Goal: Task Accomplishment & Management: Use online tool/utility

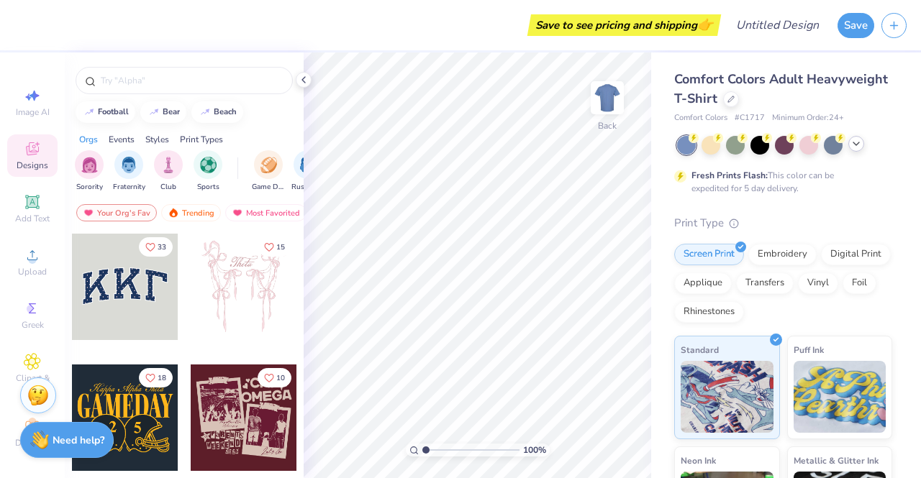
click at [861, 148] on icon at bounding box center [856, 144] width 12 height 12
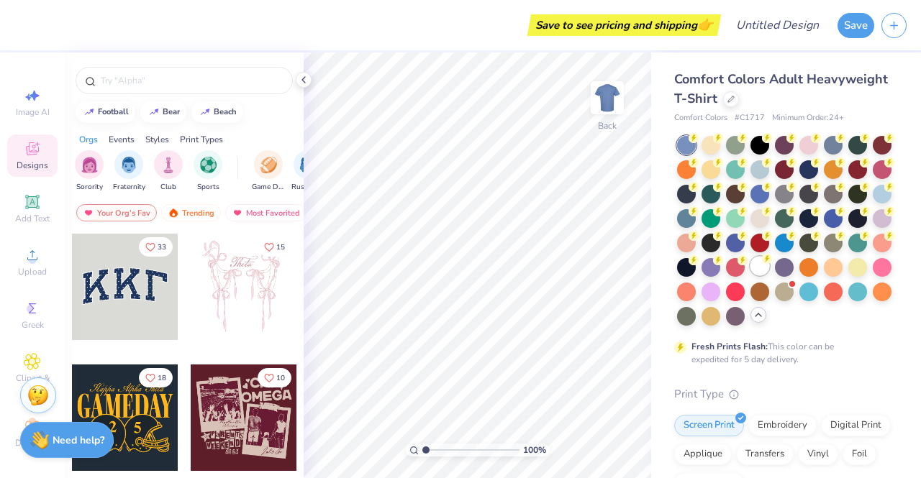
click at [750, 276] on div at bounding box center [759, 266] width 19 height 19
click at [735, 96] on icon at bounding box center [730, 97] width 7 height 7
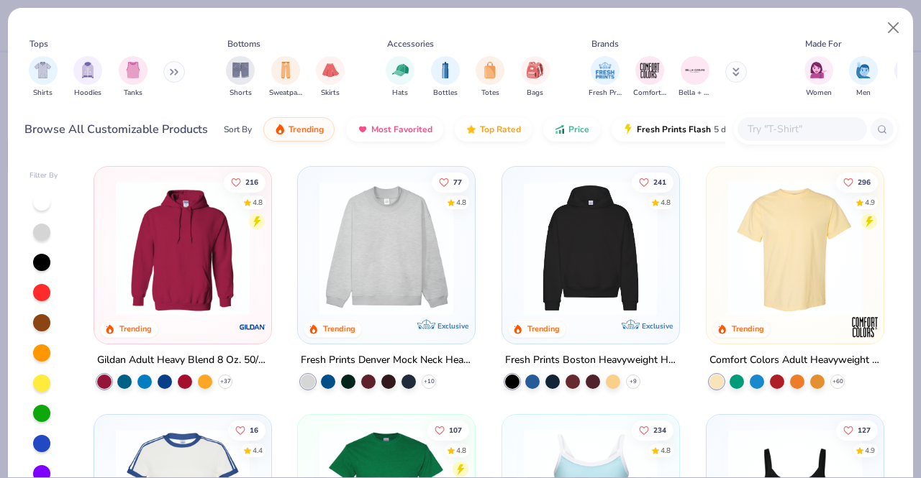
click at [347, 304] on img at bounding box center [386, 248] width 148 height 134
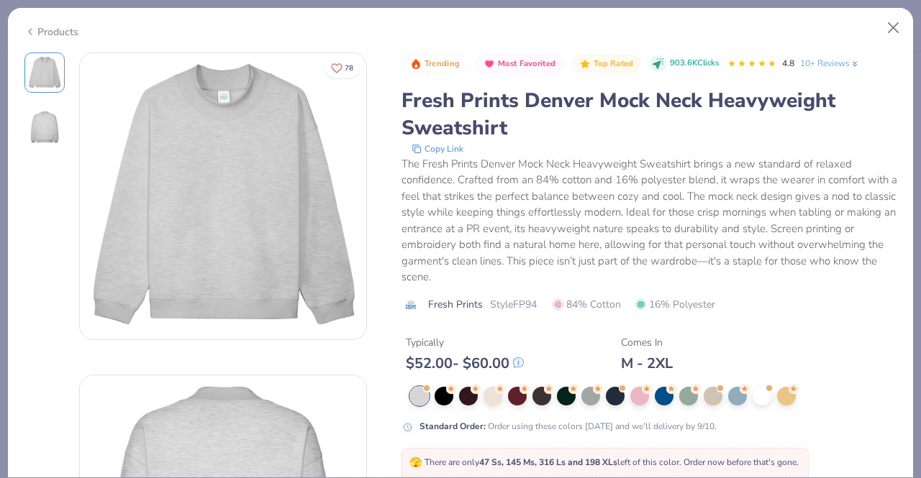
click at [27, 29] on icon at bounding box center [30, 31] width 12 height 17
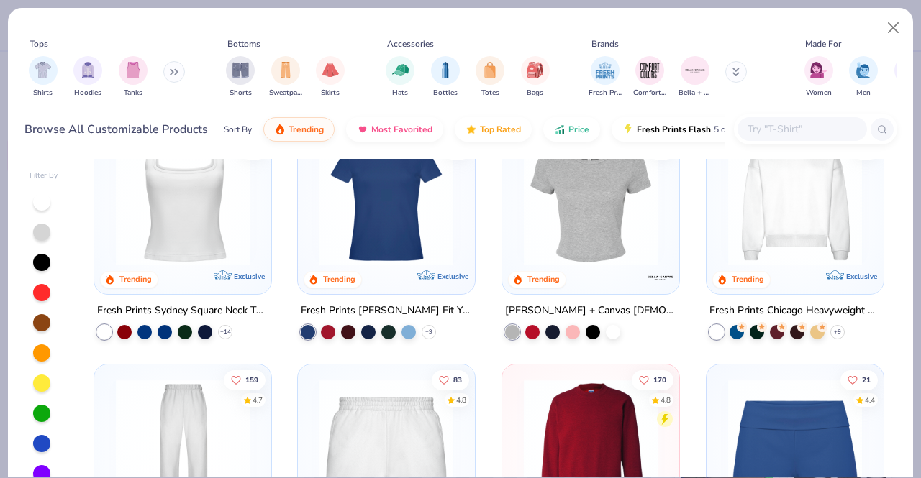
scroll to position [548, 0]
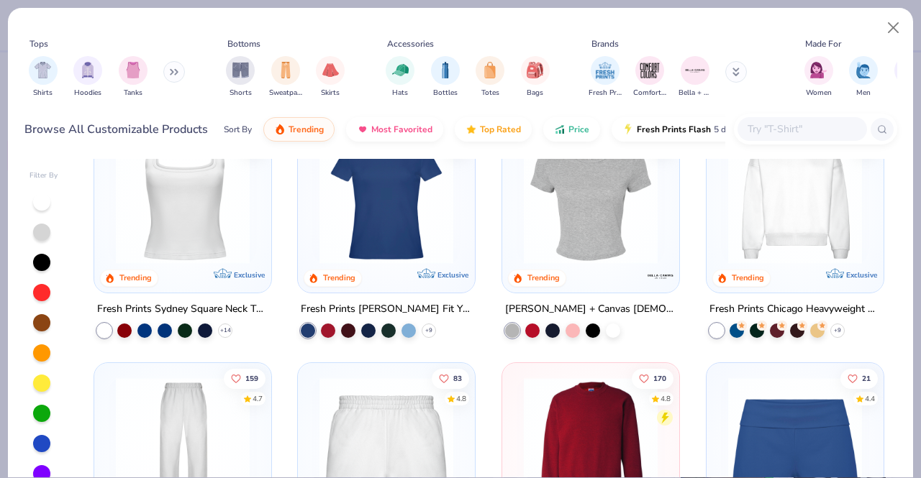
click at [786, 133] on input "text" at bounding box center [801, 129] width 111 height 17
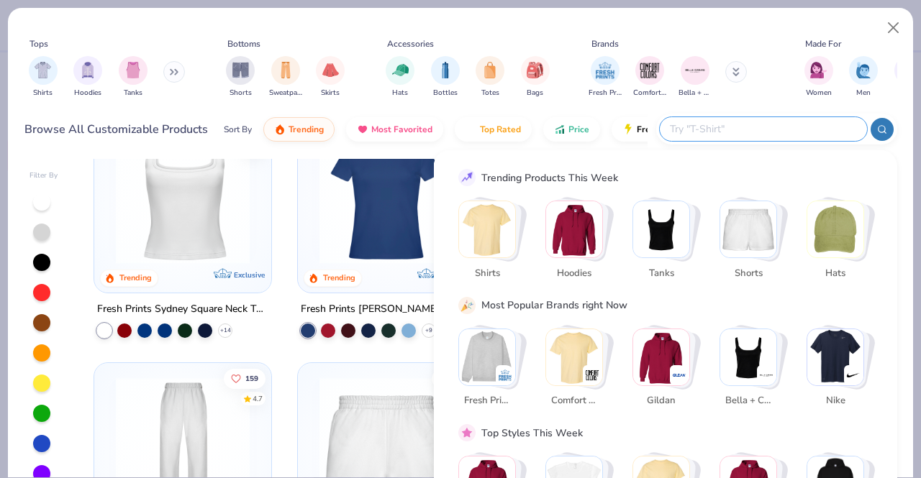
scroll to position [50, 0]
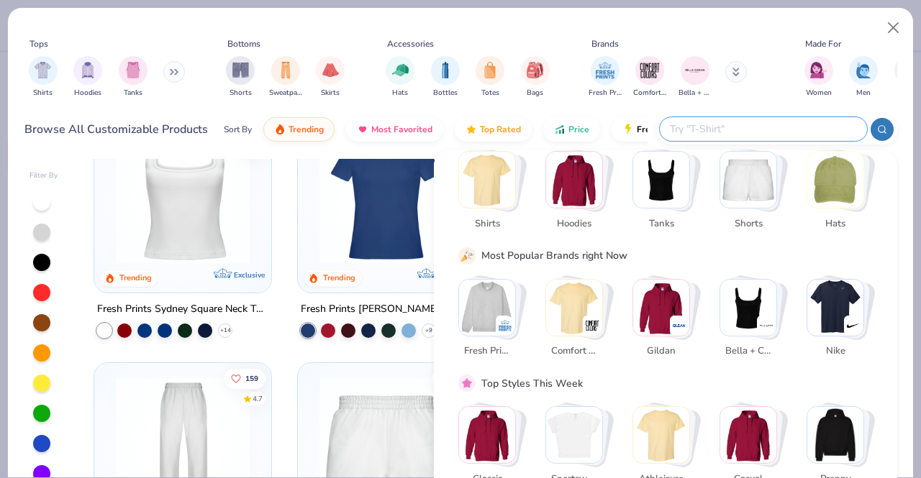
click at [473, 302] on img "Stack Card Button Fresh Prints" at bounding box center [487, 307] width 56 height 56
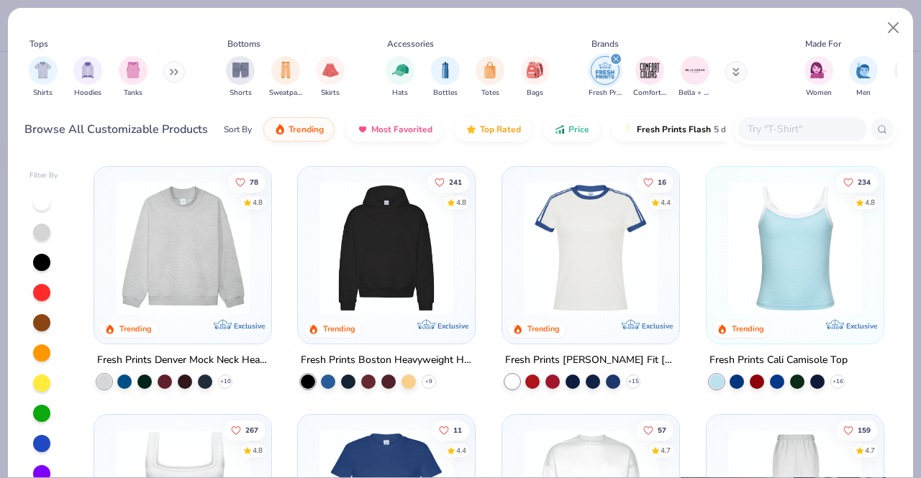
click at [777, 122] on input "text" at bounding box center [801, 129] width 111 height 17
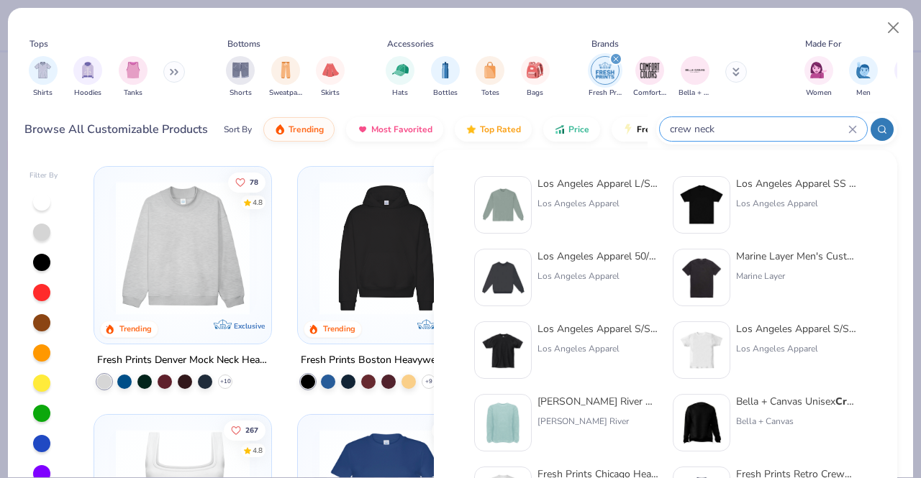
type input "crew neck"
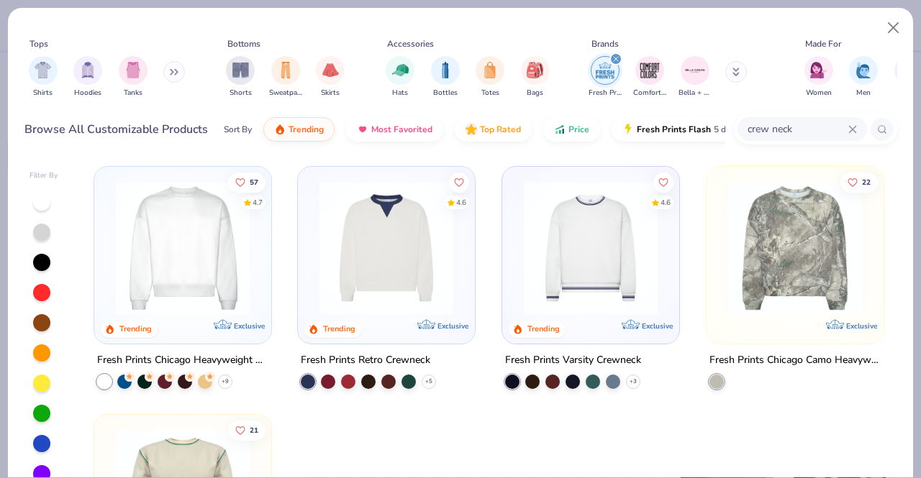
scroll to position [1, 0]
click at [189, 265] on img at bounding box center [183, 248] width 148 height 134
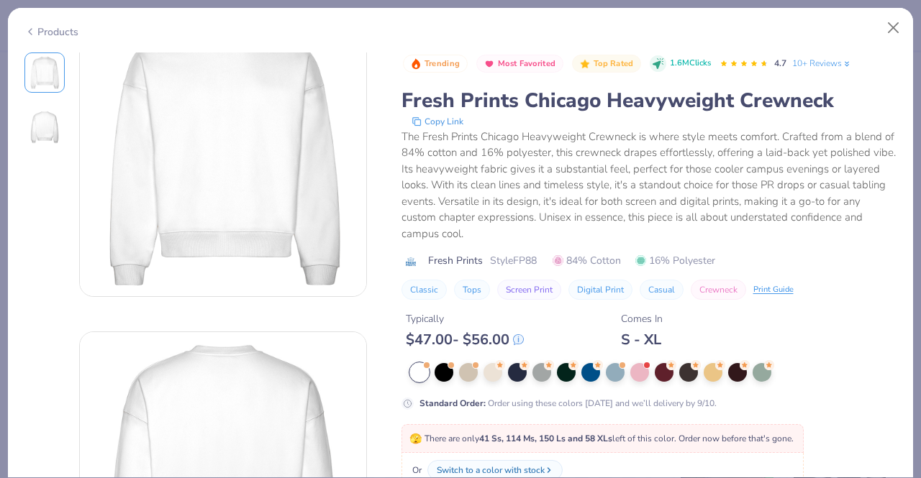
scroll to position [183, 0]
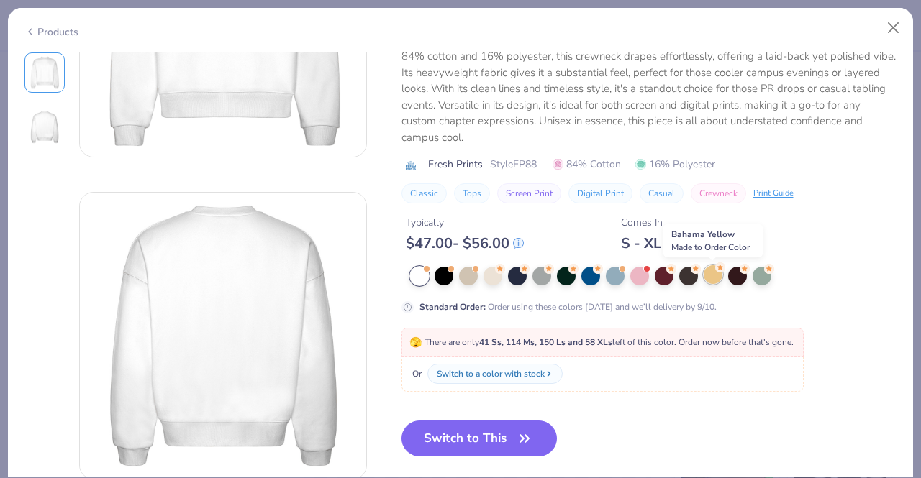
click at [721, 277] on div at bounding box center [713, 274] width 19 height 19
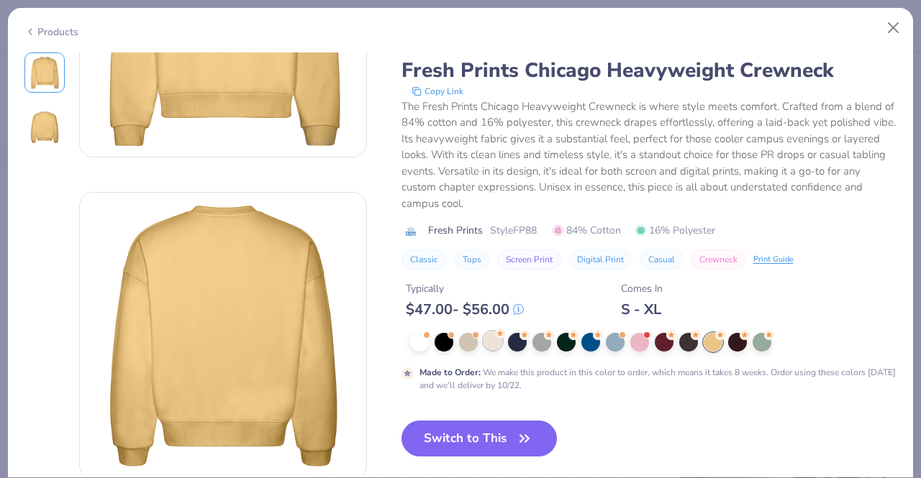
click at [495, 343] on div at bounding box center [492, 341] width 19 height 19
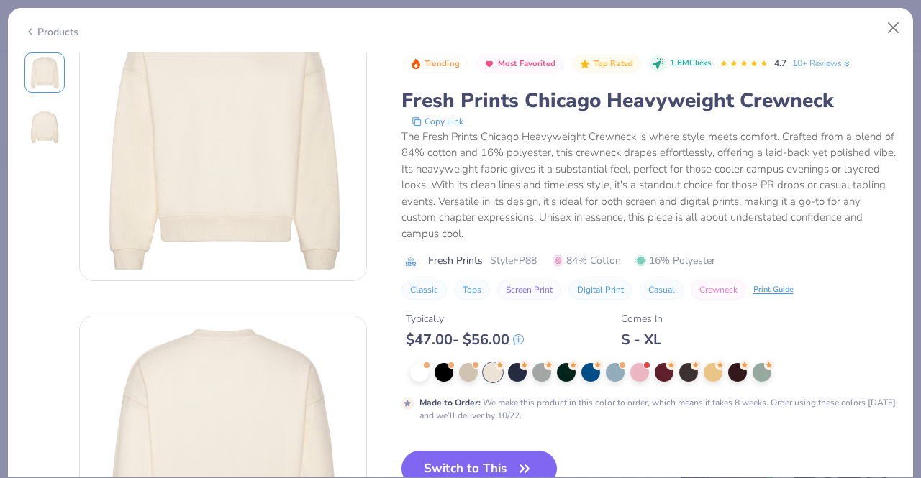
scroll to position [53, 0]
click at [463, 369] on div at bounding box center [468, 371] width 19 height 19
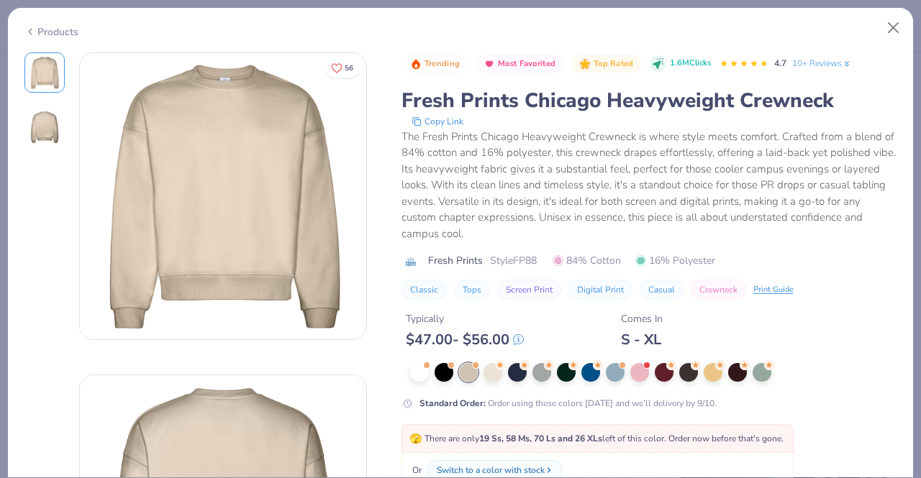
scroll to position [4, 0]
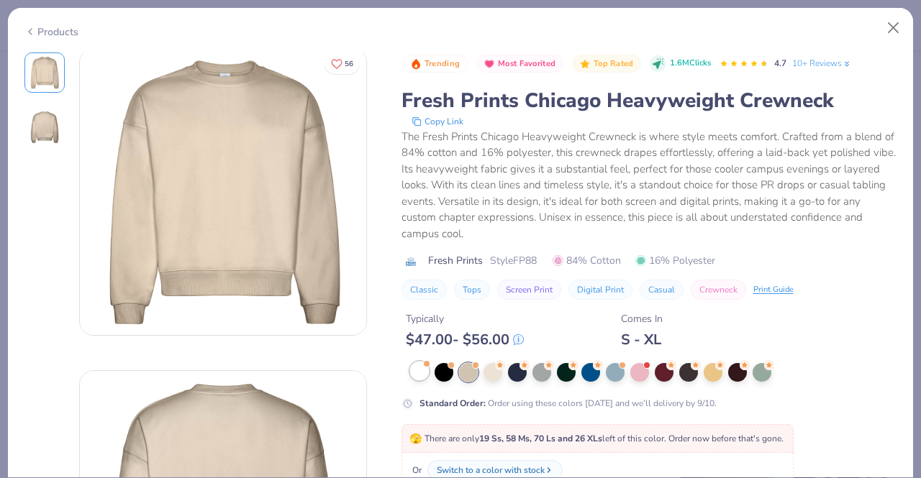
click at [427, 361] on div at bounding box center [427, 364] width 6 height 6
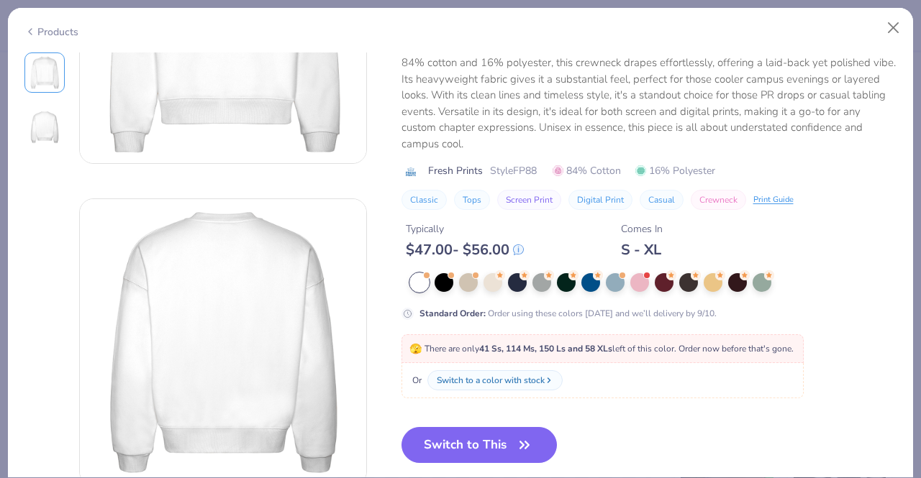
scroll to position [177, 0]
click at [483, 446] on button "Switch to This" at bounding box center [479, 445] width 156 height 36
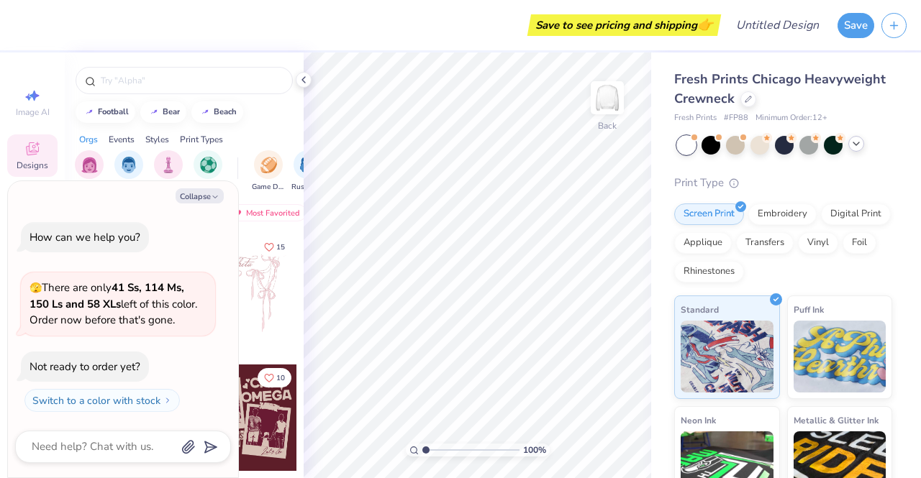
click at [791, 173] on div "Fresh Prints Chicago Heavyweight Crewneck Fresh Prints # FP88 Minimum Order: 12…" at bounding box center [783, 345] width 218 height 551
click at [202, 192] on button "Collapse" at bounding box center [200, 196] width 48 height 15
type textarea "x"
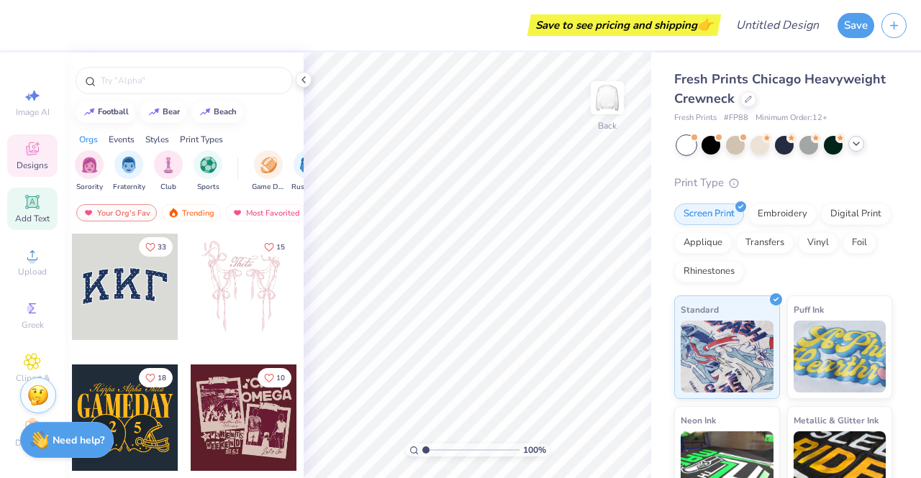
click at [27, 204] on icon at bounding box center [32, 201] width 11 height 11
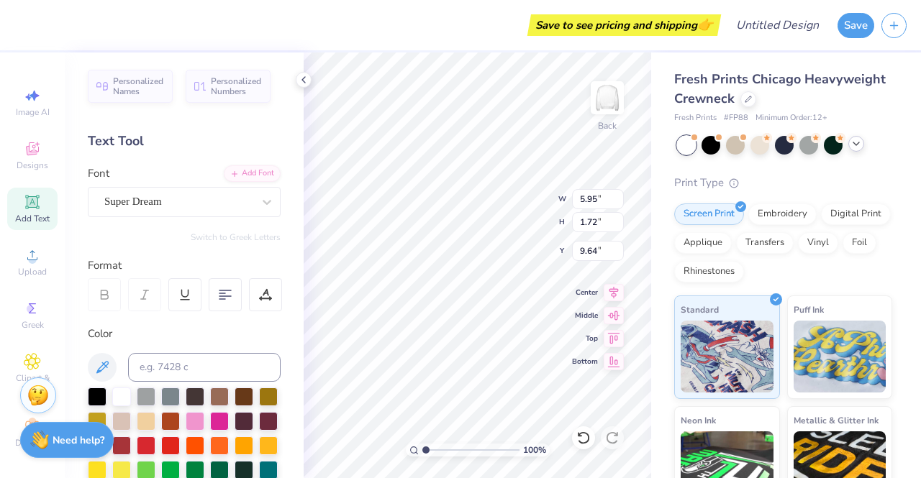
scroll to position [12, 1]
click at [252, 180] on div "Add Font" at bounding box center [252, 172] width 57 height 17
click at [605, 106] on img at bounding box center [607, 98] width 58 height 58
click at [27, 202] on icon at bounding box center [32, 201] width 11 height 11
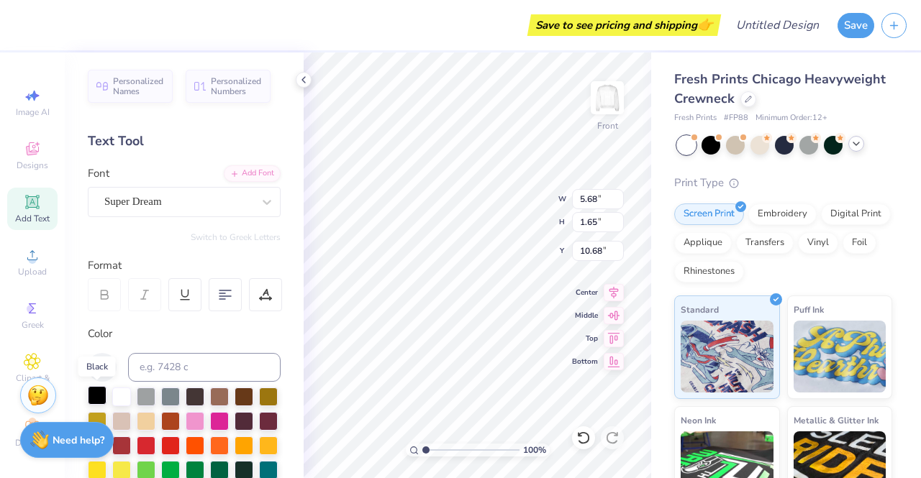
click at [100, 391] on div at bounding box center [97, 395] width 19 height 19
type textarea "X"
type textarea "W"
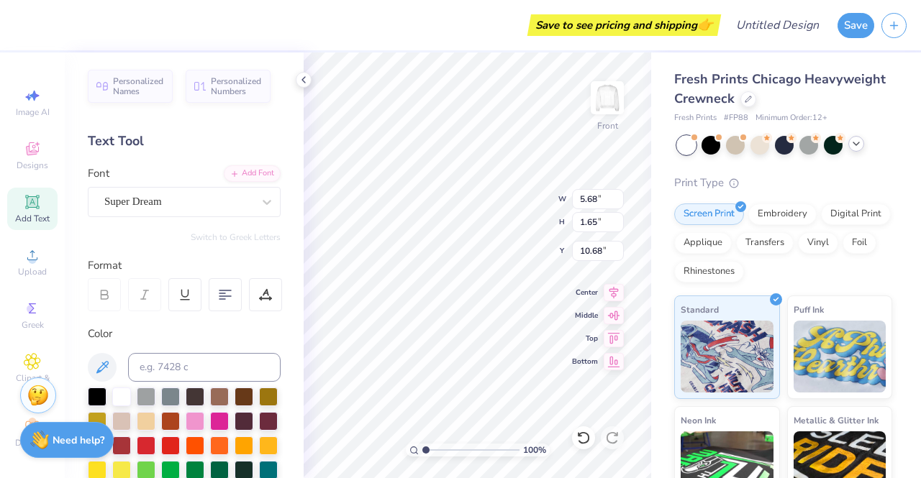
scroll to position [13, 3]
type textarea "WEST LAFAYETTE INDIANA"
click at [230, 294] on icon at bounding box center [225, 295] width 13 height 13
click at [272, 297] on div at bounding box center [265, 294] width 33 height 33
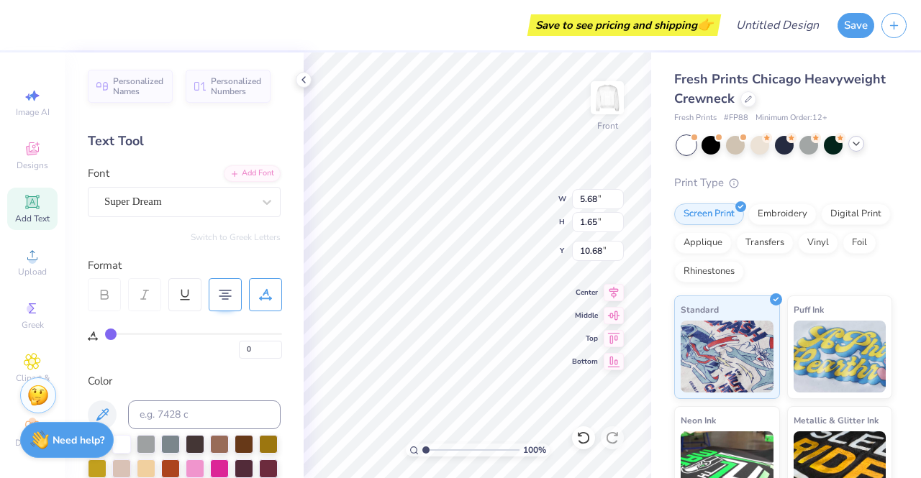
type input "1"
type input "7"
type input "12"
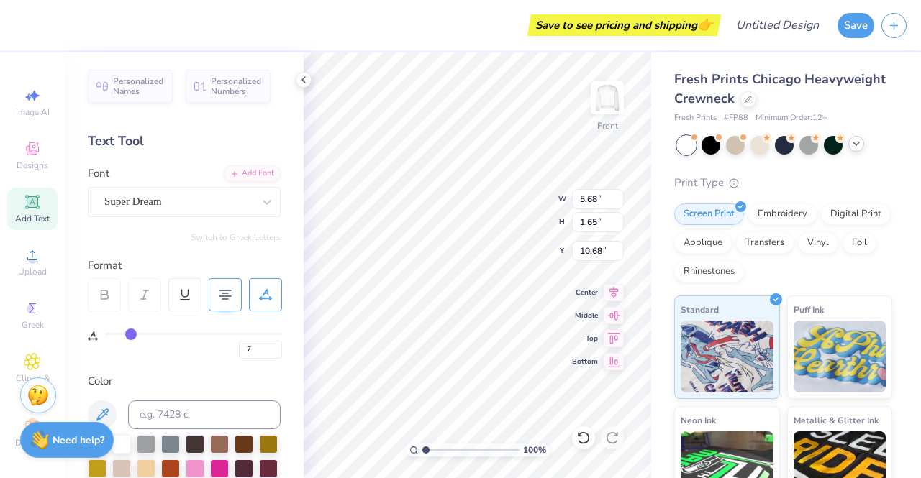
type input "12"
type input "16"
type input "22"
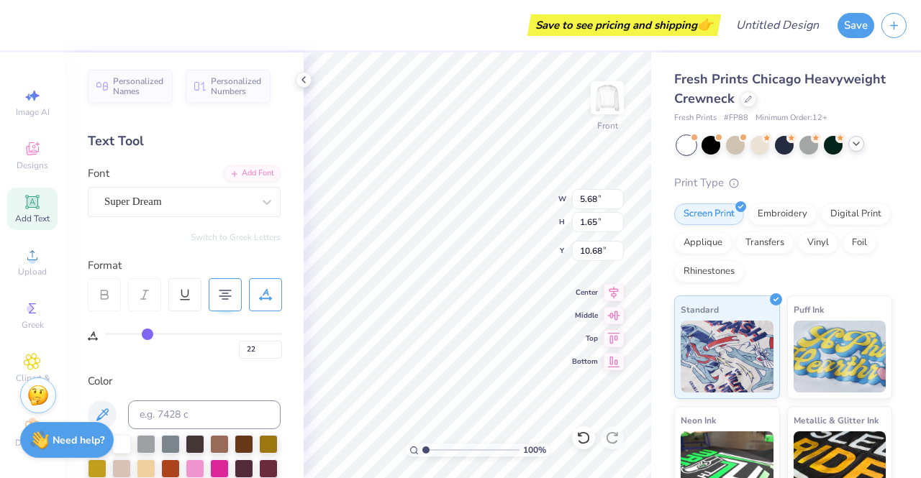
type input "25"
type input "29"
type input "31"
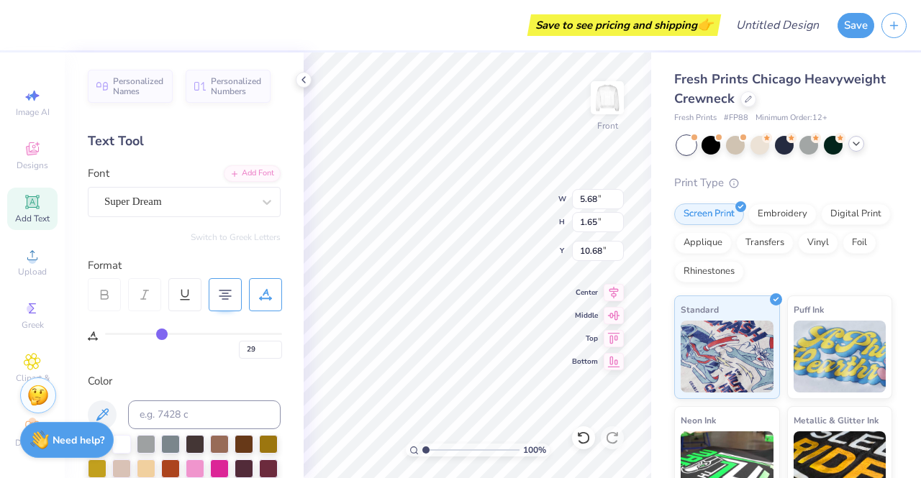
type input "31"
type input "32"
type input "34"
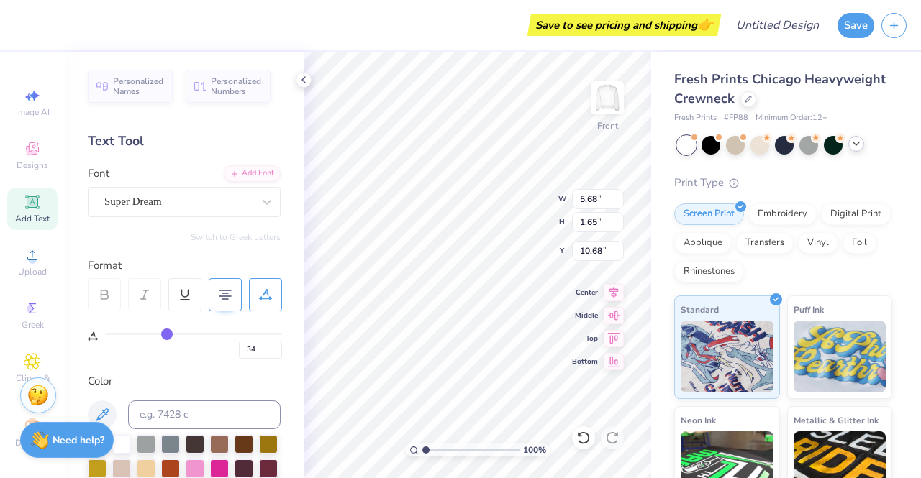
type input "35"
type input "36"
type input "37"
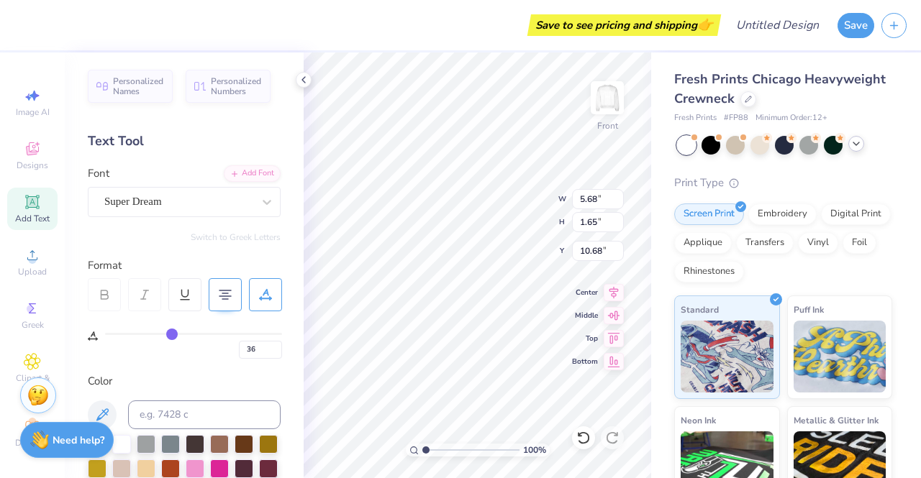
type input "37"
type input "39"
type input "40"
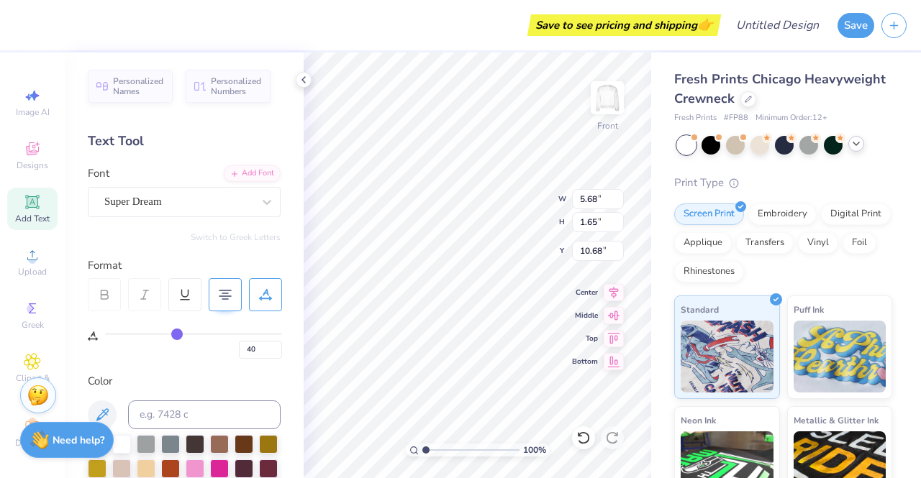
type input "41"
type input "42"
type input "43"
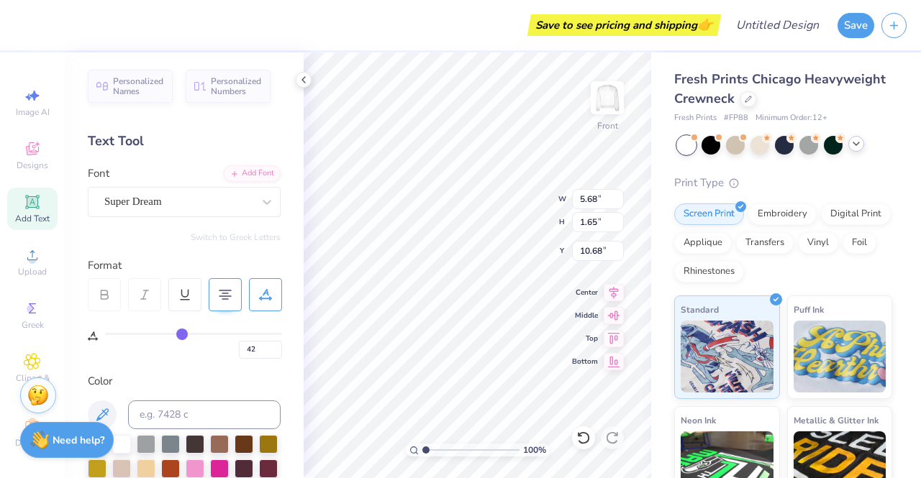
type input "43"
type input "45"
drag, startPoint x: 109, startPoint y: 330, endPoint x: 184, endPoint y: 324, distance: 75.0
click at [184, 333] on input "range" at bounding box center [193, 334] width 177 height 2
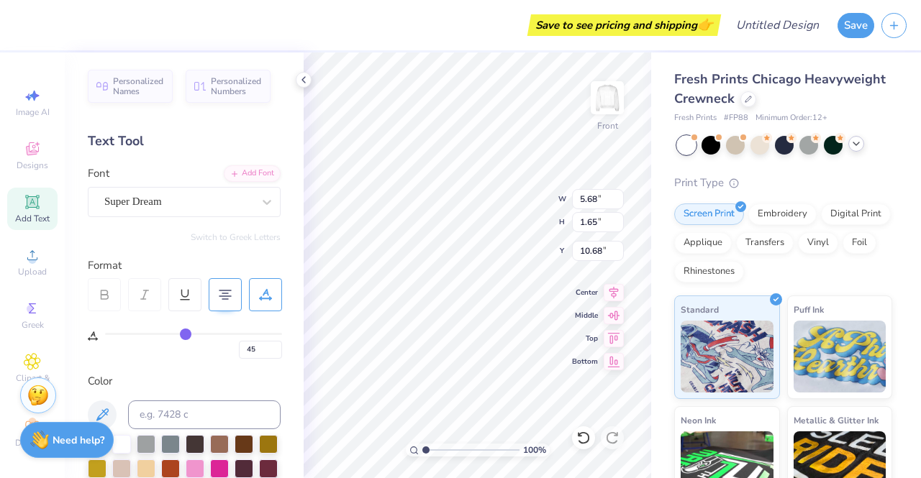
type input "42"
type input "39"
type input "37"
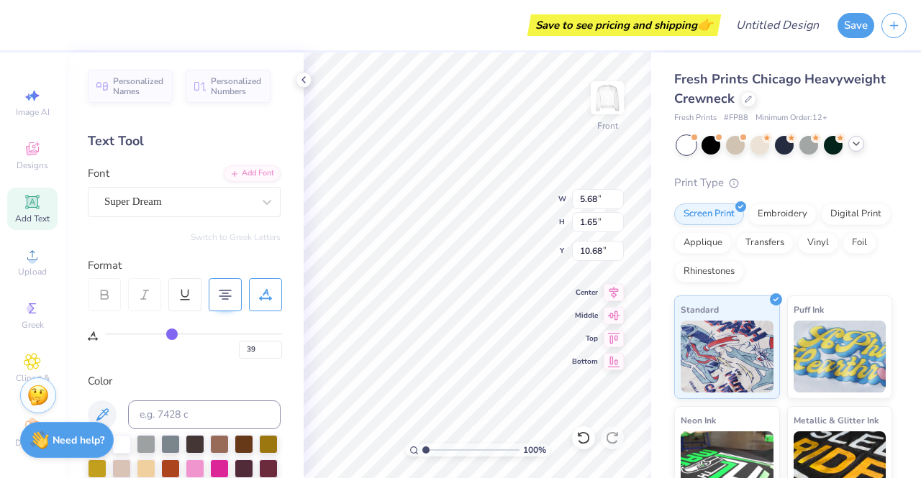
type input "37"
type input "30"
type input "27"
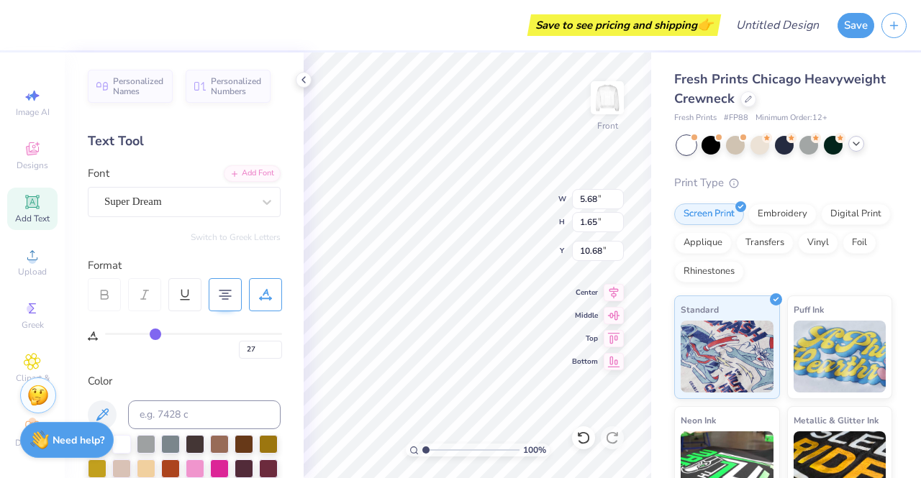
type input "22"
type input "20"
type input "18"
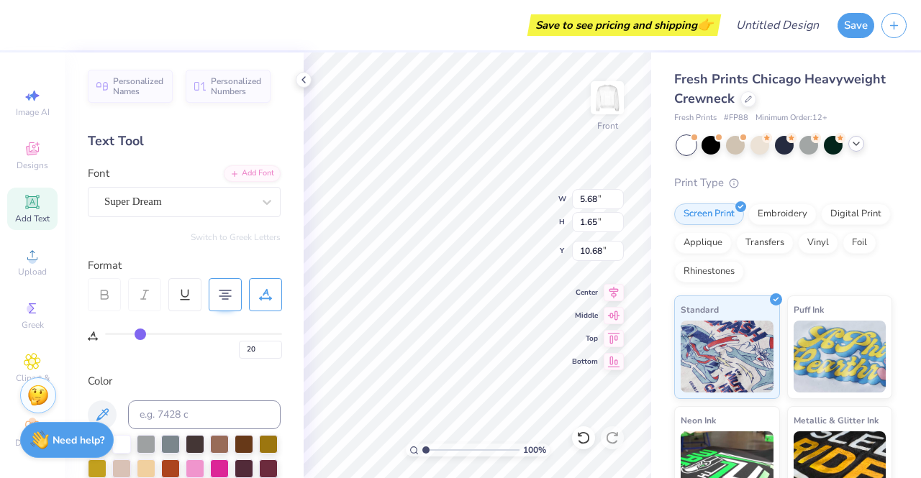
type input "18"
type input "16"
type input "15"
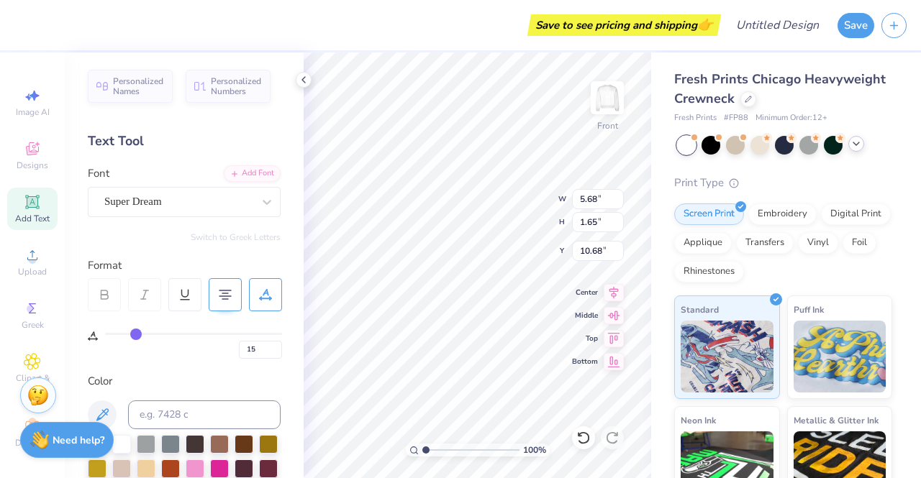
type input "13"
type input "11"
type input "9"
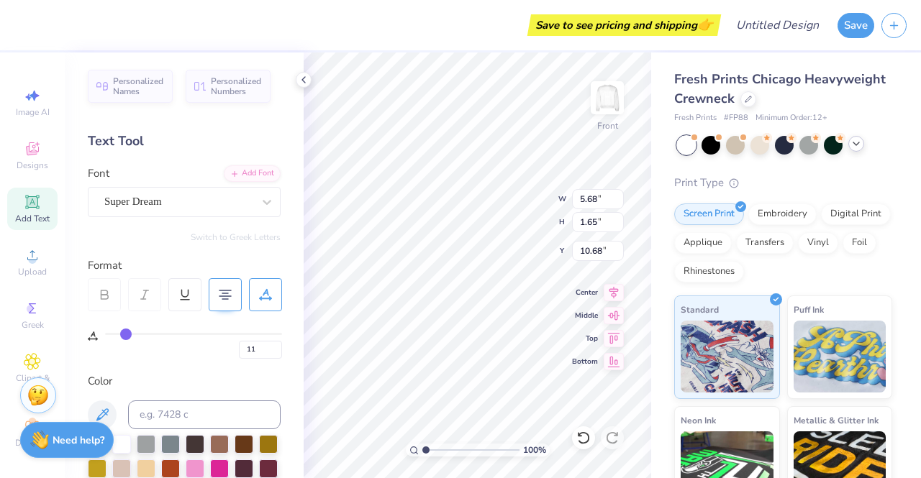
type input "9"
type input "8"
type input "6"
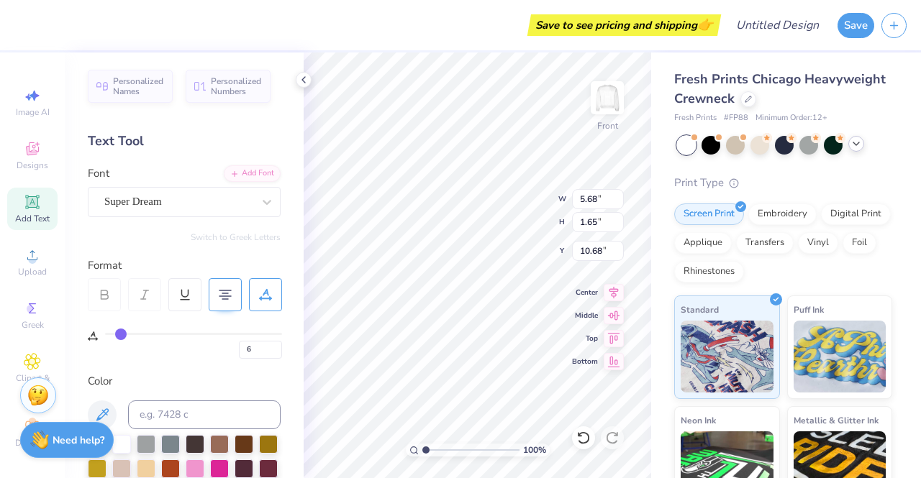
type input "5"
type input "3"
type input "1"
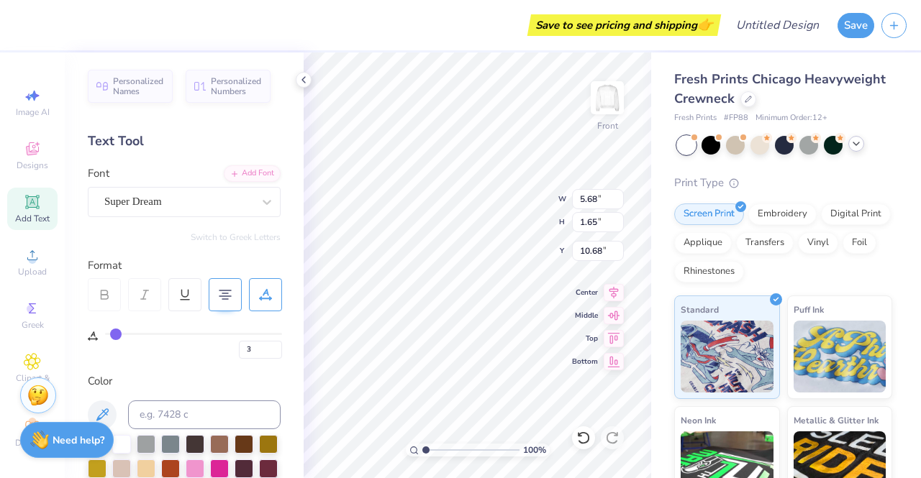
type input "1"
type input "0"
drag, startPoint x: 187, startPoint y: 335, endPoint x: 109, endPoint y: 335, distance: 77.7
type input "0"
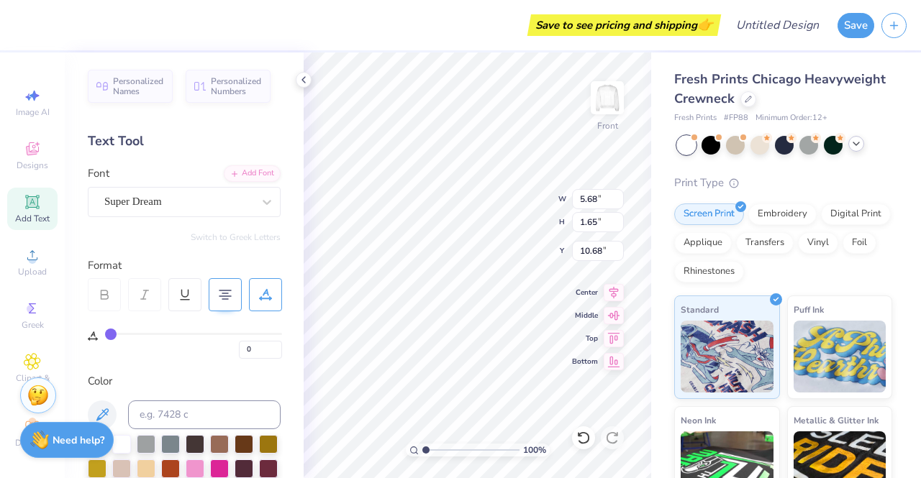
click at [109, 335] on input "range" at bounding box center [193, 334] width 177 height 2
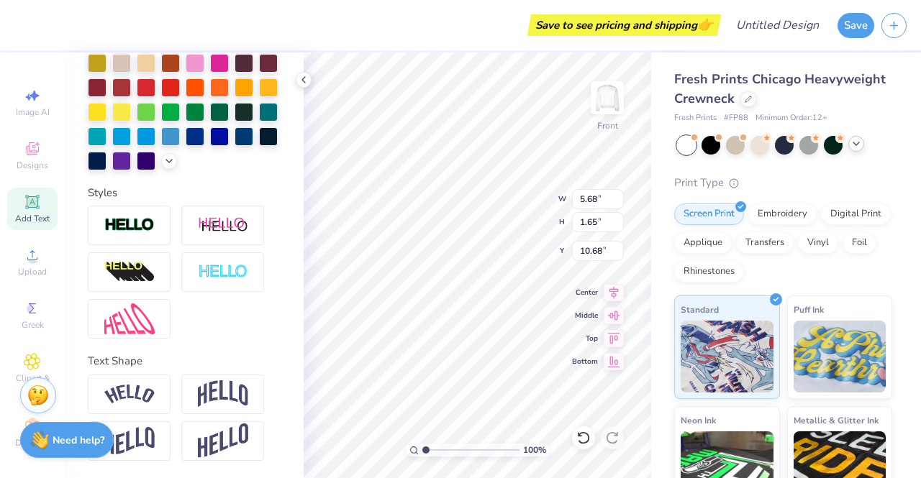
scroll to position [429, 0]
click at [144, 432] on img at bounding box center [129, 441] width 50 height 28
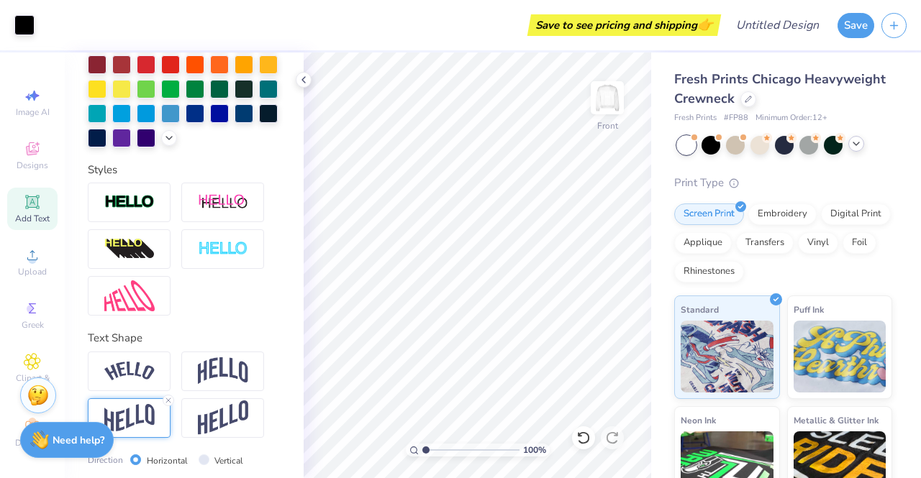
scroll to position [512, 0]
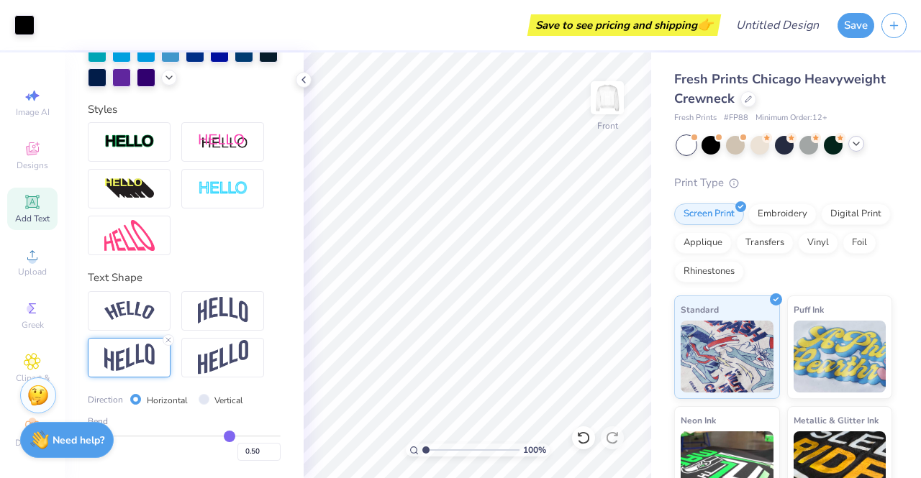
drag, startPoint x: 226, startPoint y: 440, endPoint x: 268, endPoint y: 441, distance: 42.5
click at [268, 441] on div "0.50" at bounding box center [184, 448] width 193 height 26
type input "0.54"
type input "0.59"
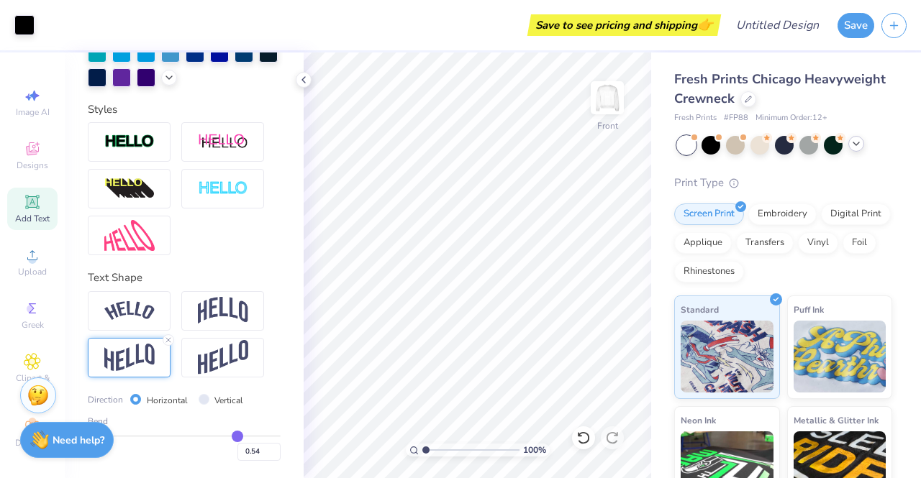
type input "0.59"
type input "0.66"
type input "0.76"
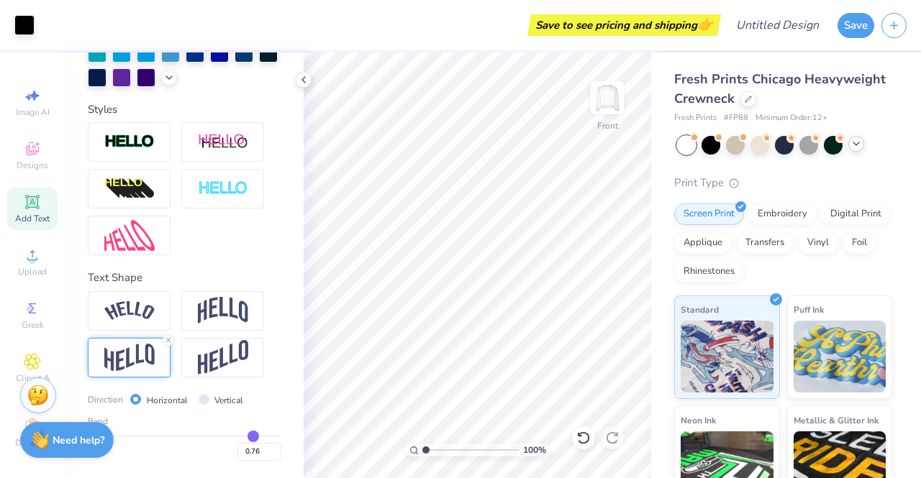
type input "0.81"
type input "0.85"
type input "0.9"
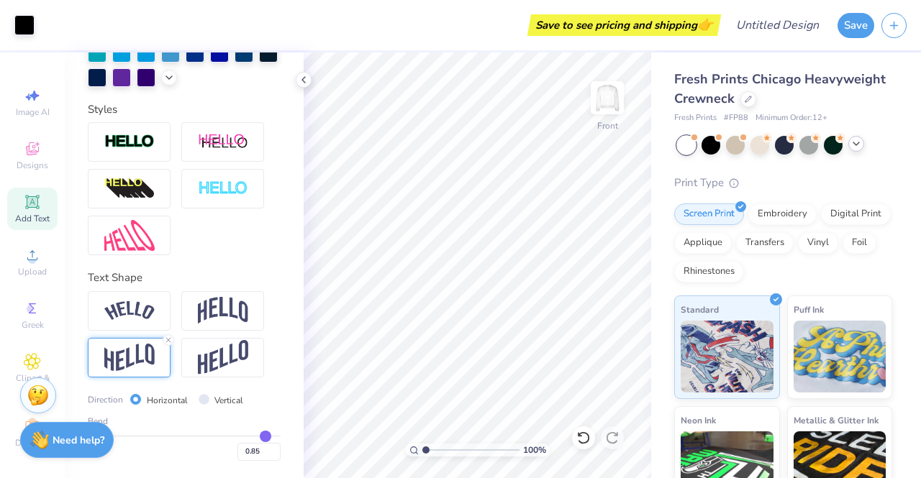
type input "0.90"
type input "0.91"
type input "0.93"
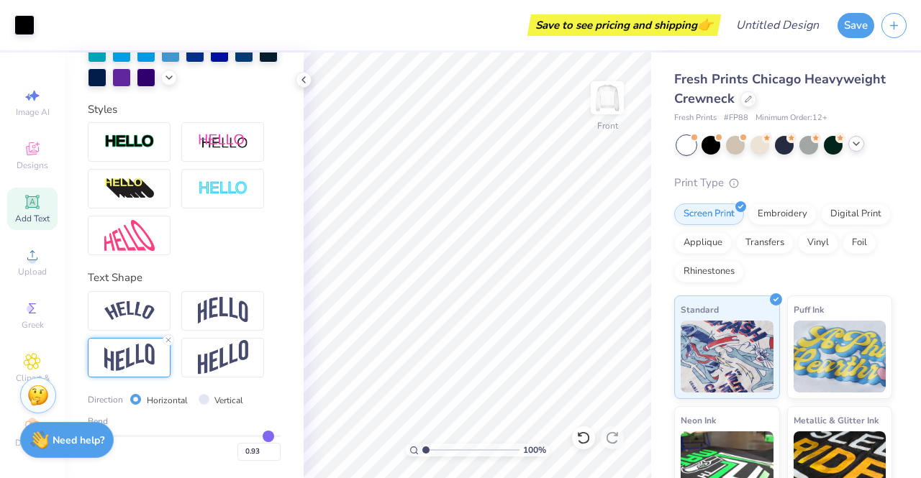
type input "0.94"
drag, startPoint x: 223, startPoint y: 437, endPoint x: 259, endPoint y: 437, distance: 36.0
click at [259, 437] on input "range" at bounding box center [184, 436] width 193 height 2
type input "0.93"
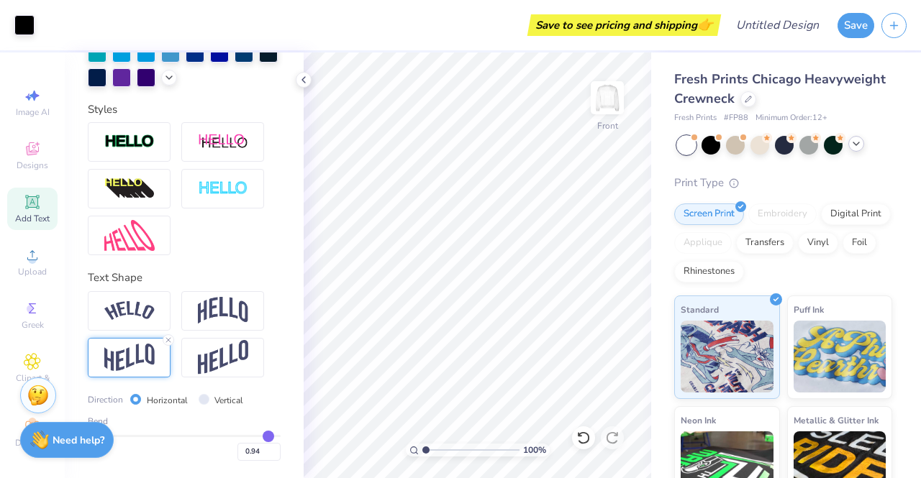
type input "0.93"
type input "0.92"
type input "0.86"
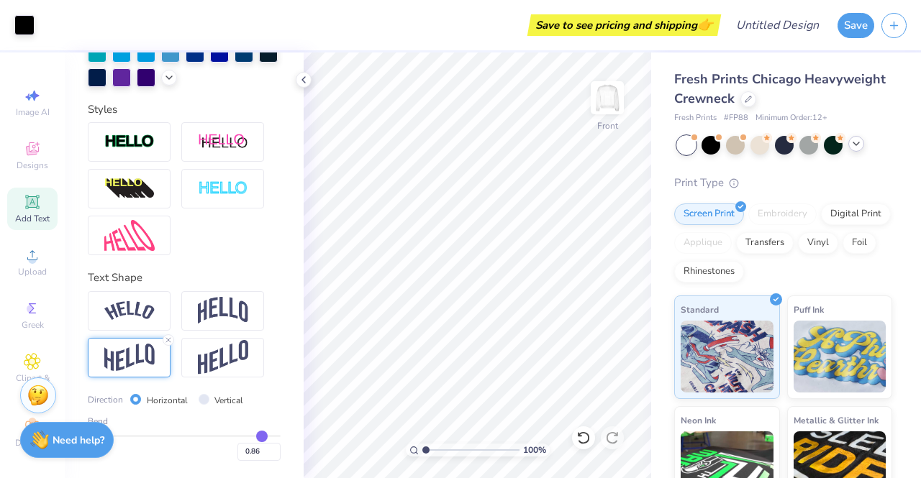
type input "0.83"
type input "0.81"
type input "0.76"
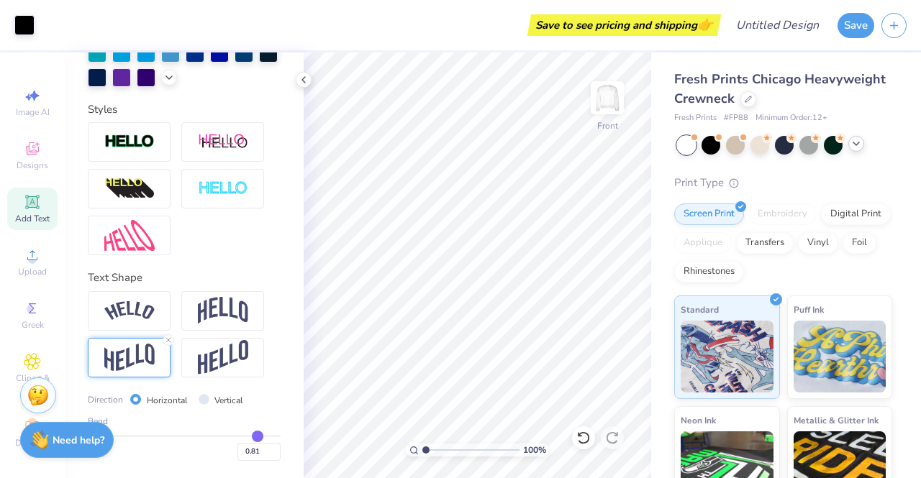
type input "0.76"
type input "0.74"
type input "0.71"
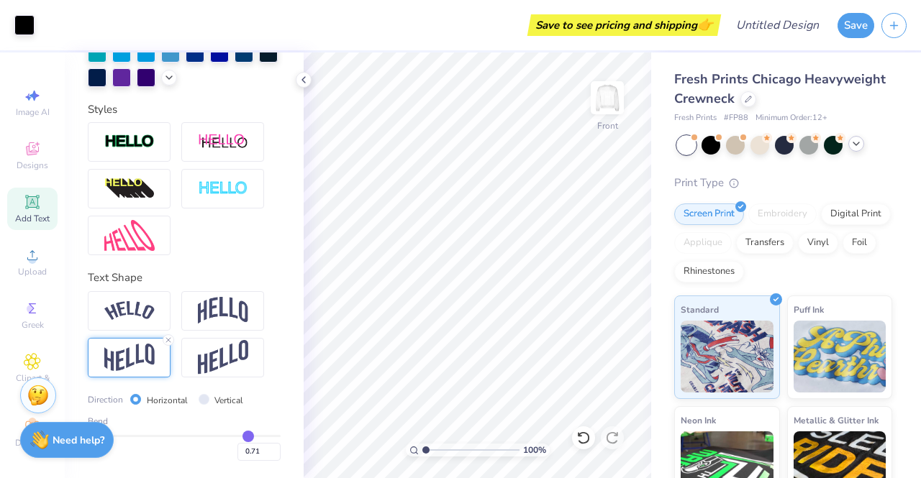
type input "0.66"
type input "0.63"
type input "0.58"
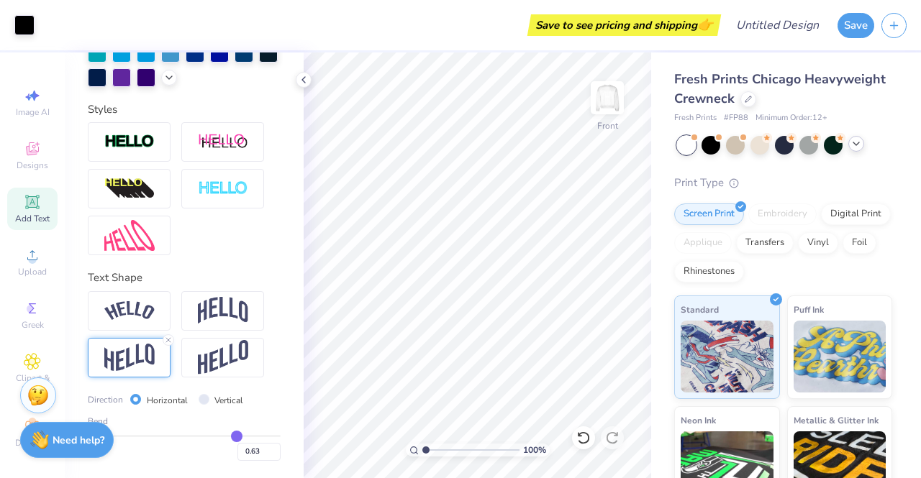
type input "0.58"
type input "0.55"
type input "0.52"
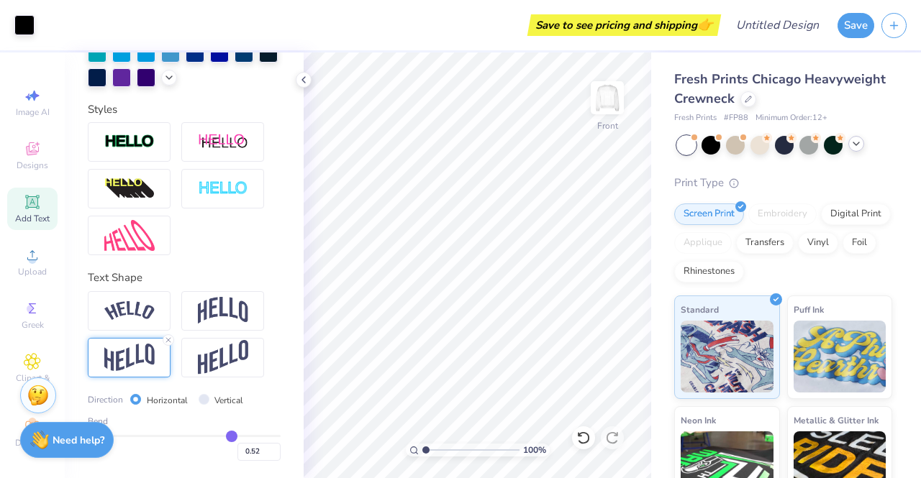
type input "0.49"
type input "0.43"
type input "0.39"
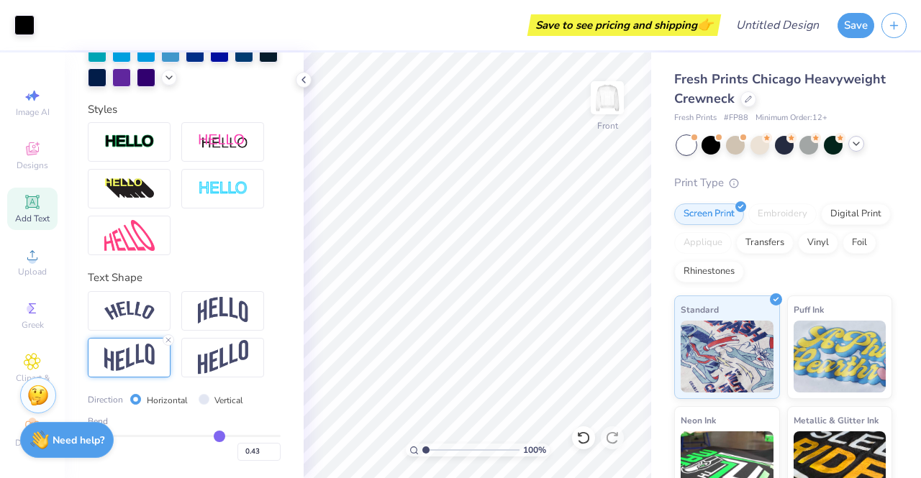
type input "0.39"
type input "0.34"
type input "0.27"
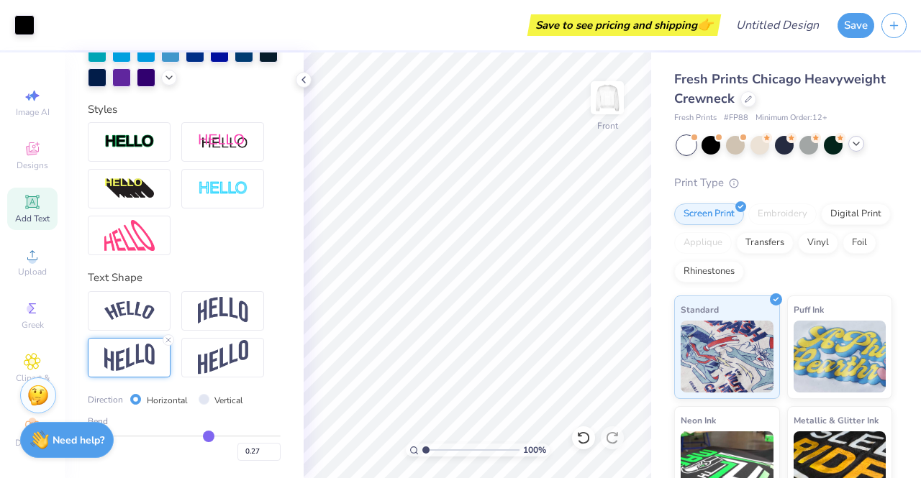
type input "0.23"
type input "0.19"
type input "0.13"
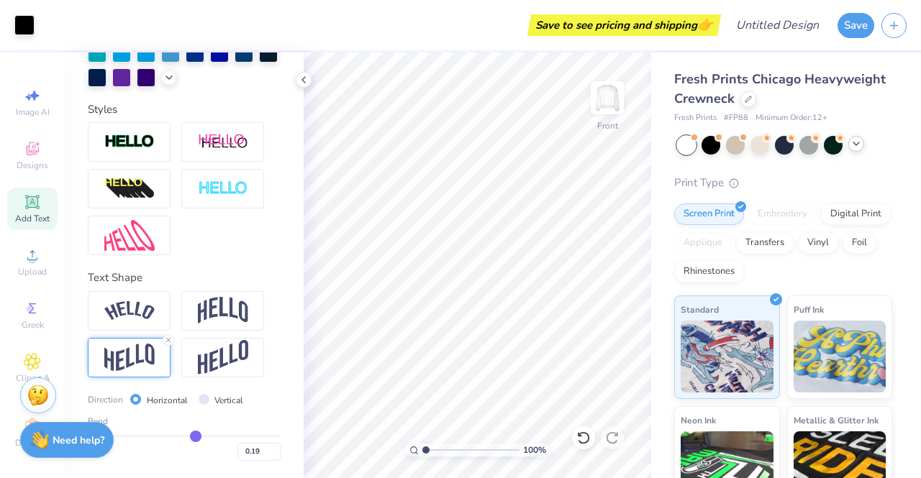
type input "0.13"
type input "0.1"
type input "0.10"
type input "0.06"
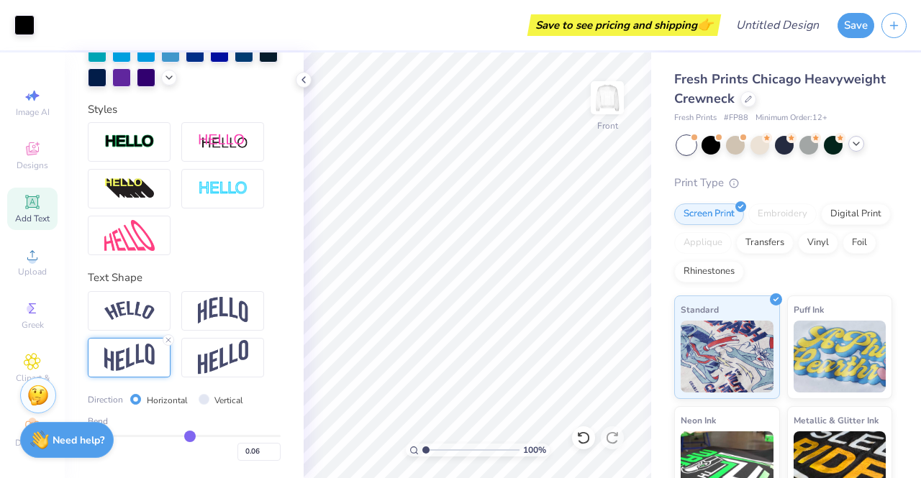
type input "0.01"
type input "-0.05"
type input "-0.08"
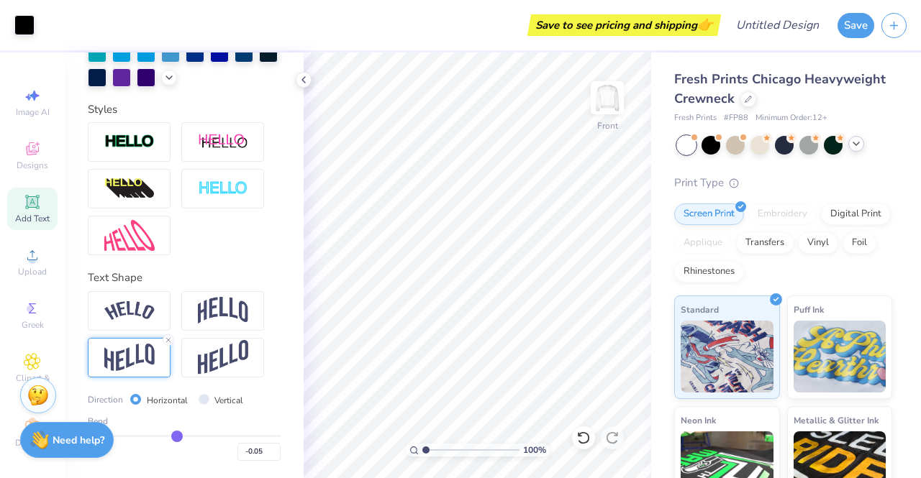
type input "-0.08"
type input "-0.12"
type input "-0.15"
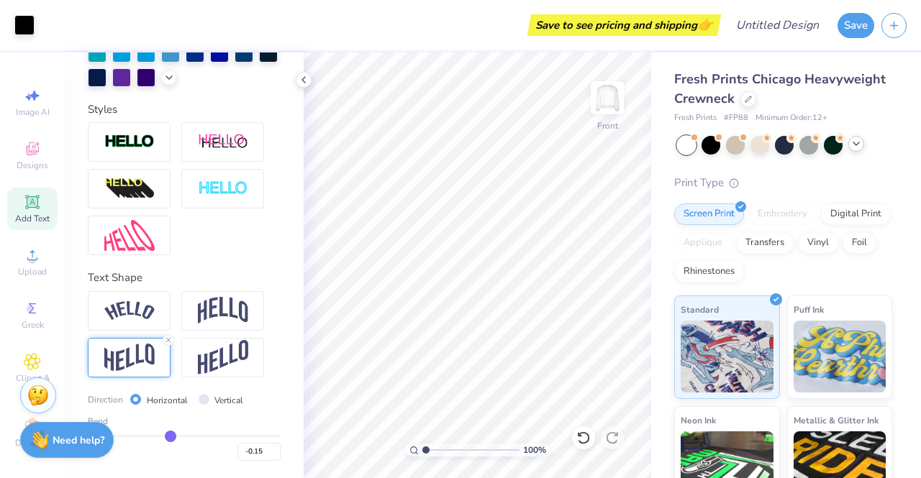
type input "-0.17"
type input "-0.18"
drag, startPoint x: 259, startPoint y: 437, endPoint x: 163, endPoint y: 440, distance: 95.8
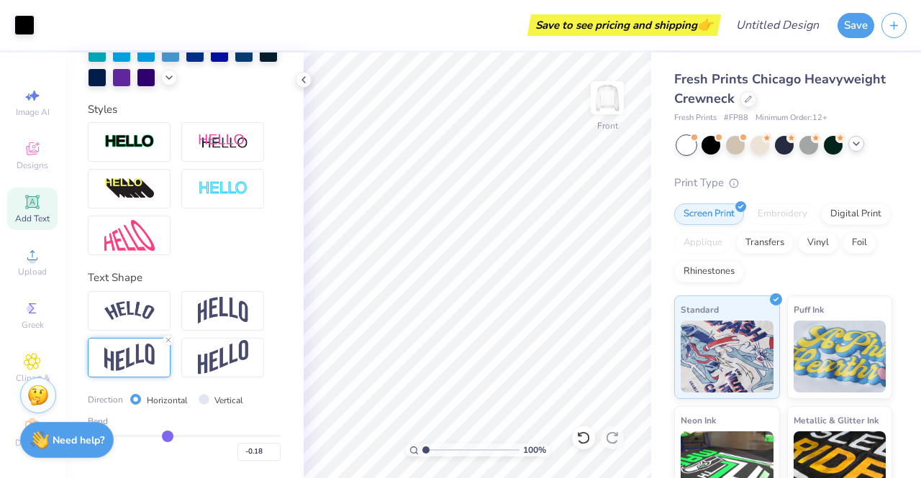
click at [163, 437] on input "range" at bounding box center [184, 436] width 193 height 2
type input "-0.17"
type input "-0.14"
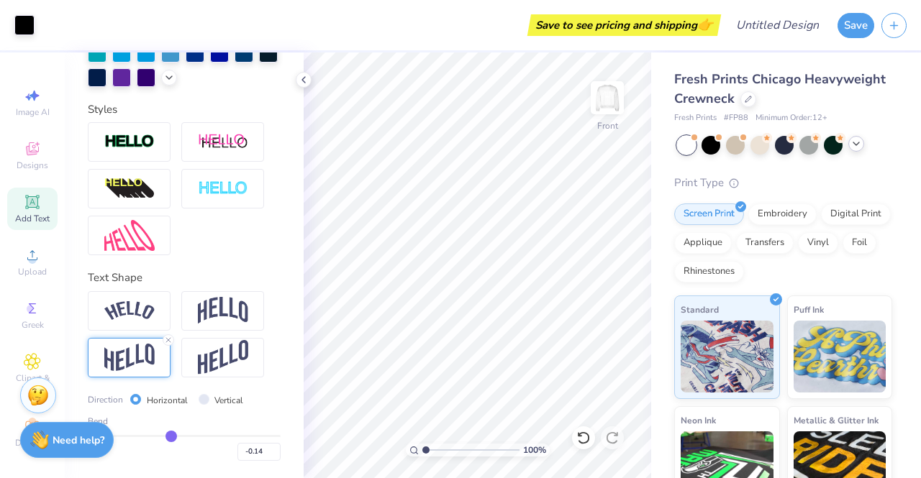
type input "-0.12"
type input "-0.06"
type input "-0.04"
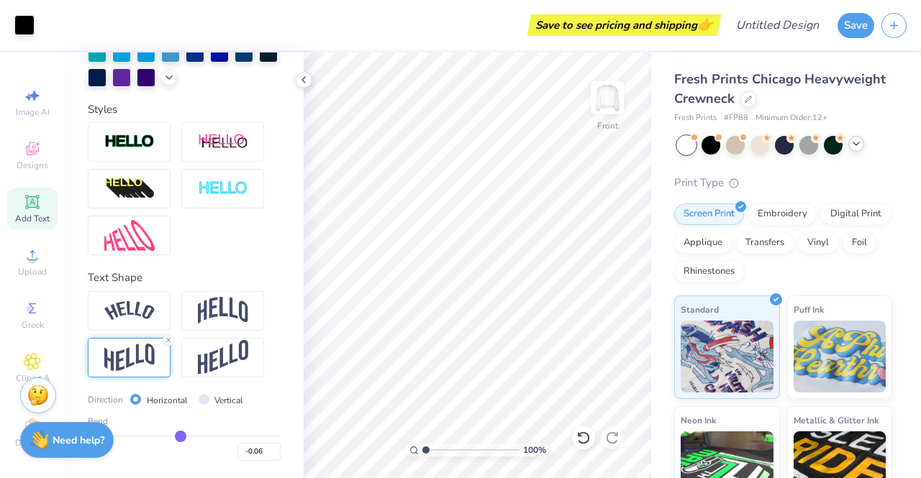
type input "-0.04"
type input "-0.01"
type input "0"
type input "0.00"
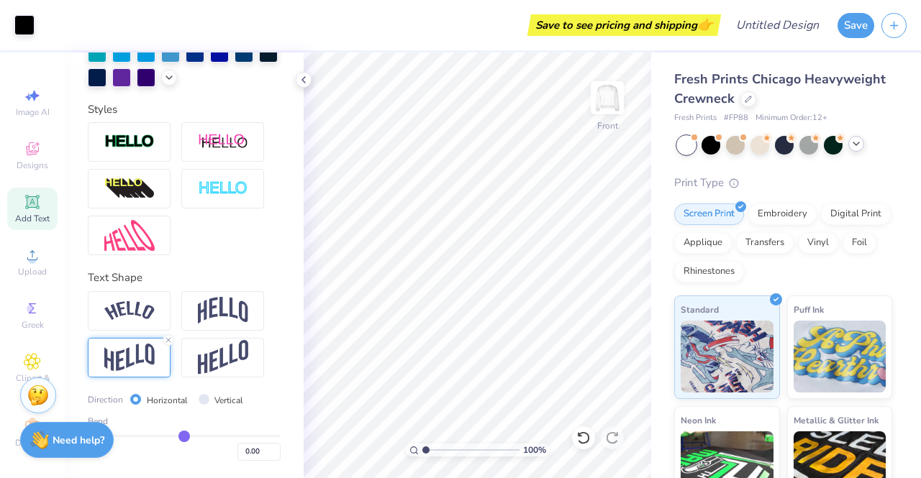
type input "0.01"
type input "0.02"
drag, startPoint x: 163, startPoint y: 440, endPoint x: 180, endPoint y: 441, distance: 16.6
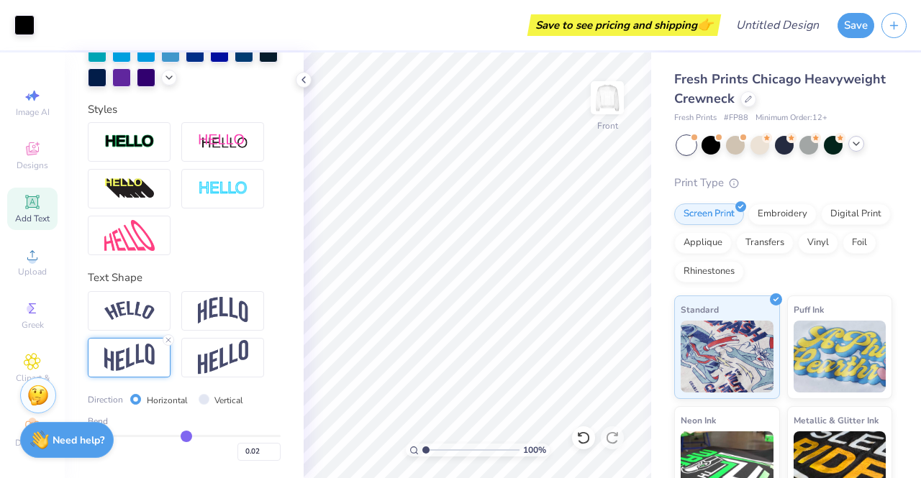
type input "0.02"
click at [180, 437] on input "range" at bounding box center [184, 436] width 193 height 2
click at [204, 402] on input "Vertical" at bounding box center [204, 399] width 11 height 11
radio input "true"
click at [134, 401] on input "Horizontal" at bounding box center [135, 399] width 11 height 11
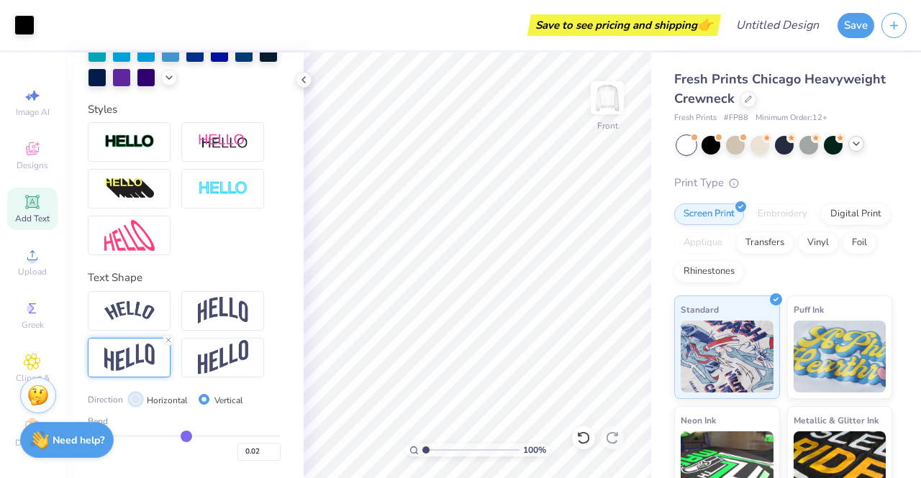
radio input "true"
type input "0.09"
type input "0.14"
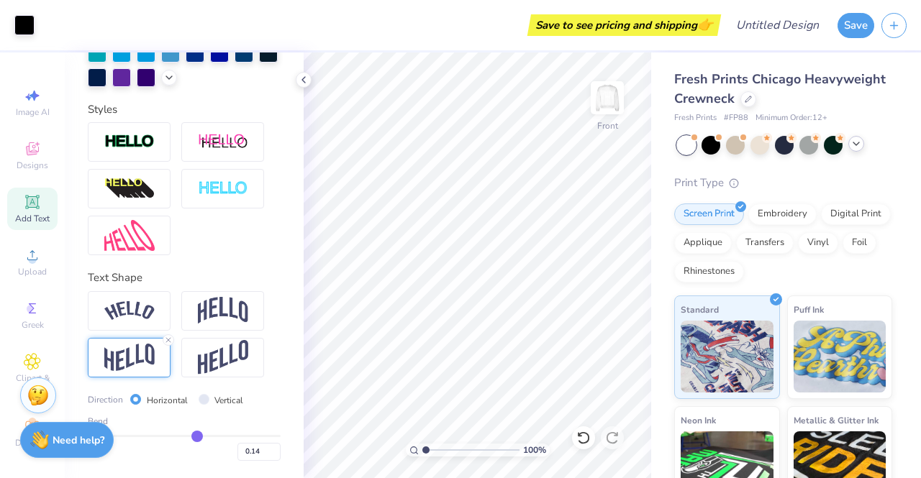
type input "0.19"
type input "0.24"
type input "0.3"
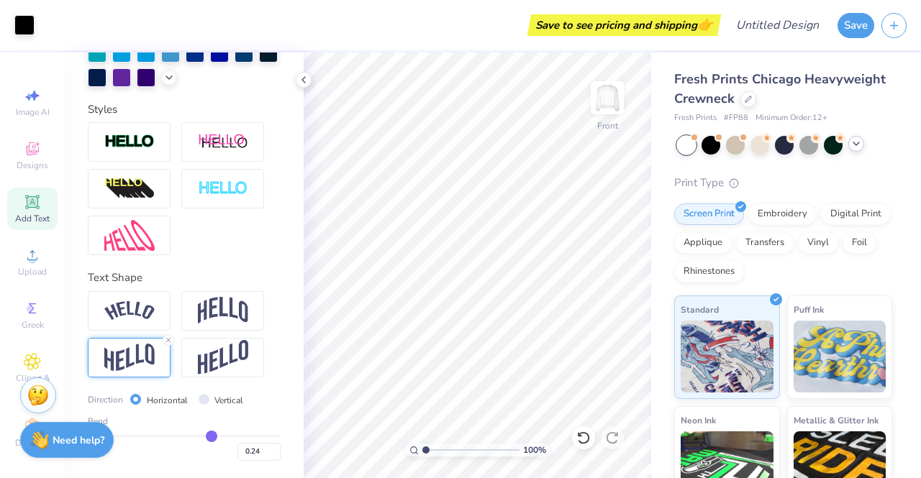
type input "0.30"
type input "0.34"
type input "0.37"
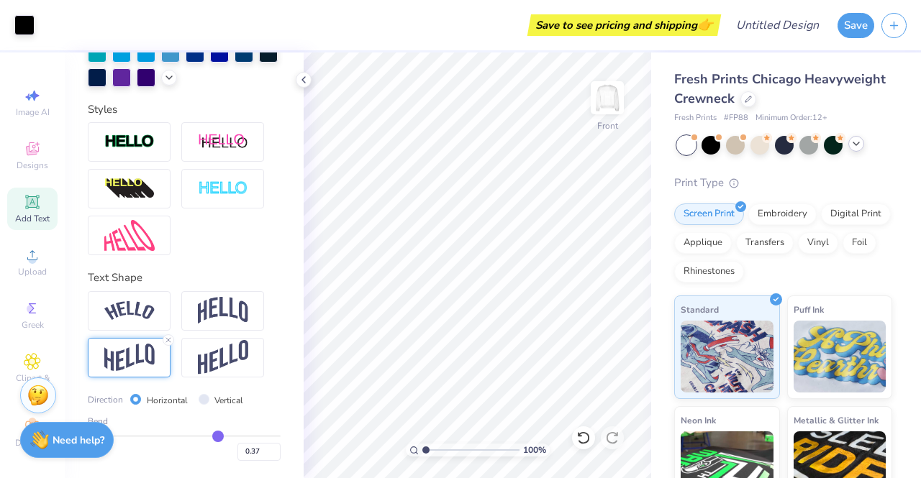
type input "0.39"
type input "0.4"
drag, startPoint x: 181, startPoint y: 437, endPoint x: 213, endPoint y: 440, distance: 31.8
click at [213, 437] on input "range" at bounding box center [184, 436] width 193 height 2
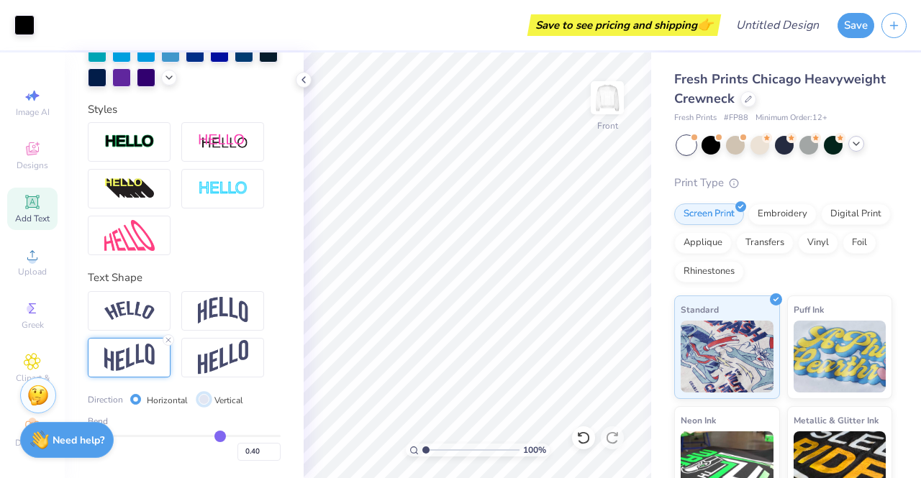
click at [204, 399] on input "Vertical" at bounding box center [204, 399] width 11 height 11
drag, startPoint x: 214, startPoint y: 435, endPoint x: 186, endPoint y: 437, distance: 28.8
click at [186, 437] on input "range" at bounding box center [184, 436] width 193 height 2
click at [193, 437] on input "range" at bounding box center [184, 436] width 193 height 2
click at [147, 315] on img at bounding box center [129, 310] width 50 height 19
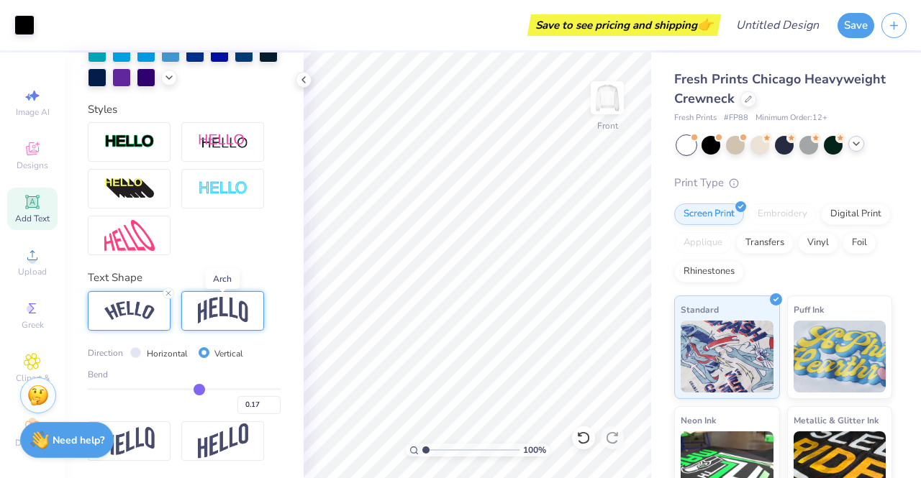
click at [230, 318] on img at bounding box center [223, 310] width 50 height 27
drag, startPoint x: 196, startPoint y: 388, endPoint x: 233, endPoint y: 394, distance: 37.9
click at [233, 391] on input "range" at bounding box center [184, 390] width 193 height 2
click at [137, 356] on input "Horizontal" at bounding box center [135, 353] width 11 height 11
click at [130, 312] on img at bounding box center [129, 310] width 50 height 19
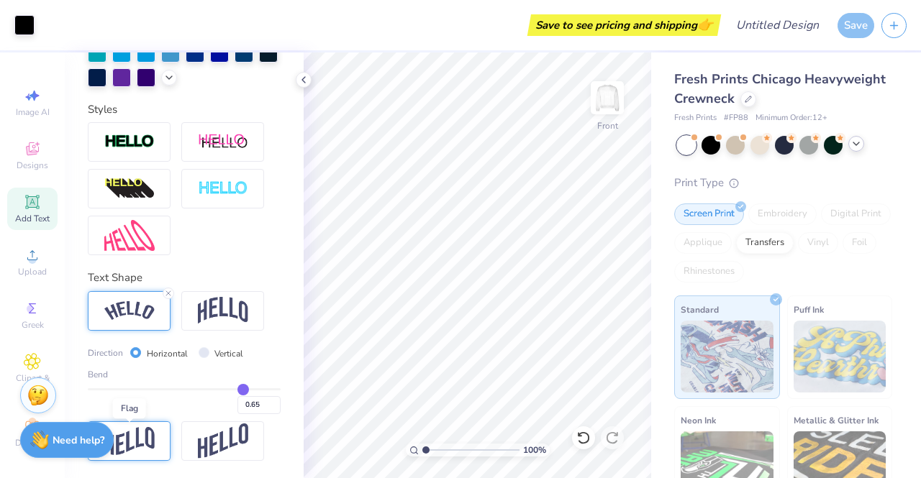
click at [147, 448] on img at bounding box center [129, 441] width 50 height 28
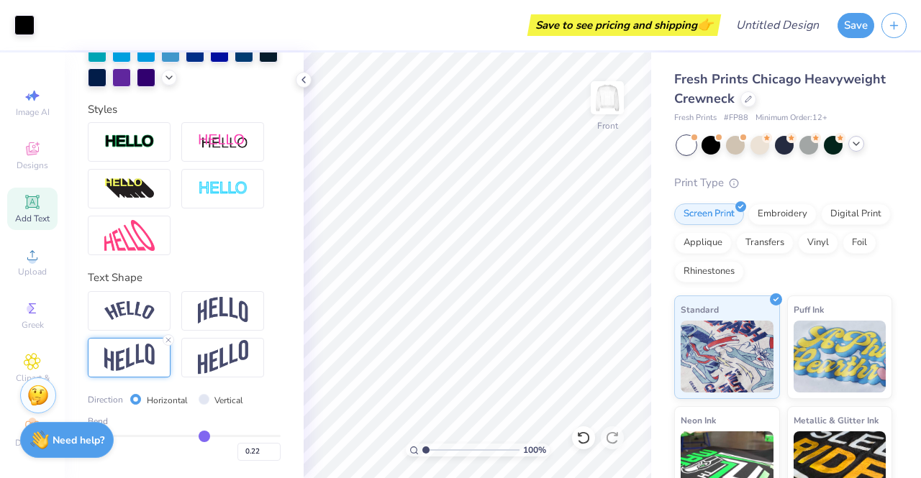
drag, startPoint x: 239, startPoint y: 437, endPoint x: 197, endPoint y: 437, distance: 41.7
click at [197, 437] on input "range" at bounding box center [184, 436] width 193 height 2
click at [204, 437] on input "range" at bounding box center [184, 436] width 193 height 2
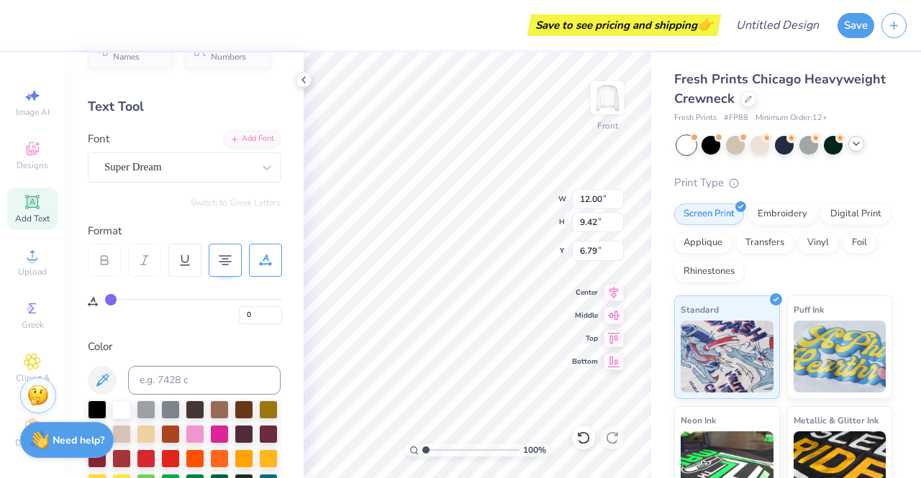
scroll to position [0, 0]
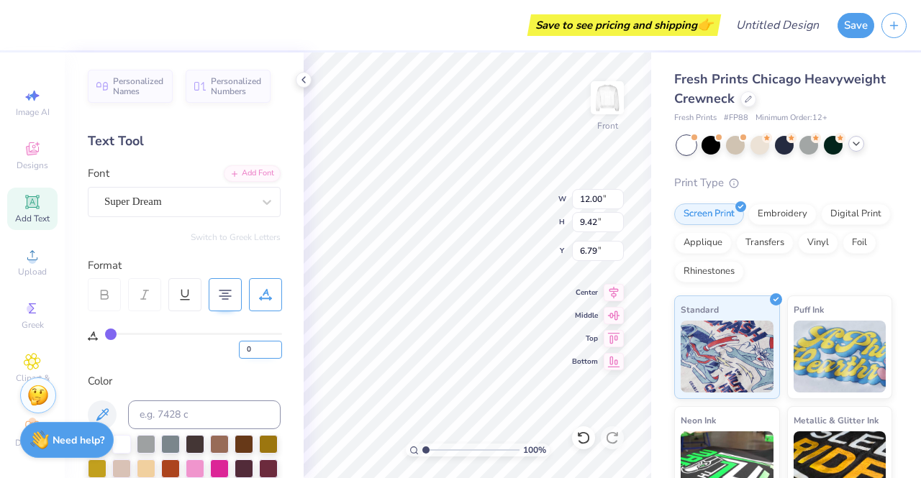
click at [264, 352] on input "0" at bounding box center [260, 350] width 43 height 18
click at [277, 345] on input "1" at bounding box center [260, 350] width 43 height 18
click at [277, 345] on input "4" at bounding box center [260, 350] width 43 height 18
click at [277, 345] on input "5" at bounding box center [260, 350] width 43 height 18
click at [277, 345] on input "6" at bounding box center [260, 350] width 43 height 18
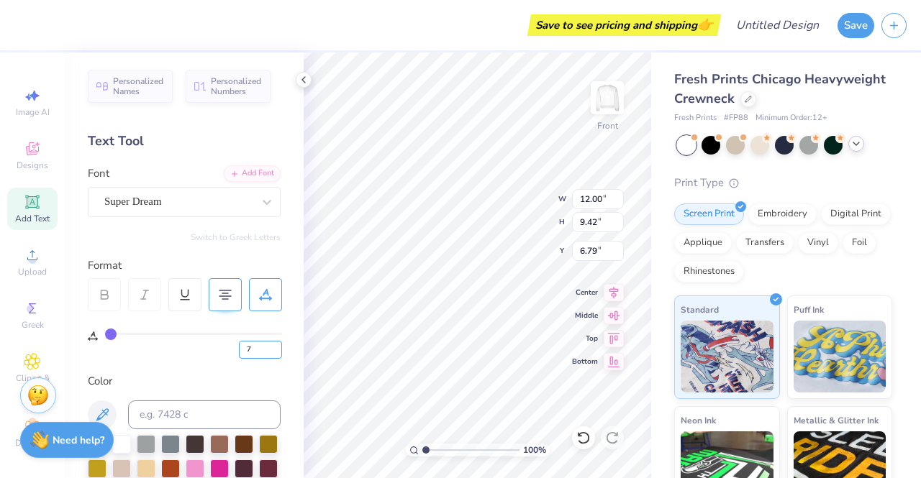
click at [277, 345] on input "7" at bounding box center [260, 350] width 43 height 18
click at [277, 345] on input "8" at bounding box center [260, 350] width 43 height 18
click at [277, 345] on input "9" at bounding box center [260, 350] width 43 height 18
click at [283, 353] on div "Personalized Names Personalized Numbers Text Tool Add Font Font Super Dream Swi…" at bounding box center [184, 266] width 239 height 426
click at [262, 353] on input "9" at bounding box center [260, 350] width 43 height 18
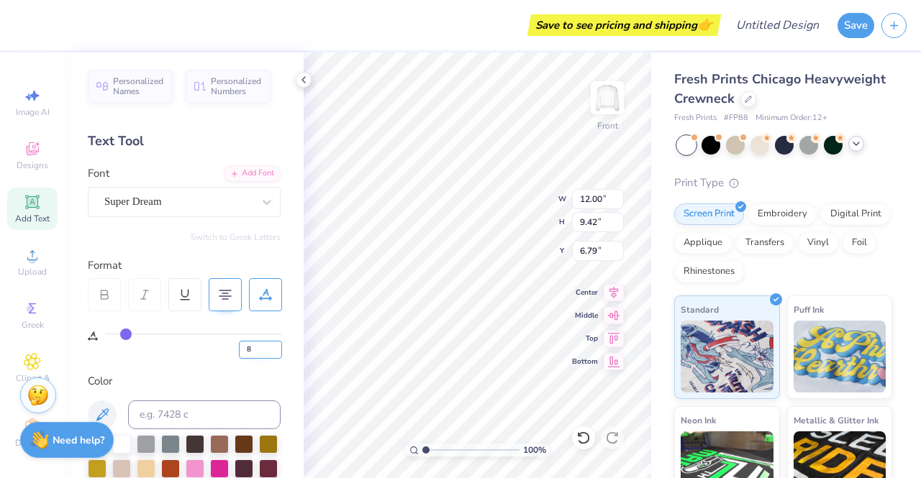
click at [278, 350] on input "8" at bounding box center [260, 350] width 43 height 18
click at [278, 350] on input "7" at bounding box center [260, 350] width 43 height 18
click at [278, 350] on input "6" at bounding box center [260, 350] width 43 height 18
click at [278, 350] on input "5" at bounding box center [260, 350] width 43 height 18
click at [270, 385] on div "Personalized Names Personalized Numbers Text Tool Add Font Font Super Dream Swi…" at bounding box center [184, 266] width 239 height 426
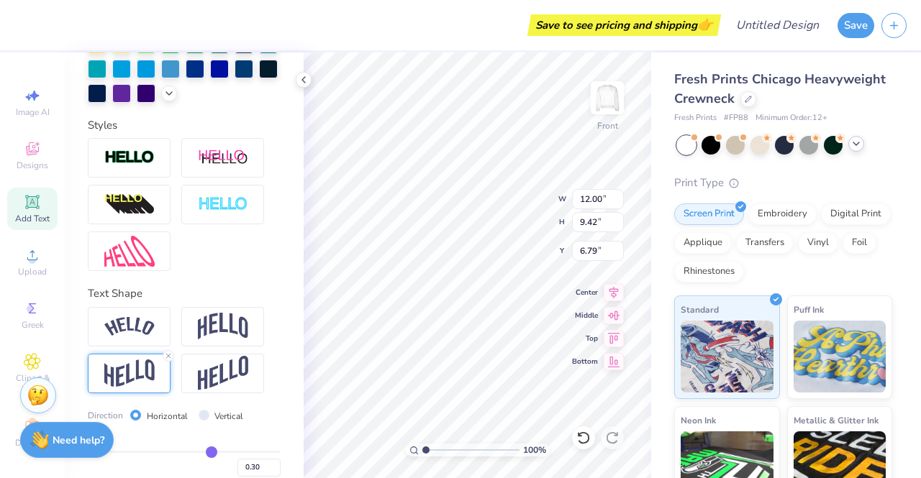
scroll to position [512, 0]
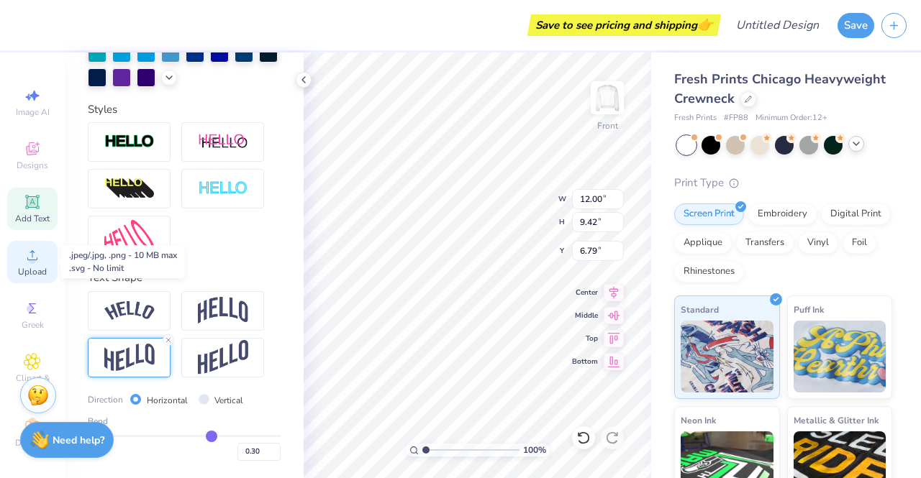
click at [31, 263] on icon at bounding box center [32, 255] width 17 height 17
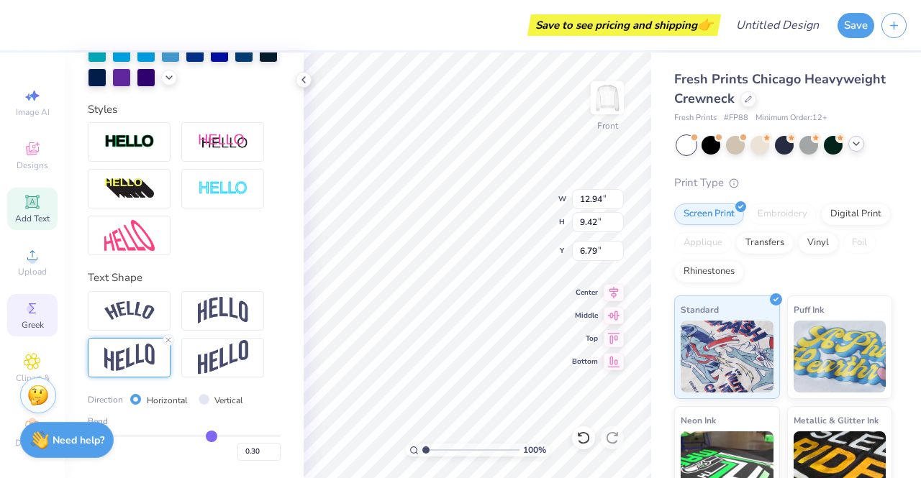
click at [40, 306] on div "Greek" at bounding box center [32, 315] width 50 height 42
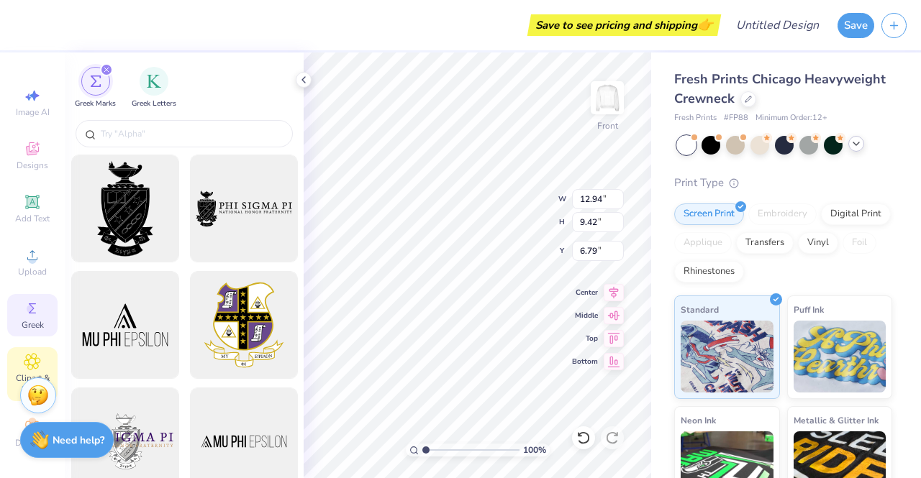
click at [29, 358] on icon at bounding box center [32, 361] width 17 height 17
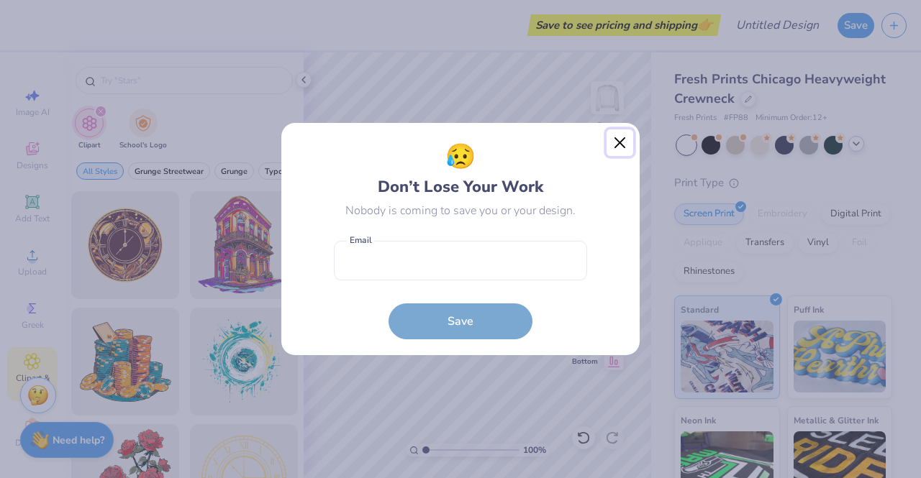
click at [621, 142] on button "Close" at bounding box center [620, 143] width 27 height 27
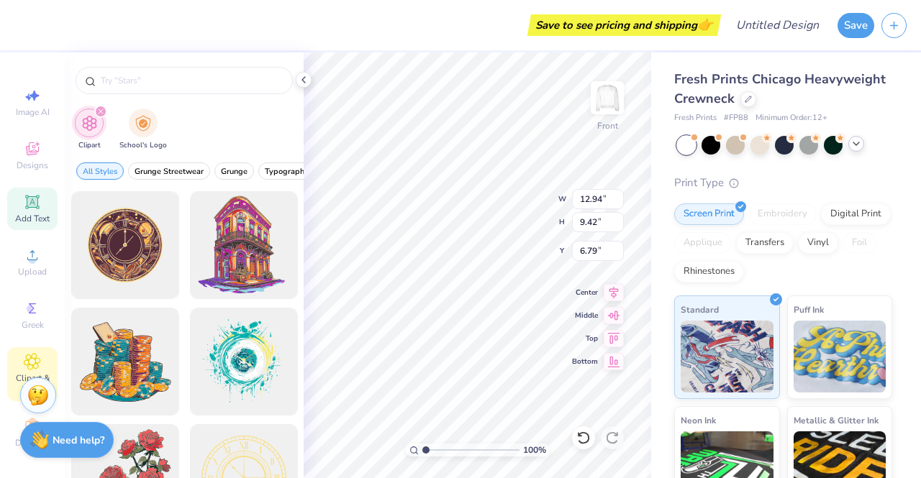
click at [27, 191] on div "Add Text" at bounding box center [32, 209] width 50 height 42
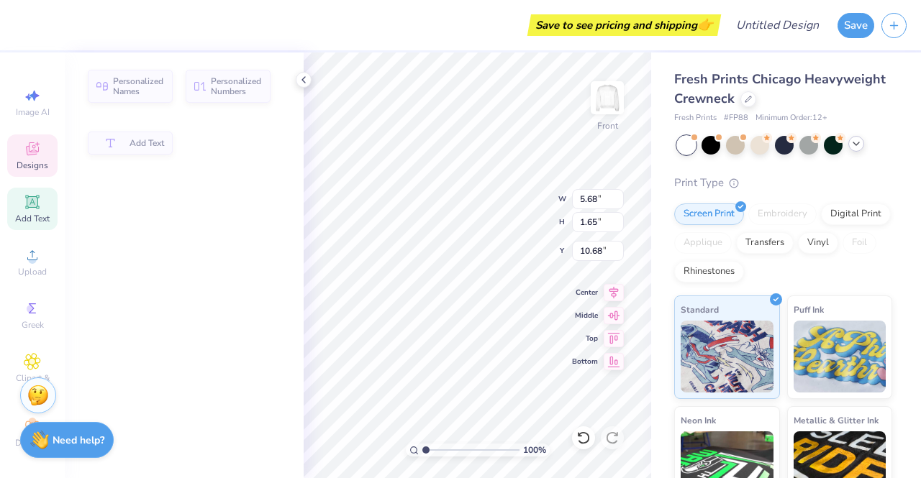
click at [24, 145] on icon at bounding box center [32, 148] width 17 height 17
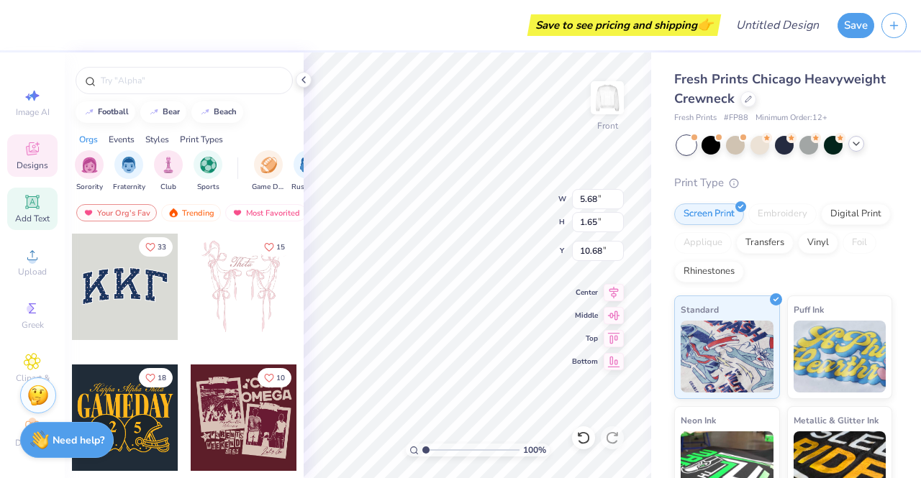
click at [27, 199] on icon at bounding box center [32, 201] width 11 height 11
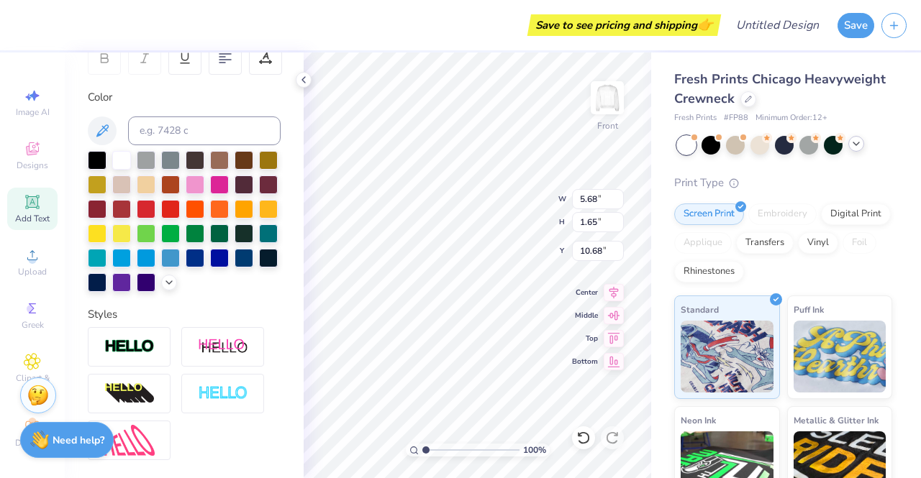
scroll to position [127, 0]
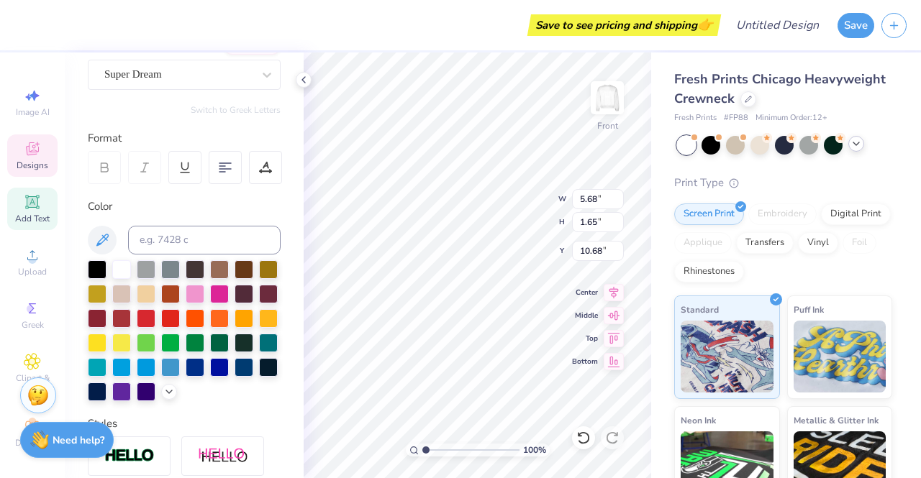
click at [37, 154] on div "Designs" at bounding box center [32, 156] width 50 height 42
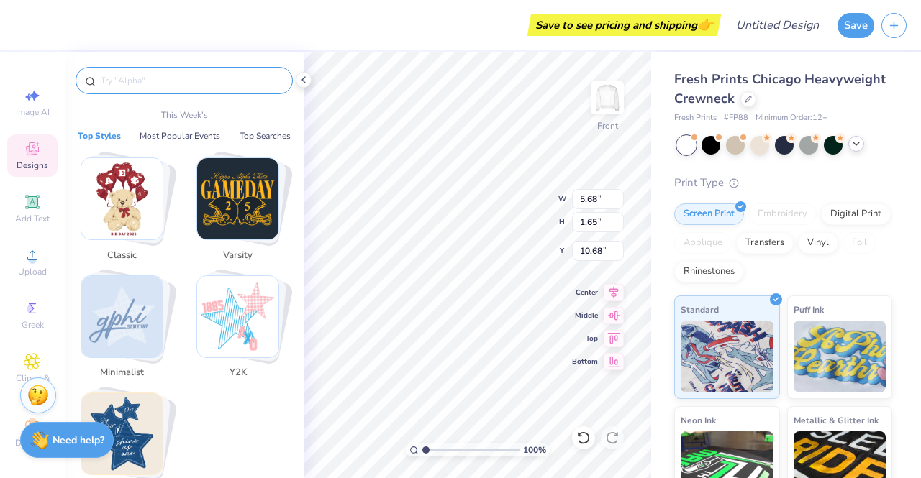
click at [173, 76] on input "text" at bounding box center [191, 80] width 184 height 14
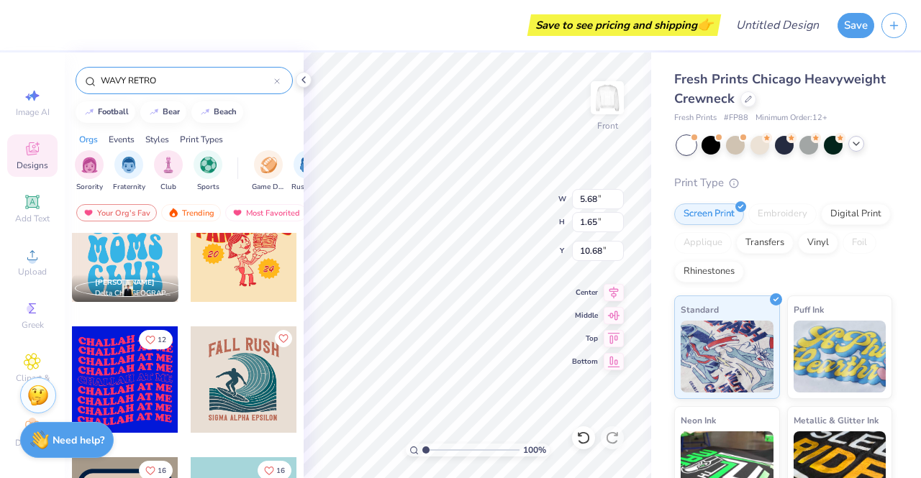
scroll to position [0, 0]
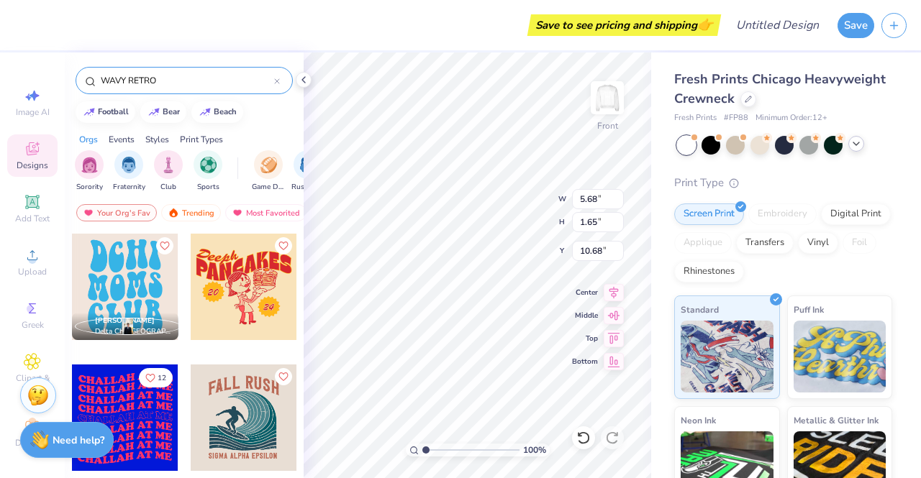
click at [136, 289] on div at bounding box center [125, 287] width 106 height 106
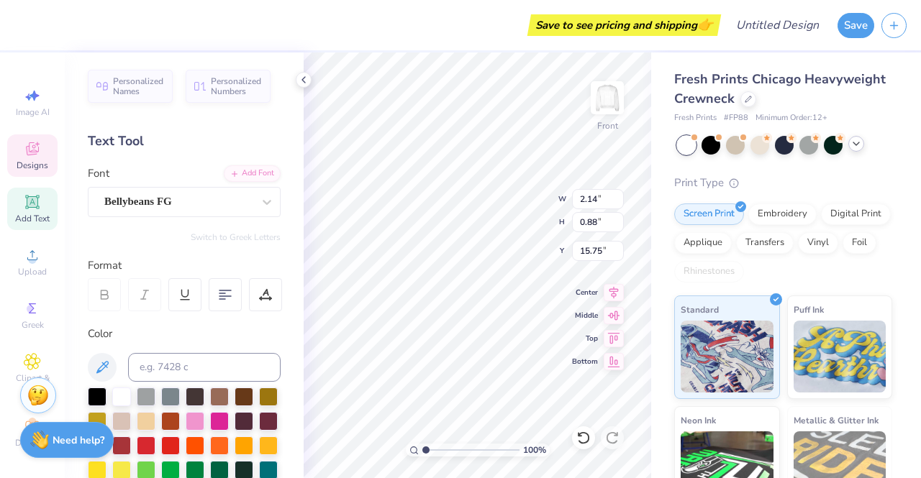
scroll to position [12, 3]
click at [263, 203] on icon at bounding box center [267, 202] width 9 height 5
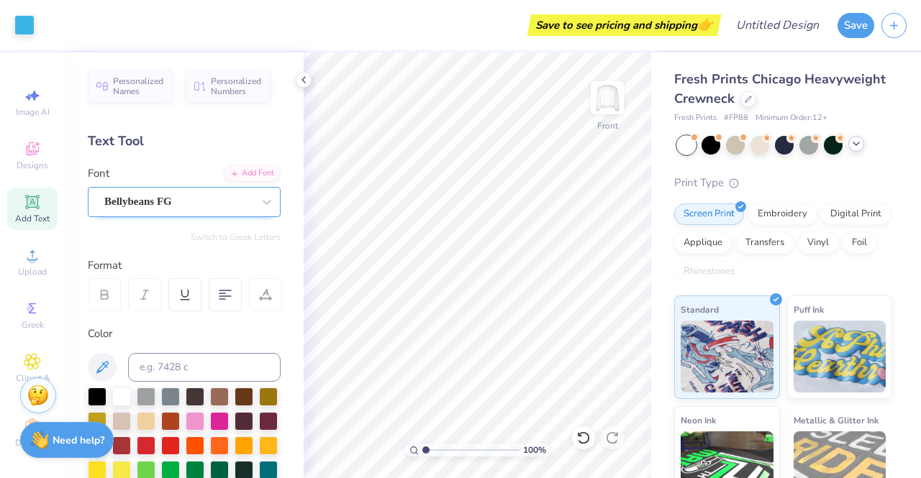
click at [237, 194] on div "Bellybeans FG" at bounding box center [178, 202] width 151 height 22
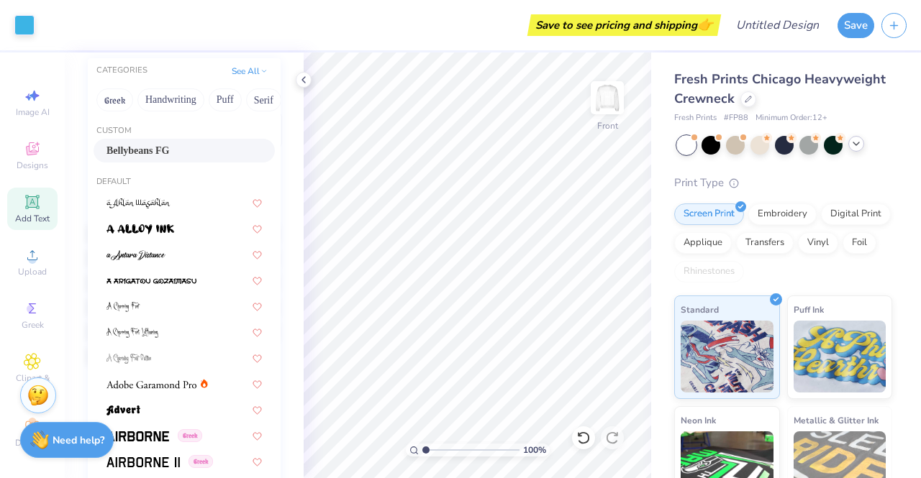
scroll to position [0, 0]
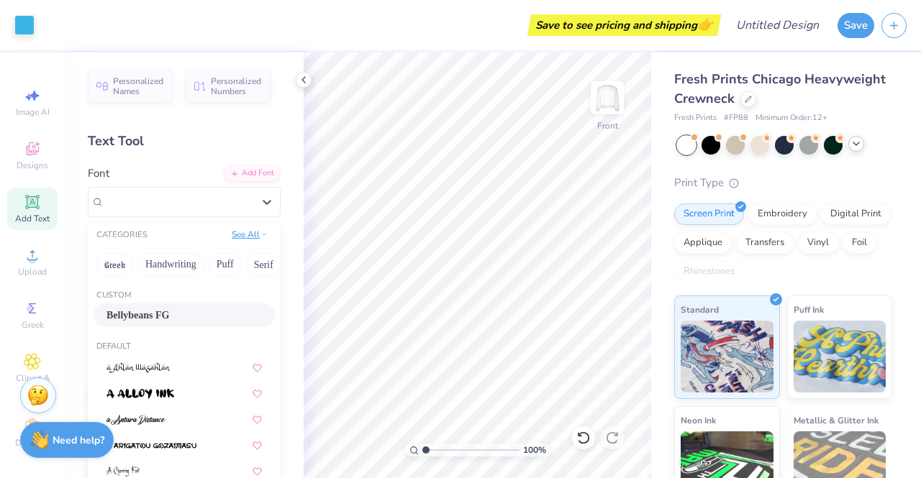
click at [235, 237] on button "See All" at bounding box center [249, 234] width 45 height 14
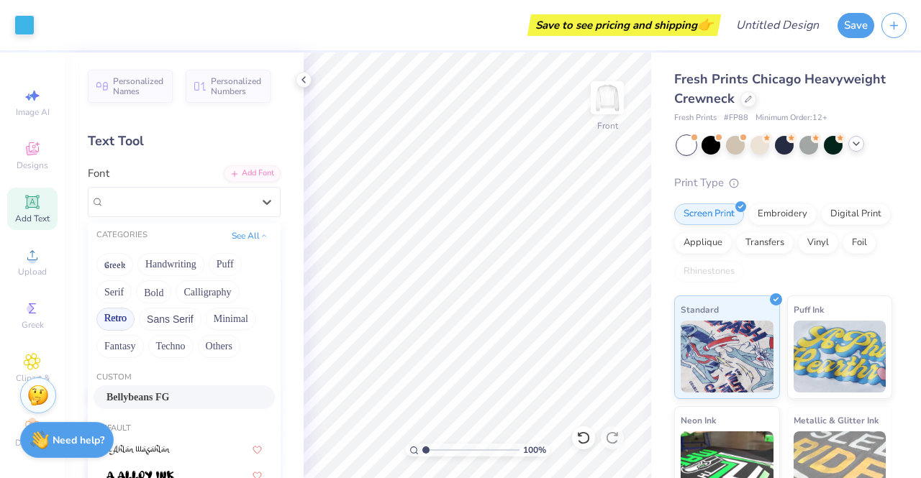
click at [128, 312] on button "Retro" at bounding box center [115, 319] width 38 height 23
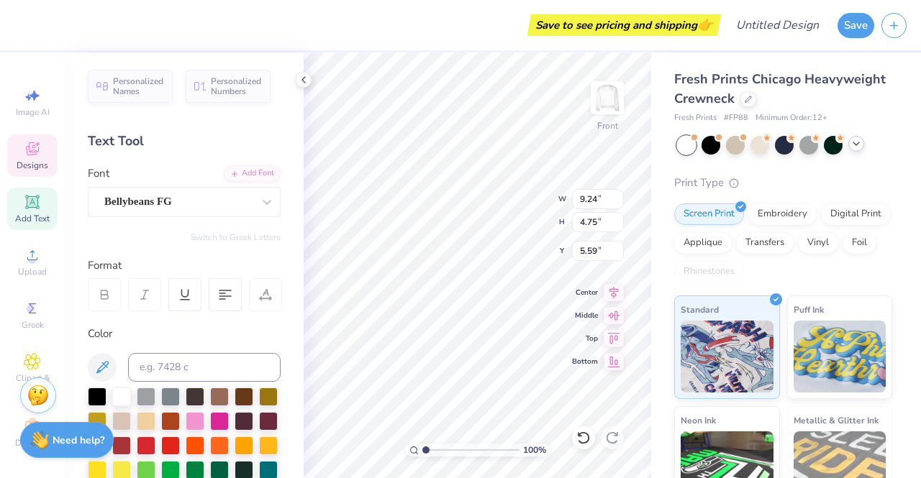
scroll to position [12, 1]
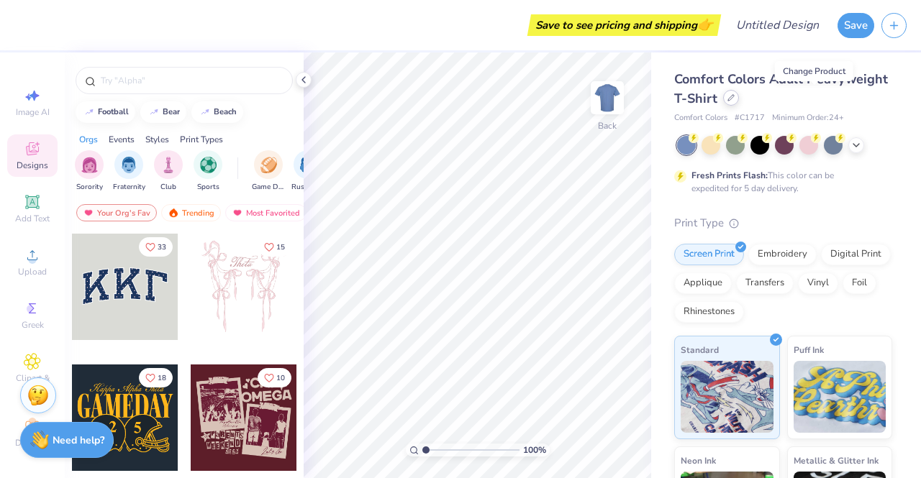
click at [735, 100] on icon at bounding box center [730, 97] width 7 height 7
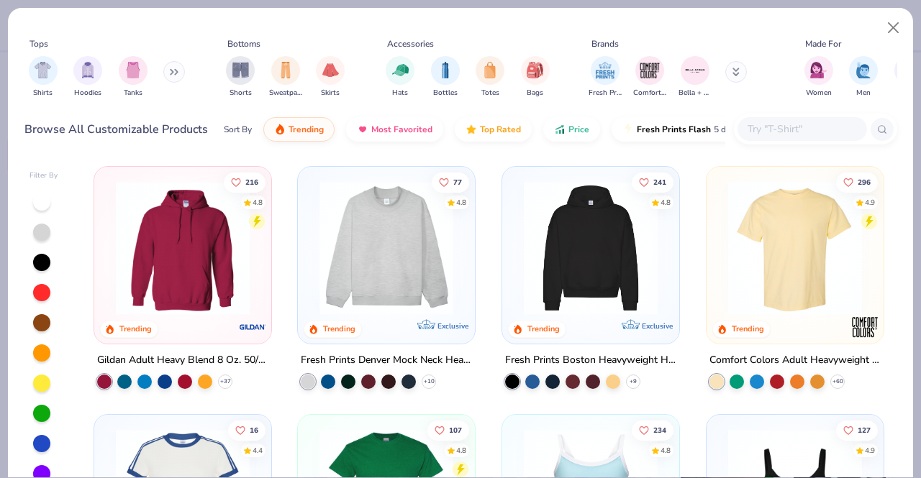
click at [791, 124] on input "text" at bounding box center [801, 129] width 111 height 17
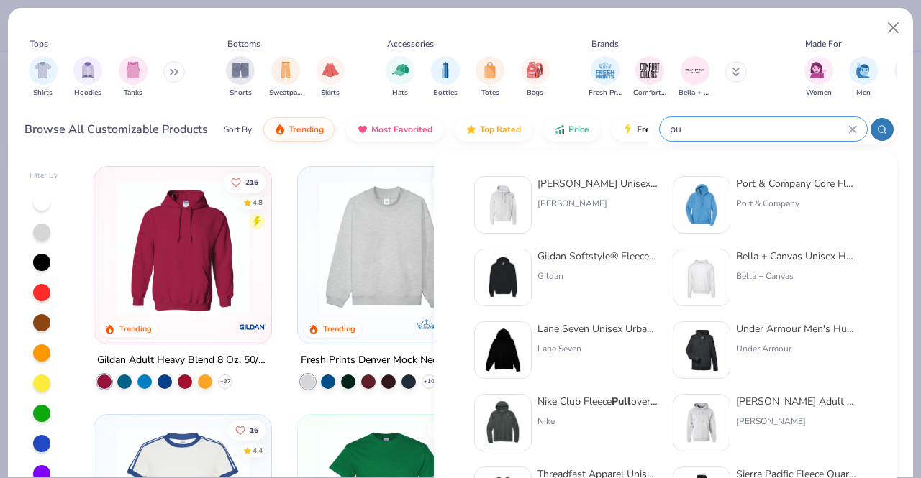
type input "p"
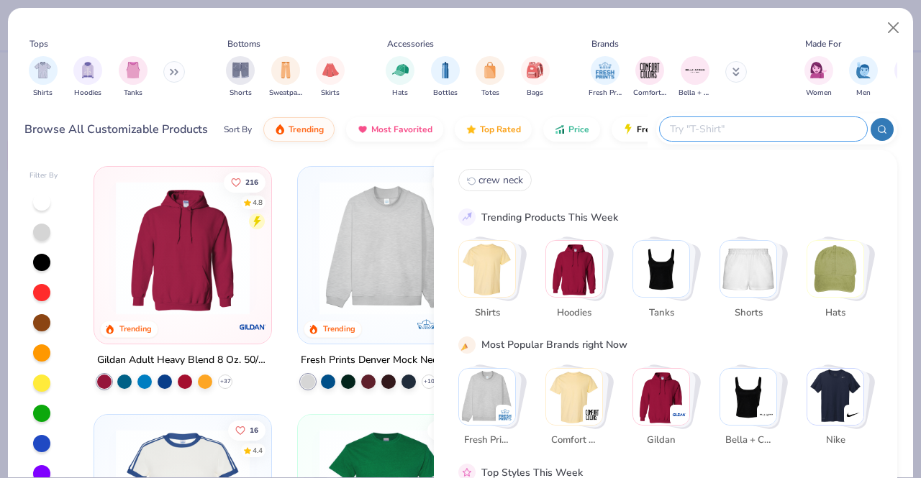
type input "v"
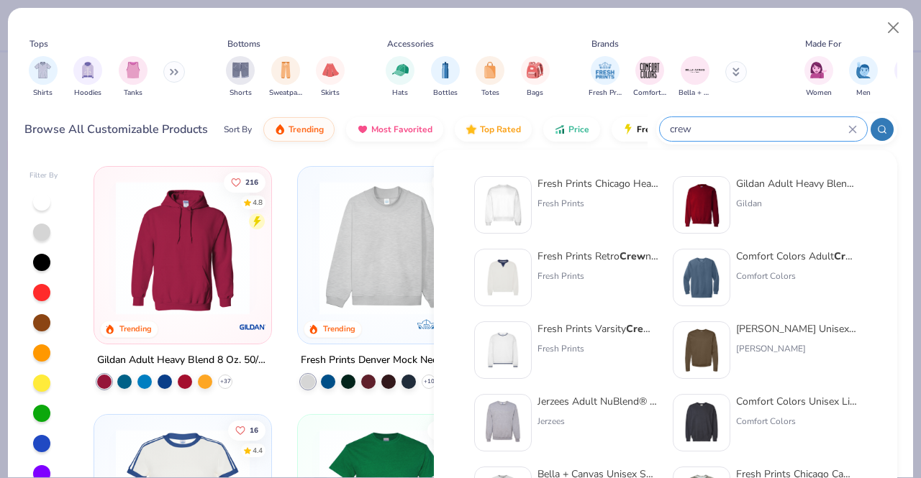
type input "crew"
click at [585, 194] on div "Fresh Prints Chicago Heavyweight Crew neck Fresh Prints" at bounding box center [597, 205] width 121 height 58
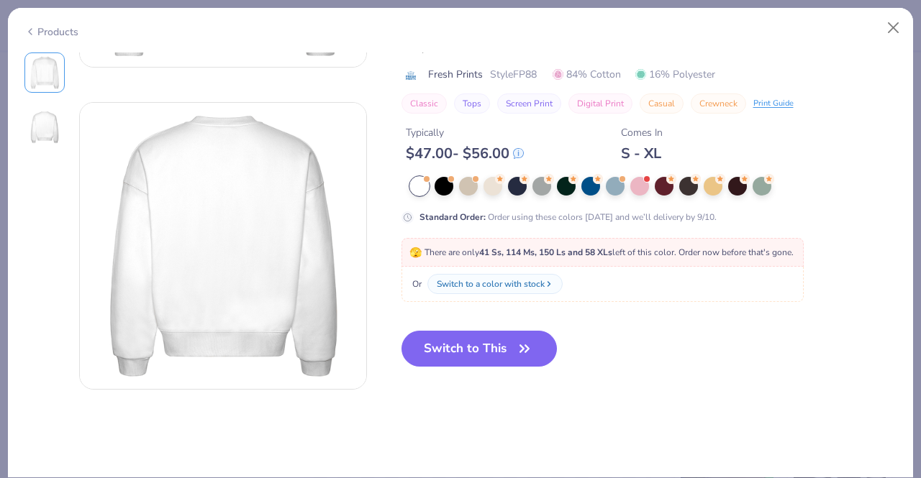
scroll to position [280, 0]
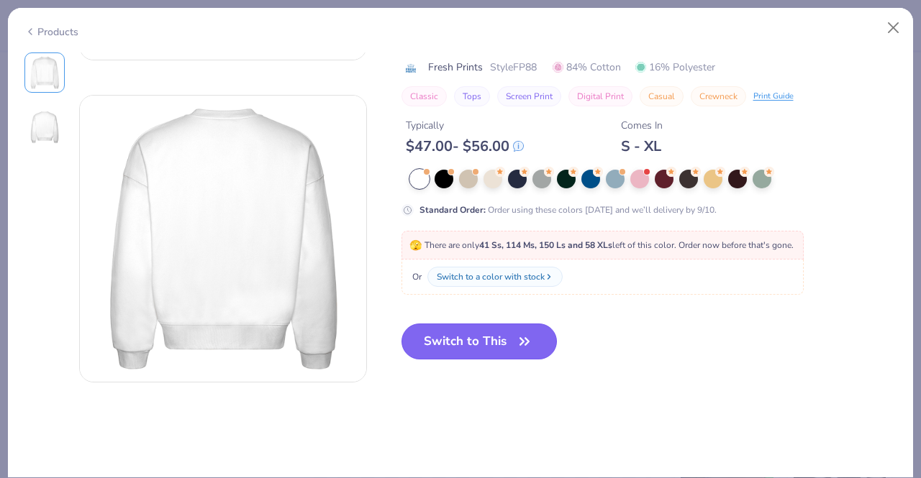
click at [459, 350] on button "Switch to This" at bounding box center [479, 342] width 156 height 36
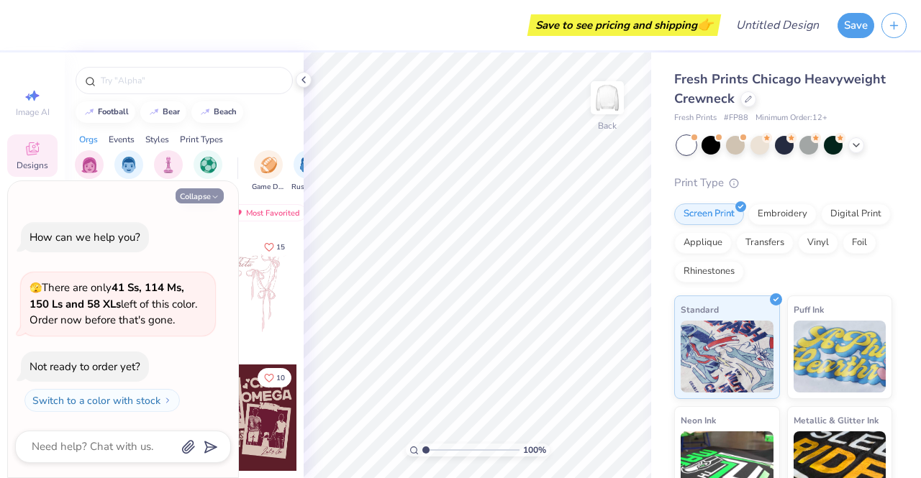
click at [193, 203] on button "Collapse" at bounding box center [200, 196] width 48 height 15
type textarea "x"
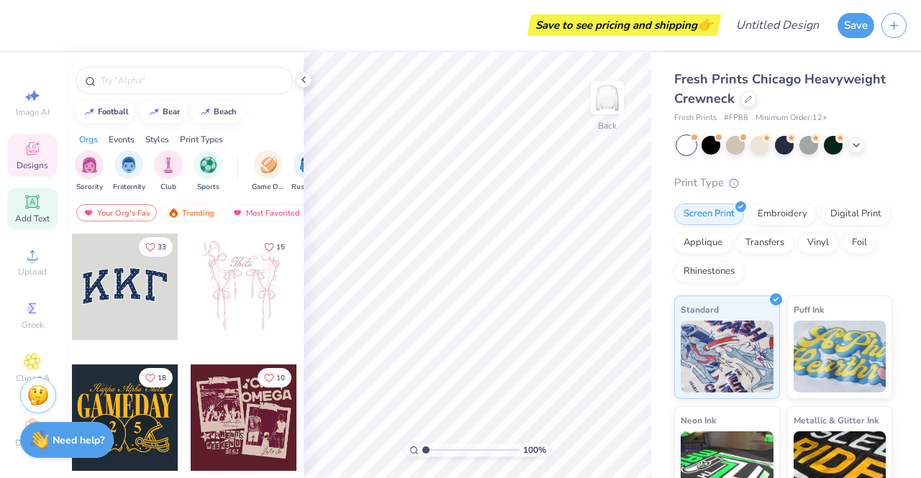
click at [28, 201] on icon at bounding box center [32, 202] width 14 height 14
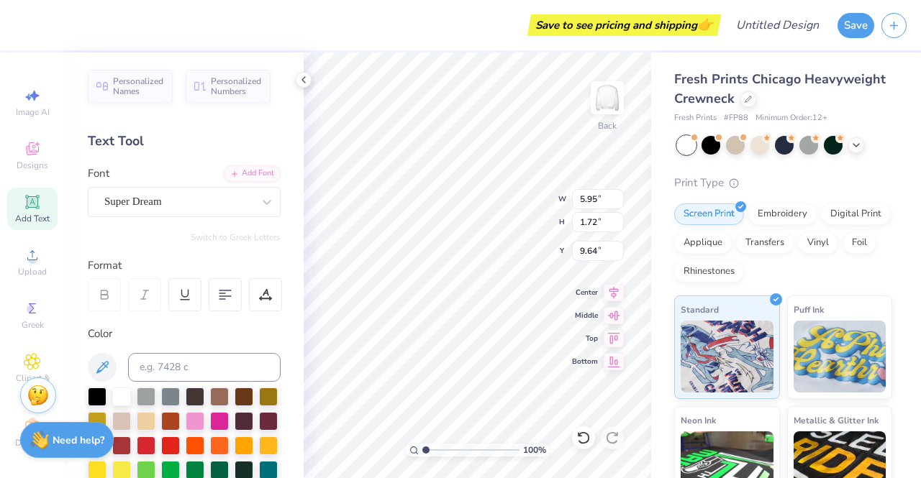
scroll to position [12, 3]
type textarea "T"
click at [105, 389] on div at bounding box center [97, 395] width 19 height 19
type textarea "WEST"
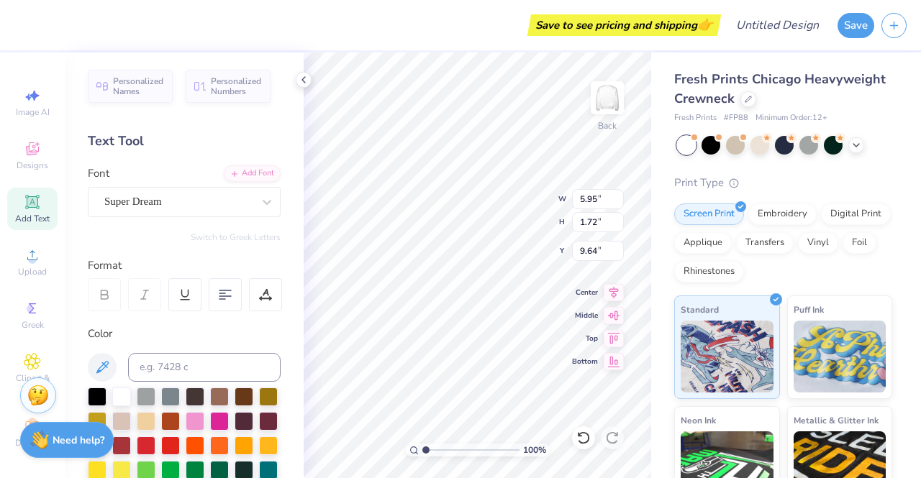
scroll to position [12, 2]
type input "4.40"
type textarea "W"
click at [612, 96] on img at bounding box center [607, 98] width 58 height 58
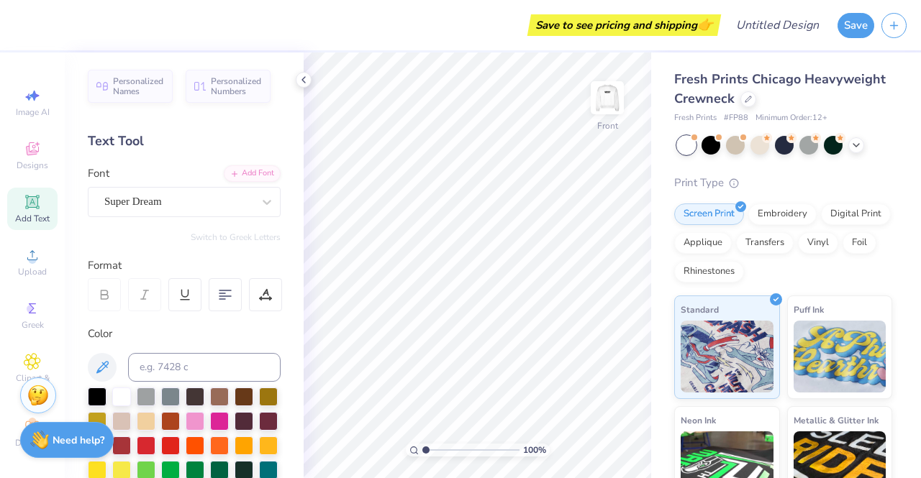
click at [27, 205] on icon at bounding box center [32, 201] width 11 height 11
click at [96, 399] on div at bounding box center [97, 395] width 19 height 19
type textarea "WEST"
type input "4.49"
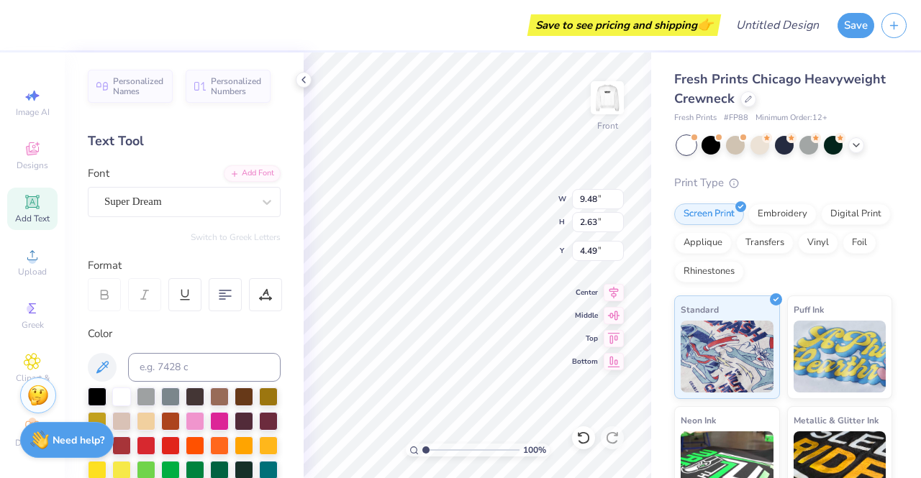
type input "9.48"
type input "2.63"
type input "5.73"
type input "10.07"
type input "2.79"
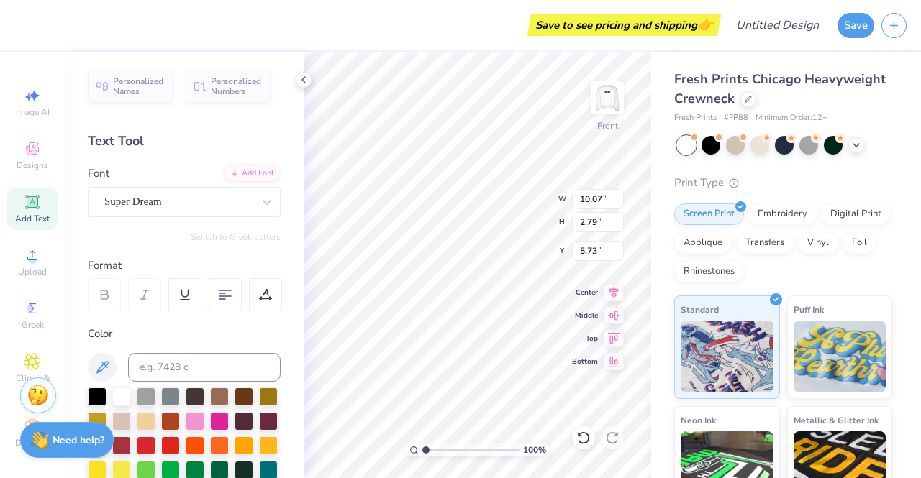
type input "6.46"
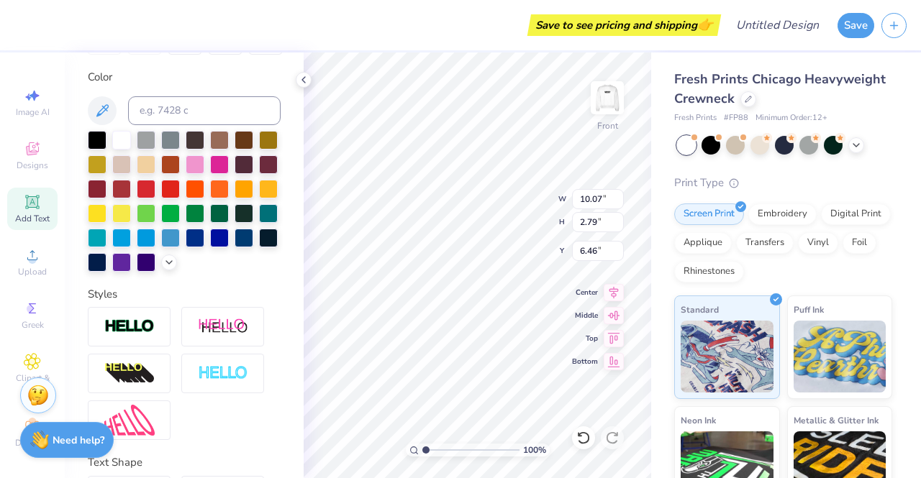
scroll to position [381, 0]
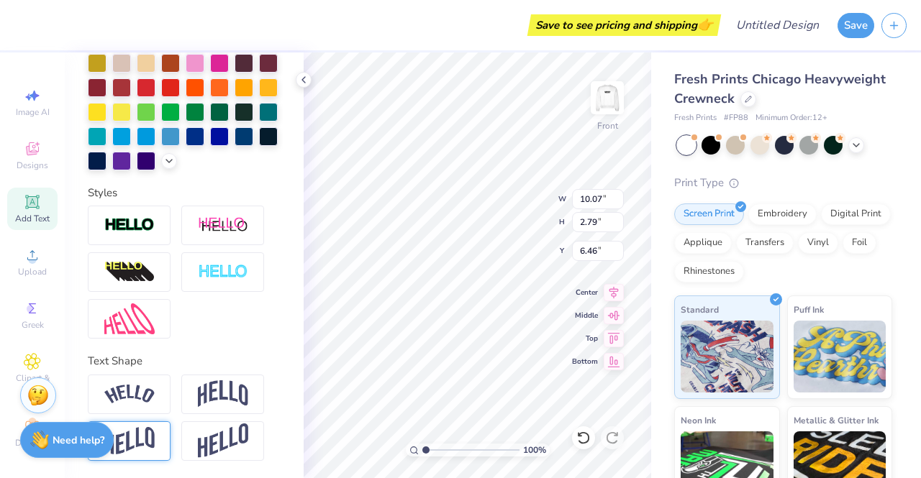
click at [142, 436] on img at bounding box center [129, 441] width 50 height 28
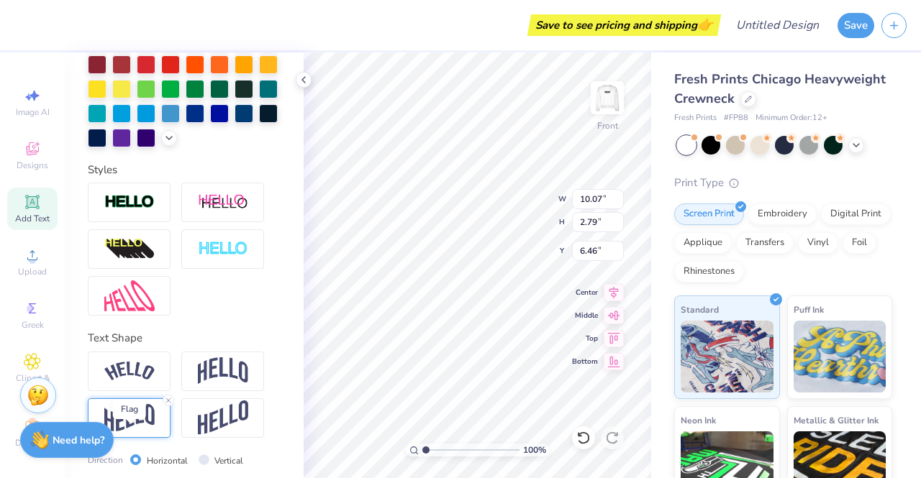
type input "4.01"
type input "5.85"
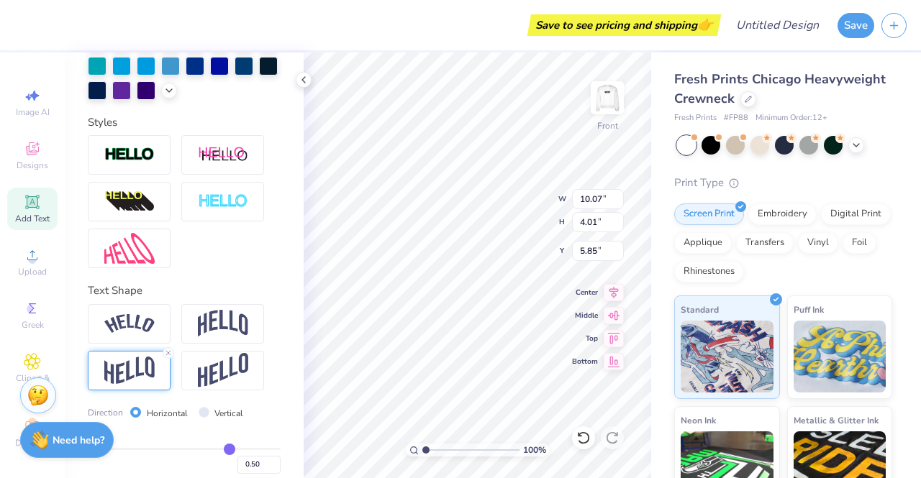
scroll to position [465, 0]
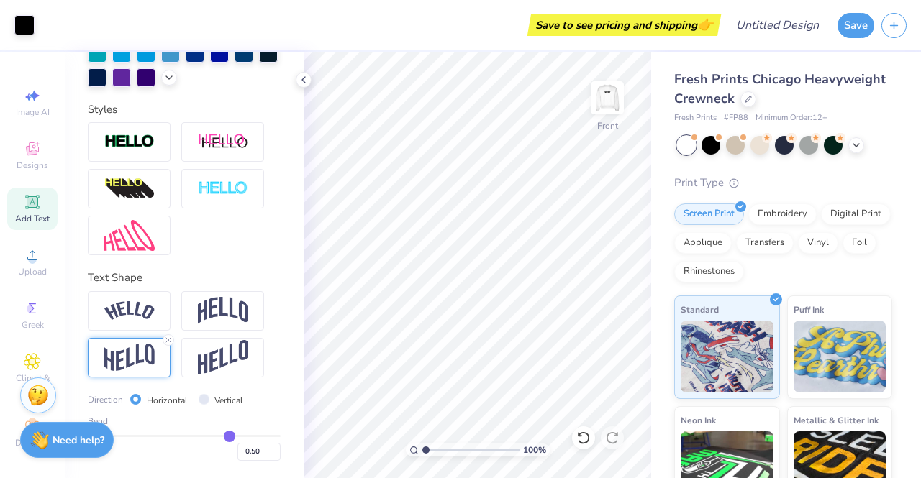
click at [25, 208] on icon at bounding box center [32, 202] width 14 height 14
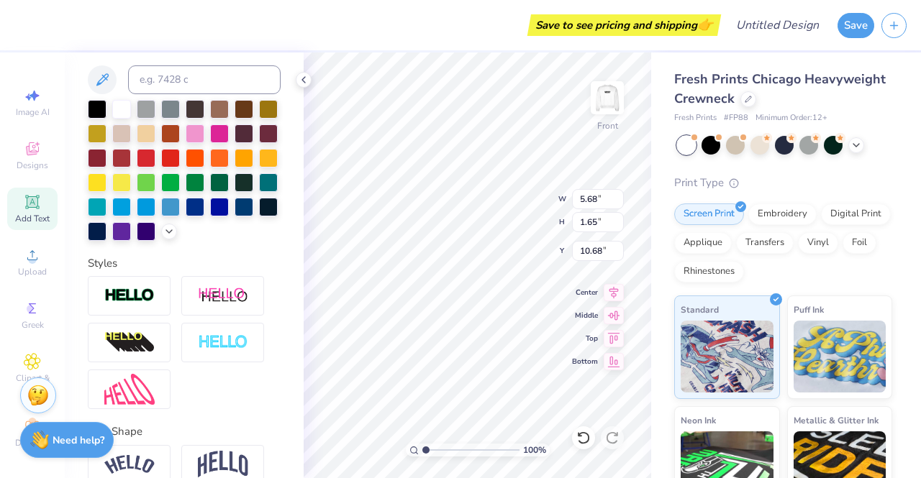
scroll to position [274, 0]
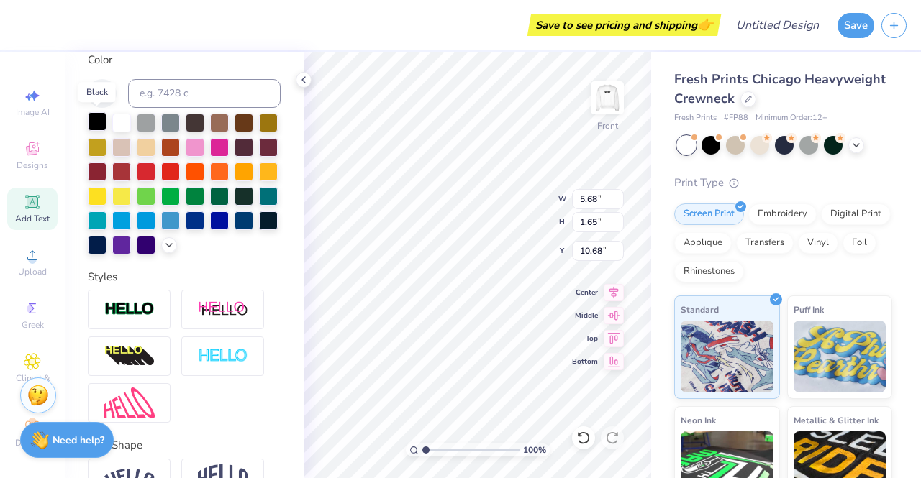
click at [99, 123] on div at bounding box center [97, 121] width 19 height 19
type textarea "T"
type textarea "LAFAYETTE"
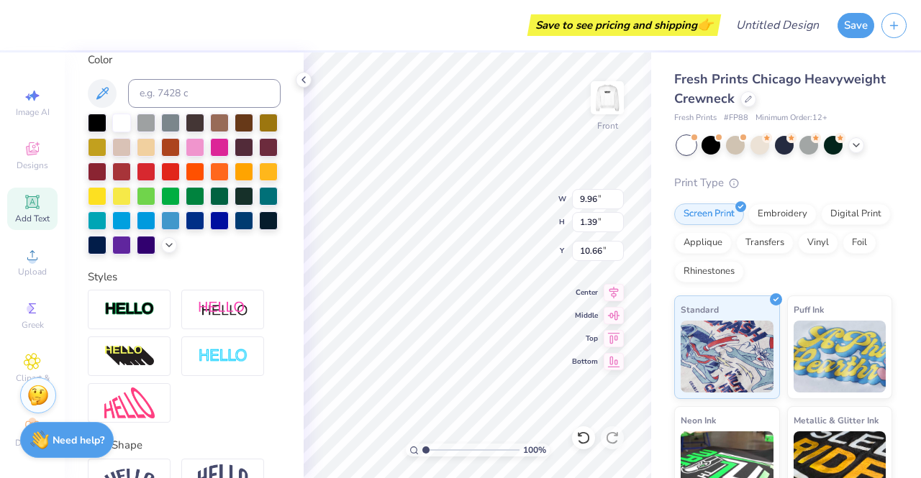
type input "9.96"
type input "1.39"
type input "10.11"
type input "9.70"
type input "1.36"
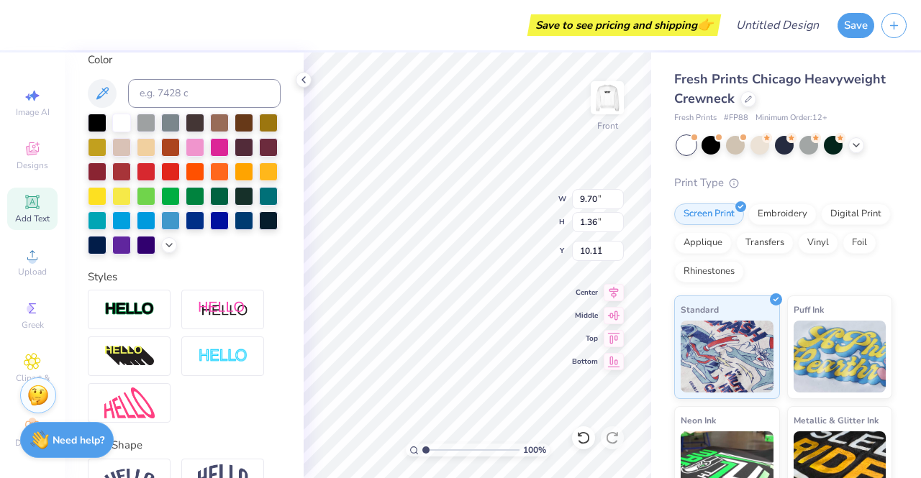
type input "9.86"
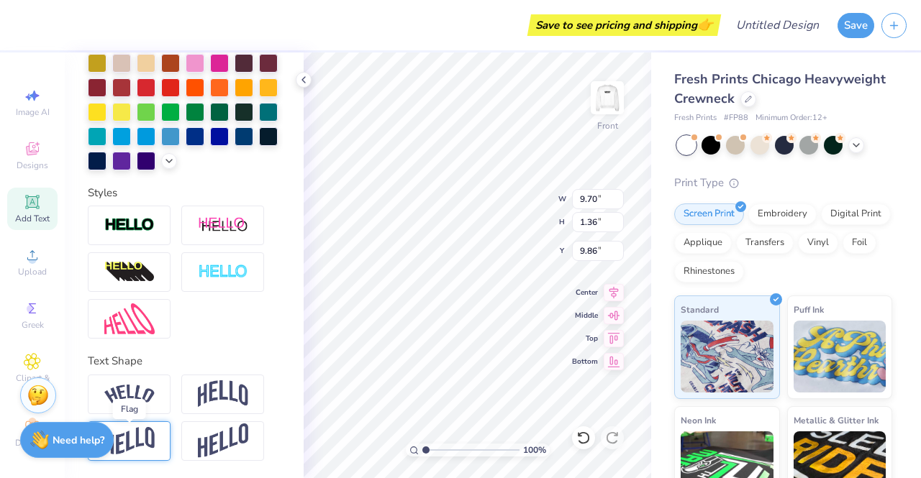
click at [140, 434] on img at bounding box center [129, 441] width 50 height 28
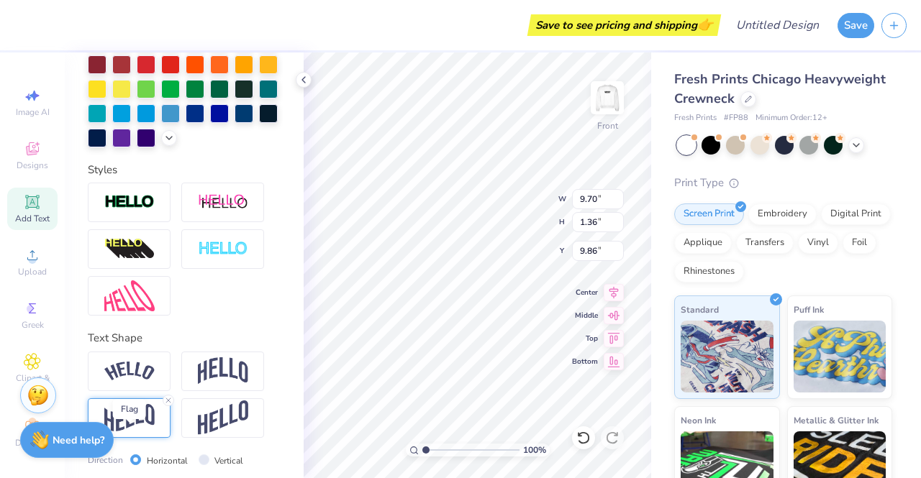
type input "1.99"
type input "9.55"
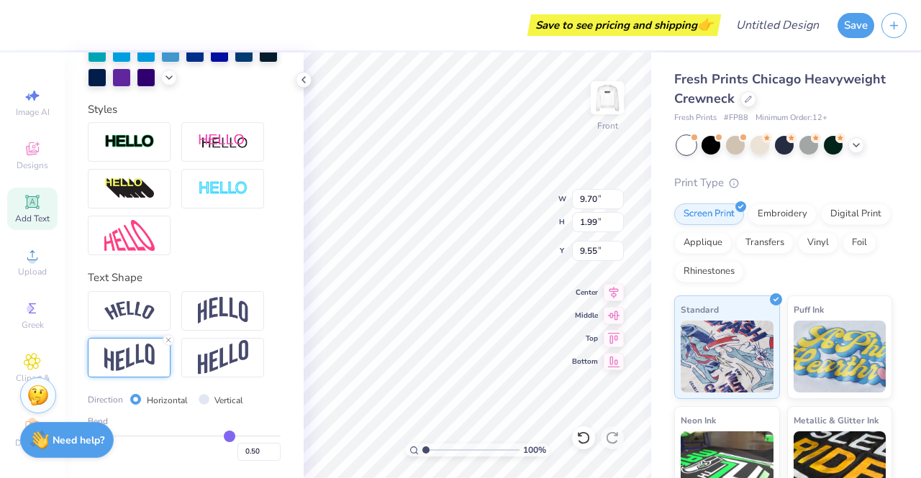
type input "0.53"
type input "0.56"
type input "0.57"
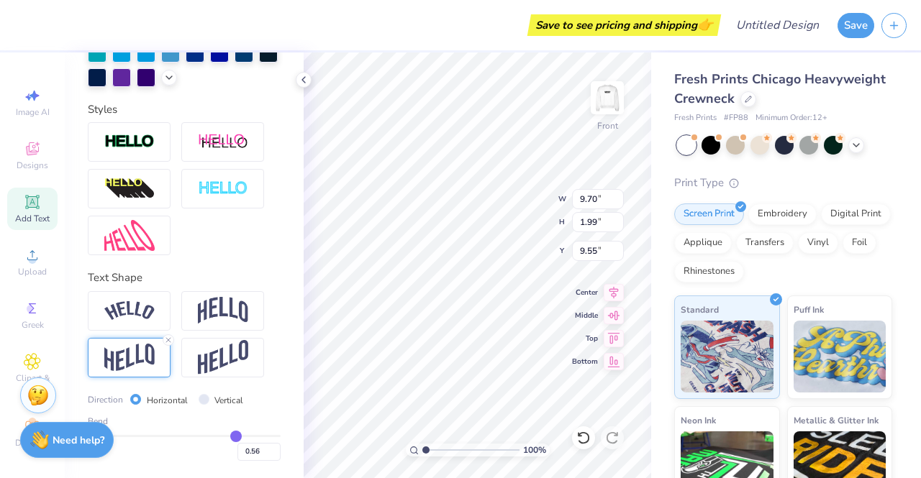
type input "0.57"
type input "0.58"
type input "0.59"
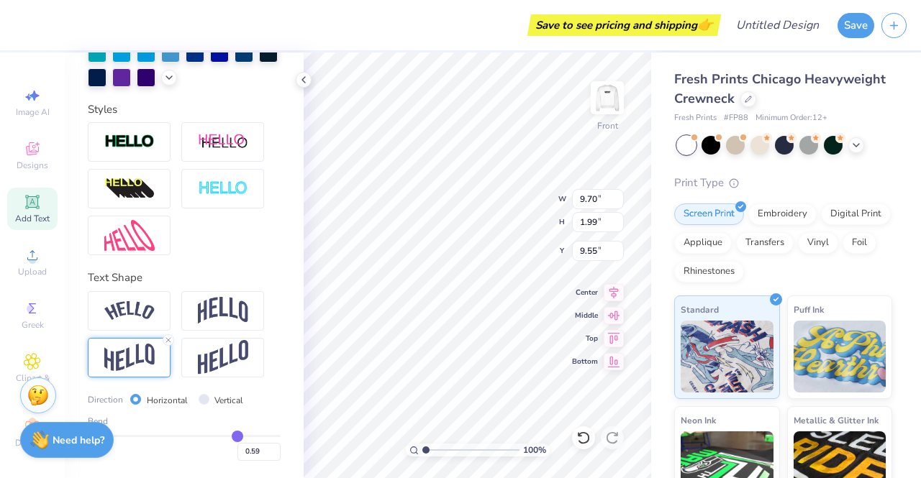
type input "0.6"
type input "0.60"
type input "0.62"
type input "0.63"
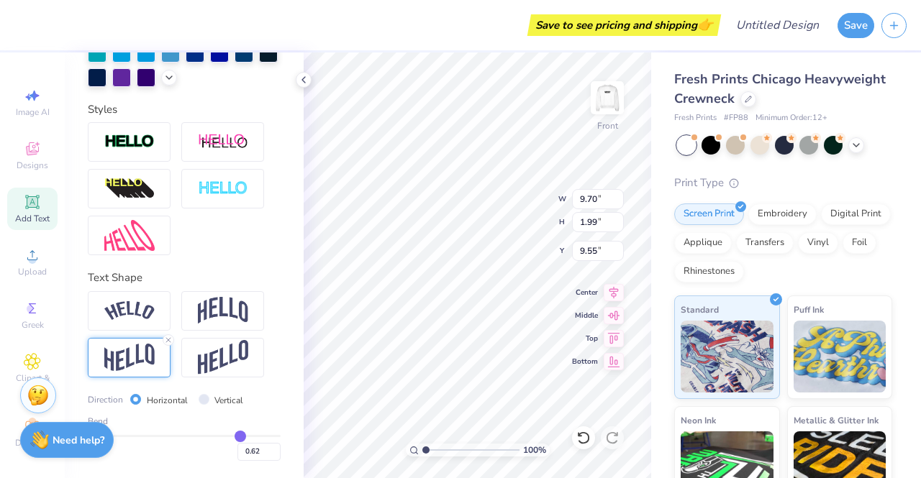
type input "0.63"
type input "0.64"
type input "0.65"
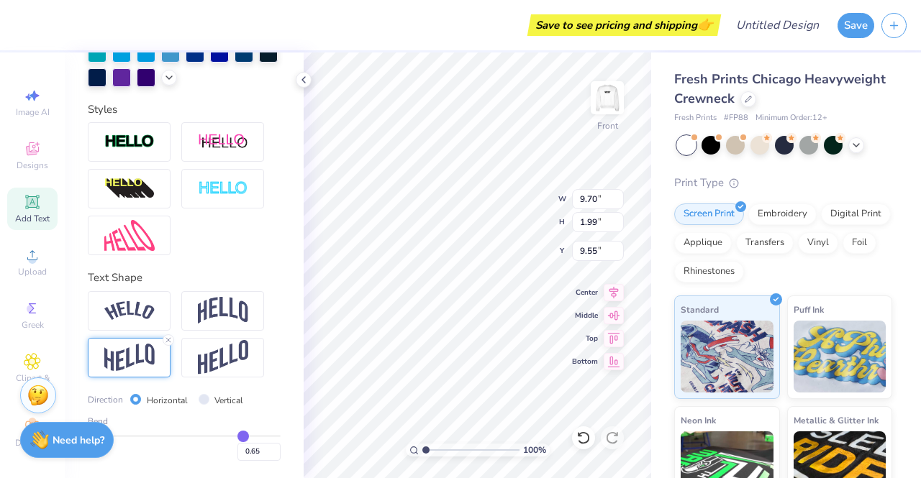
type input "0.66"
type input "0.67"
drag, startPoint x: 222, startPoint y: 437, endPoint x: 235, endPoint y: 437, distance: 13.7
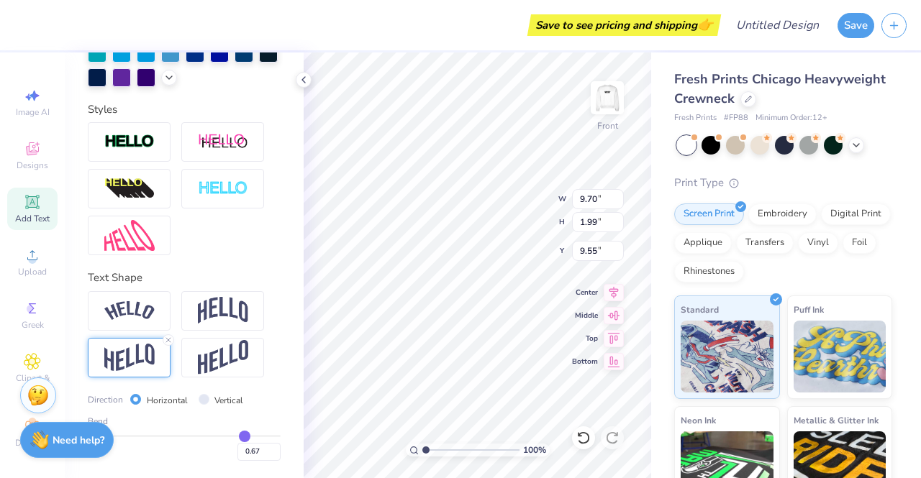
type input "0.67"
click at [235, 437] on input "range" at bounding box center [184, 436] width 193 height 2
type input "2.22"
type input "9.43"
click at [223, 440] on div "0.67" at bounding box center [184, 448] width 193 height 26
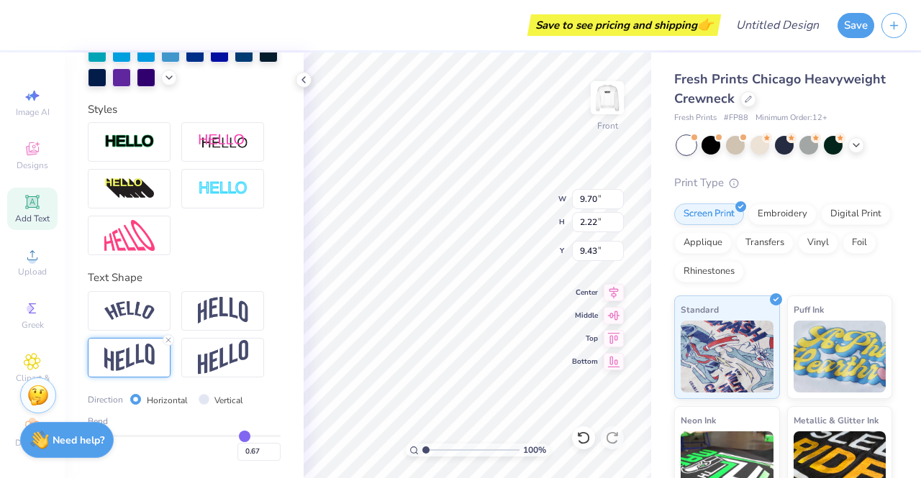
type input "0.53"
click at [223, 437] on input "range" at bounding box center [184, 436] width 193 height 2
type input "2.03"
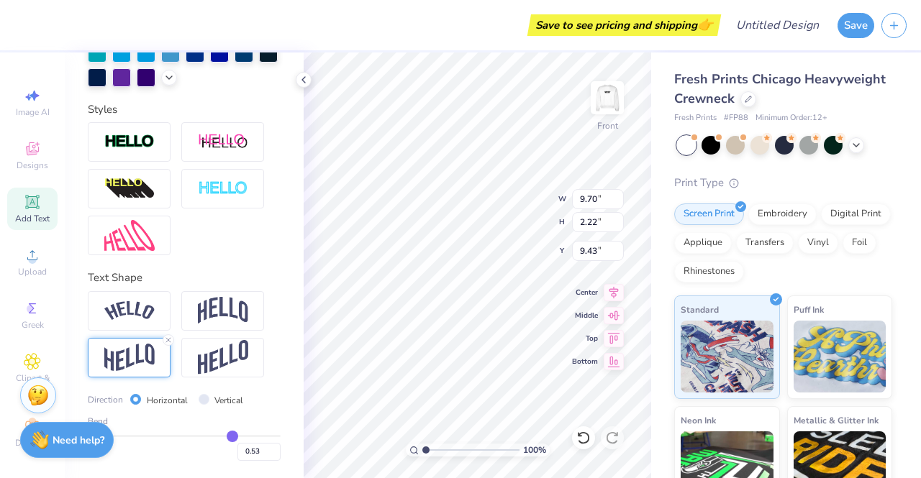
type input "9.53"
click at [242, 435] on div "Bend 0.53" at bounding box center [184, 438] width 193 height 46
type input "0.8"
type input "0.80"
type input "0.8"
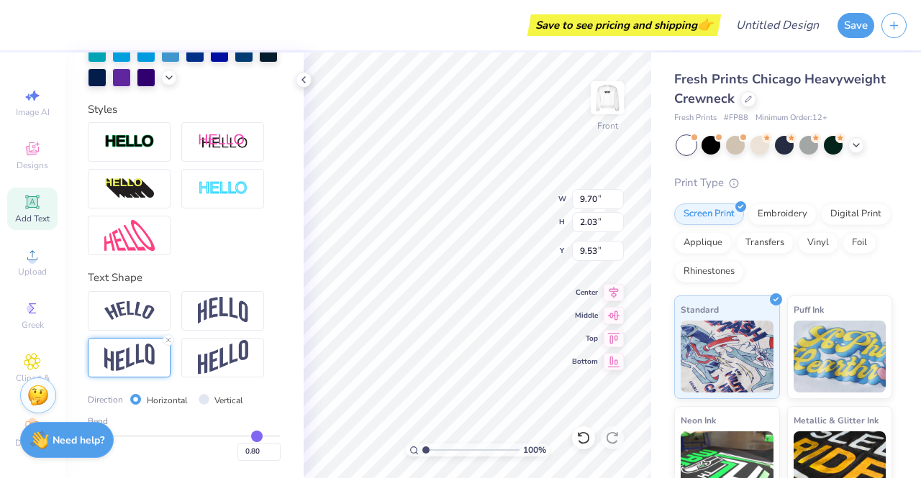
click at [247, 437] on input "range" at bounding box center [184, 436] width 193 height 2
type input "2.39"
type input "9.11"
type input "0.83"
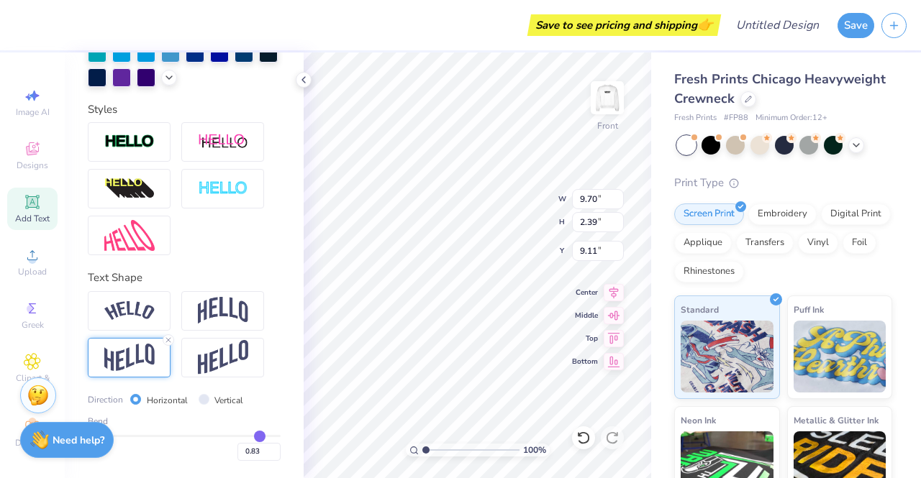
type input "0.84"
type input "0.85"
type input "0.86"
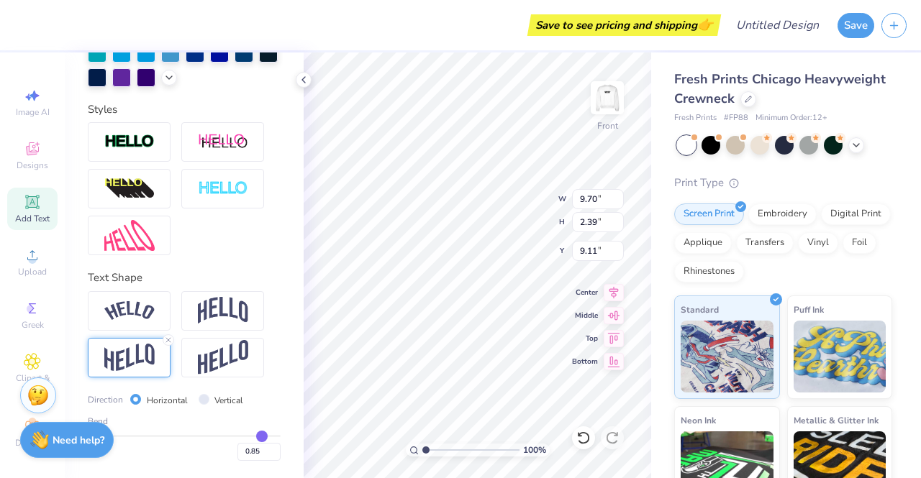
type input "0.86"
type input "0.87"
click at [253, 437] on input "range" at bounding box center [184, 436] width 193 height 2
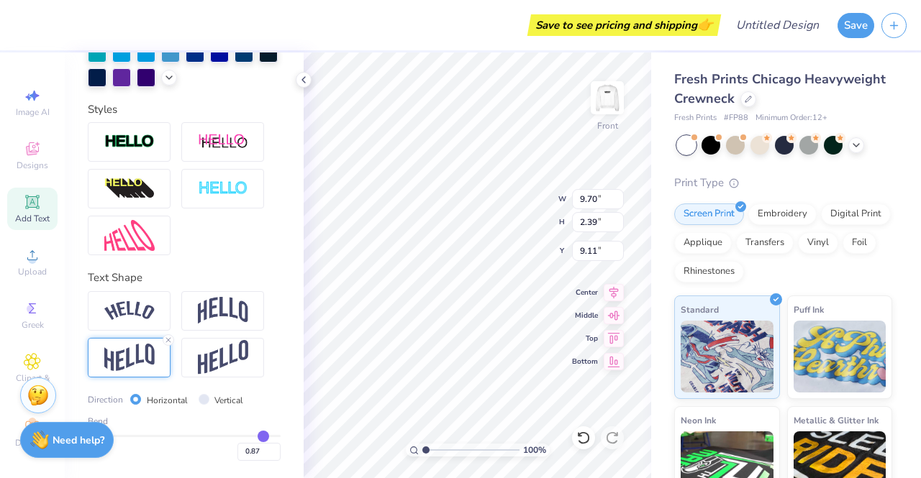
type input "2.49"
type input "9.06"
click at [27, 195] on icon at bounding box center [32, 202] width 17 height 17
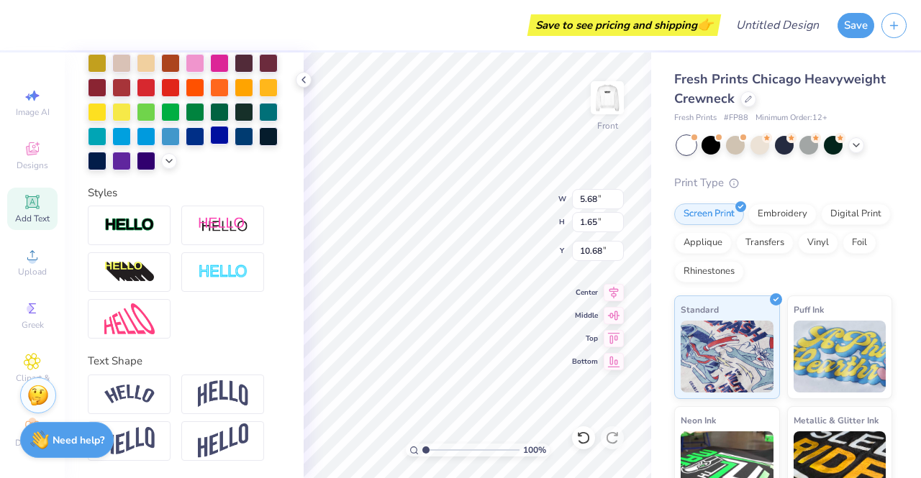
scroll to position [295, 0]
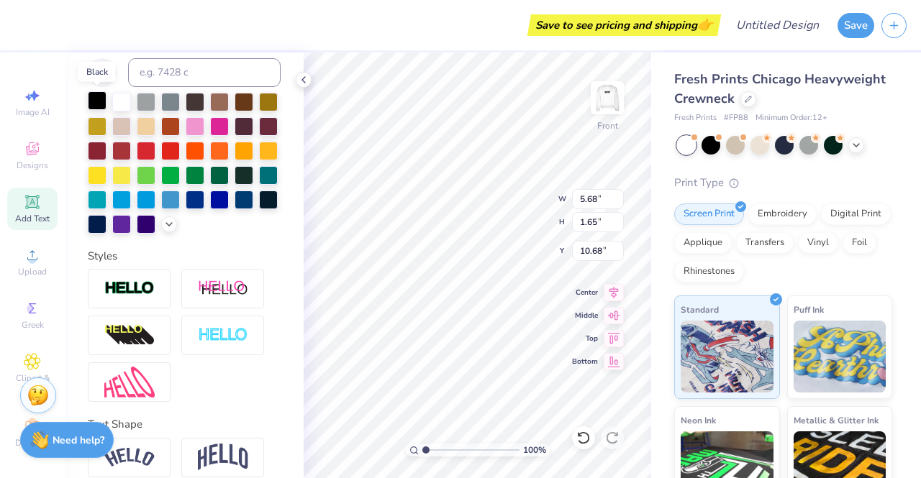
click at [100, 99] on div at bounding box center [97, 100] width 19 height 19
type textarea "T"
type textarea "INDIANA"
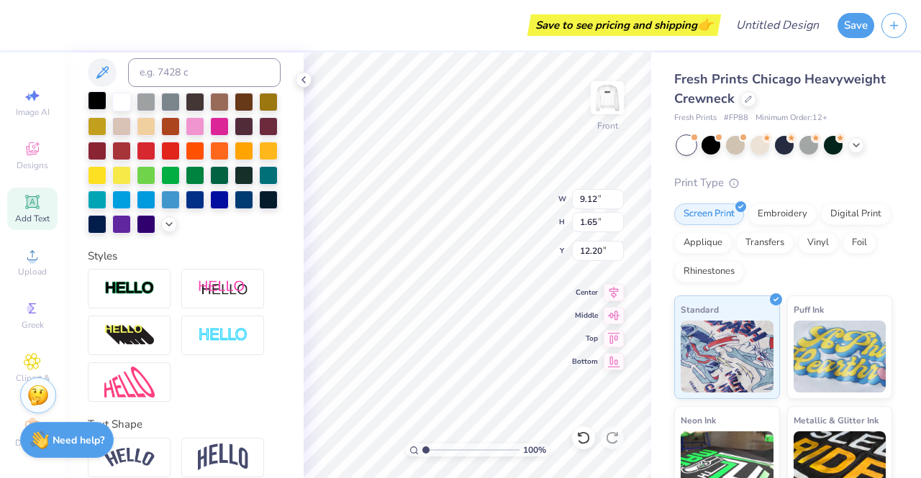
type input "12.20"
type input "9.71"
type input "1.76"
type input "9.57"
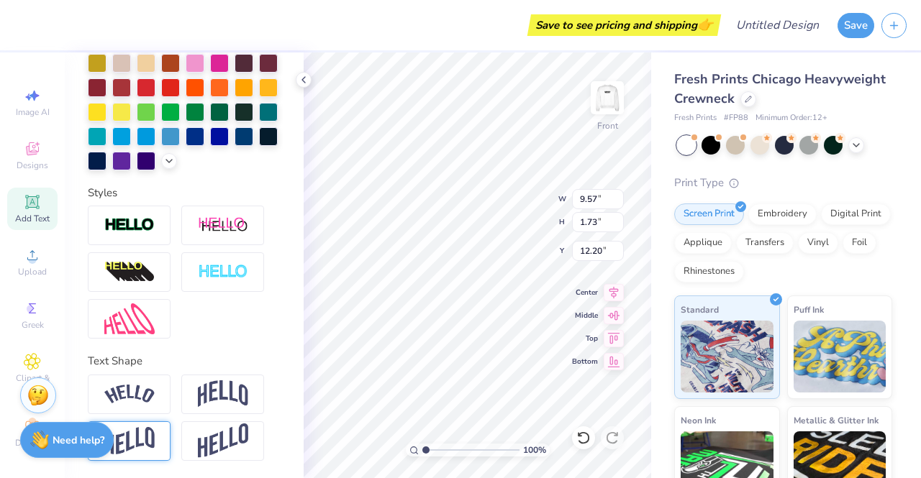
click at [151, 427] on div at bounding box center [129, 442] width 83 height 40
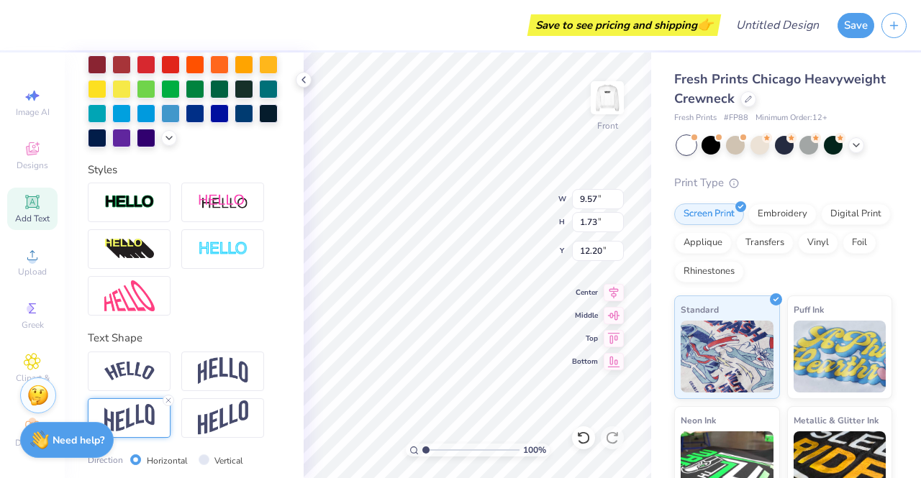
type input "2.57"
type input "11.78"
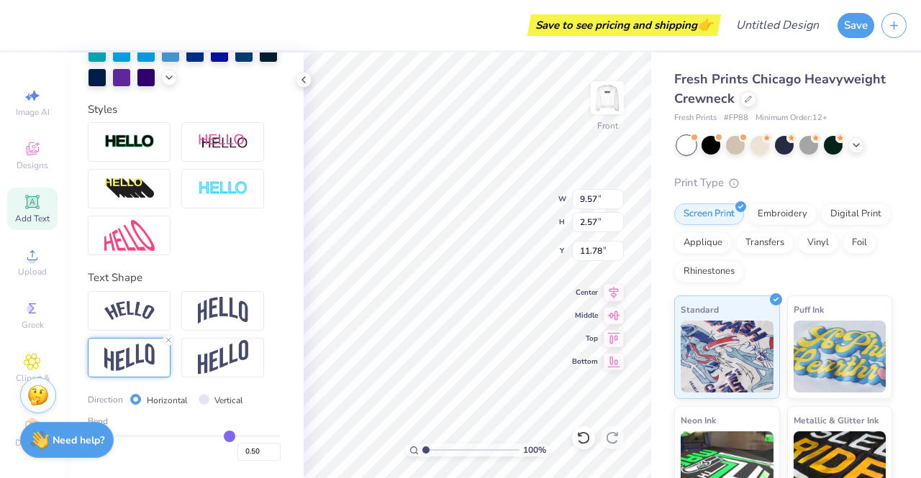
type input "0.51"
type input "0.54"
type input "0.55"
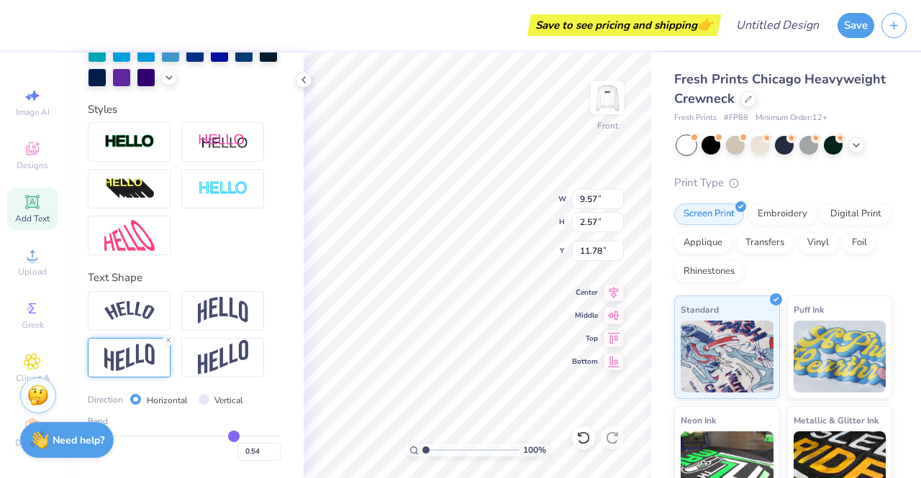
type input "0.55"
type input "0.57"
type input "0.58"
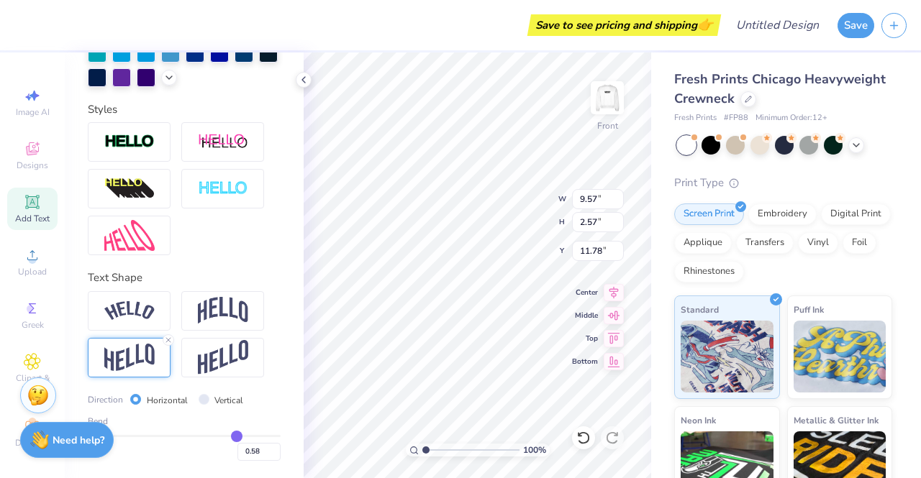
type input "0.59"
type input "0.6"
type input "0.60"
type input "0.61"
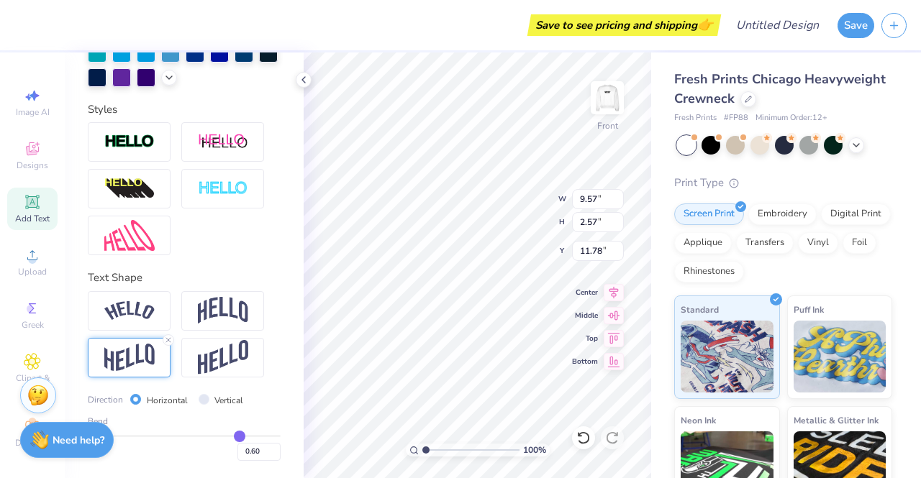
type input "0.61"
drag, startPoint x: 221, startPoint y: 435, endPoint x: 230, endPoint y: 435, distance: 9.4
type input "0.61"
click at [230, 435] on input "range" at bounding box center [184, 436] width 193 height 2
type input "2.76"
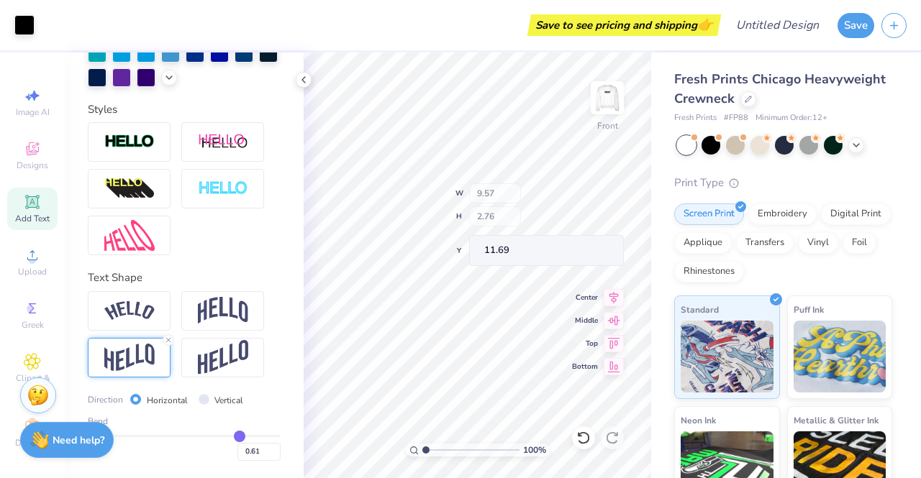
type input "10.96"
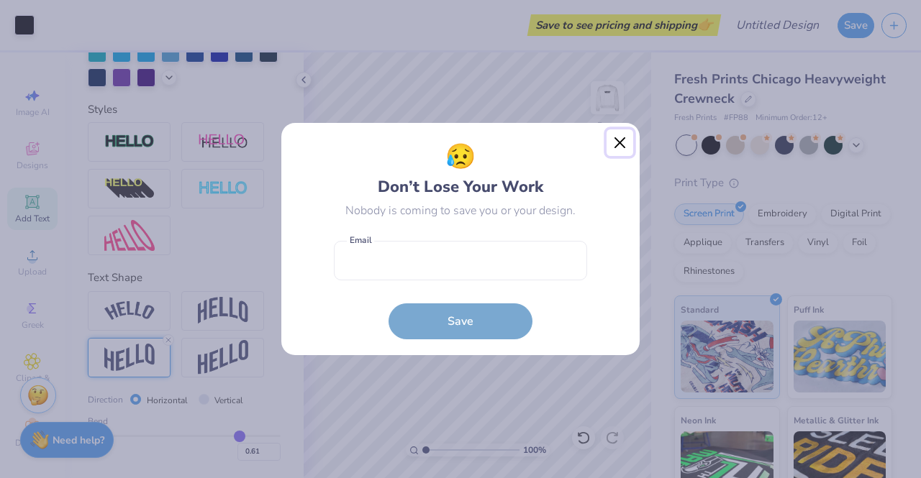
click at [622, 145] on button "Close" at bounding box center [620, 143] width 27 height 27
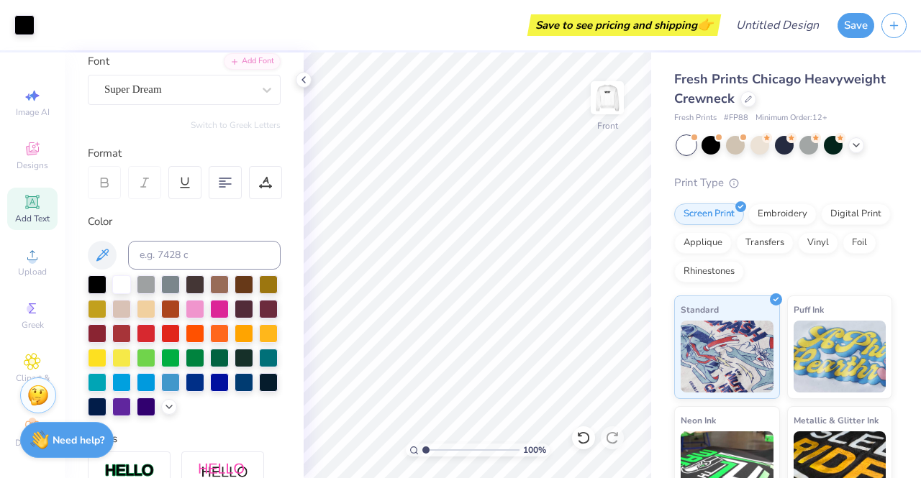
scroll to position [0, 0]
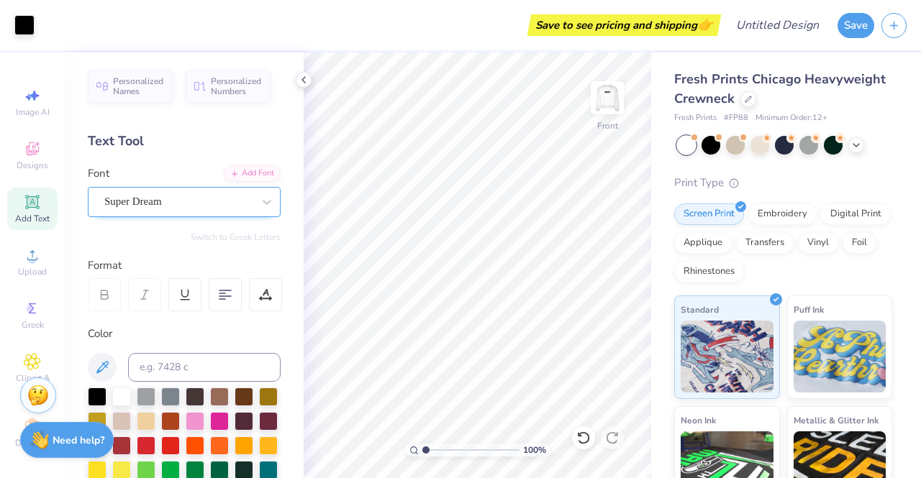
click at [181, 194] on div "Super Dream" at bounding box center [178, 202] width 151 height 22
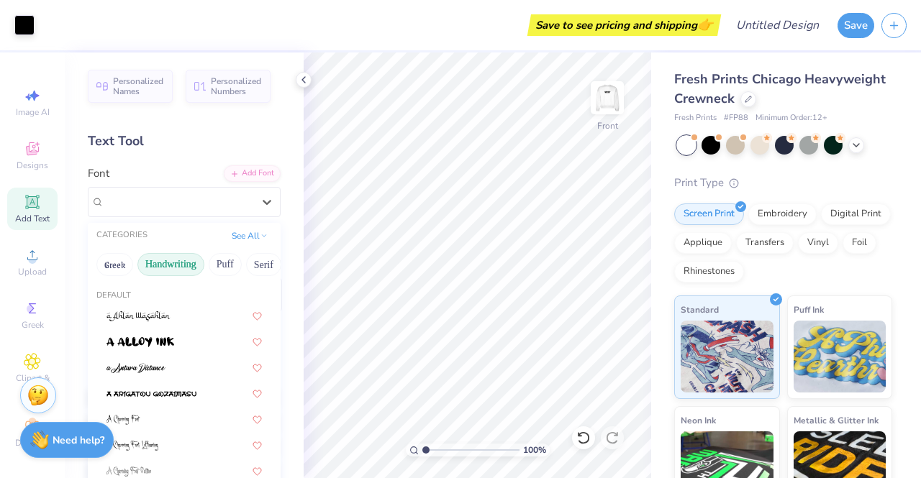
click at [160, 261] on button "Handwriting" at bounding box center [170, 264] width 67 height 23
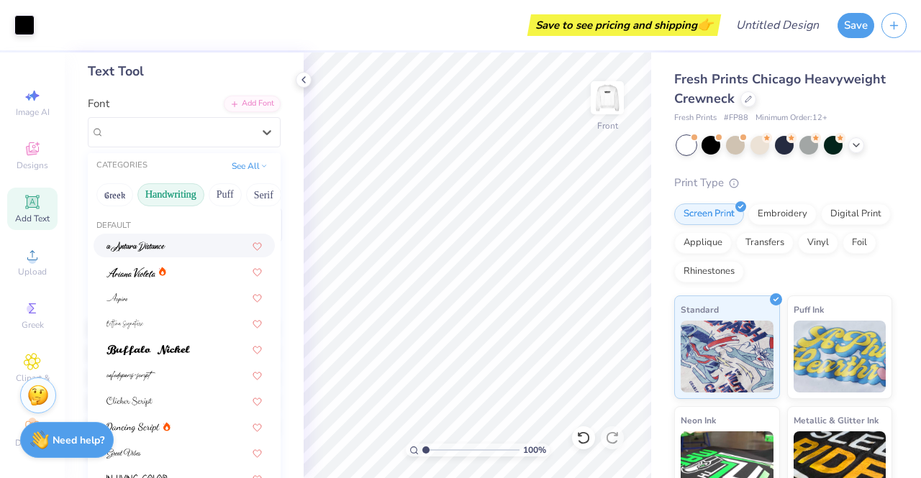
scroll to position [73, 0]
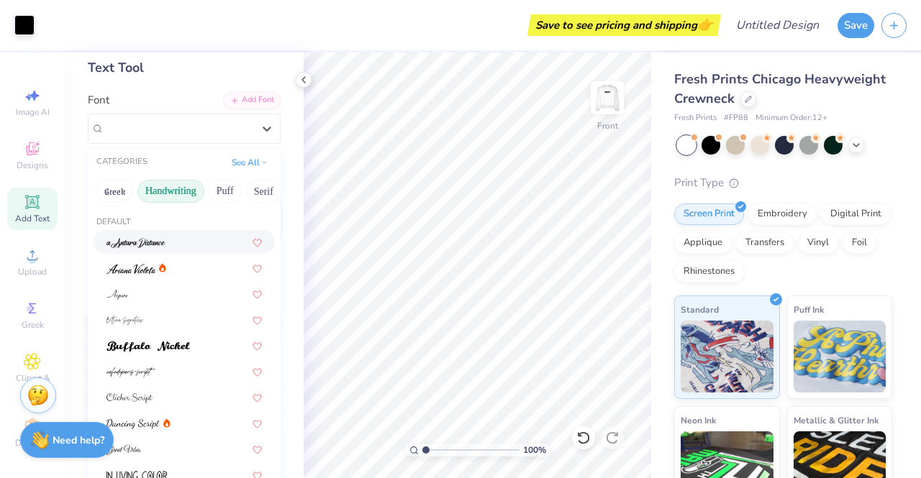
click at [214, 202] on div "Greek Handwriting Puff Serif Bold Calligraphy Retro Sans Serif Minimal Fantasy …" at bounding box center [184, 192] width 193 height 32
click at [216, 201] on button "Puff" at bounding box center [225, 191] width 33 height 23
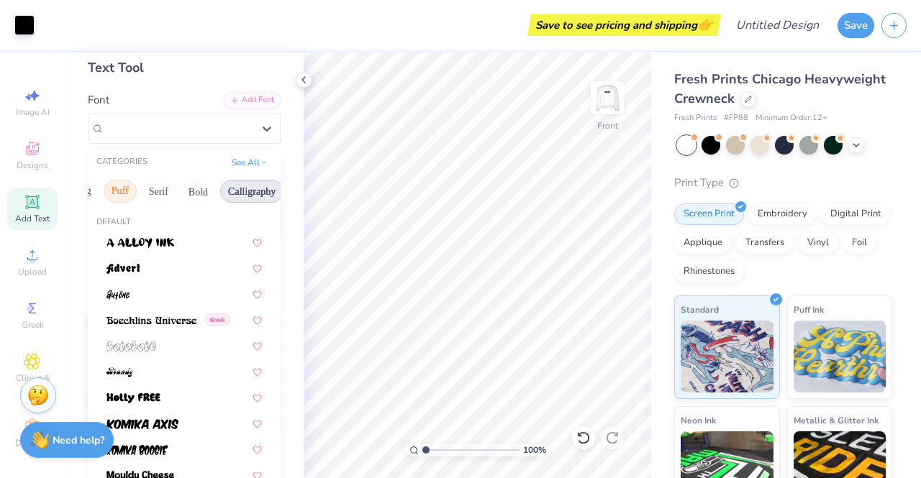
scroll to position [0, 104]
click at [155, 193] on button "Serif" at bounding box center [159, 191] width 35 height 23
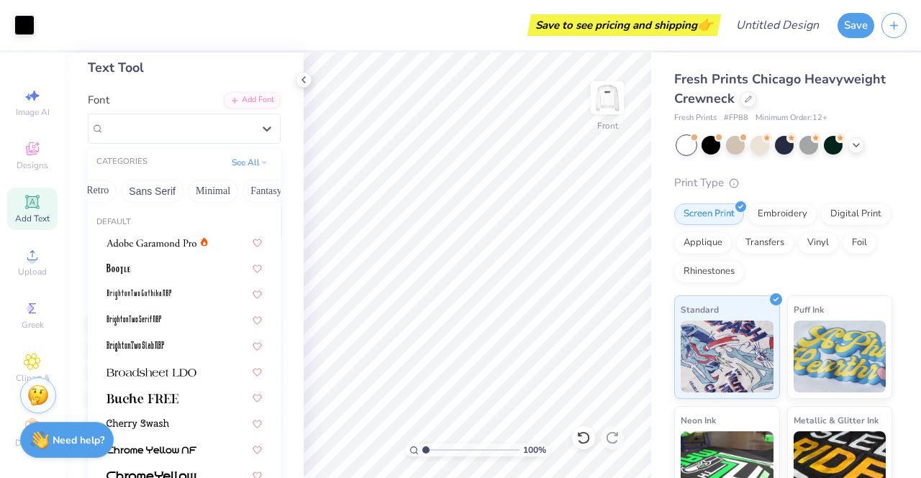
scroll to position [0, 335]
click at [200, 190] on button "Minimal" at bounding box center [193, 191] width 50 height 23
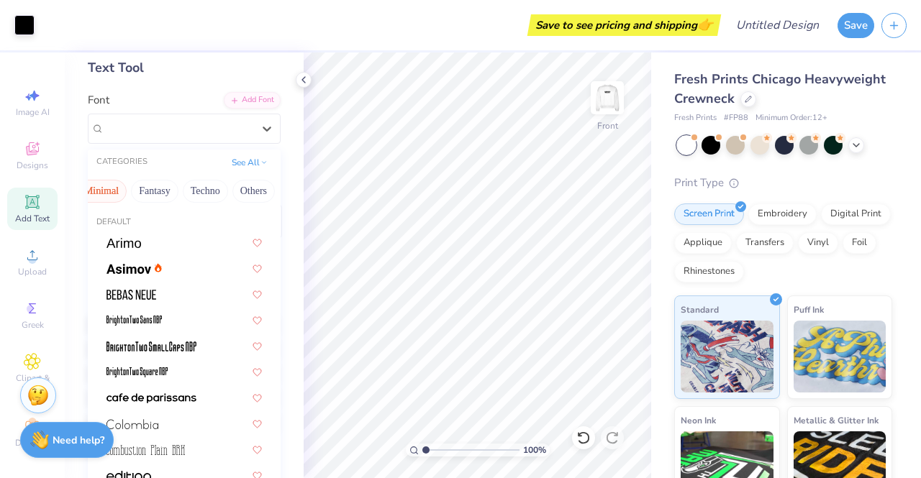
scroll to position [0, 427]
click at [200, 190] on button "Techno" at bounding box center [204, 191] width 45 height 23
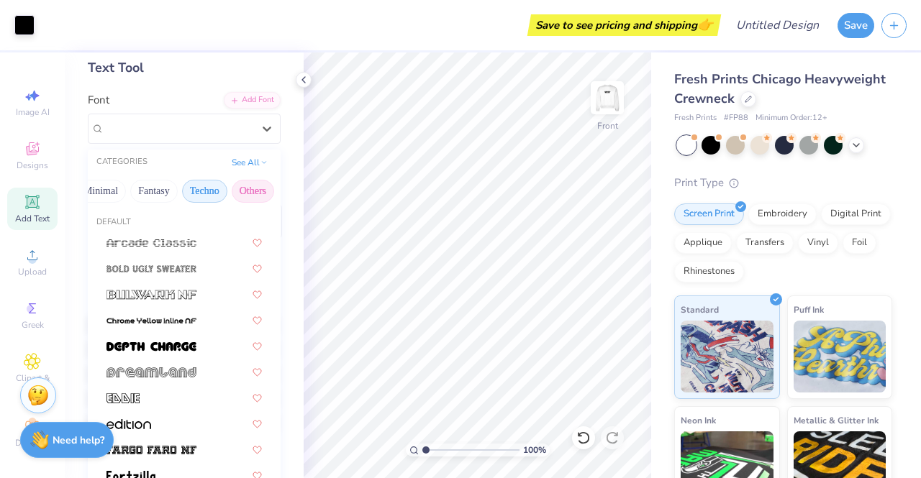
click at [243, 187] on button "Others" at bounding box center [253, 191] width 42 height 23
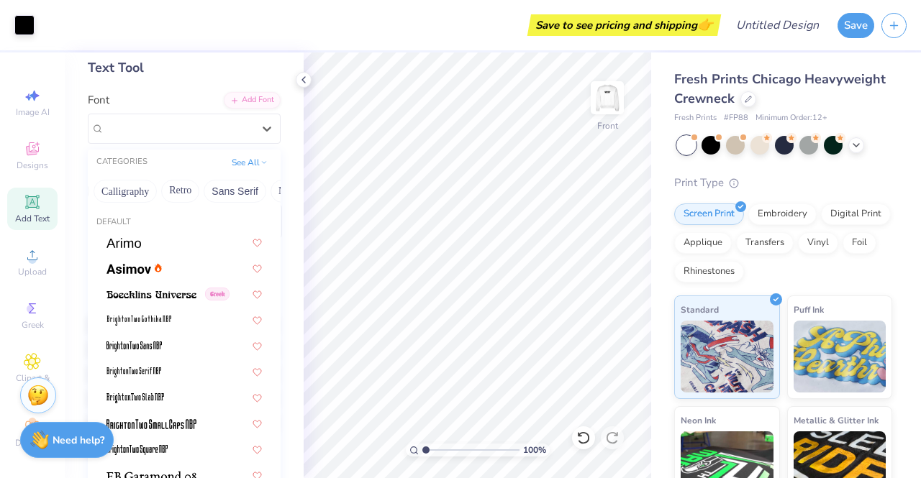
scroll to position [0, 281]
click at [243, 187] on button "Minimal" at bounding box center [246, 191] width 50 height 23
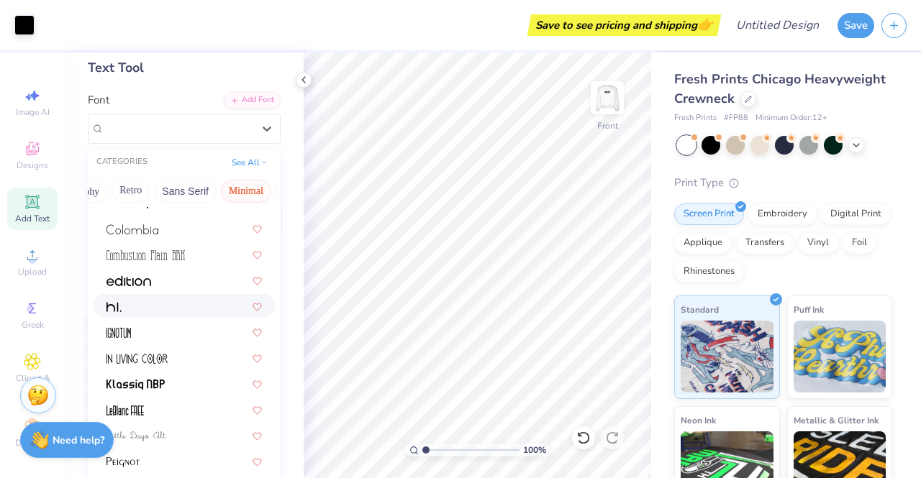
scroll to position [0, 0]
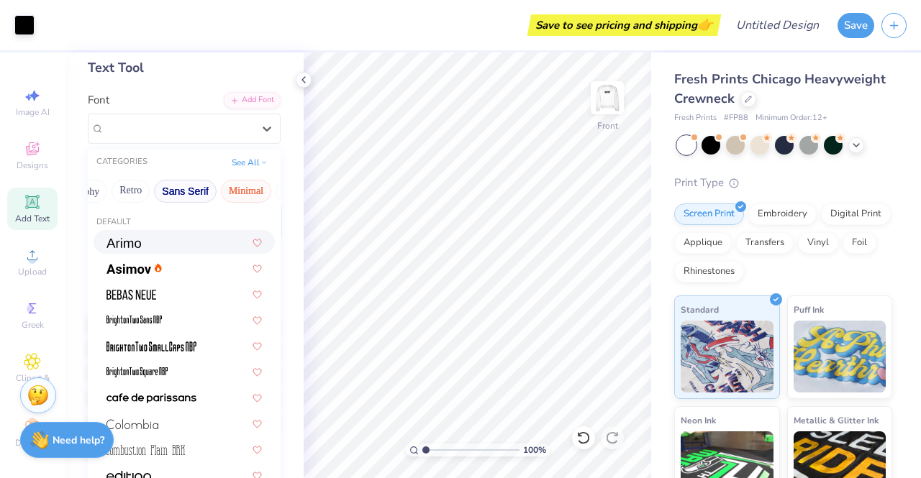
click at [178, 189] on button "Sans Serif" at bounding box center [185, 191] width 63 height 23
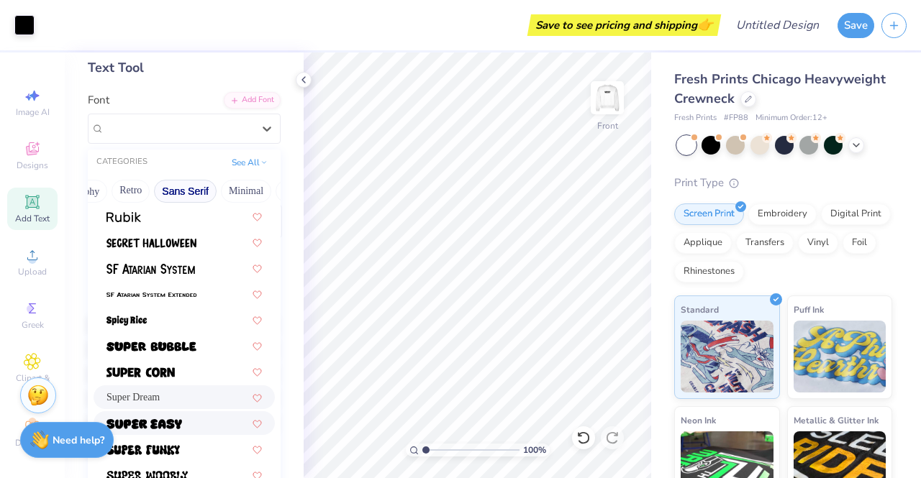
scroll to position [1563, 0]
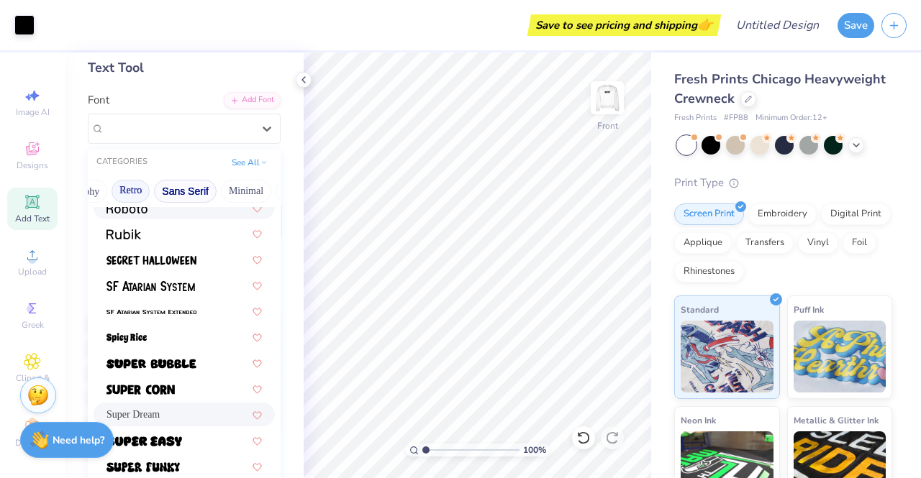
click at [132, 183] on button "Retro" at bounding box center [131, 191] width 38 height 23
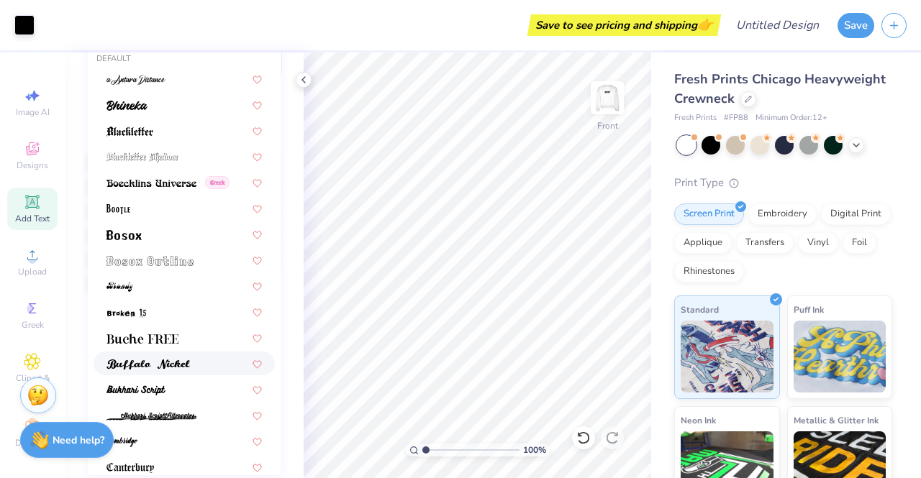
scroll to position [0, 0]
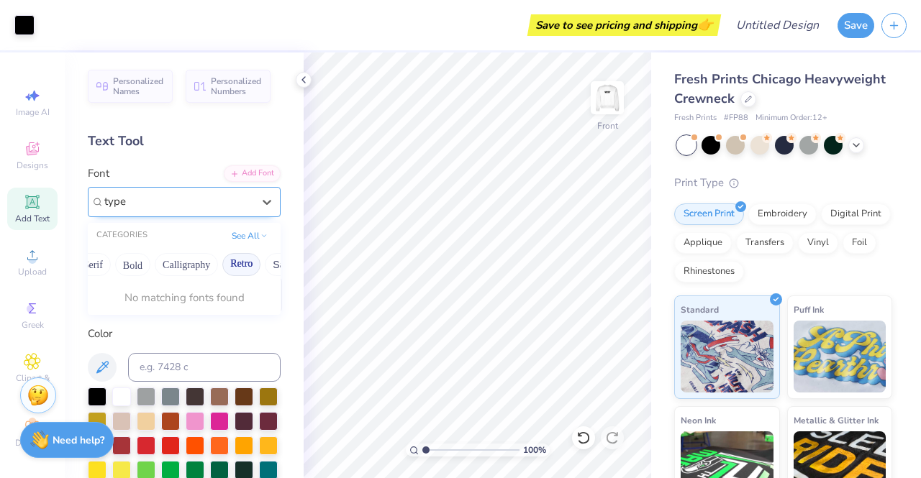
type input "type"
drag, startPoint x: 145, startPoint y: 195, endPoint x: 125, endPoint y: 195, distance: 20.1
click at [125, 195] on div "Super Dream" at bounding box center [178, 202] width 151 height 22
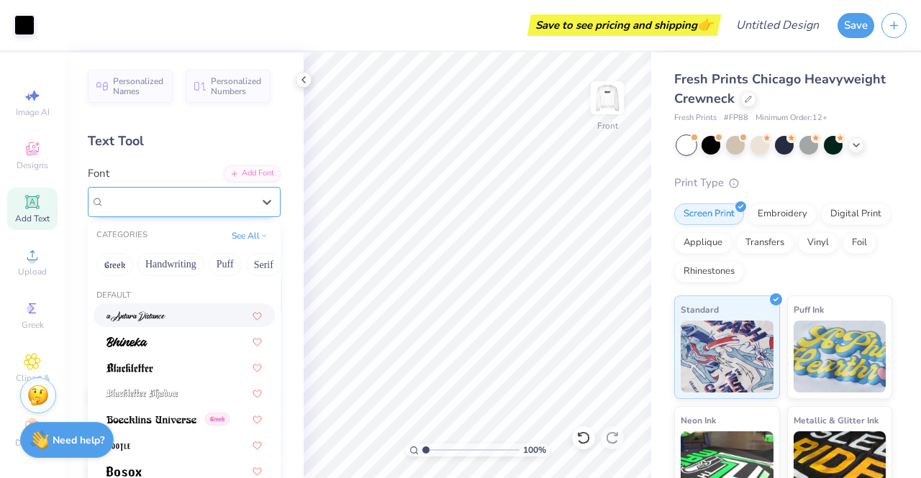
click at [125, 195] on span "Super Dream" at bounding box center [133, 202] width 58 height 17
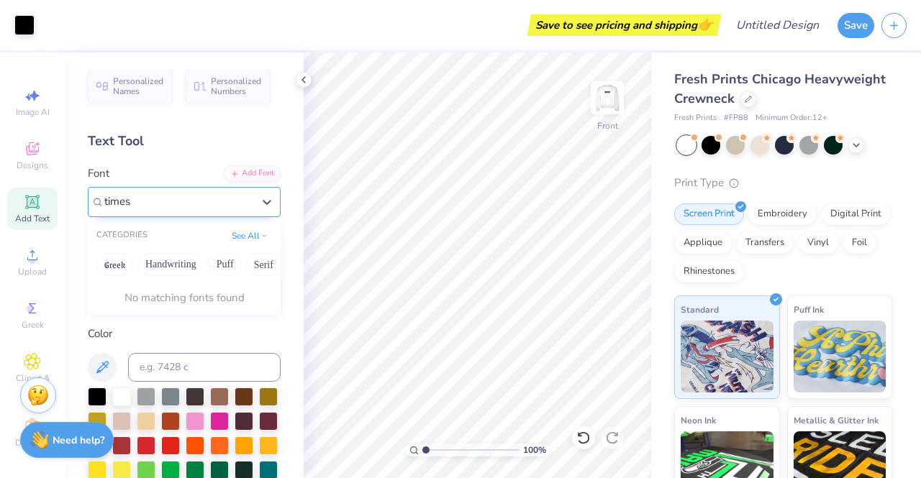
click at [265, 228] on div "CATEGORIES See All" at bounding box center [184, 236] width 193 height 26
click at [237, 232] on button "See All" at bounding box center [249, 234] width 45 height 14
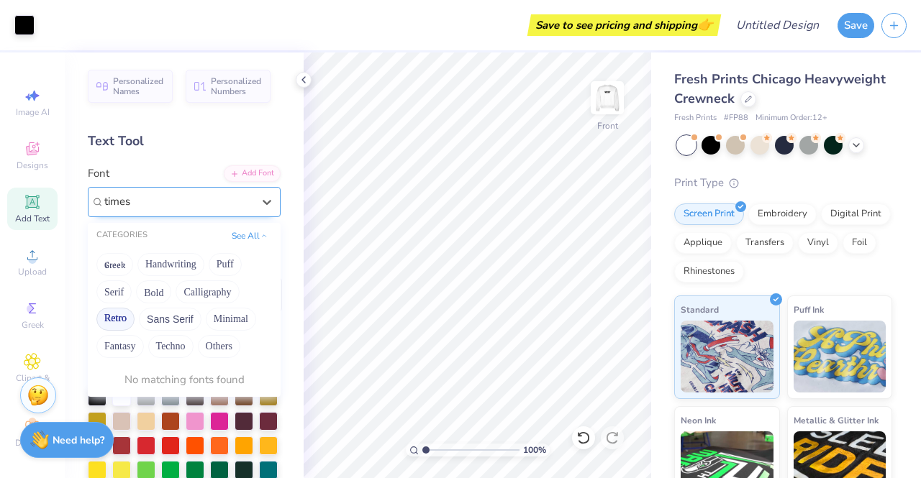
click at [133, 291] on div "Greek Handwriting Puff Serif Bold Calligraphy Retro Sans Serif Minimal Fantasy …" at bounding box center [184, 306] width 193 height 114
click at [115, 291] on button "Serif" at bounding box center [113, 292] width 35 height 23
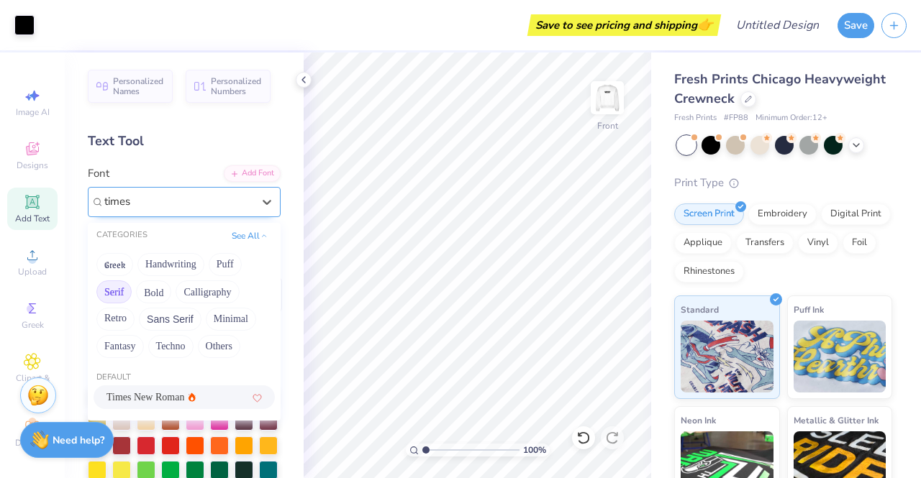
click at [180, 398] on span "Times New Roman" at bounding box center [145, 397] width 78 height 15
type input "times"
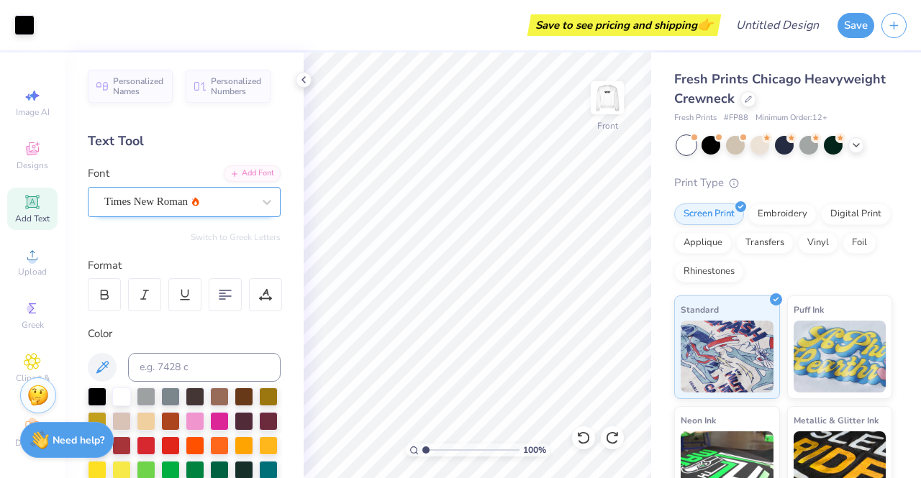
click at [27, 202] on icon at bounding box center [32, 201] width 11 height 11
type input "16.79"
click at [97, 399] on div at bounding box center [97, 395] width 19 height 19
type textarea "T"
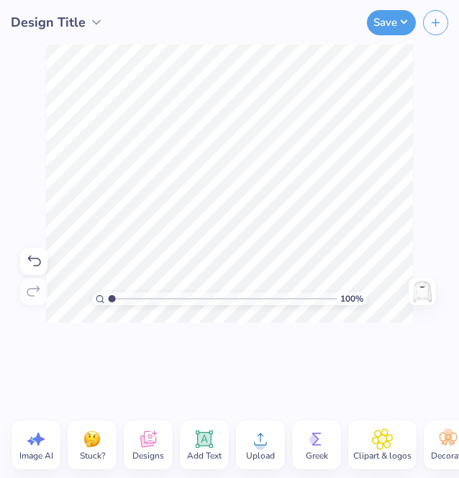
scroll to position [12, 9]
type textarea "40.4278° N, 86.9144° W"
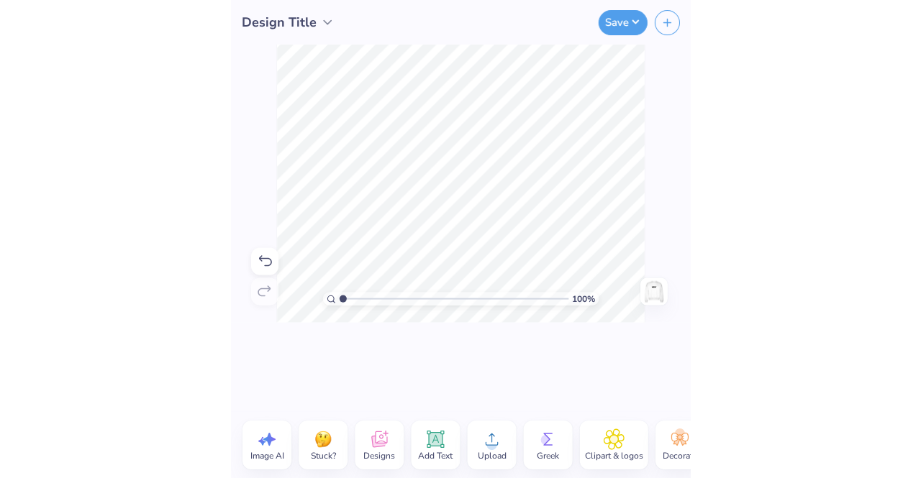
scroll to position [12, 1]
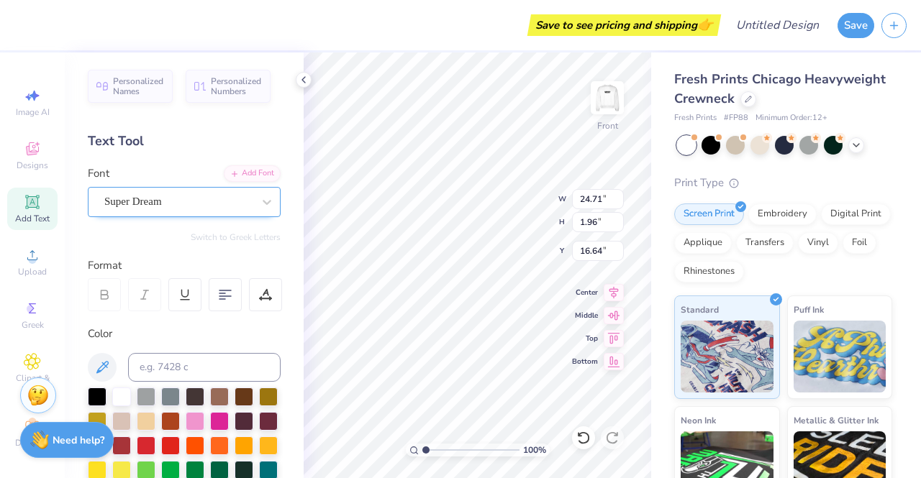
click at [173, 203] on div "Super Dream" at bounding box center [178, 202] width 151 height 22
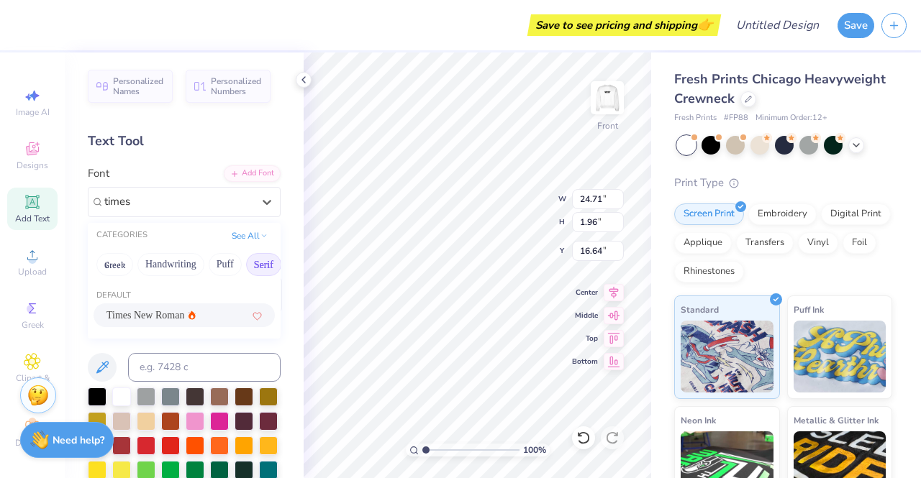
click at [167, 315] on span "Times New Roman" at bounding box center [145, 315] width 78 height 15
type input "times"
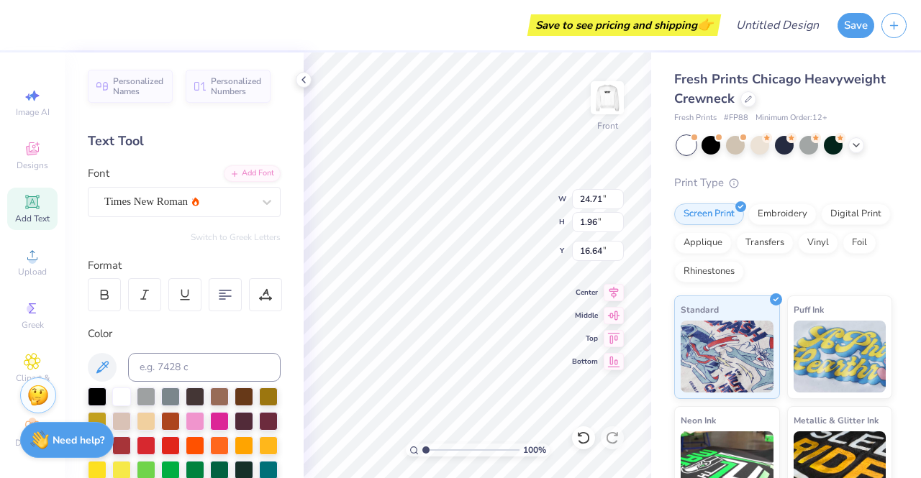
scroll to position [12, 3]
type input "10.63"
type input "0.93"
type input "14.36"
type input "8.83"
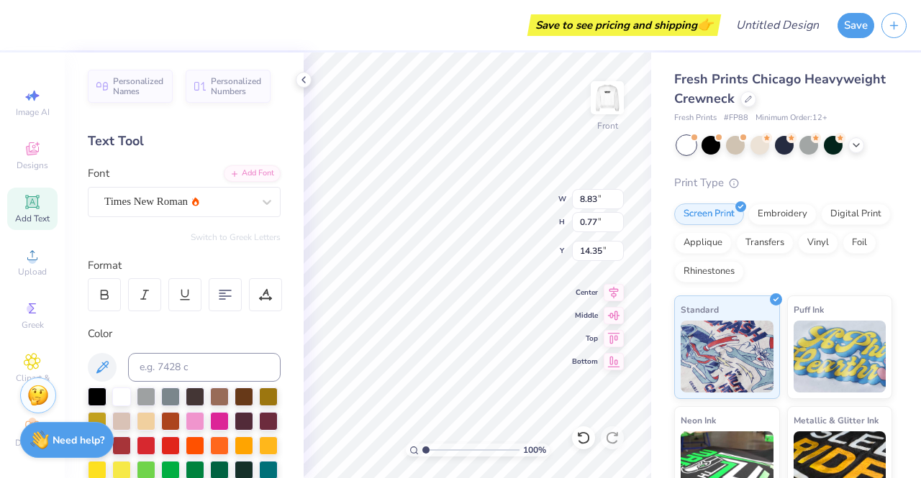
type input "0.77"
type input "17.06"
type input "15.49"
click at [259, 454] on div at bounding box center [268, 444] width 19 height 19
click at [223, 391] on div at bounding box center [219, 395] width 19 height 19
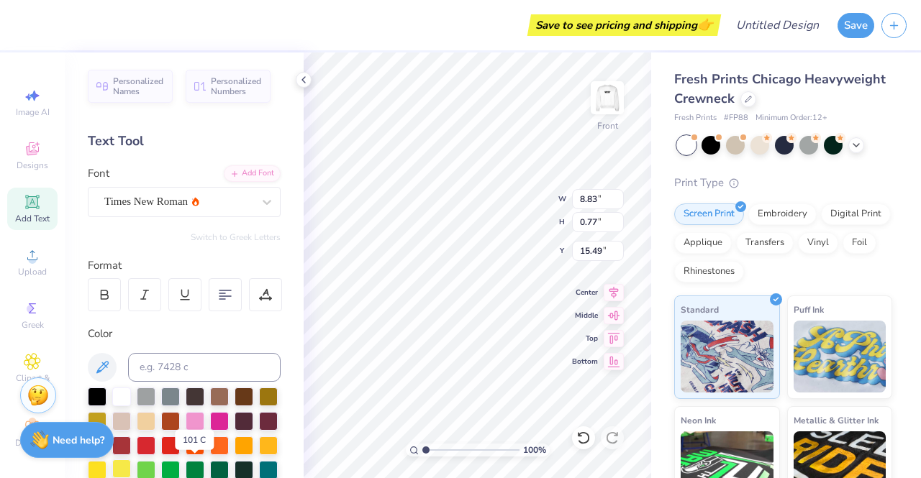
click at [131, 471] on div at bounding box center [121, 469] width 19 height 19
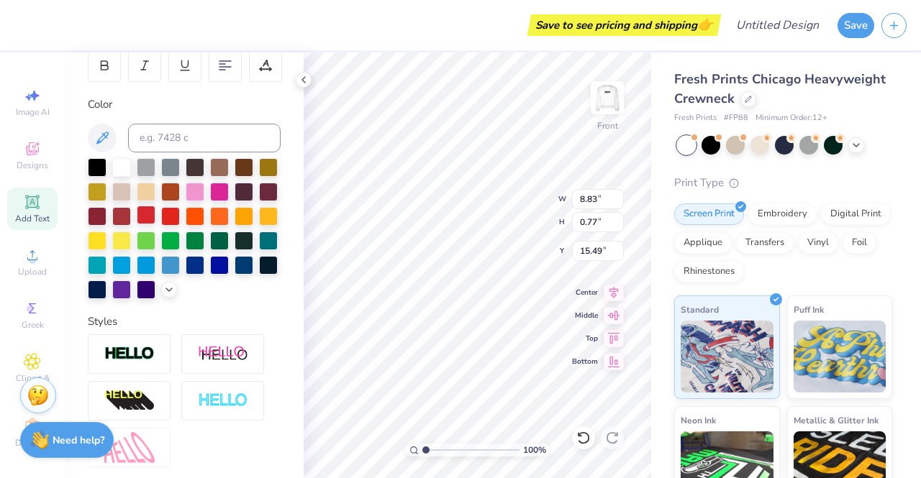
scroll to position [233, 0]
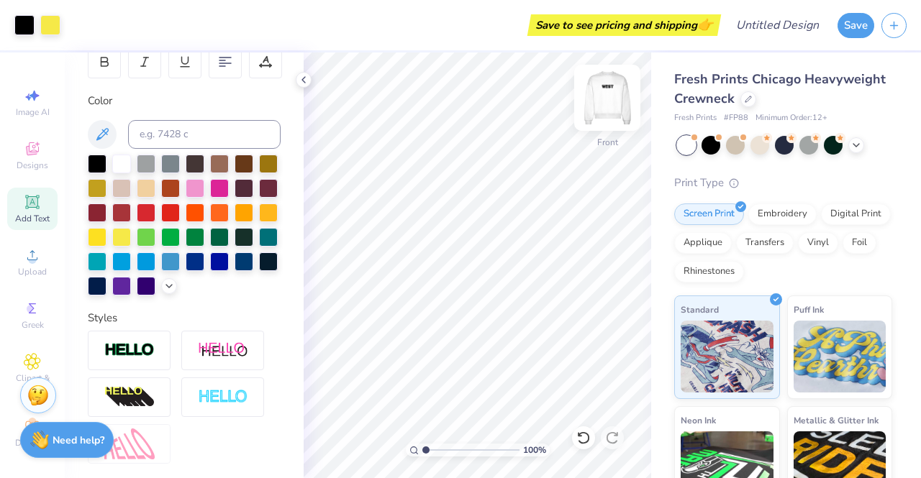
click at [607, 91] on img at bounding box center [607, 98] width 58 height 58
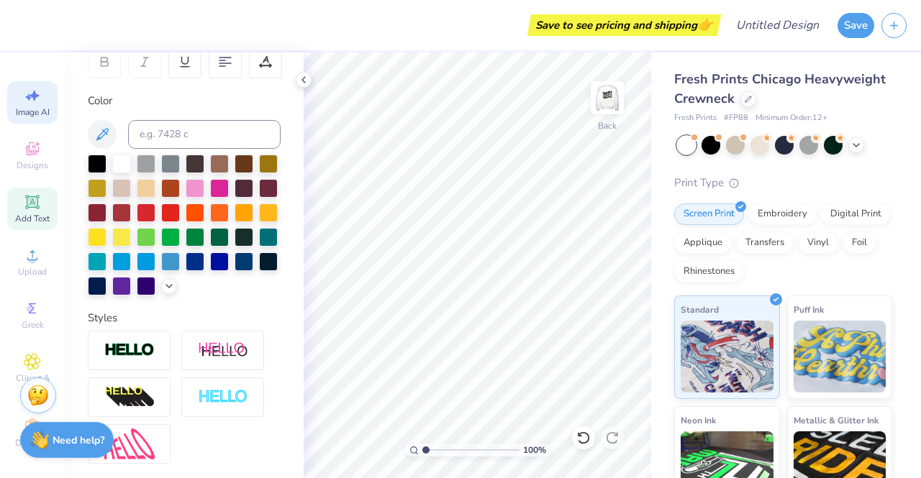
click at [20, 107] on span "Image AI" at bounding box center [33, 112] width 34 height 12
select select "4"
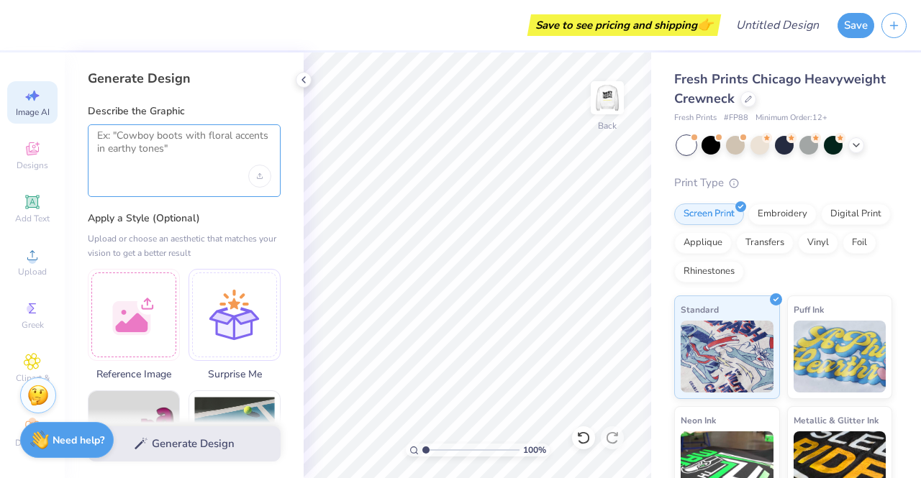
click at [150, 149] on textarea at bounding box center [184, 148] width 174 height 36
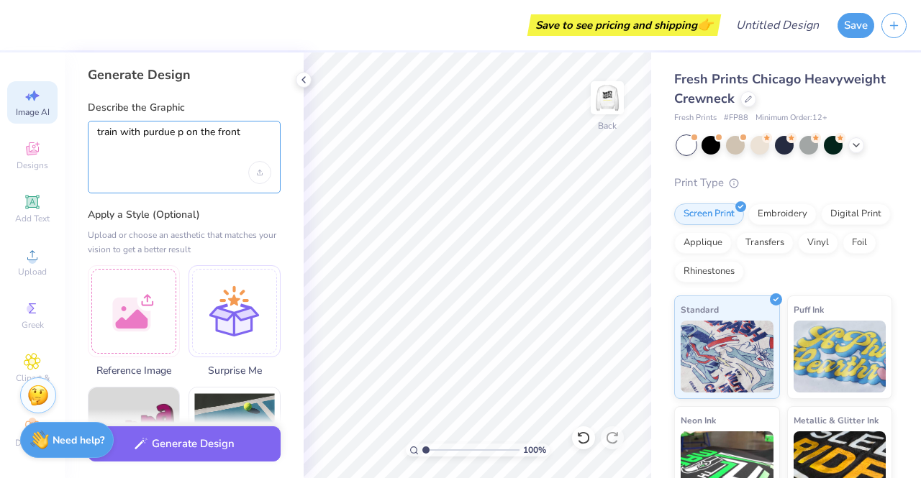
scroll to position [0, 0]
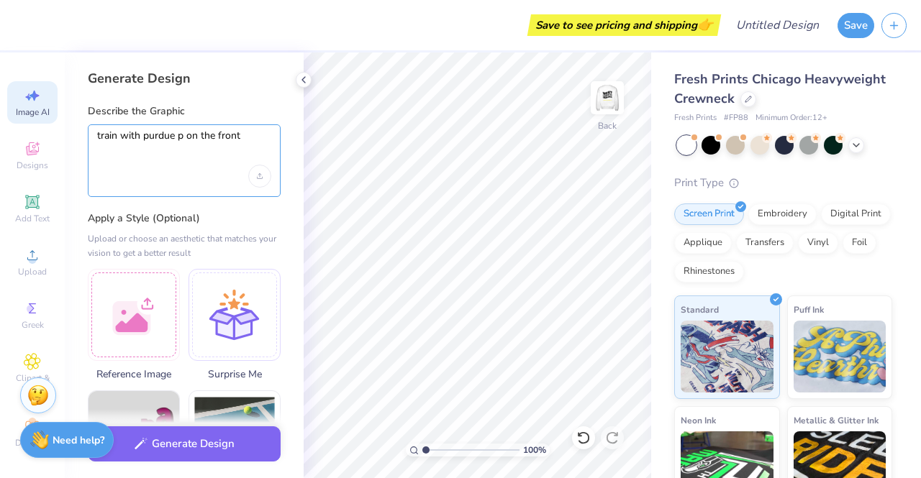
type textarea "train with purdue p on the front"
click at [24, 157] on icon at bounding box center [32, 148] width 17 height 17
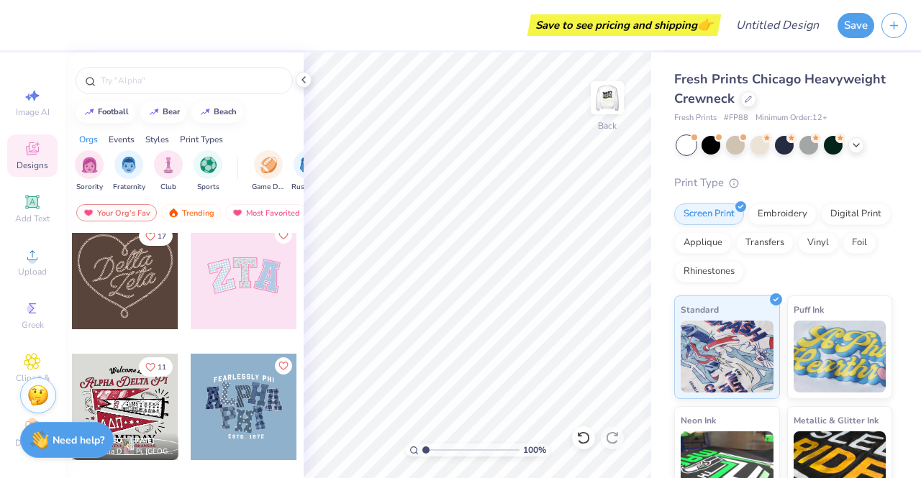
scroll to position [539, 0]
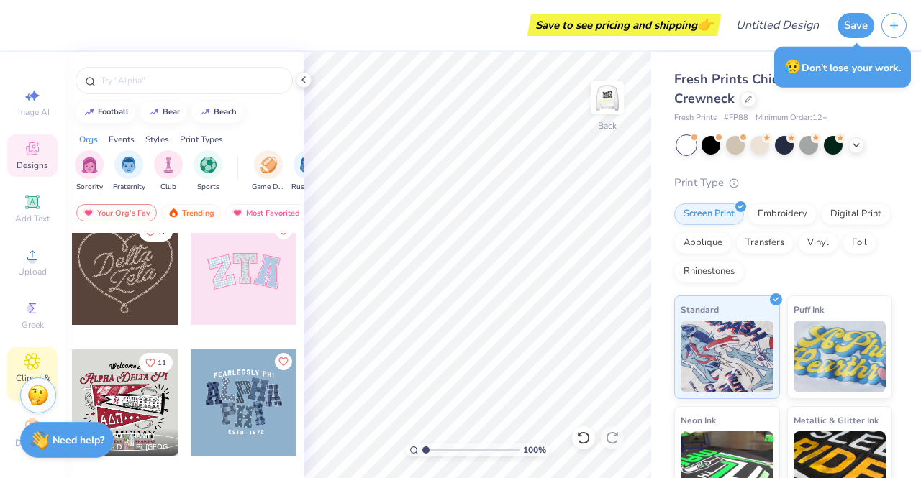
click at [24, 368] on icon at bounding box center [32, 361] width 17 height 17
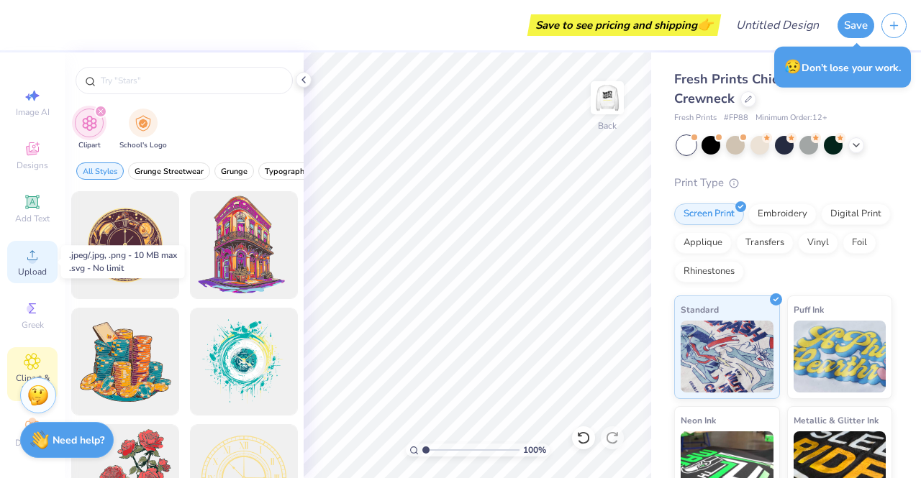
click at [28, 280] on div "Upload" at bounding box center [32, 262] width 50 height 42
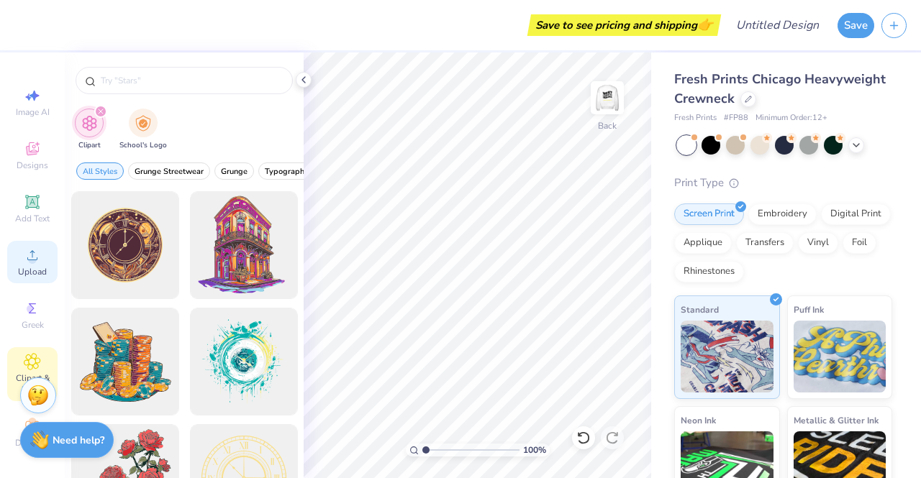
click at [24, 258] on icon at bounding box center [32, 255] width 17 height 17
click at [17, 255] on div "Upload" at bounding box center [32, 262] width 50 height 42
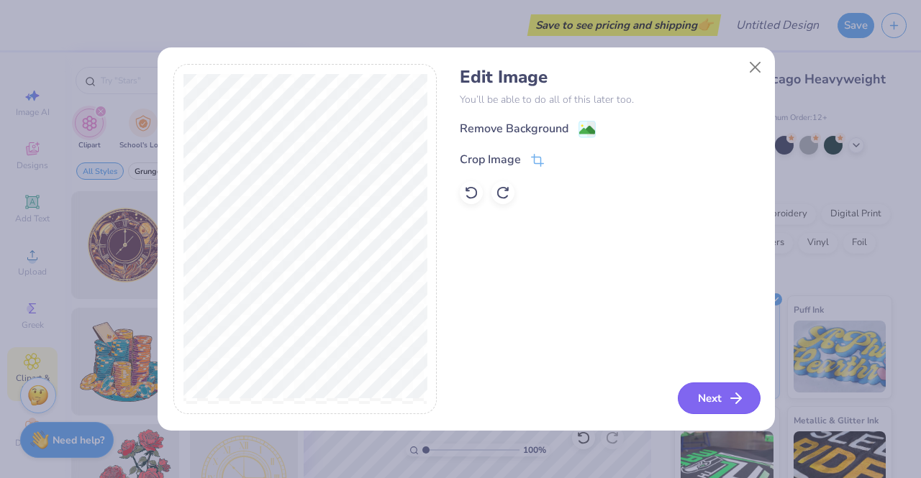
click at [721, 405] on button "Next" at bounding box center [719, 399] width 83 height 32
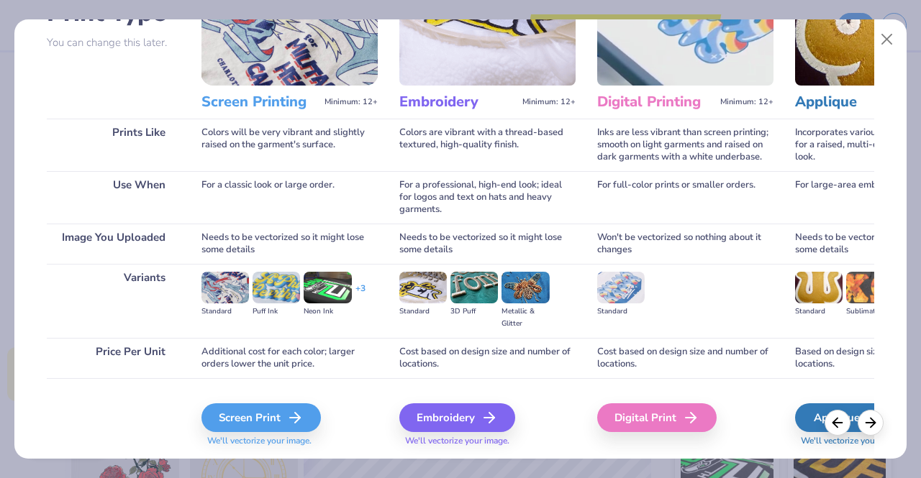
scroll to position [166, 0]
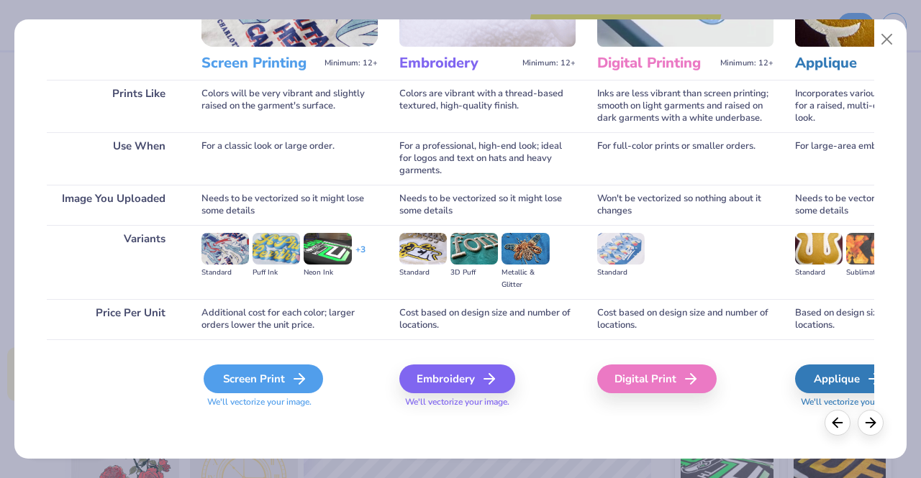
click at [272, 376] on div "Screen Print" at bounding box center [263, 379] width 119 height 29
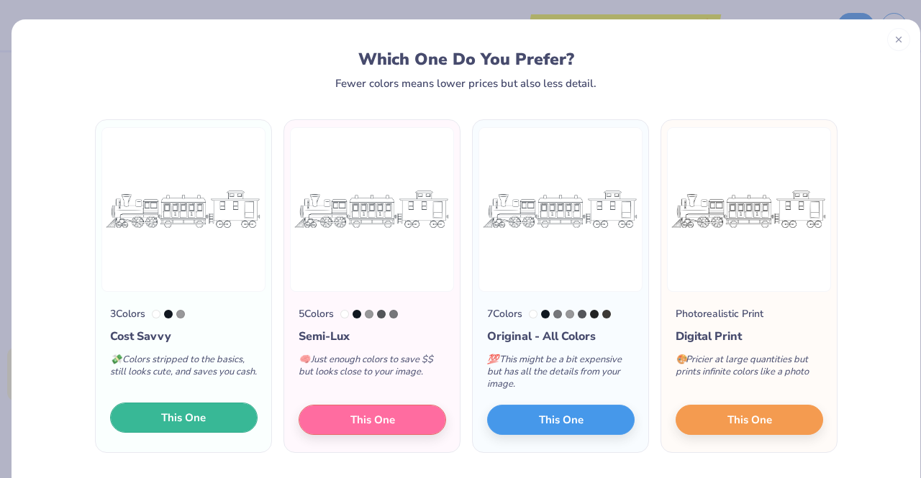
click at [183, 424] on span "This One" at bounding box center [183, 418] width 45 height 17
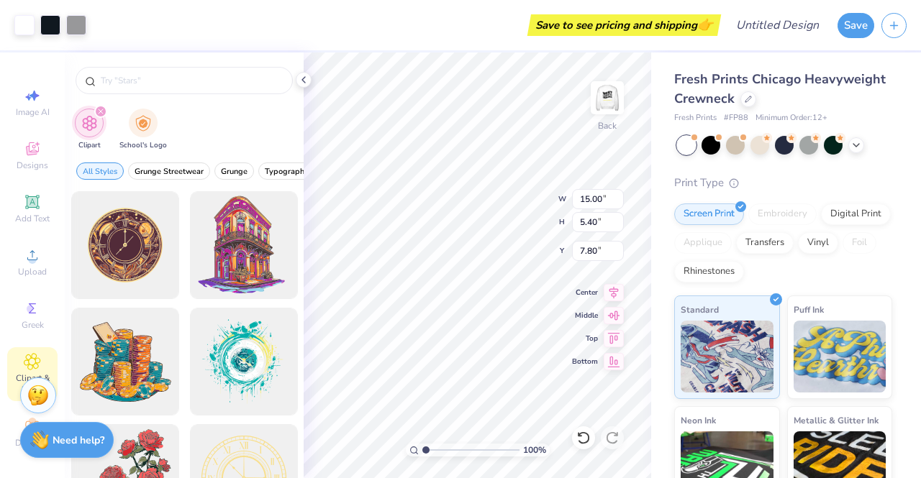
type input "3.91"
click at [32, 196] on icon at bounding box center [32, 201] width 11 height 11
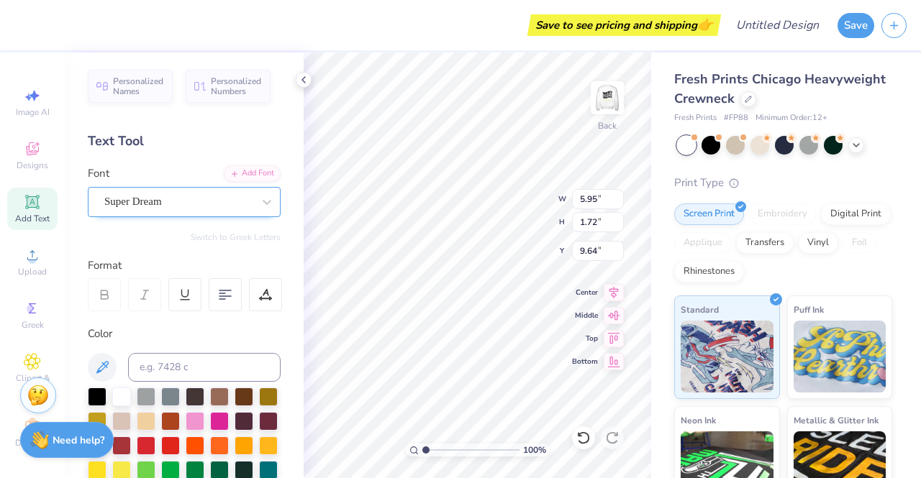
click at [167, 204] on div "Super Dream" at bounding box center [178, 202] width 151 height 22
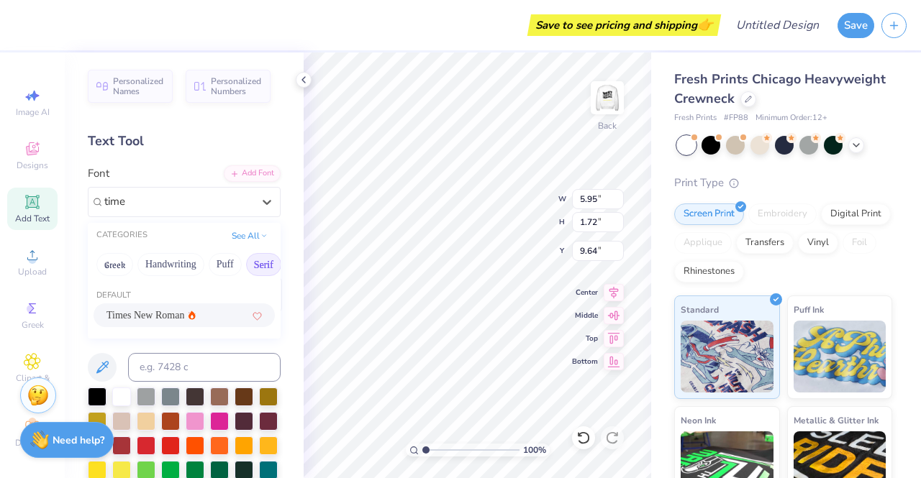
click at [174, 312] on span "Times New Roman" at bounding box center [145, 315] width 78 height 15
type input "time"
type input "6.21"
type input "1.65"
type input "9.53"
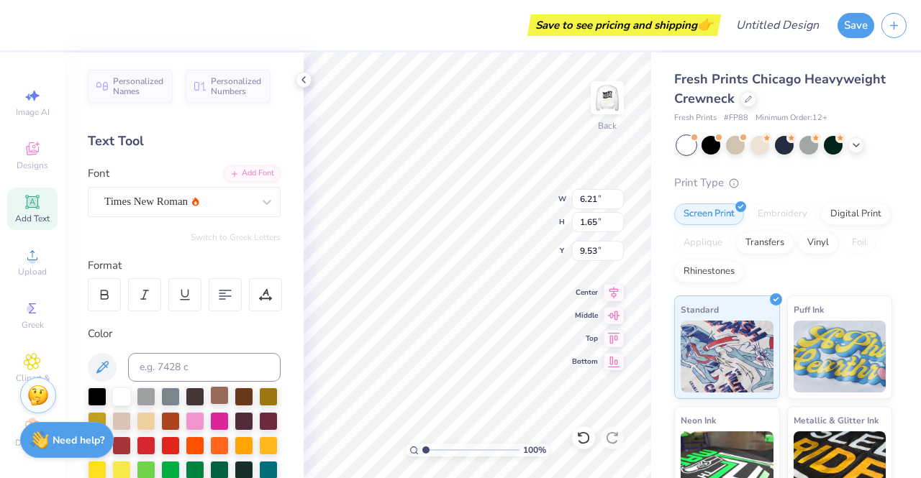
click at [225, 399] on div at bounding box center [219, 395] width 19 height 19
click at [91, 396] on div at bounding box center [97, 395] width 19 height 19
type textarea "T"
type textarea "Taking the train home"
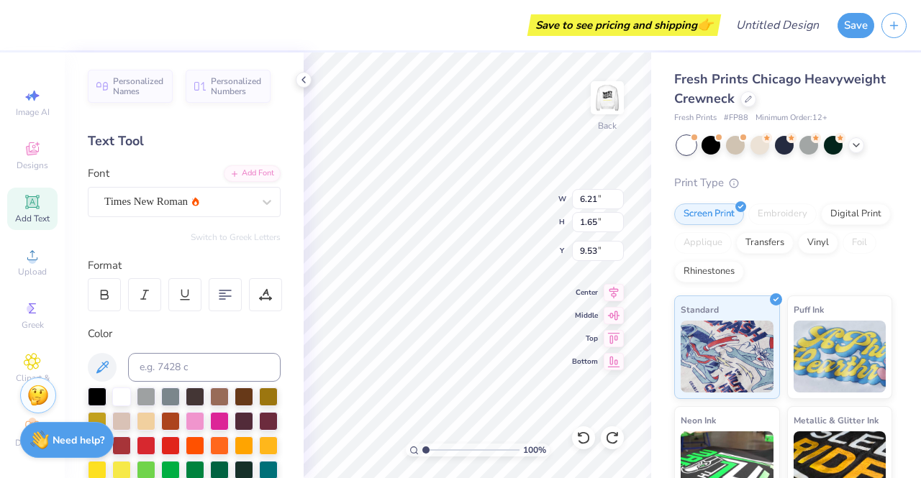
scroll to position [12, 6]
type input "11.86"
type input "1.25"
type input "9.25"
type input "8.48"
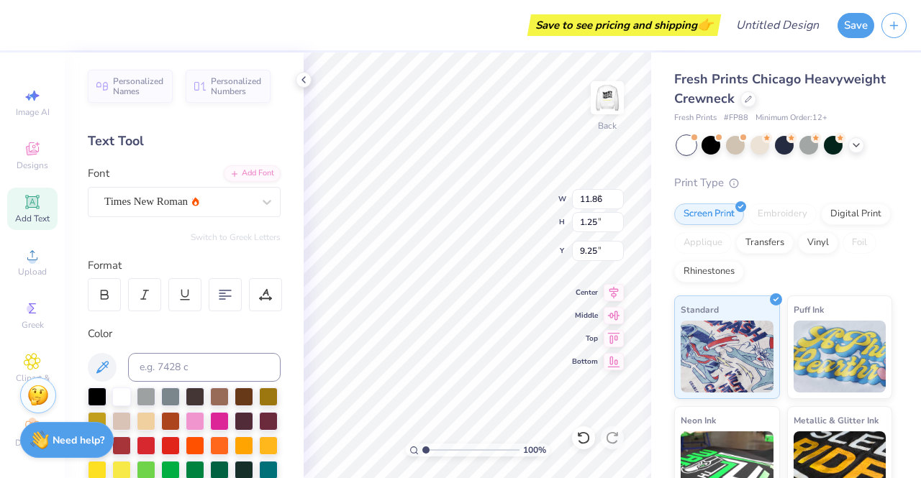
type input "0.89"
type input "8.41"
type input "12.36"
type input "4.45"
type input "3.00"
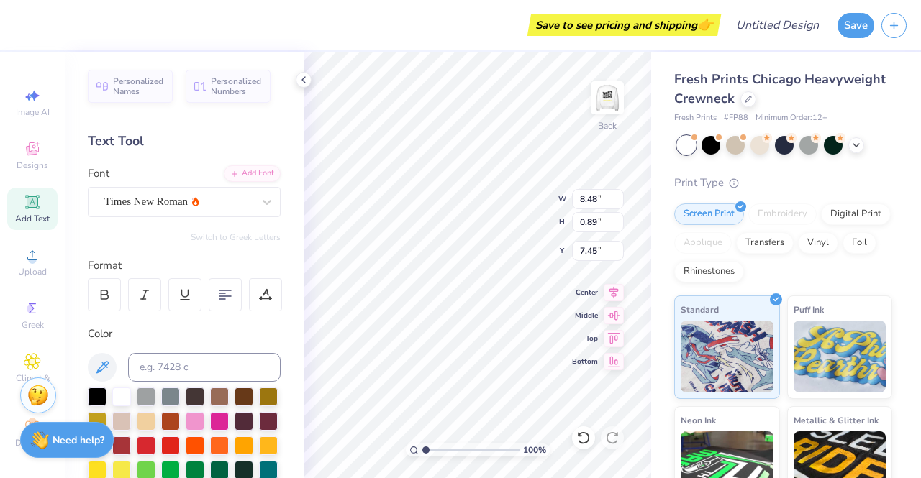
type input "7.45"
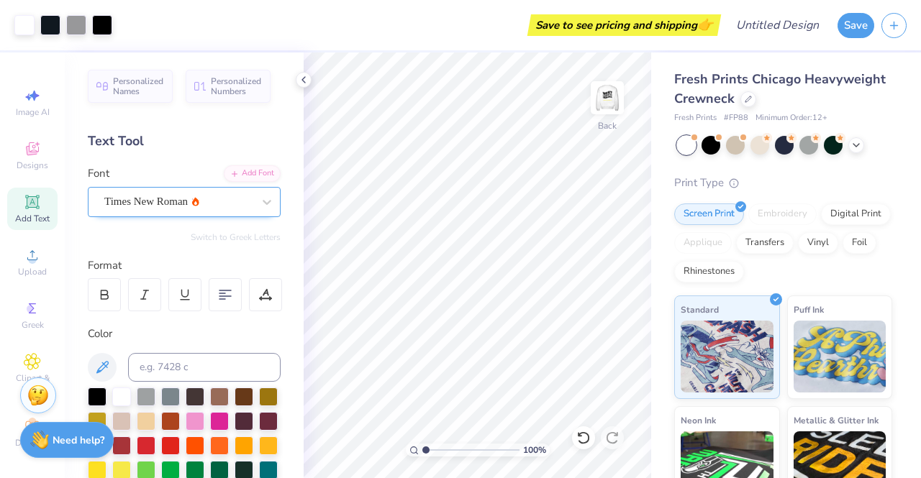
click at [226, 212] on div "Times New Roman" at bounding box center [178, 202] width 151 height 22
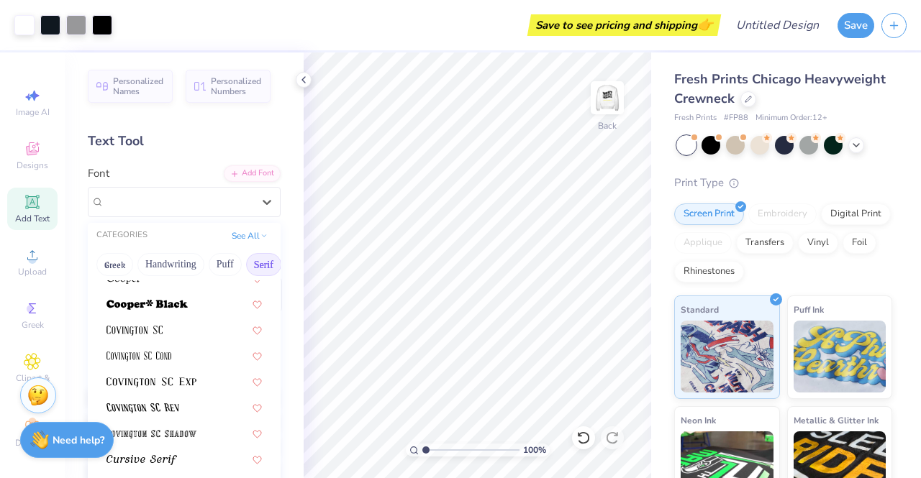
scroll to position [0, 0]
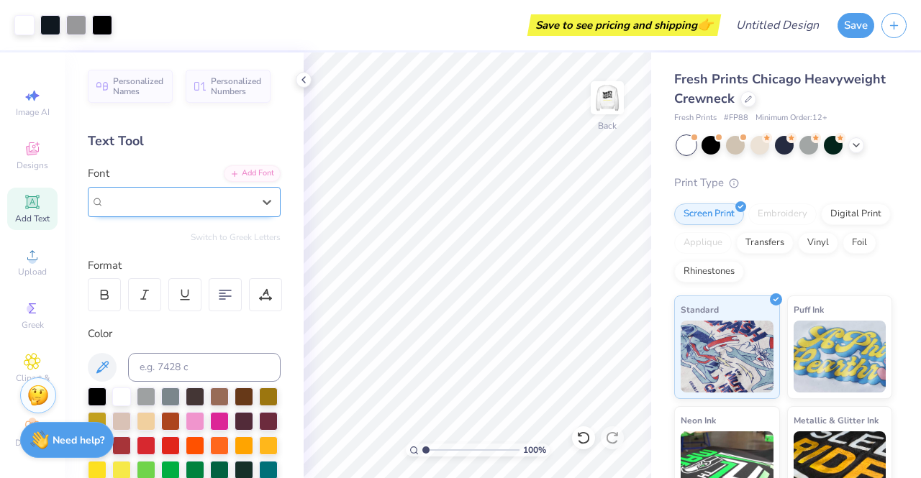
click at [147, 196] on span "Times New Roman" at bounding box center [145, 202] width 83 height 17
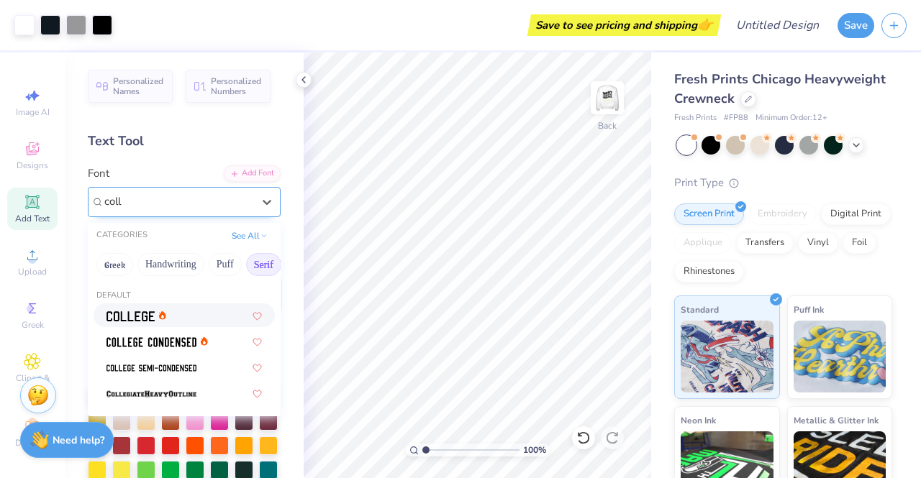
click at [189, 312] on div at bounding box center [183, 315] width 155 height 15
type input "coll"
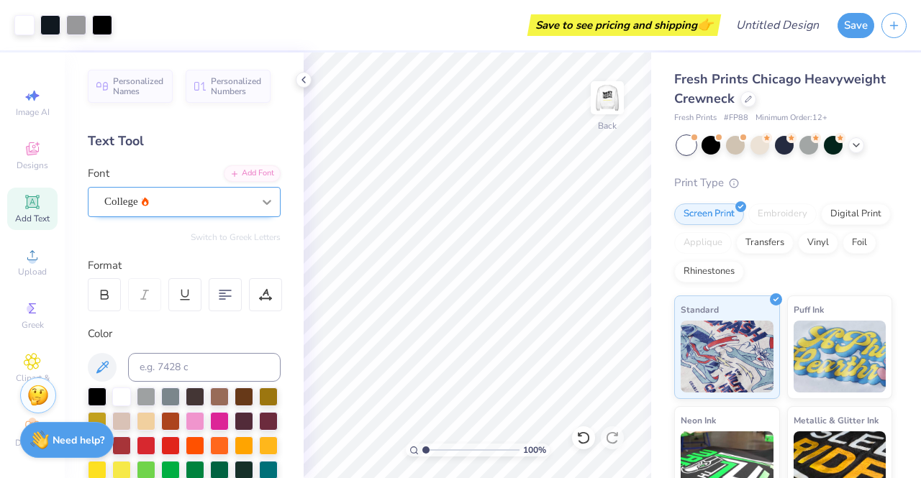
click at [268, 193] on div at bounding box center [267, 202] width 26 height 26
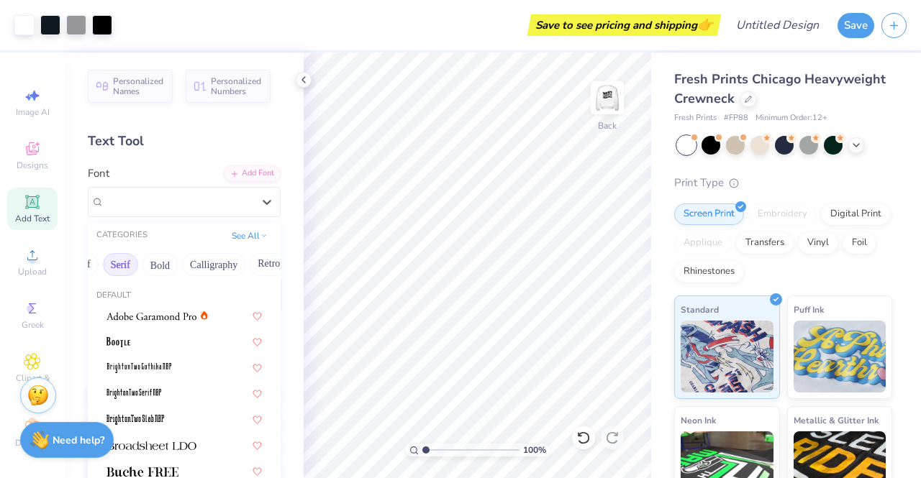
scroll to position [0, 144]
click at [214, 260] on button "Calligraphy" at bounding box center [212, 264] width 63 height 23
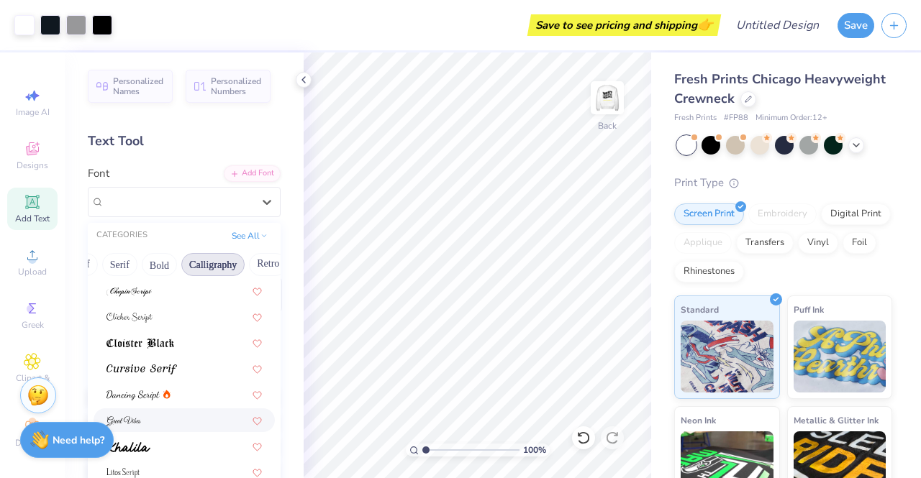
scroll to position [258, 0]
click at [174, 320] on div at bounding box center [183, 316] width 155 height 15
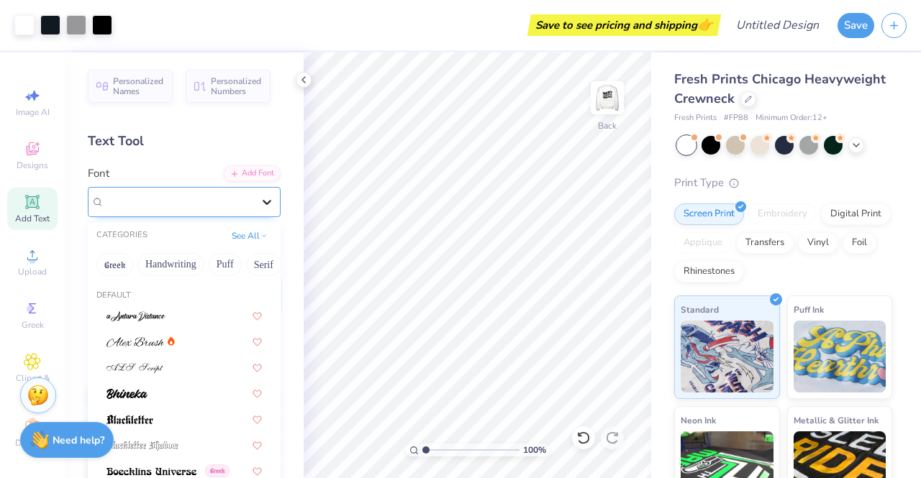
click at [254, 202] on div at bounding box center [267, 202] width 26 height 26
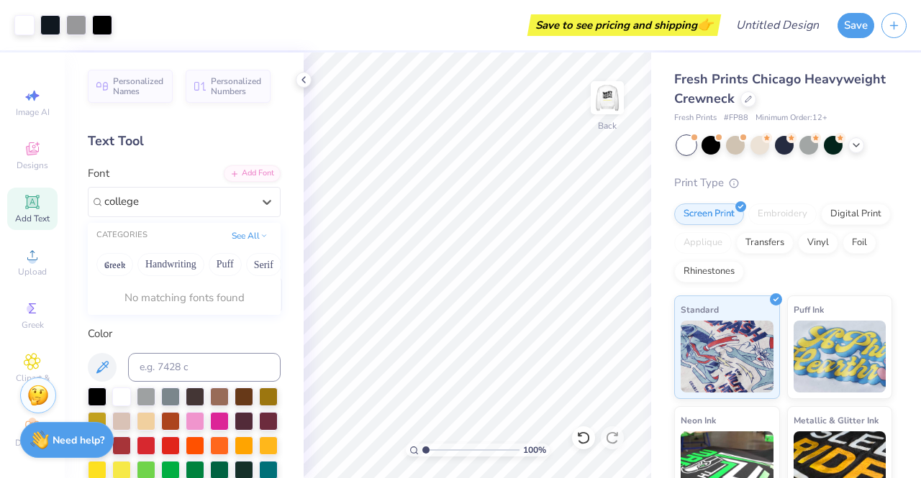
type input "college"
click at [173, 304] on div "No matching fonts found" at bounding box center [184, 298] width 193 height 28
click at [262, 195] on icon at bounding box center [267, 202] width 14 height 14
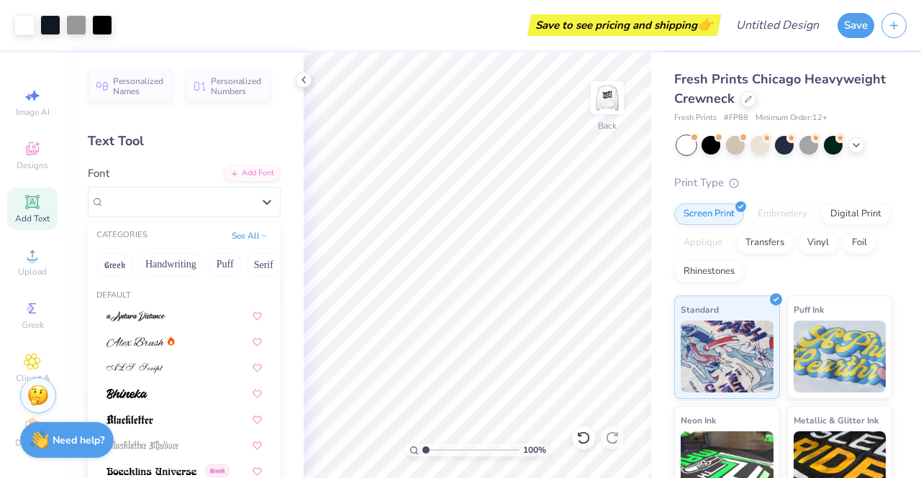
click at [194, 201] on div "Clicker Script" at bounding box center [178, 202] width 148 height 17
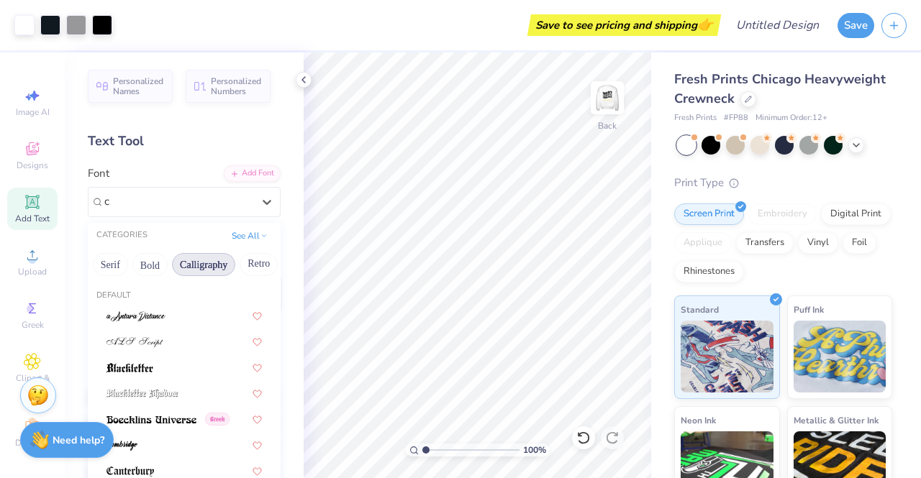
scroll to position [0, 158]
click at [148, 265] on button "Bold" at bounding box center [144, 264] width 35 height 23
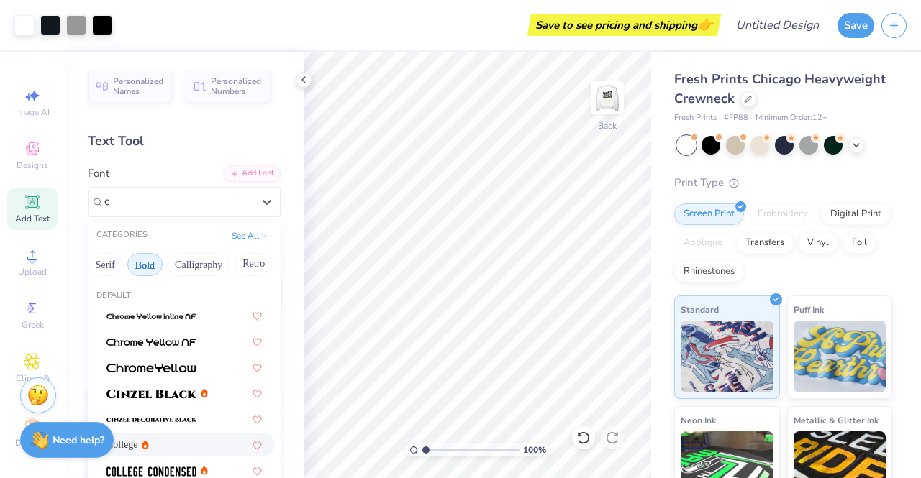
click at [167, 451] on div "College" at bounding box center [183, 444] width 155 height 15
type input "c"
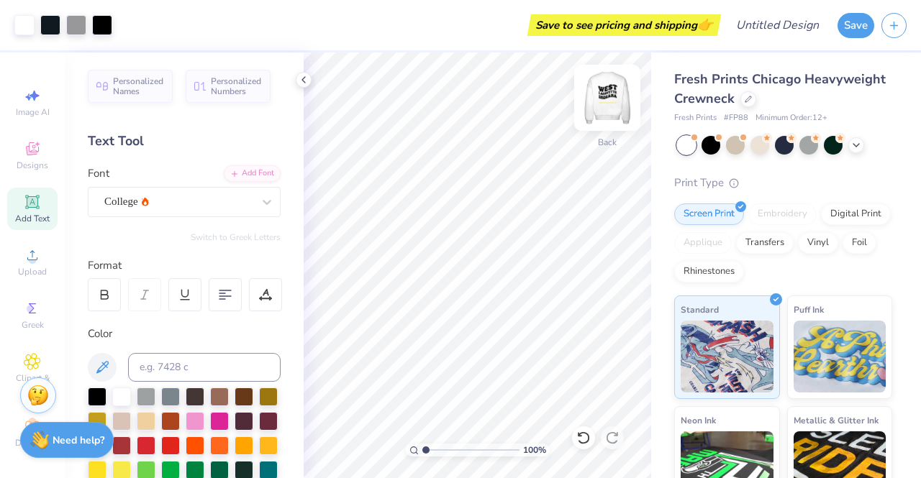
click at [614, 92] on img at bounding box center [607, 98] width 58 height 58
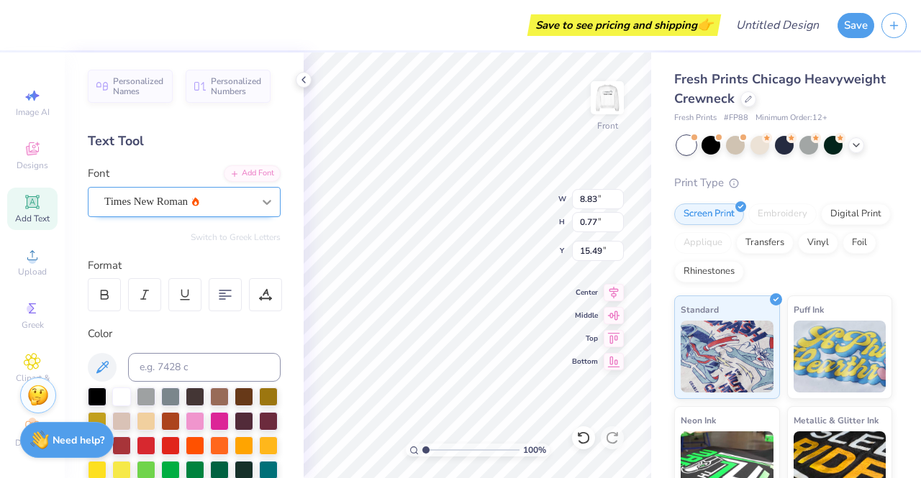
click at [260, 197] on icon at bounding box center [267, 202] width 14 height 14
click at [153, 204] on span "Times New Roman" at bounding box center [145, 202] width 83 height 17
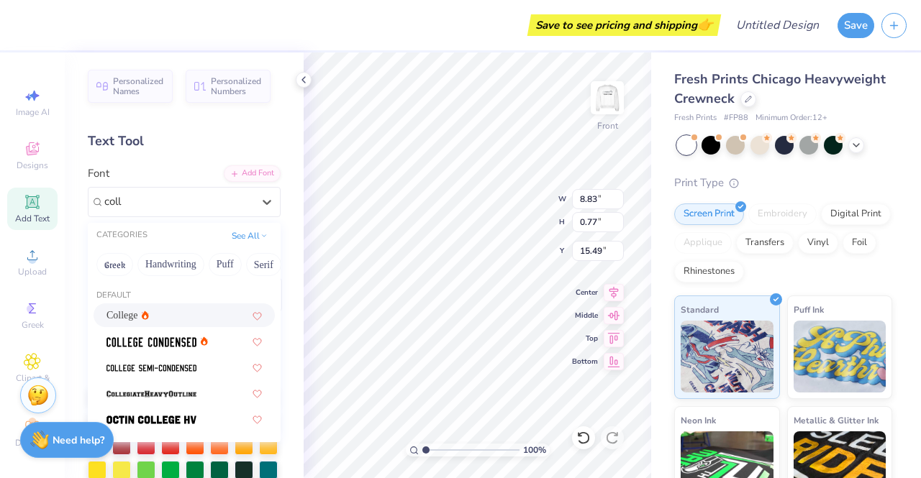
click at [170, 310] on div "College" at bounding box center [183, 315] width 155 height 15
type input "coll"
type input "7.92"
type input "0.69"
type input "15.51"
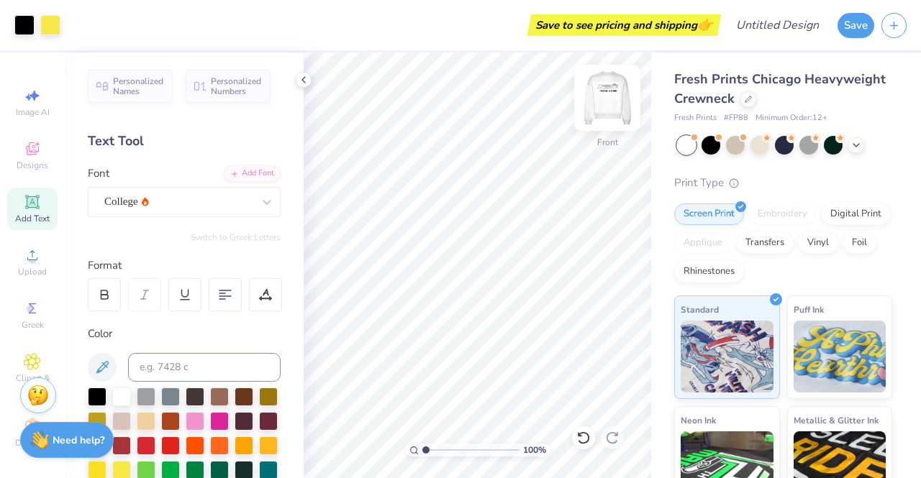
click at [597, 91] on img at bounding box center [607, 98] width 58 height 58
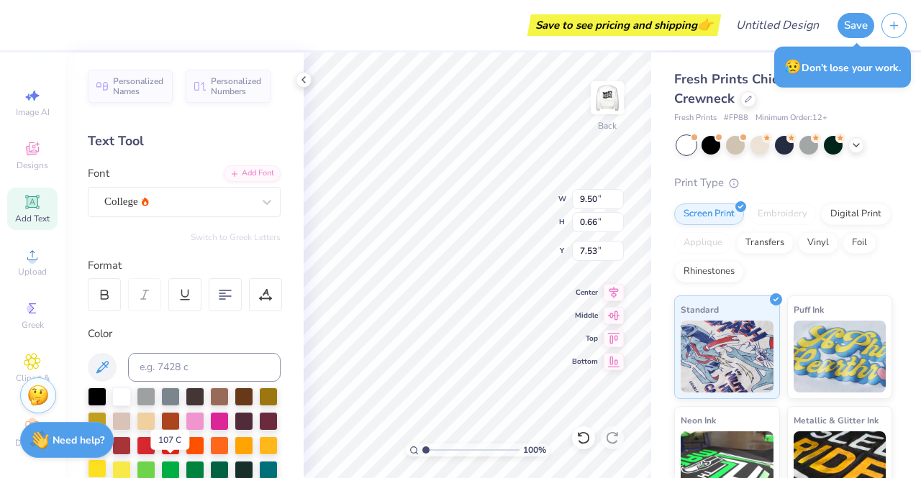
click at [106, 473] on div at bounding box center [97, 469] width 19 height 19
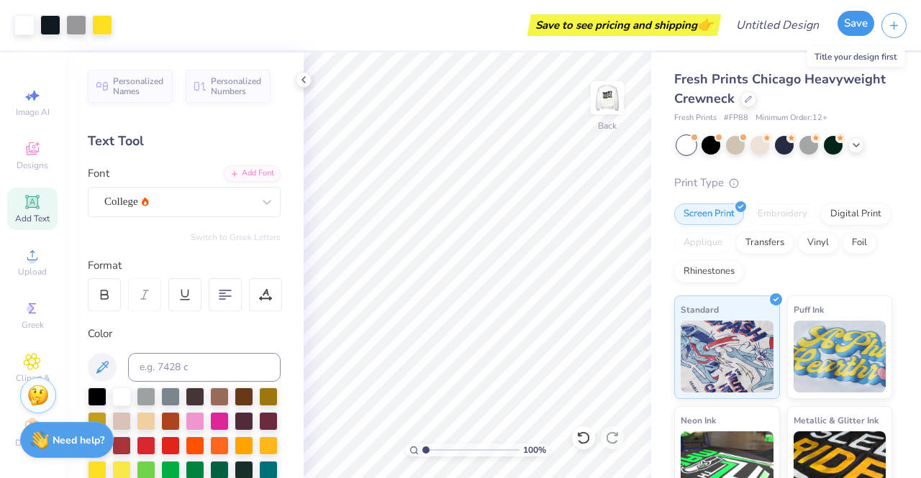
click at [849, 29] on button "Save" at bounding box center [855, 23] width 37 height 25
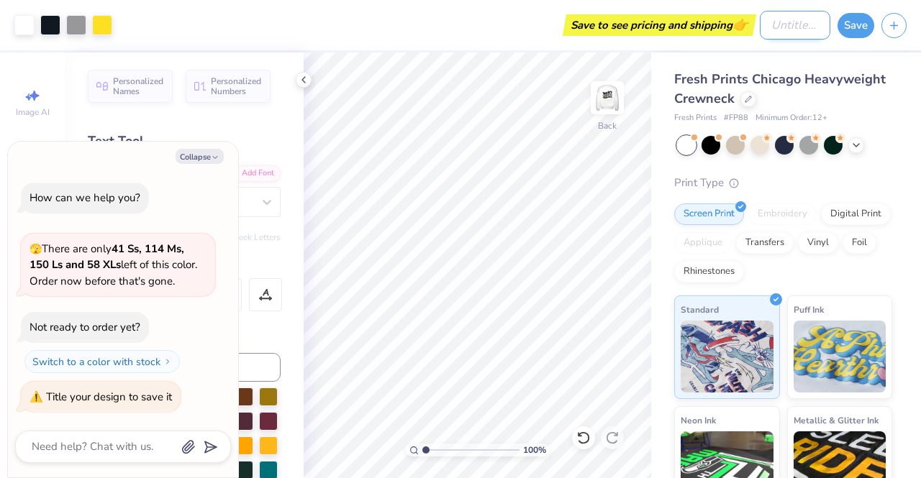
click at [766, 24] on input "Design Title" at bounding box center [795, 25] width 71 height 29
type textarea "x"
type input "O"
type textarea "x"
type input "Op"
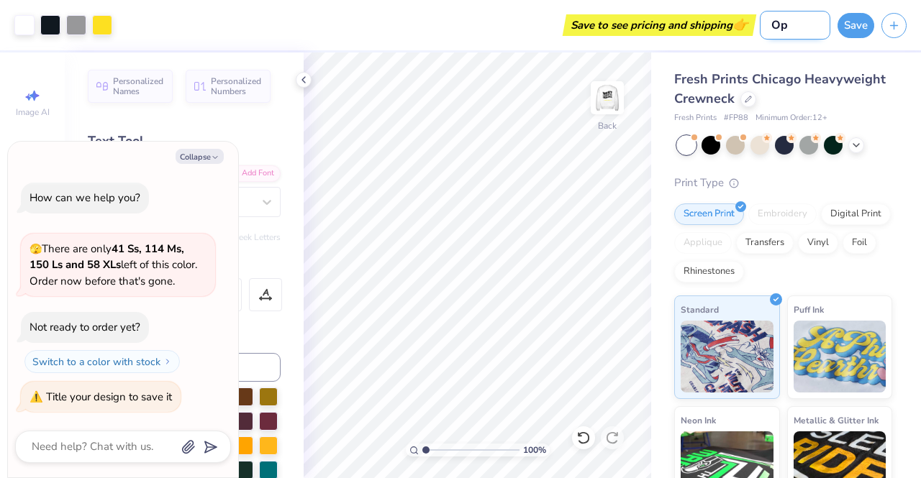
type textarea "x"
type input "Opt"
type textarea "x"
type input "Opti"
type textarea "x"
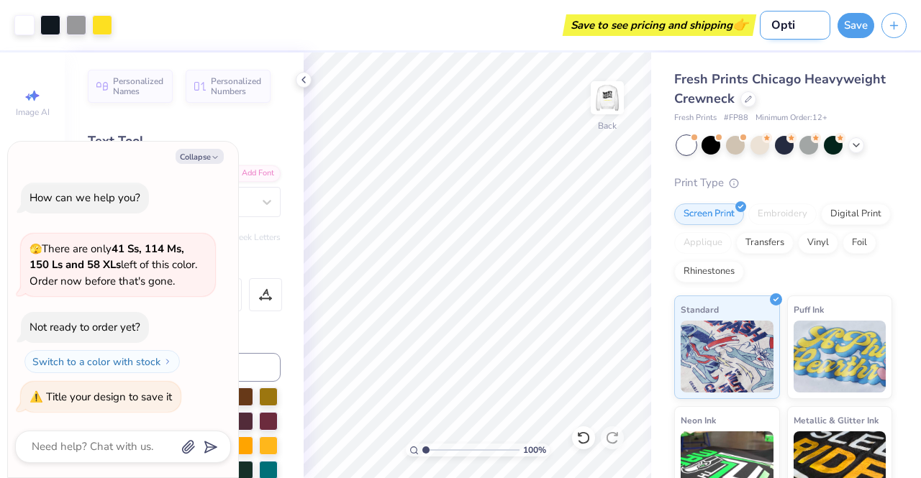
type input "Optio"
type textarea "x"
type input "Option"
type textarea "x"
type input "Option"
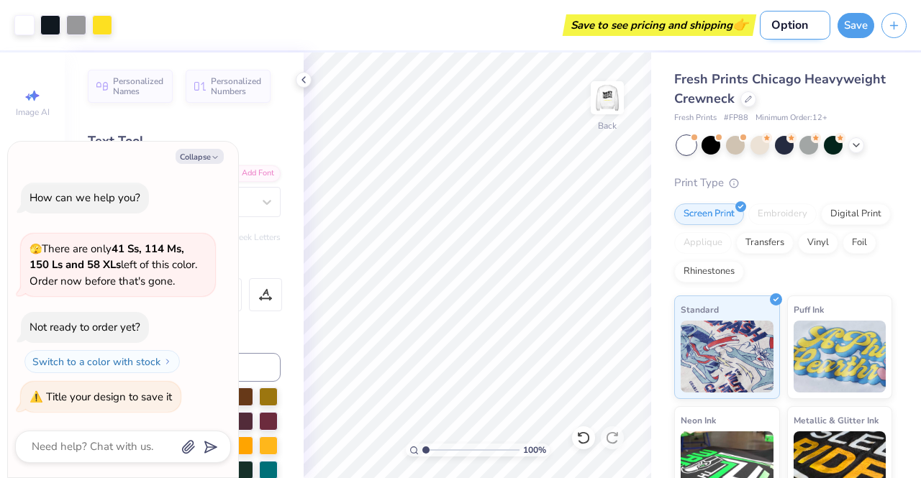
type textarea "x"
type input "Option 1"
type textarea "x"
type input "Option 1:"
type textarea "x"
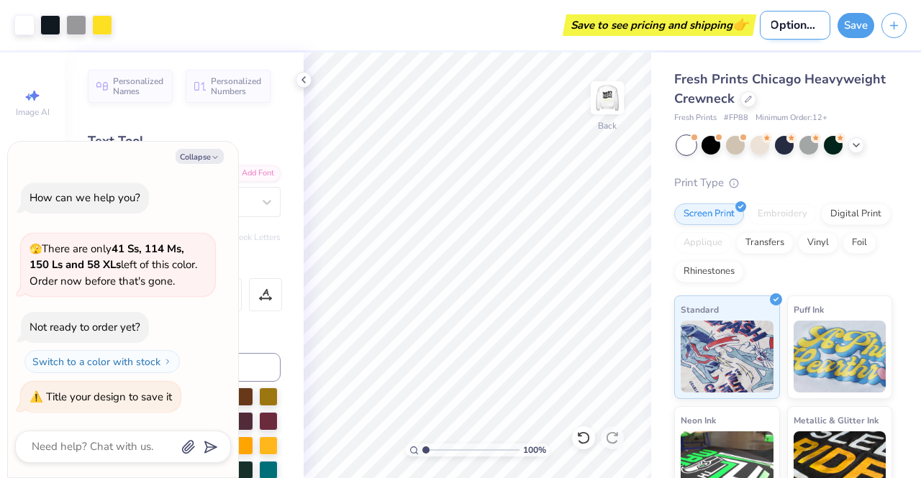
type input "Option 1:"
type textarea "x"
type input "Option 1: t"
type textarea "x"
type input "Option 1: ta"
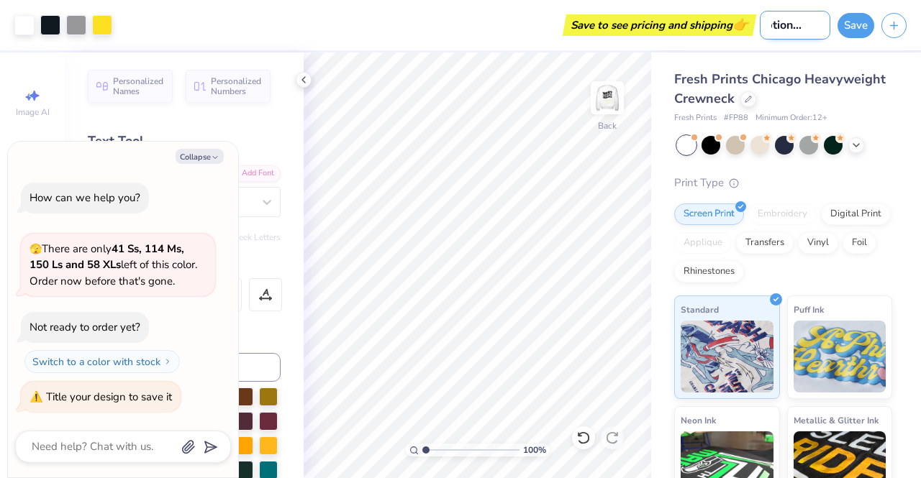
type textarea "x"
type input "Option 1: tak"
type textarea "x"
type input "Option 1: taki"
type textarea "x"
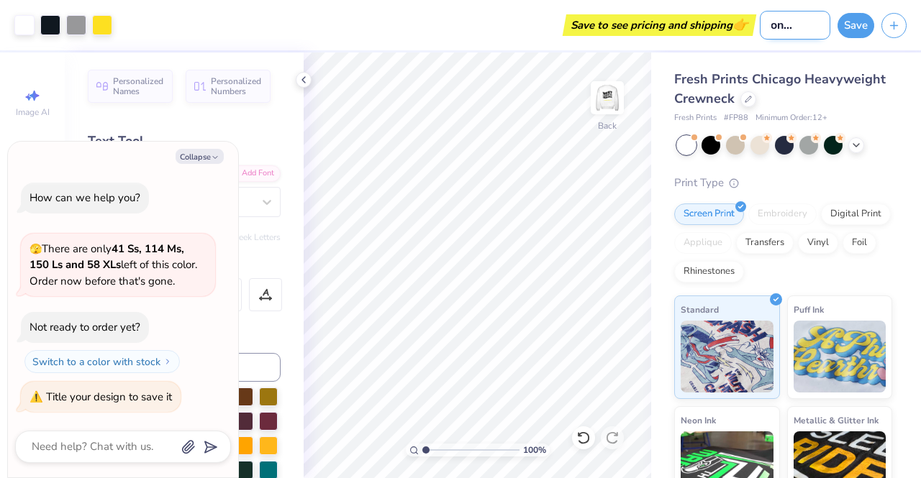
type input "Option 1: taking"
type textarea "x"
type input "Option 1: taking"
type textarea "x"
type input "Option 1: taking t"
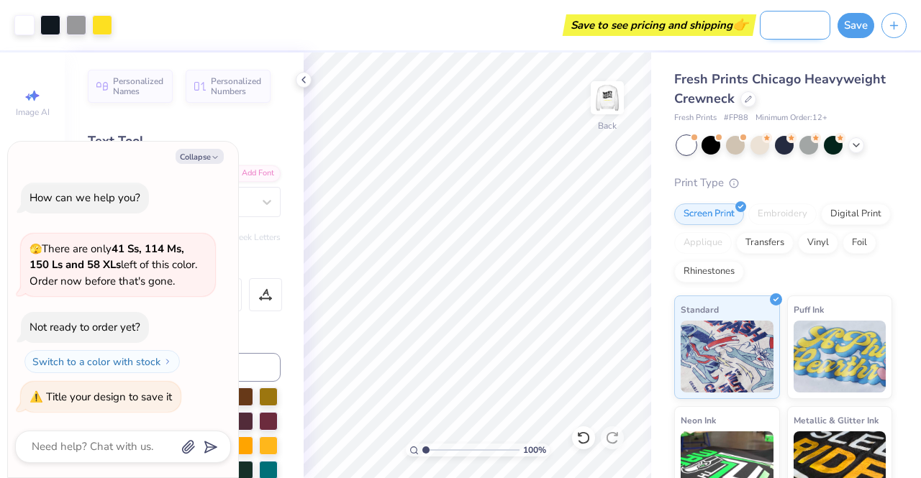
type textarea "x"
type input "Option 1: taking th"
type textarea "x"
type input "Option 1: taking the"
type textarea "x"
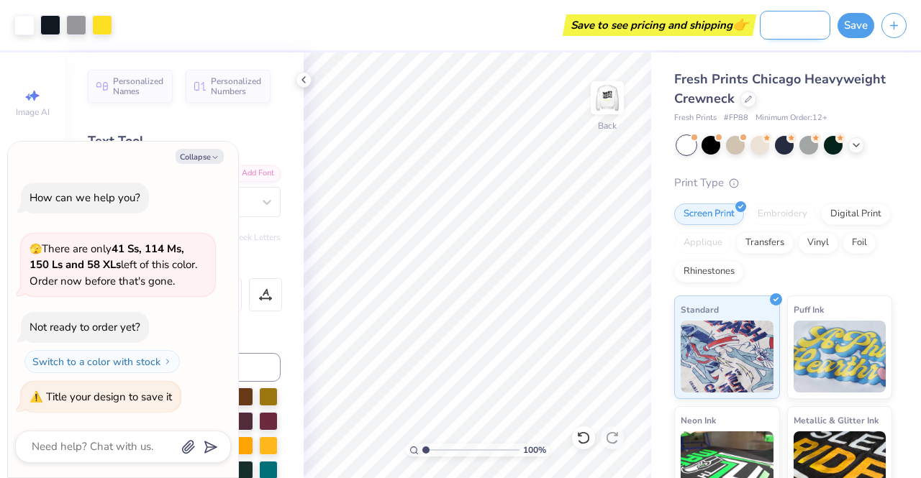
type input "Option 1: taking the t"
type textarea "x"
type input "Option 1: taking the tr"
type textarea "x"
type input "Option 1: taking the tra"
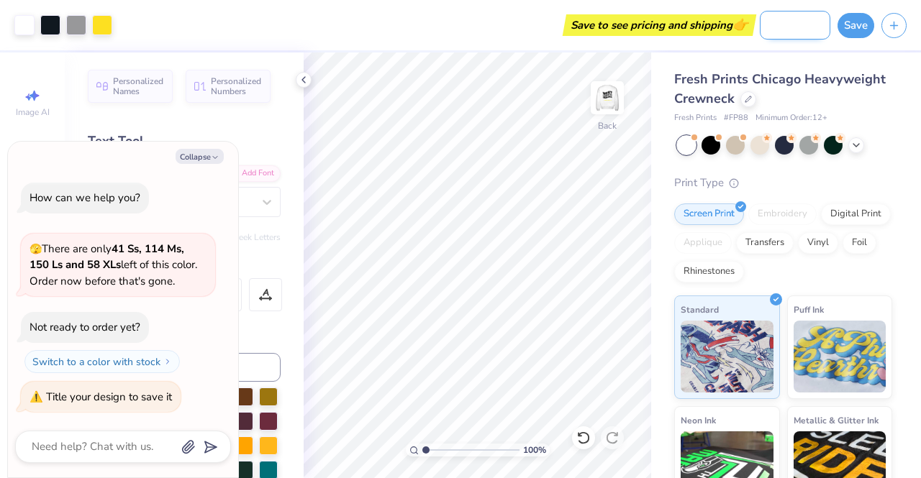
type textarea "x"
type input "Option 1: taking the trai"
type textarea "x"
type input "Option 1: taking the train"
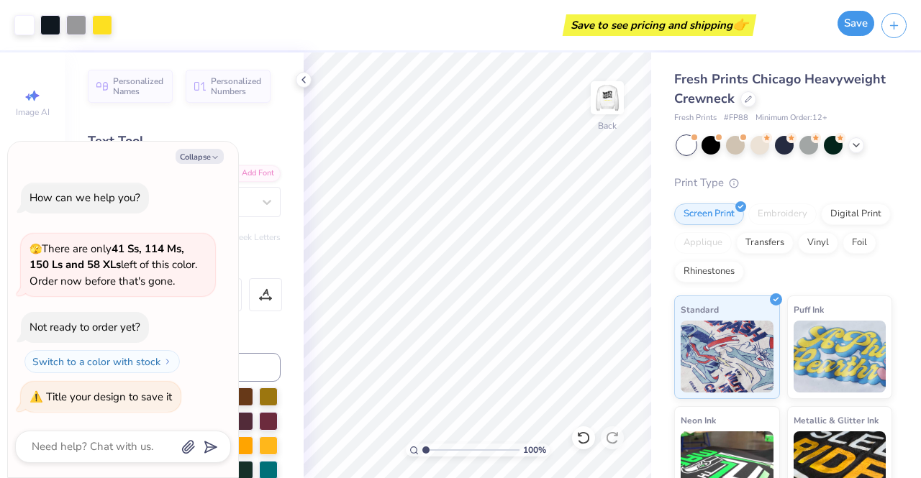
click at [855, 24] on button "Save" at bounding box center [855, 23] width 37 height 25
type textarea "x"
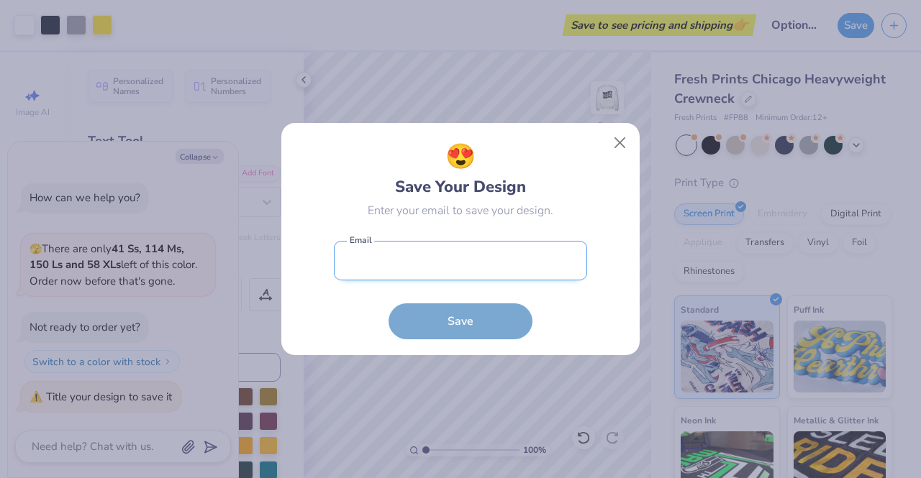
click at [504, 255] on input "email" at bounding box center [460, 261] width 253 height 40
type input "gekelly510@gmail.com"
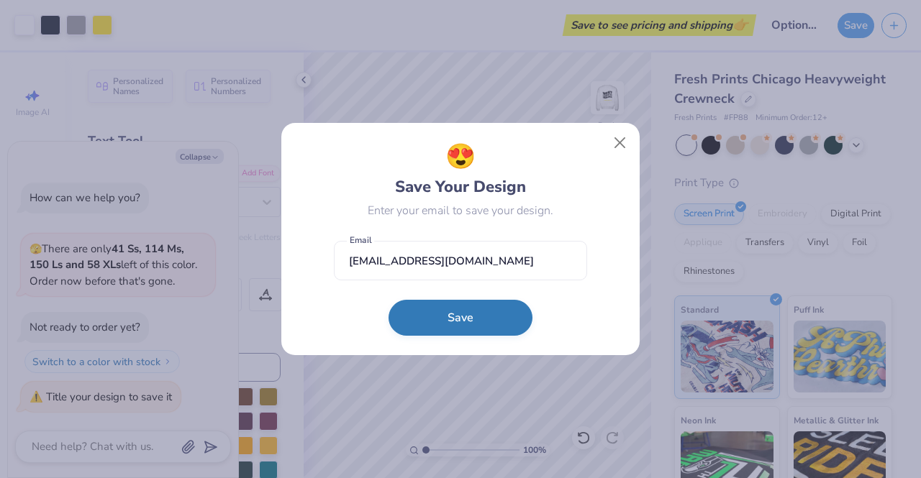
click at [444, 317] on button "Save" at bounding box center [461, 318] width 144 height 36
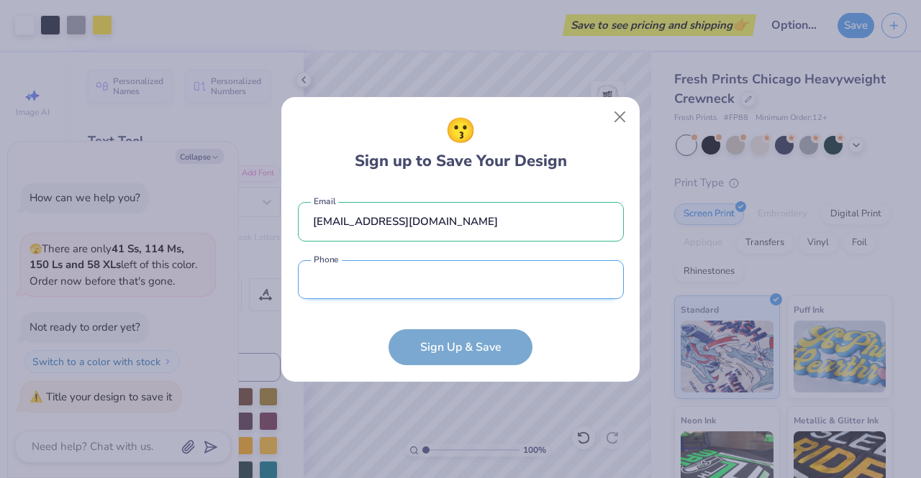
click at [409, 278] on input "tel" at bounding box center [461, 280] width 326 height 40
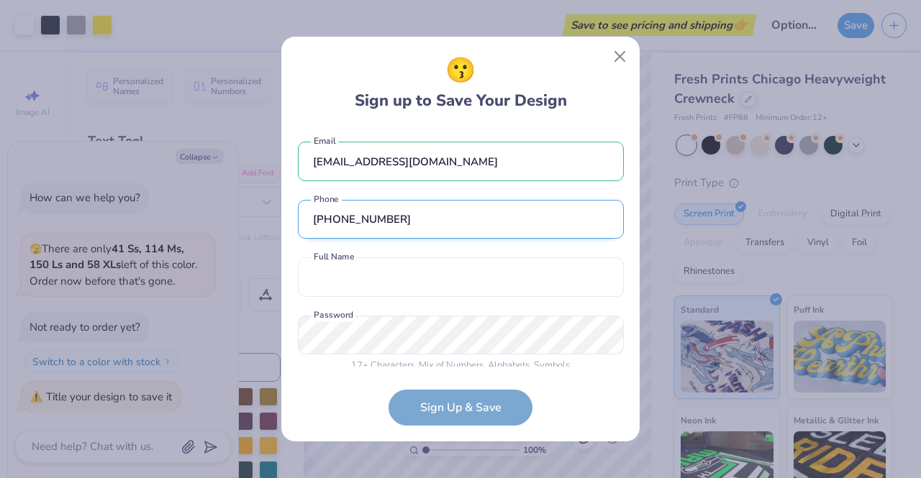
scroll to position [13, 0]
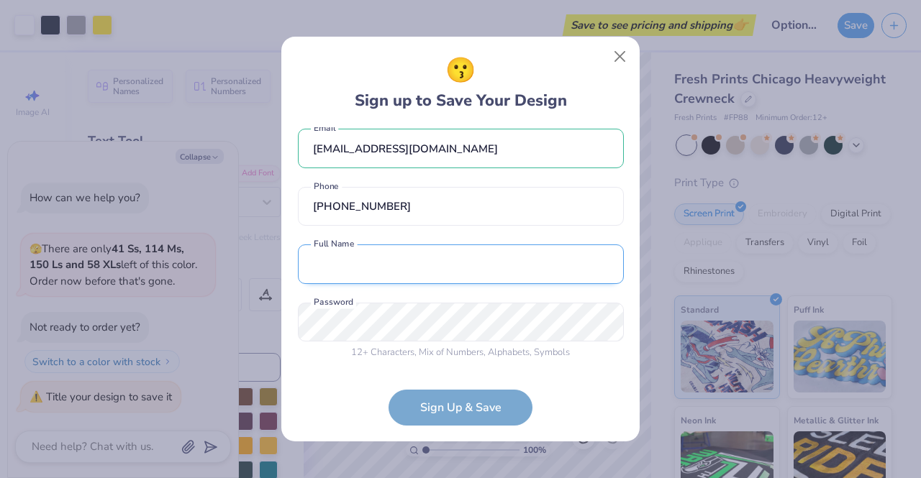
click at [432, 273] on input "text" at bounding box center [461, 265] width 326 height 40
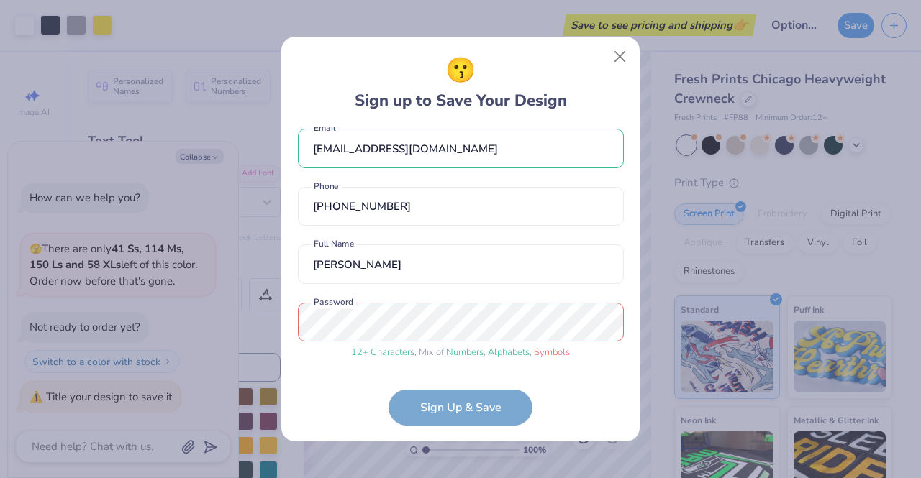
click at [449, 407] on form "gekelly510@gmail.com Email (443) 826-8428 Phone Grace Kelly Full Name 12 + Char…" at bounding box center [461, 276] width 326 height 299
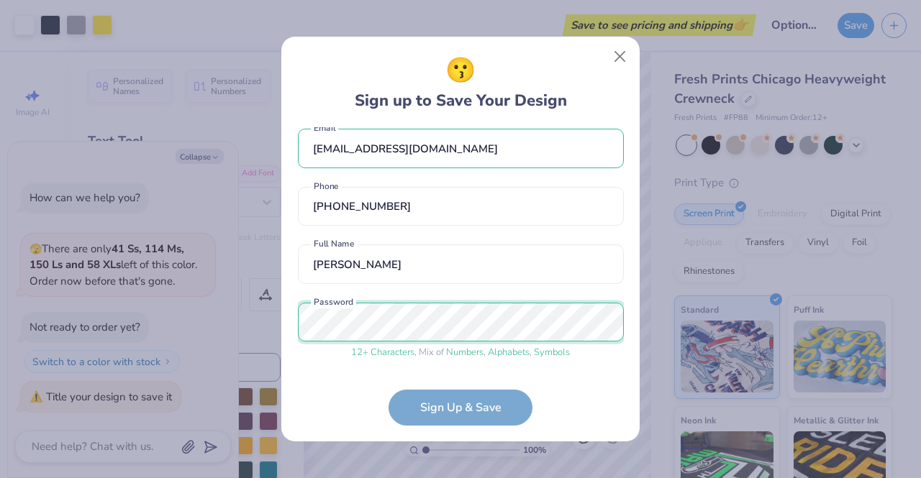
scroll to position [68, 0]
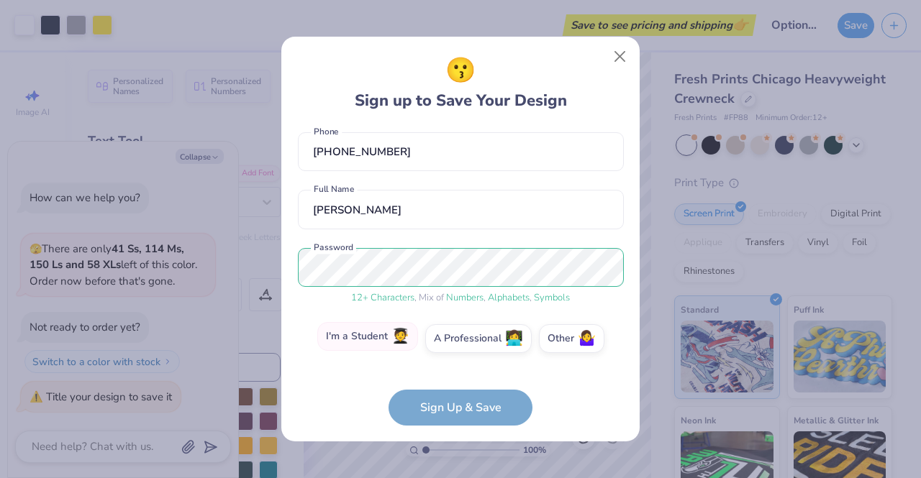
click at [386, 339] on label "I'm a Student 🧑‍🎓" at bounding box center [367, 336] width 101 height 29
click at [456, 405] on input "I'm a Student 🧑‍🎓" at bounding box center [460, 409] width 9 height 9
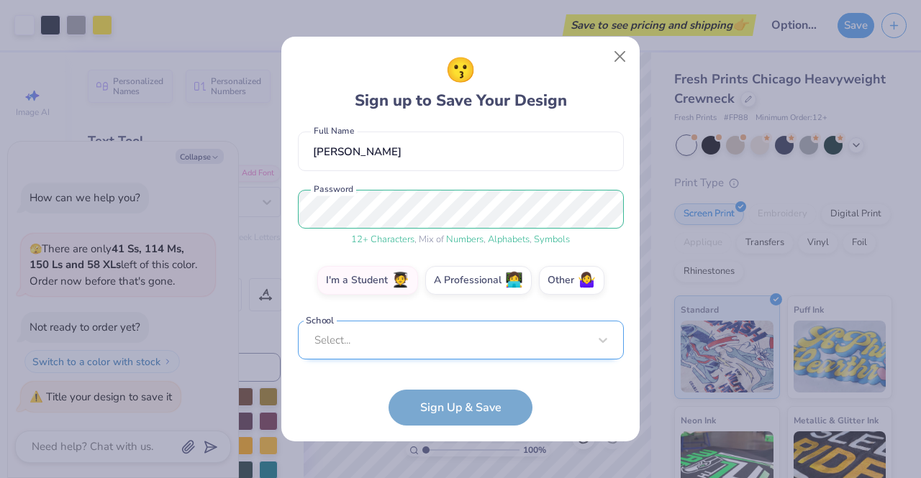
click at [417, 359] on div "Select..." at bounding box center [461, 341] width 326 height 40
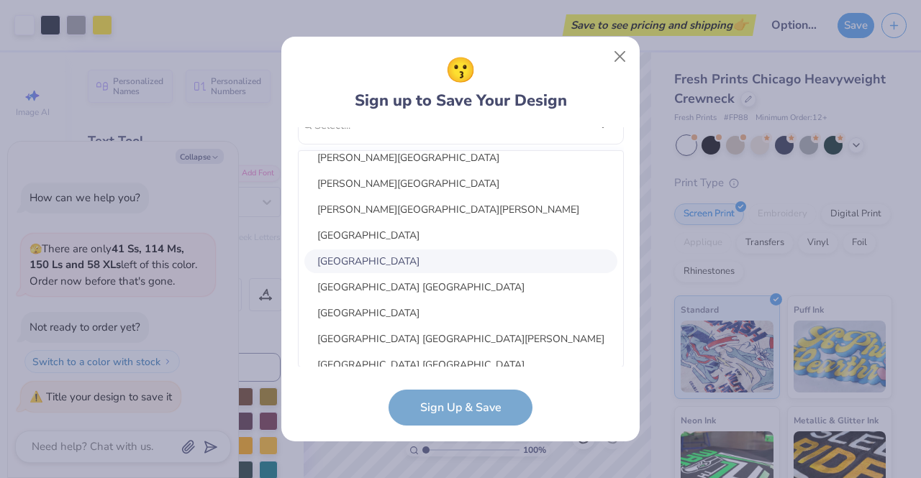
scroll to position [126, 0]
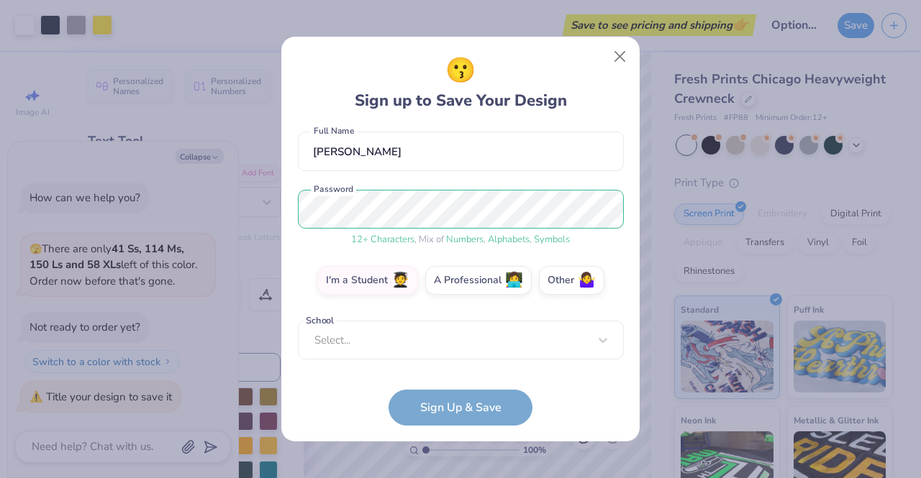
drag, startPoint x: 624, startPoint y: 336, endPoint x: 632, endPoint y: 380, distance: 44.7
click at [632, 380] on div "😗 Sign up to Save Your Design gekelly510@gmail.com Email (443) 826-8428 Phone G…" at bounding box center [460, 240] width 358 height 406
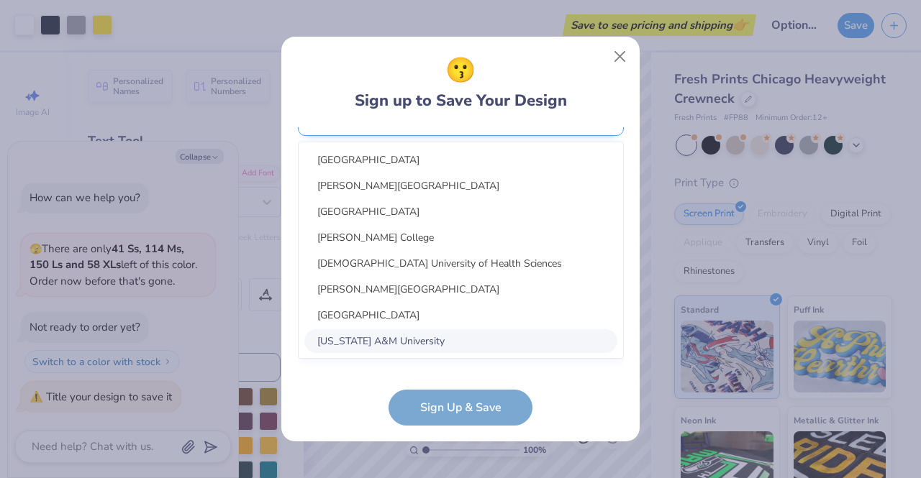
click at [404, 330] on div "option focused, 8 of 75. 75 results available. Use Up and Down to choose option…" at bounding box center [461, 228] width 326 height 263
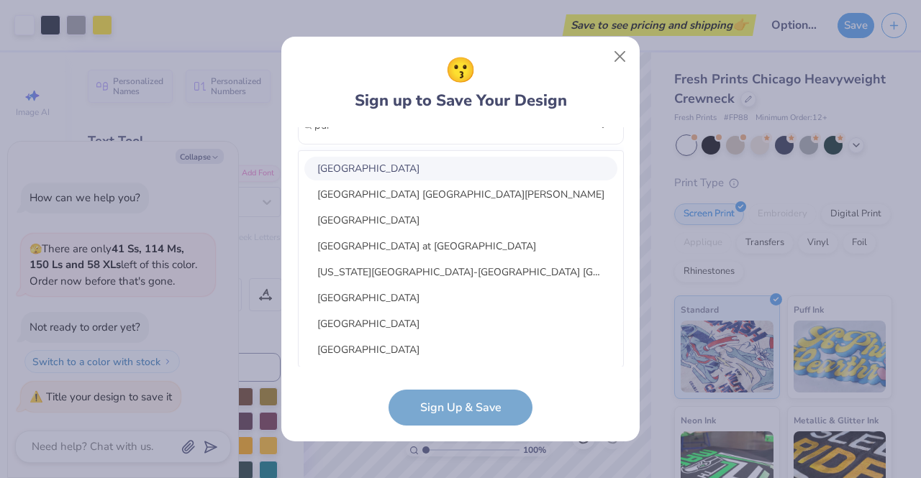
click at [470, 169] on div "Purdue University" at bounding box center [460, 169] width 313 height 24
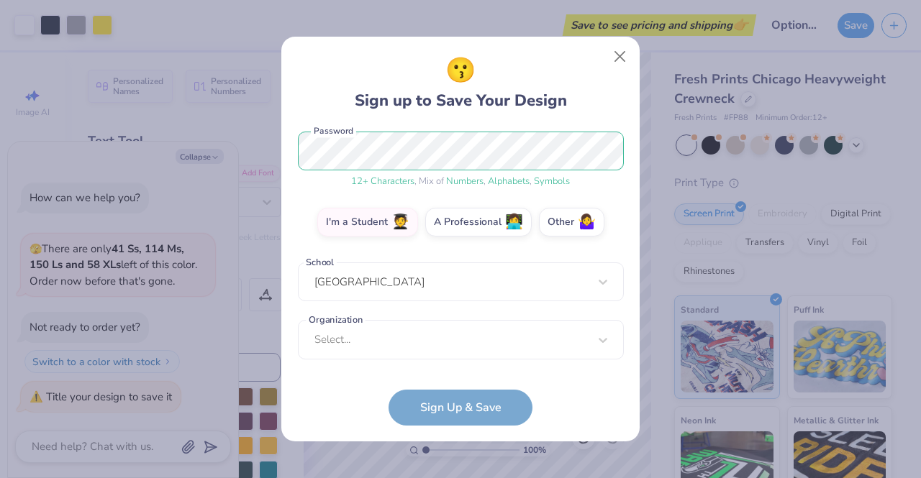
scroll to position [184, 0]
click at [455, 345] on div "Select..." at bounding box center [461, 340] width 326 height 40
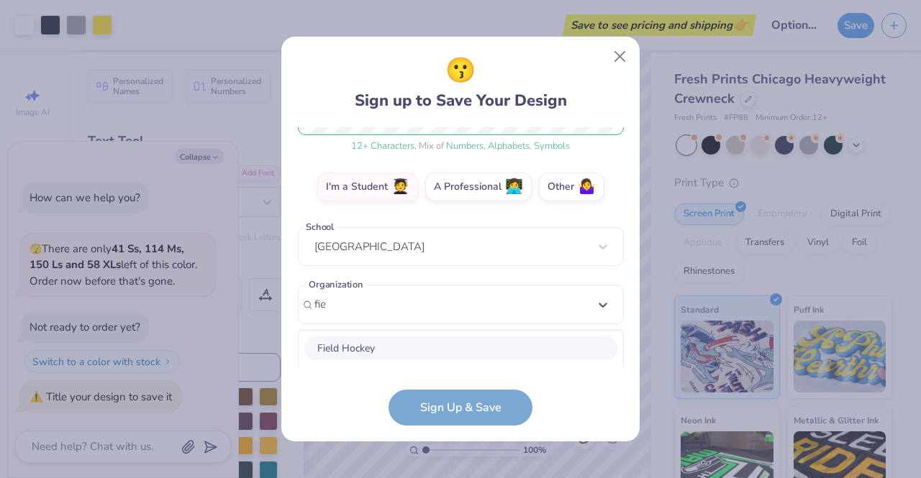
scroll to position [399, 0]
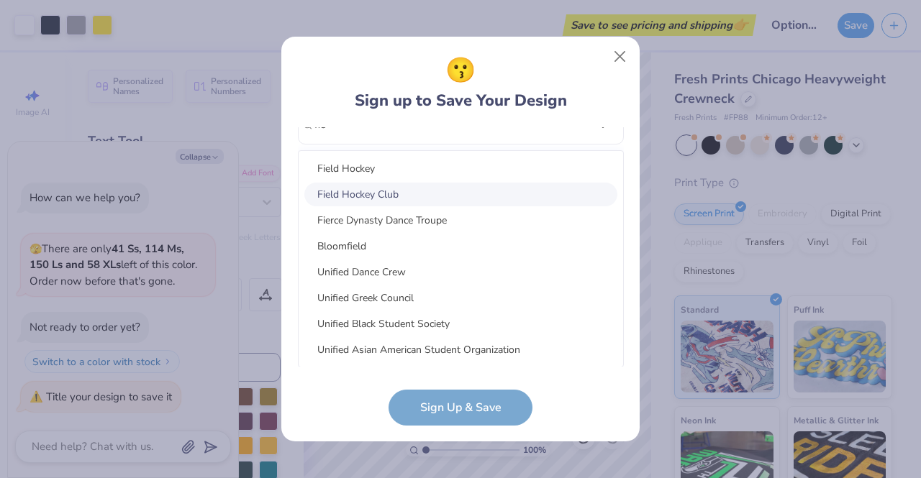
click at [466, 190] on div "Field Hockey Club" at bounding box center [460, 195] width 313 height 24
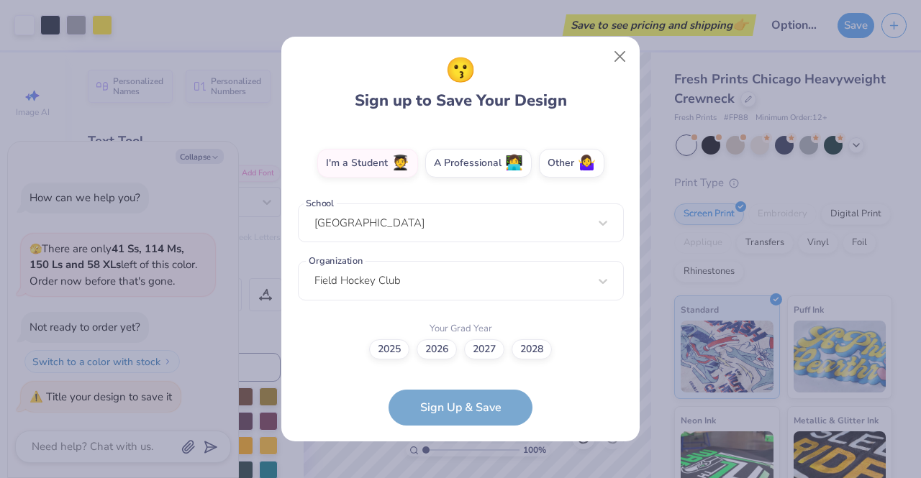
scroll to position [243, 0]
click at [534, 346] on label "2028" at bounding box center [532, 347] width 40 height 20
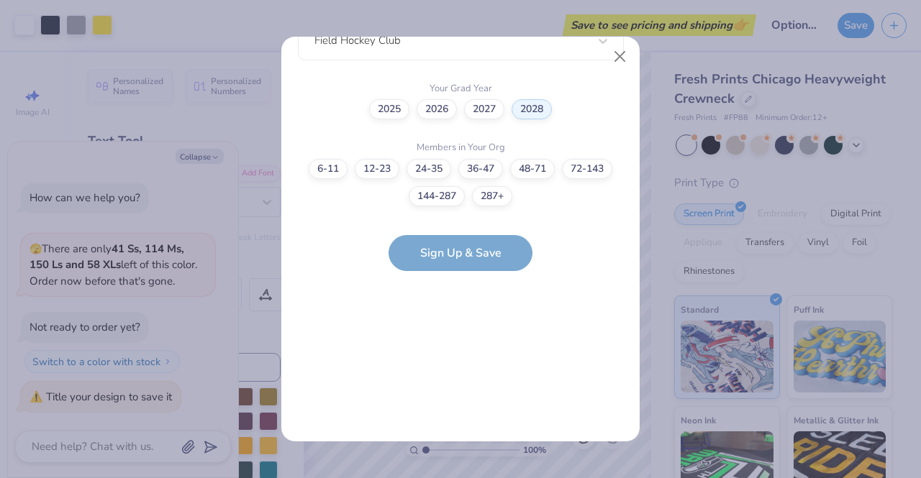
scroll to position [0, 0]
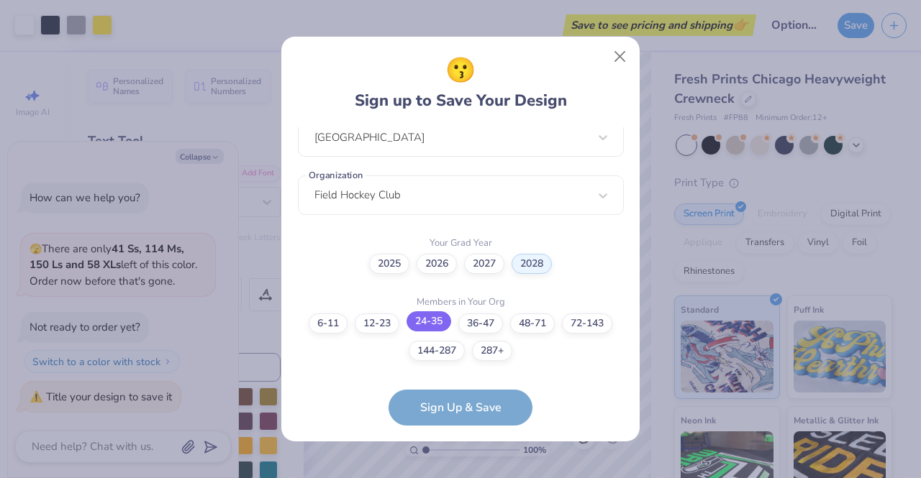
click at [427, 324] on label "24-35" at bounding box center [429, 322] width 45 height 20
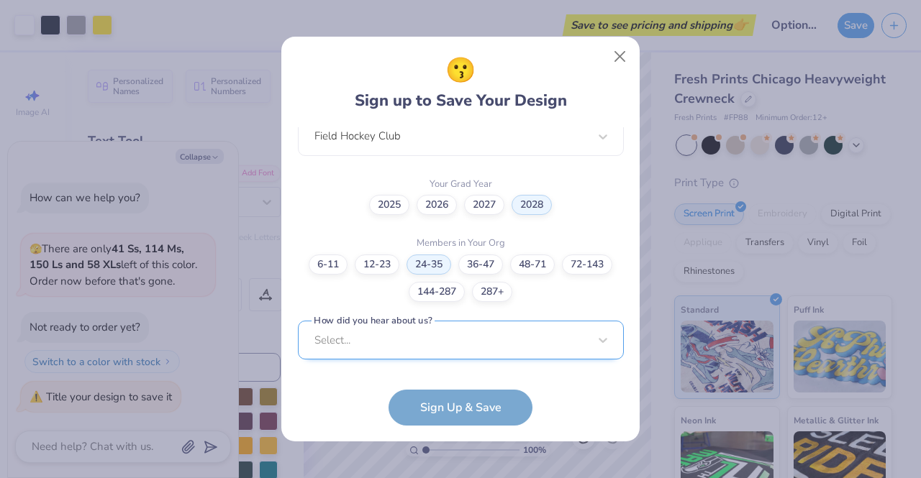
click at [430, 336] on div "Select..." at bounding box center [461, 341] width 326 height 40
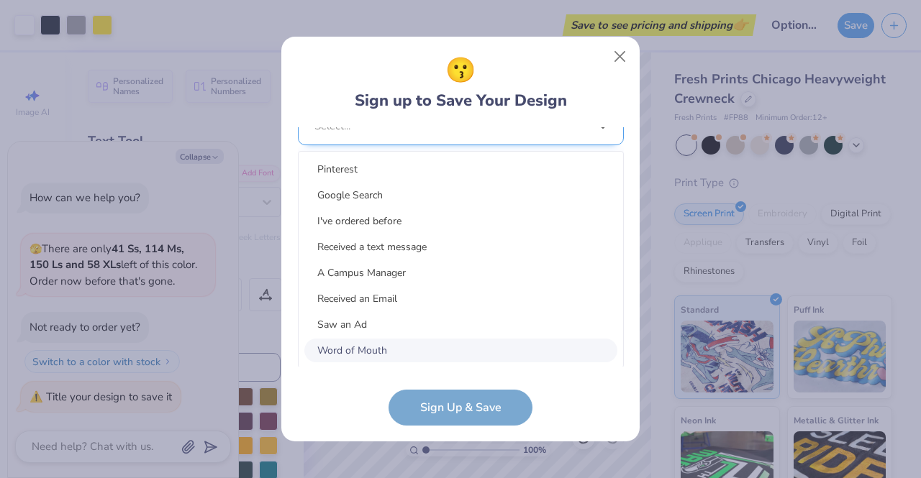
scroll to position [602, 0]
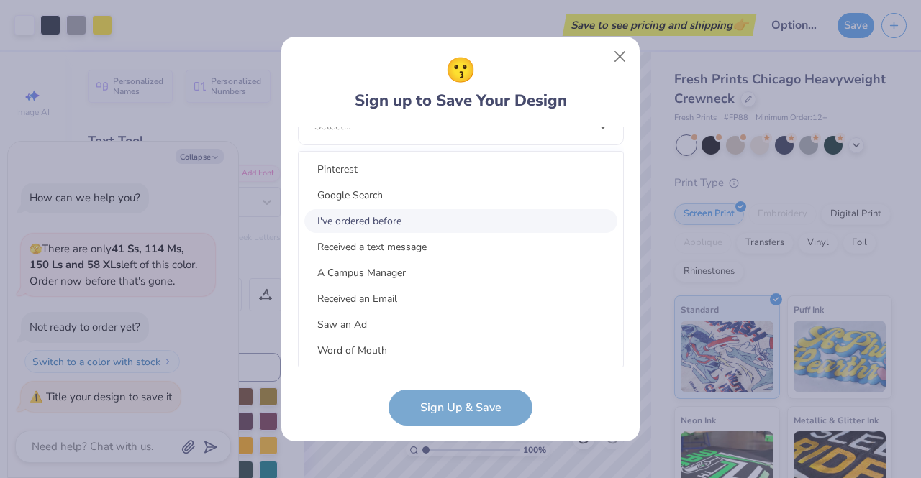
click at [478, 223] on div "I've ordered before" at bounding box center [460, 221] width 313 height 24
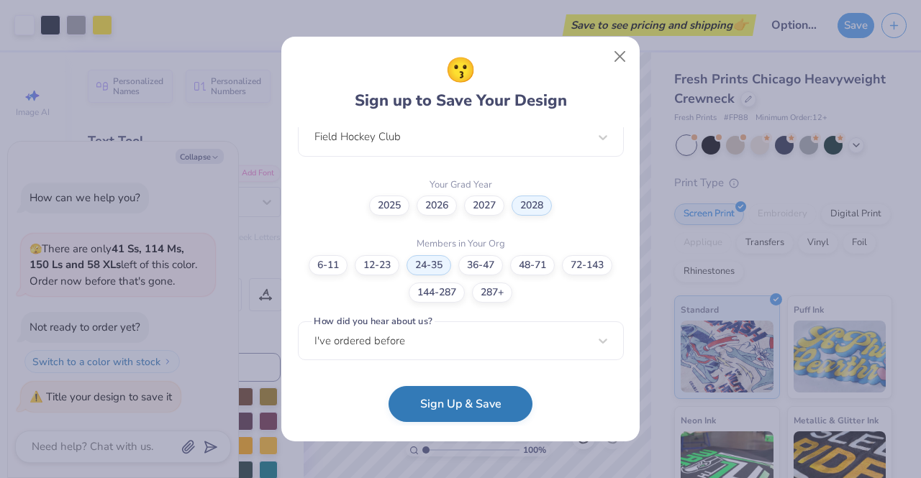
click at [471, 408] on button "Sign Up & Save" at bounding box center [461, 404] width 144 height 36
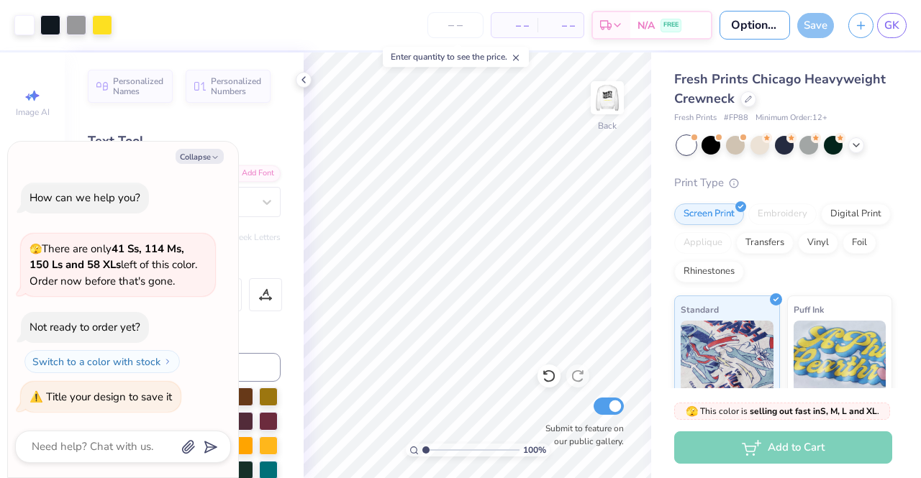
click at [755, 25] on input "Option 1: taking the train" at bounding box center [754, 25] width 71 height 29
click at [819, 26] on div "Save" at bounding box center [815, 25] width 37 height 25
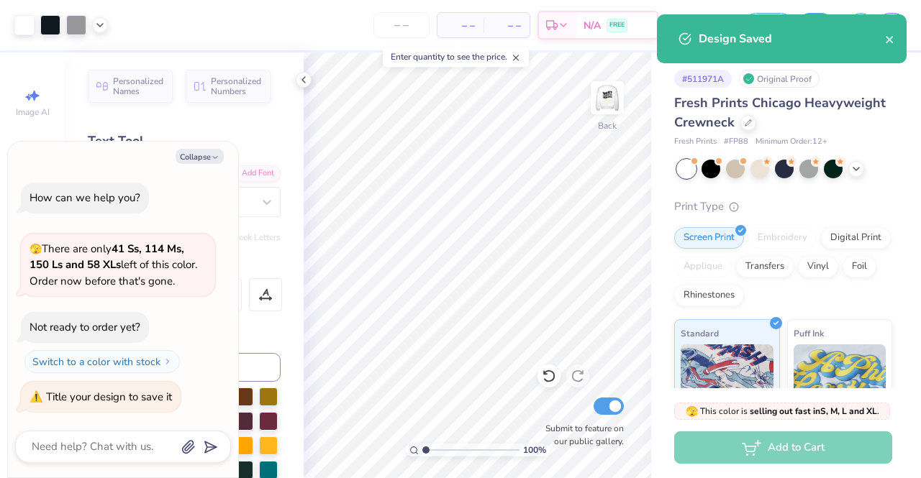
click at [866, 120] on div "Fresh Prints Chicago Heavyweight Crewneck" at bounding box center [783, 113] width 218 height 39
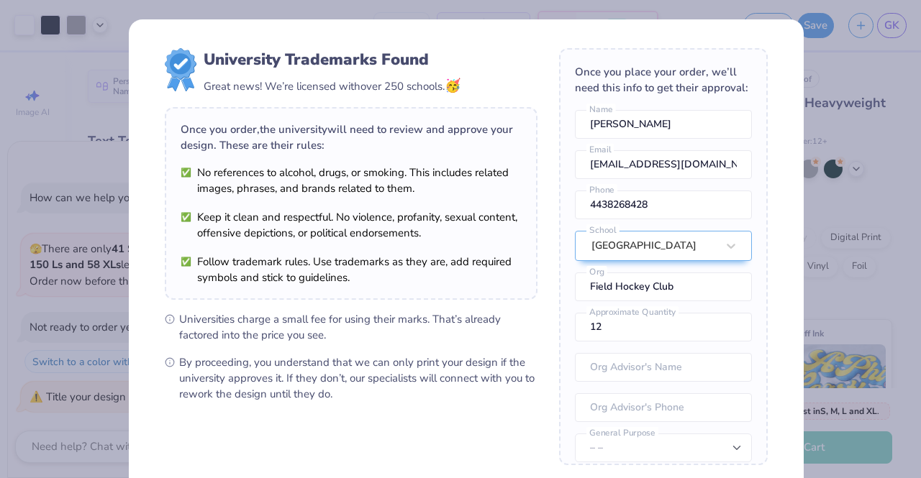
click at [875, 303] on div "University Trademarks Found Great news! We’re licensed with over 250 schools. 🥳…" at bounding box center [460, 239] width 921 height 478
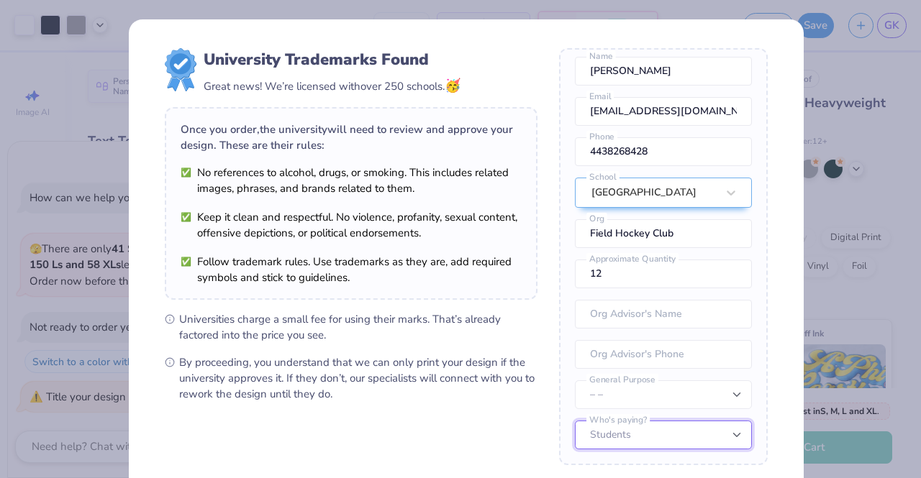
click at [660, 448] on select "Students University" at bounding box center [663, 435] width 177 height 29
click at [575, 421] on select "Students University" at bounding box center [663, 435] width 177 height 29
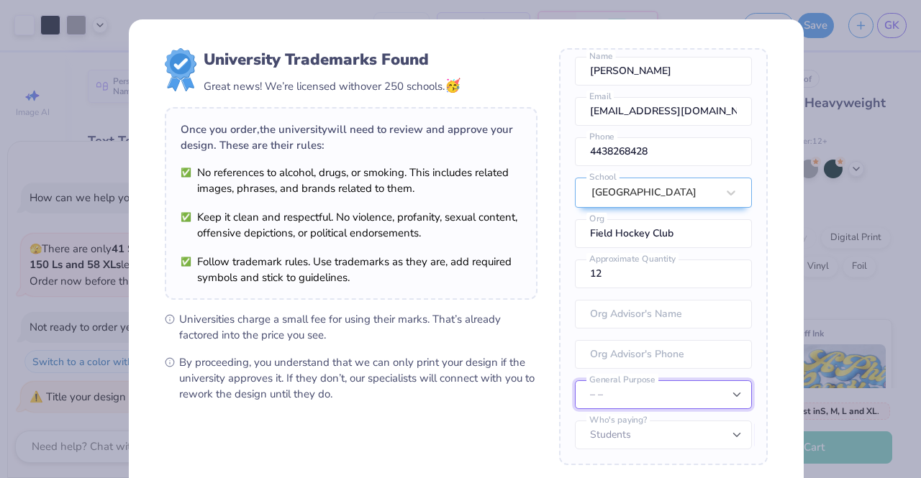
click at [637, 396] on select "– – Member apparel for registered Student Organization / Department / School Fu…" at bounding box center [663, 395] width 177 height 29
click at [575, 381] on select "– – Member apparel for registered Student Organization / Department / School Fu…" at bounding box center [663, 395] width 177 height 29
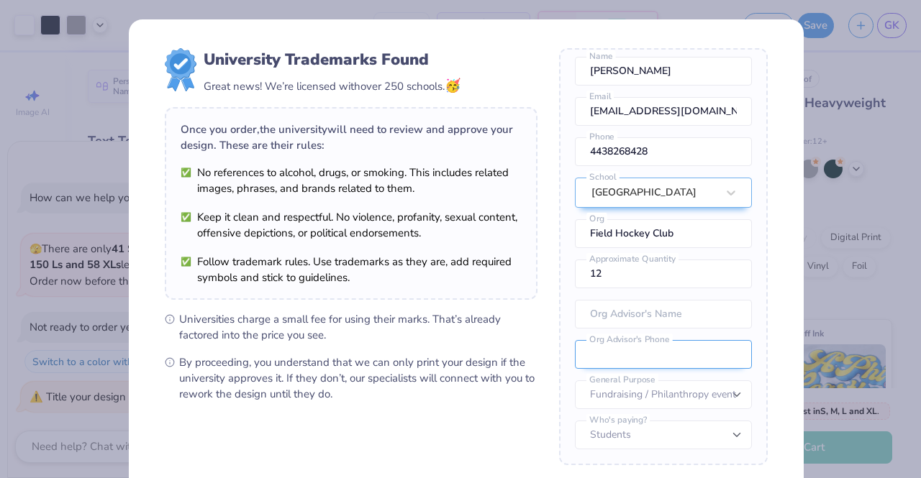
click at [640, 355] on input "tel" at bounding box center [663, 354] width 177 height 29
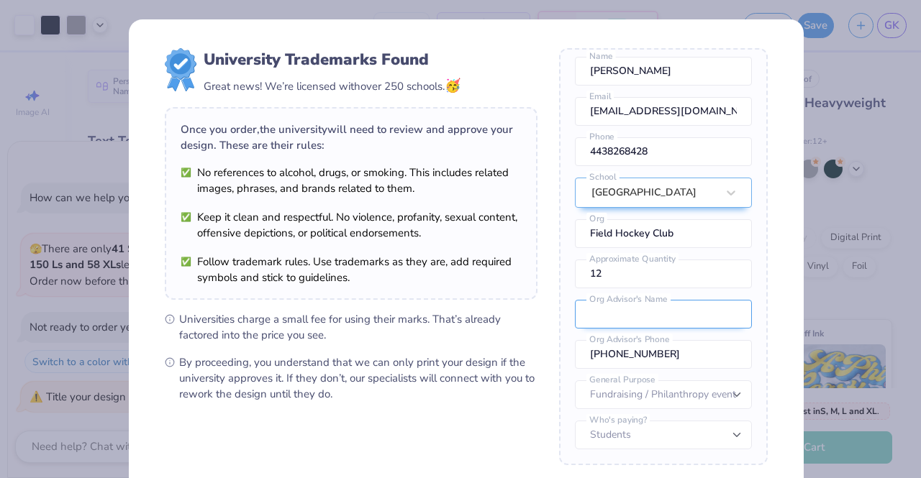
click at [652, 315] on input "text" at bounding box center [663, 314] width 177 height 29
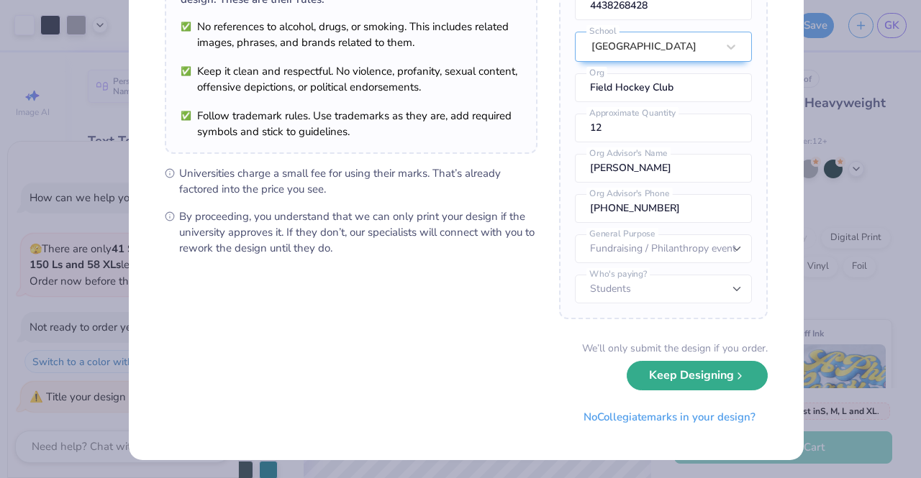
click at [682, 375] on button "Keep Designing" at bounding box center [697, 375] width 141 height 29
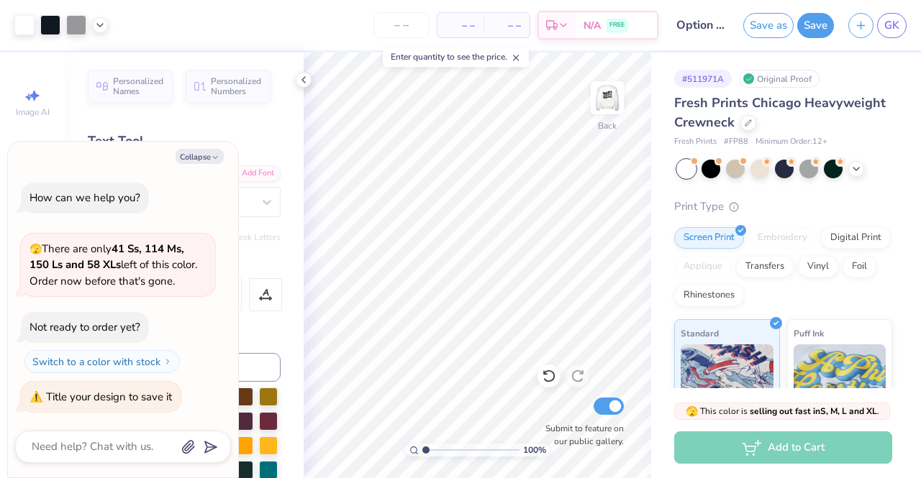
click at [698, 19] on input "Option 1: taking the train" at bounding box center [701, 25] width 71 height 29
click at [816, 28] on button "Save" at bounding box center [815, 23] width 37 height 25
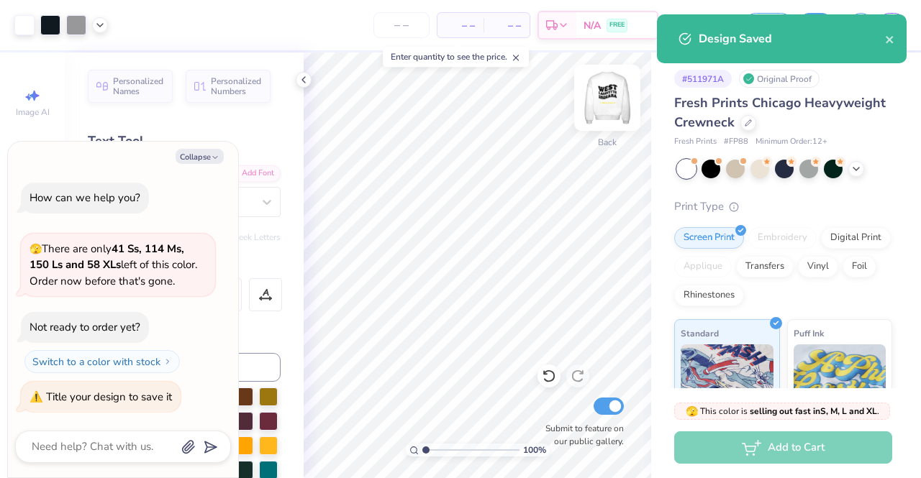
click at [606, 88] on img at bounding box center [607, 98] width 58 height 58
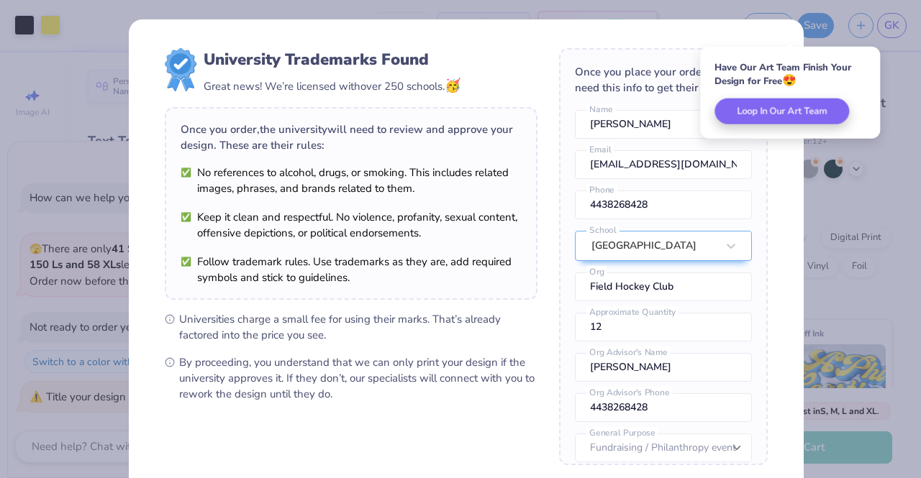
click at [863, 172] on div "University Trademarks Found Great news! We’re licensed with over 250 schools. 🥳…" at bounding box center [460, 239] width 921 height 478
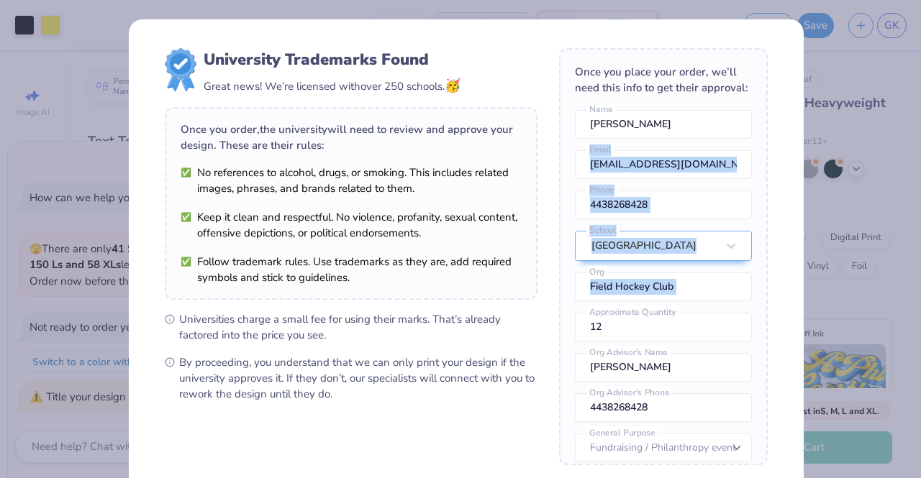
drag, startPoint x: 769, startPoint y: 178, endPoint x: 777, endPoint y: 294, distance: 116.1
click at [777, 294] on div "University Trademarks Found Great news! We’re licensed with over 250 schools. 🥳…" at bounding box center [466, 312] width 675 height 587
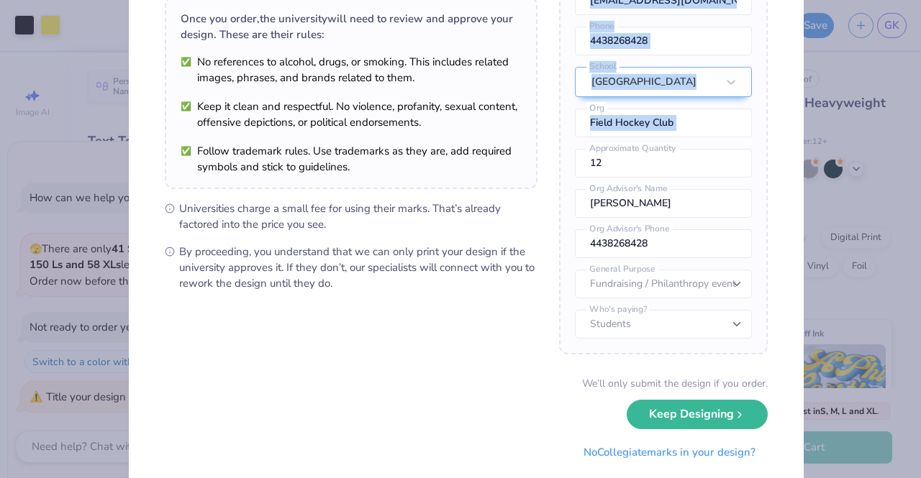
scroll to position [146, 0]
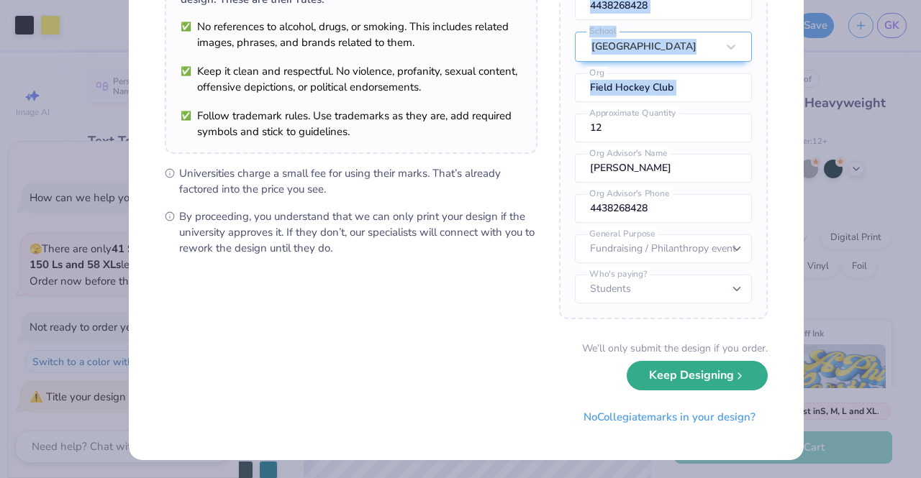
click at [692, 378] on button "Keep Designing" at bounding box center [697, 375] width 141 height 29
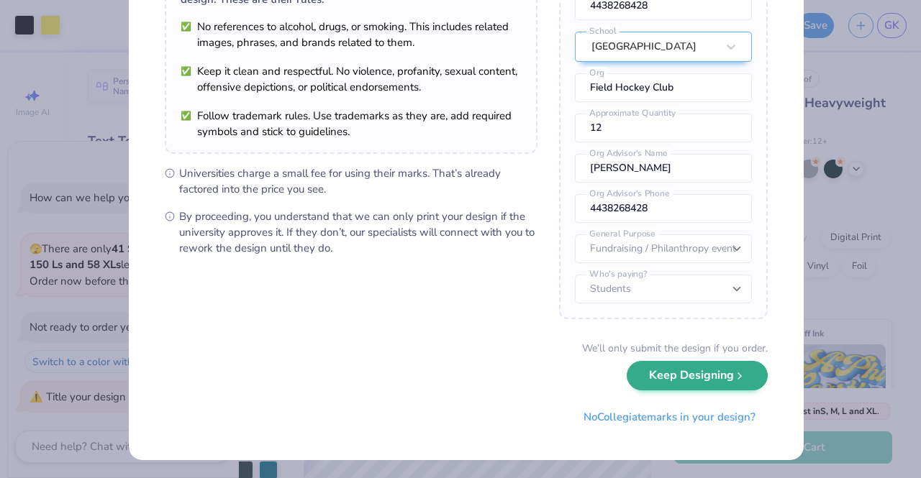
scroll to position [0, 0]
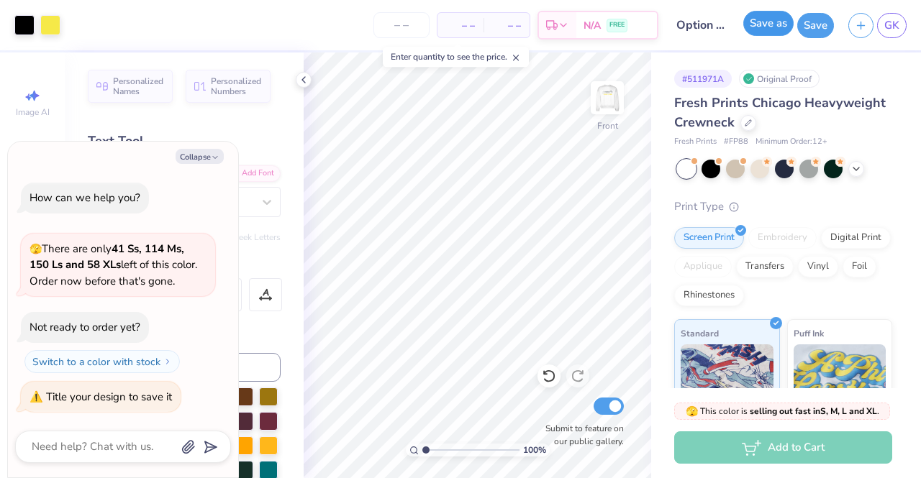
click at [773, 21] on button "Save as" at bounding box center [768, 23] width 50 height 25
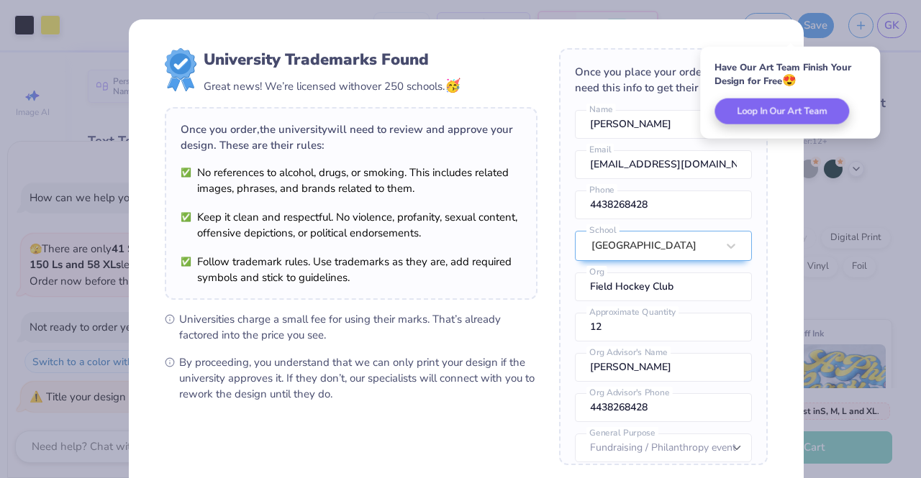
click at [896, 149] on div "University Trademarks Found Great news! We’re licensed with over 250 schools. 🥳…" at bounding box center [460, 239] width 921 height 478
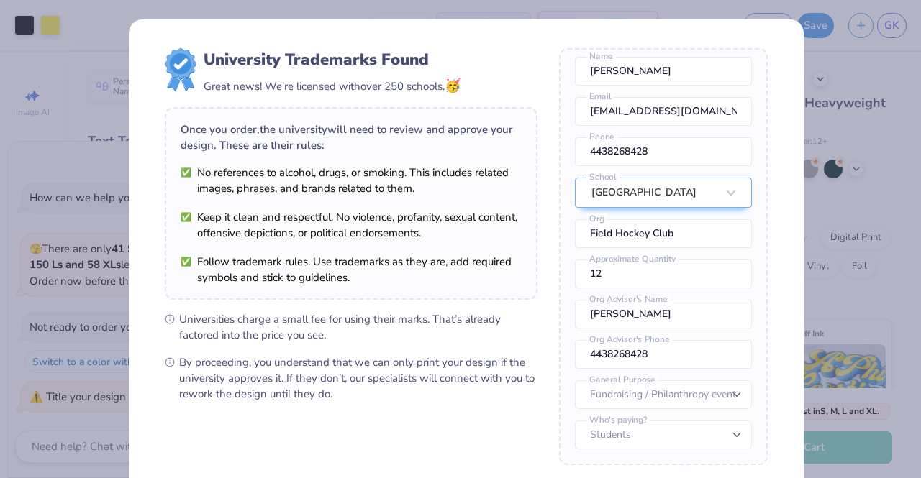
scroll to position [146, 0]
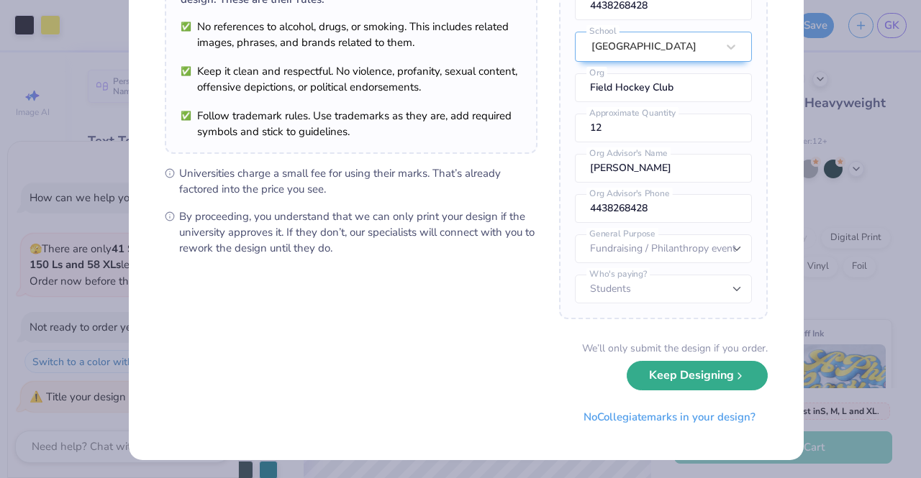
click at [682, 378] on button "Keep Designing" at bounding box center [697, 375] width 141 height 29
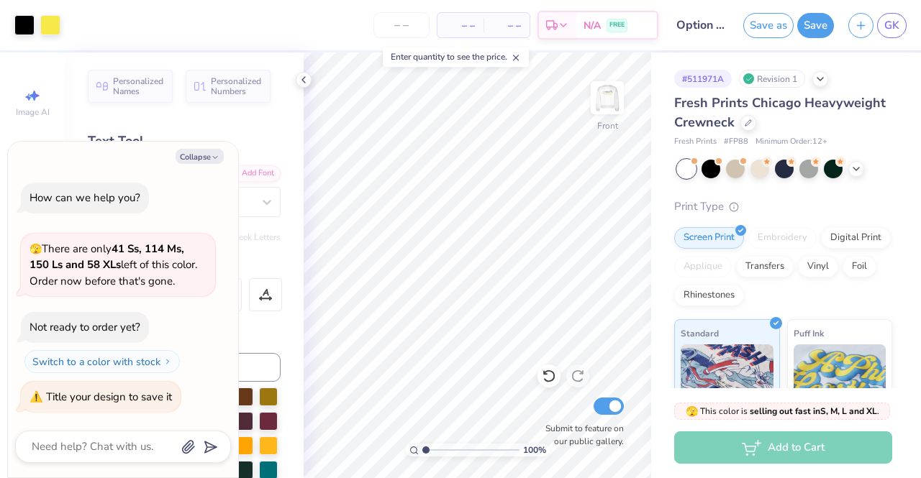
scroll to position [0, 0]
click at [880, 24] on link "GK" at bounding box center [891, 25] width 29 height 25
click at [903, 24] on link "GK" at bounding box center [891, 25] width 29 height 25
click at [600, 97] on img at bounding box center [607, 98] width 58 height 58
click at [604, 101] on img at bounding box center [607, 98] width 58 height 58
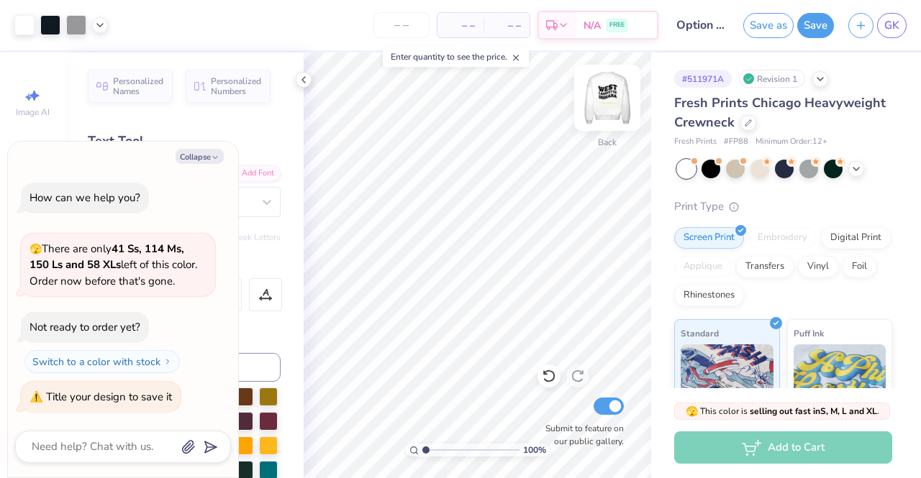
click at [615, 101] on img at bounding box center [607, 98] width 58 height 58
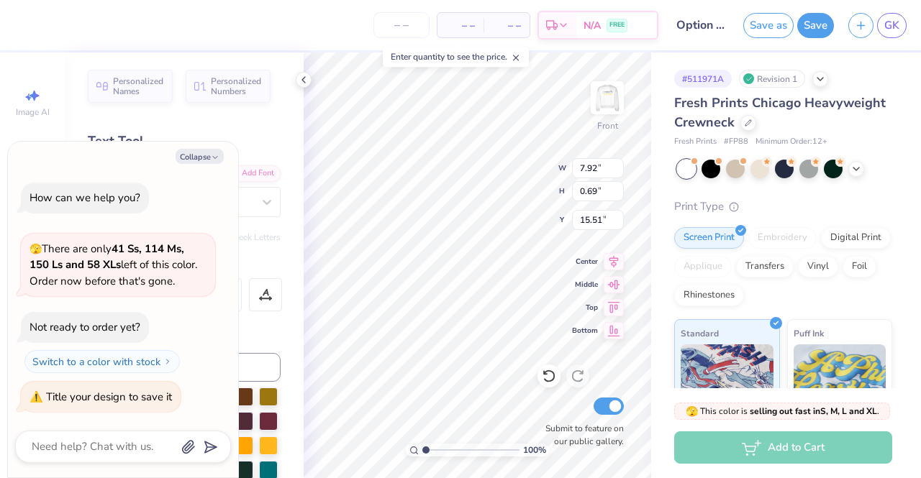
scroll to position [12, 9]
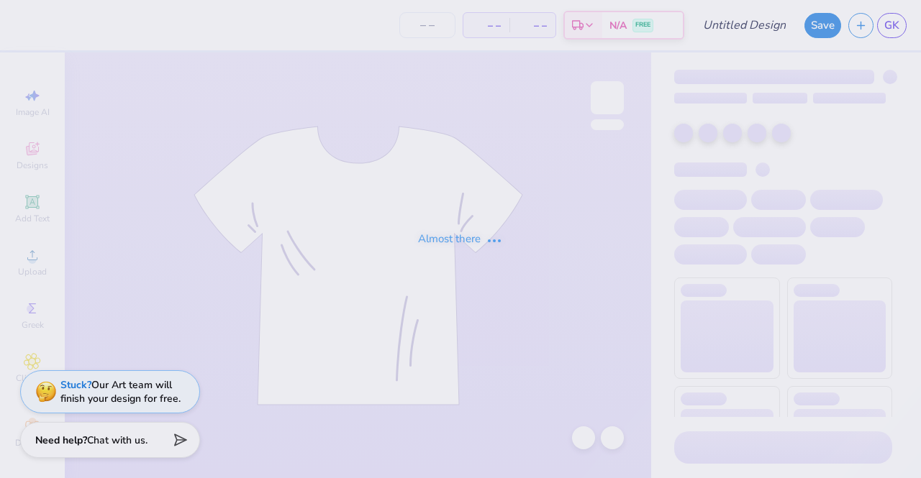
type input "Option 1: taking the train"
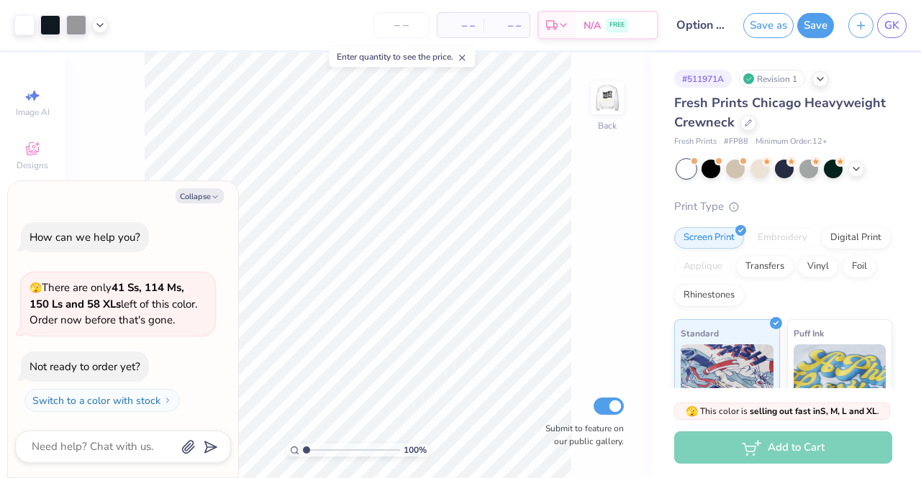
type textarea "x"
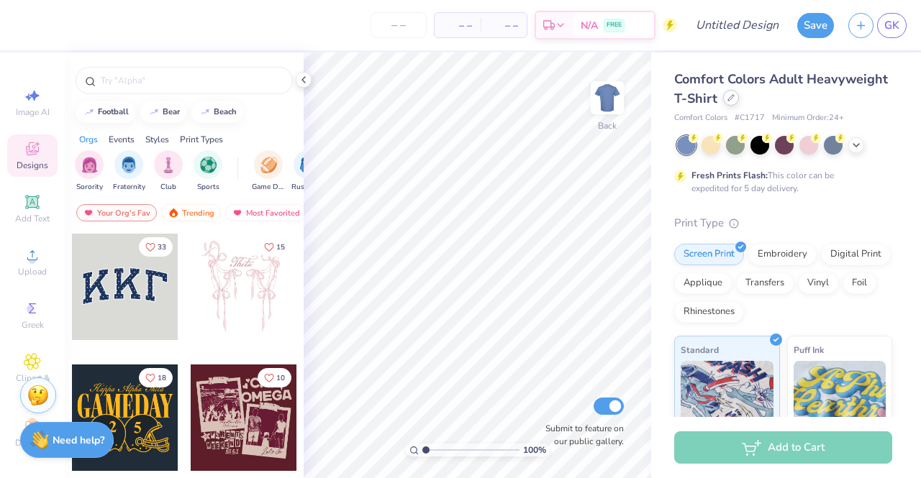
click at [735, 97] on icon at bounding box center [730, 97] width 7 height 7
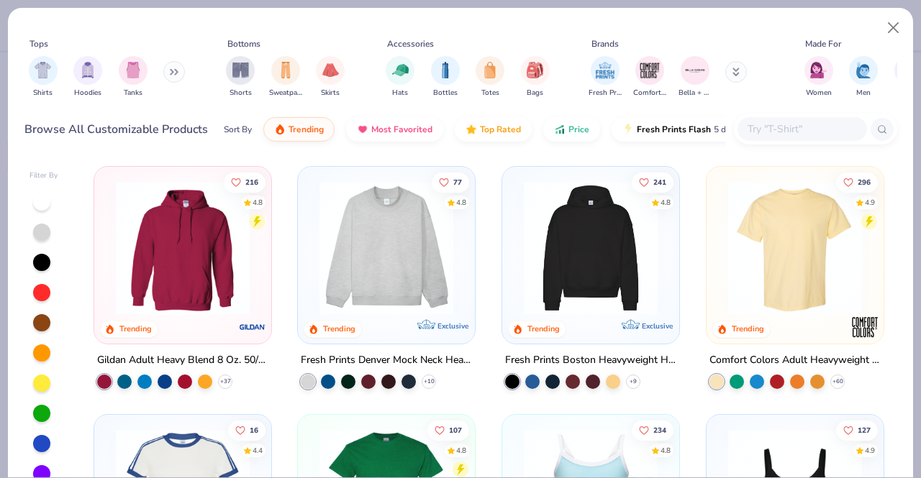
click at [789, 125] on input "text" at bounding box center [801, 129] width 111 height 17
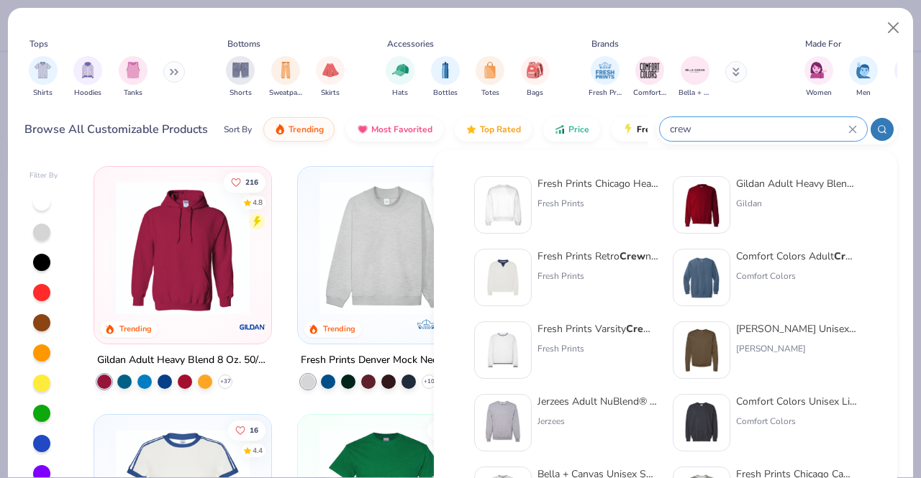
type input "crew"
click at [526, 209] on div at bounding box center [503, 205] width 58 height 58
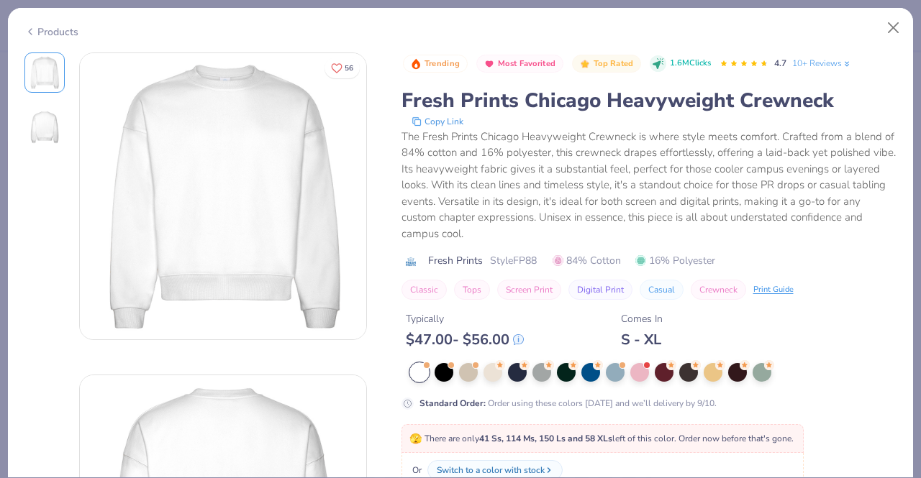
click at [425, 363] on div at bounding box center [427, 366] width 6 height 6
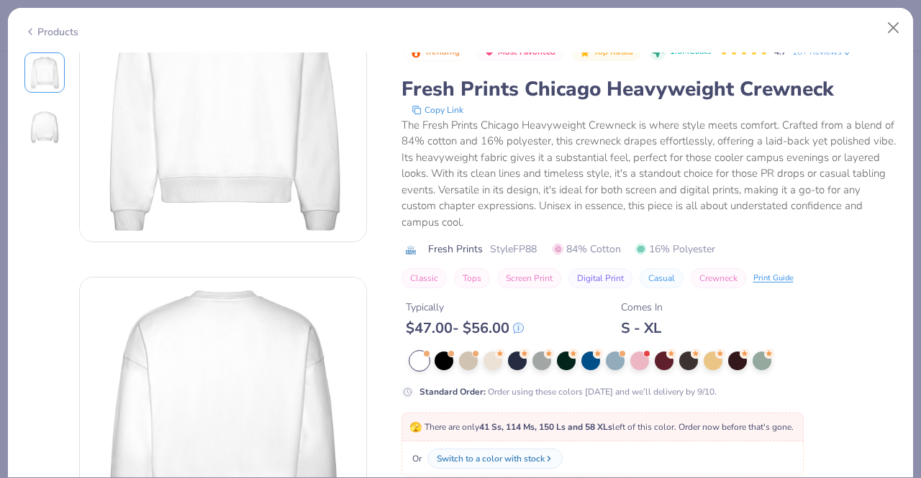
scroll to position [248, 0]
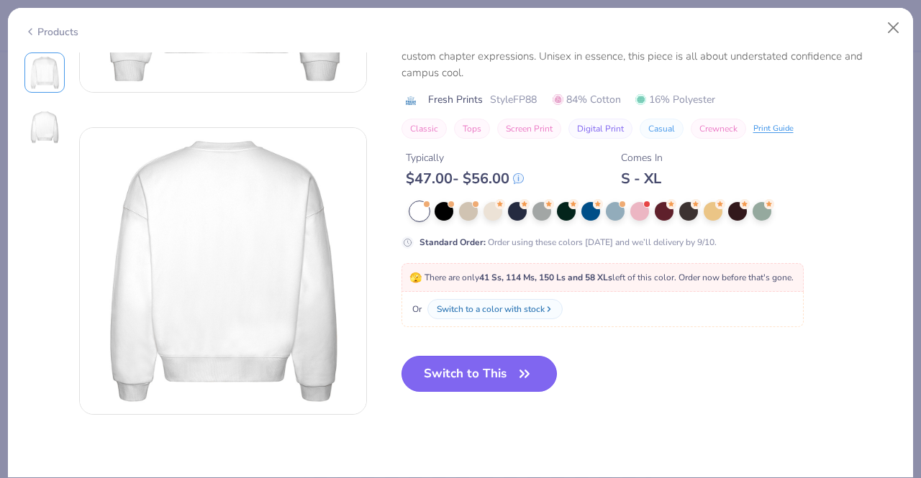
click at [463, 376] on button "Switch to This" at bounding box center [479, 374] width 156 height 36
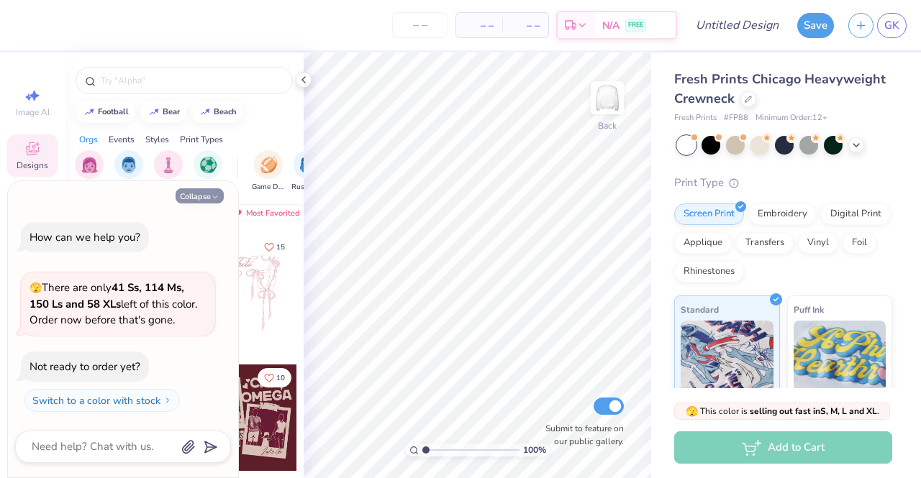
click at [206, 190] on button "Collapse" at bounding box center [200, 196] width 48 height 15
type textarea "x"
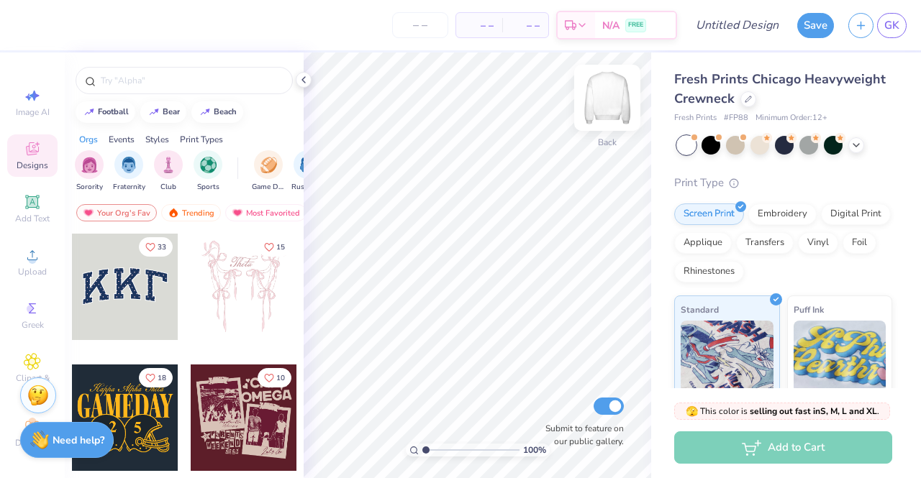
click at [616, 99] on img at bounding box center [607, 98] width 58 height 58
click at [22, 221] on span "Add Text" at bounding box center [32, 219] width 35 height 12
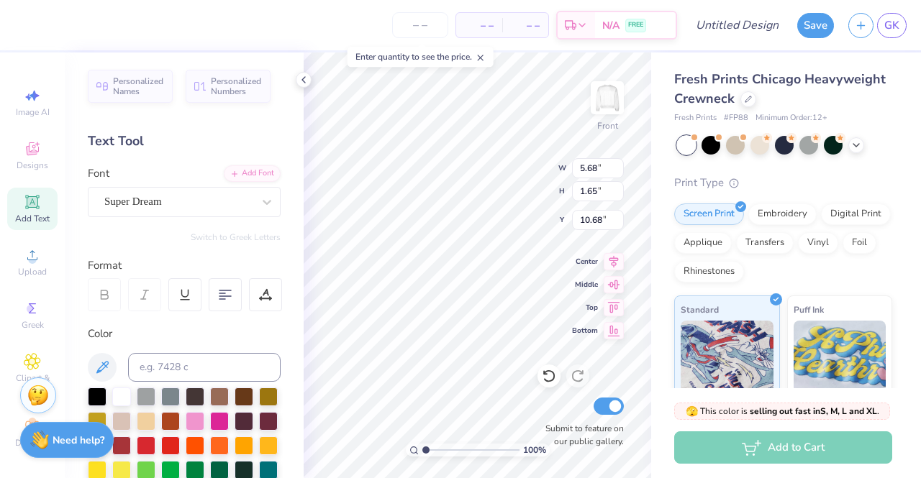
scroll to position [12, 1]
click at [101, 395] on div at bounding box center [97, 395] width 19 height 19
type textarea "T"
type textarea "MEET ME IN"
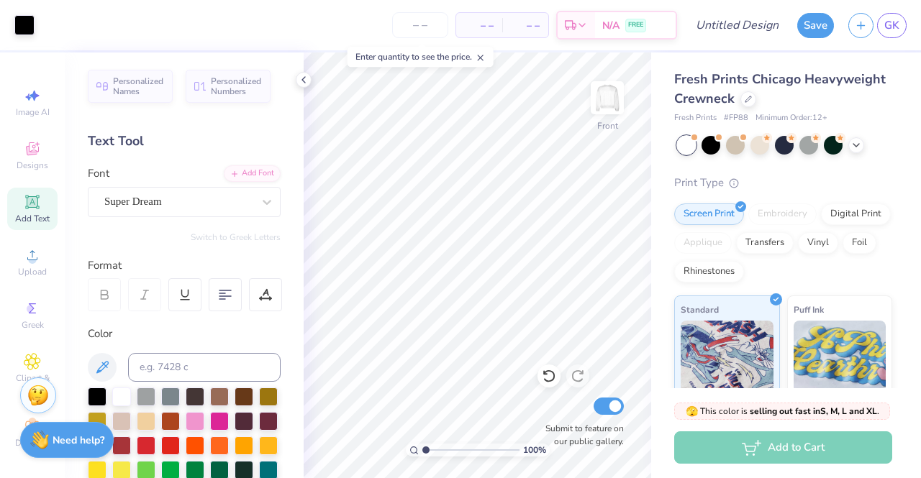
click at [35, 201] on icon at bounding box center [32, 202] width 17 height 17
click at [92, 390] on div at bounding box center [97, 395] width 19 height 19
type input "14.78"
type textarea "w"
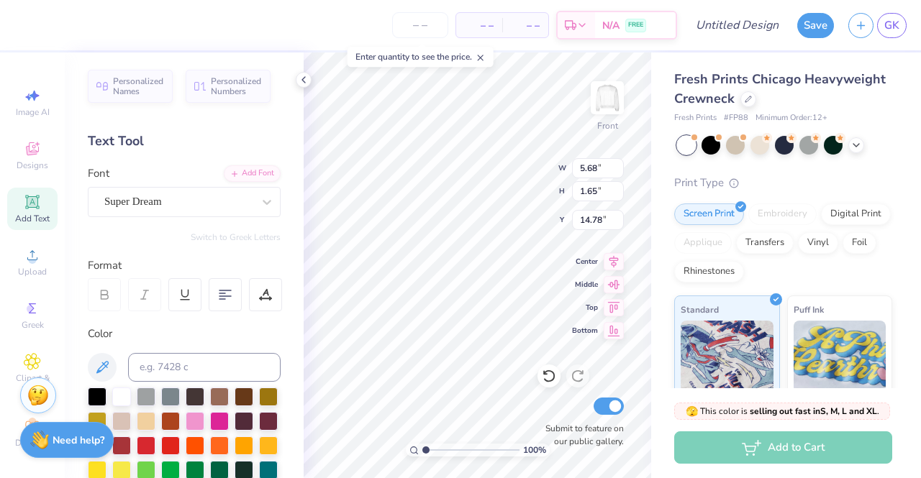
scroll to position [12, 2]
type textarea "IN WEST"
type input "12.28"
type input "10.68"
type textarea "MEET ME"
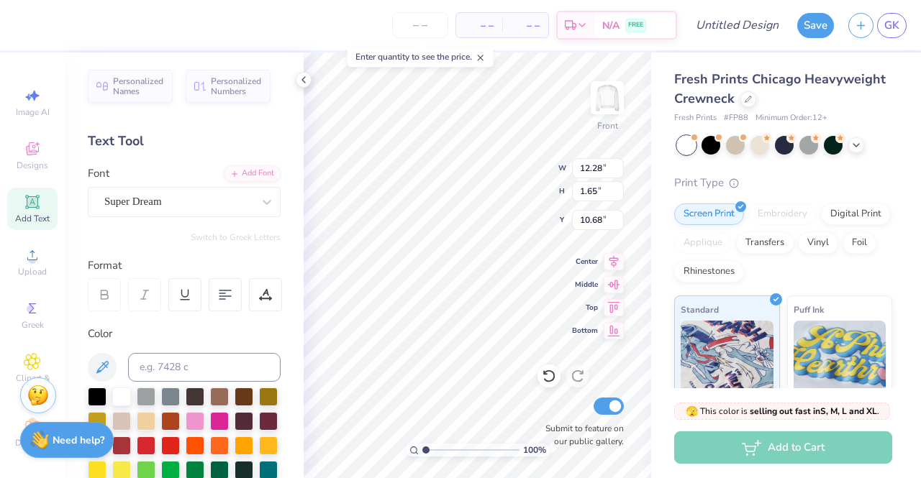
scroll to position [12, 4]
click at [27, 206] on icon at bounding box center [32, 201] width 11 height 11
type input "18.22"
click at [96, 396] on div at bounding box center [97, 395] width 19 height 19
type textarea "T"
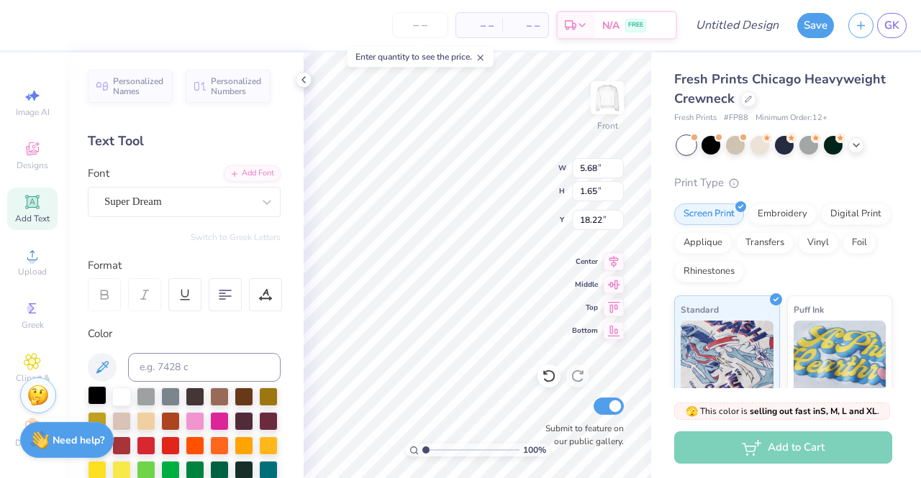
scroll to position [12, 4]
type textarea "LAFAYETTE"
type input "9.35"
type input "6.26"
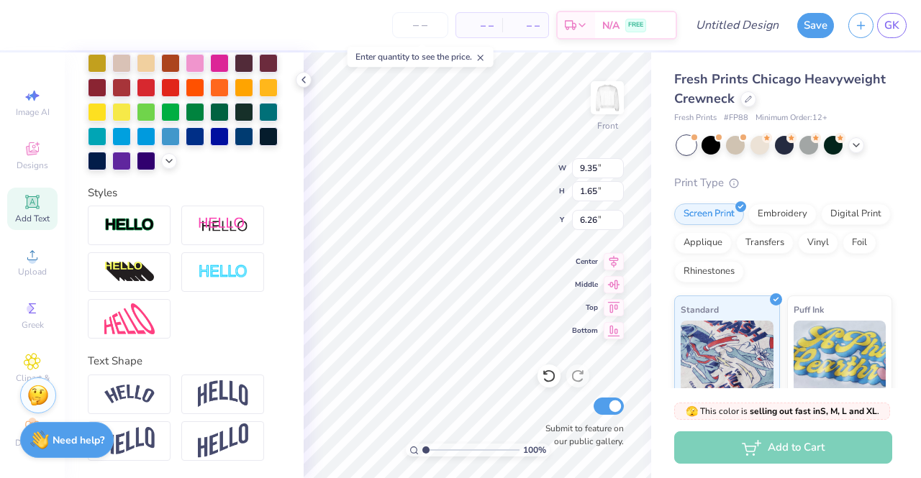
scroll to position [376, 0]
click at [142, 448] on img at bounding box center [129, 441] width 50 height 28
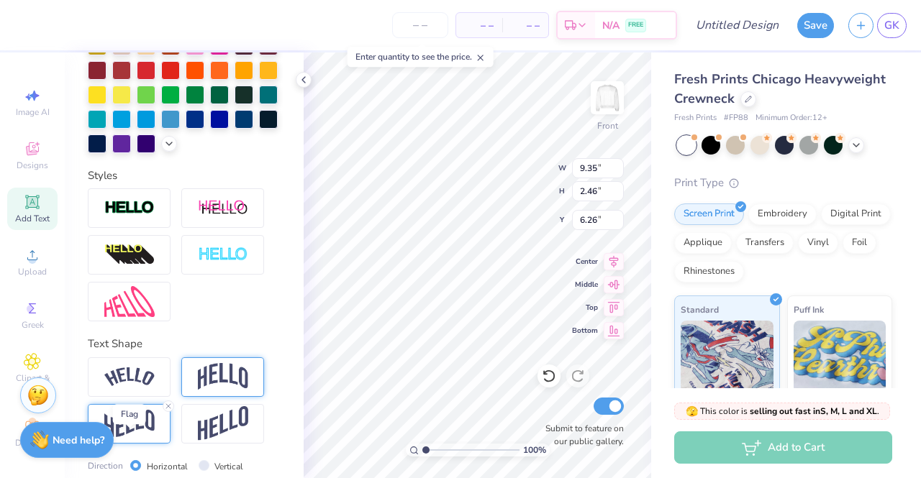
type input "2.46"
type input "5.86"
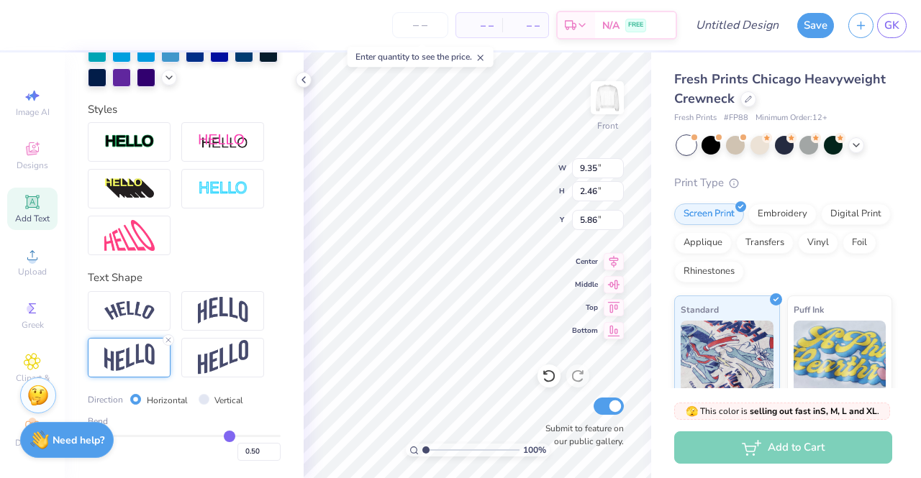
scroll to position [465, 0]
type input "9.03"
type input "1.71"
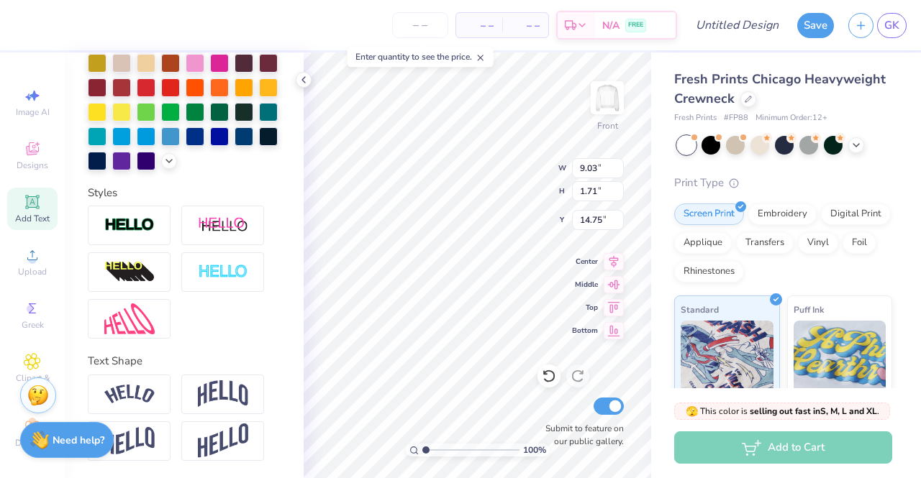
scroll to position [381, 0]
type input "8.94"
type input "9.44"
click at [147, 437] on img at bounding box center [129, 441] width 50 height 28
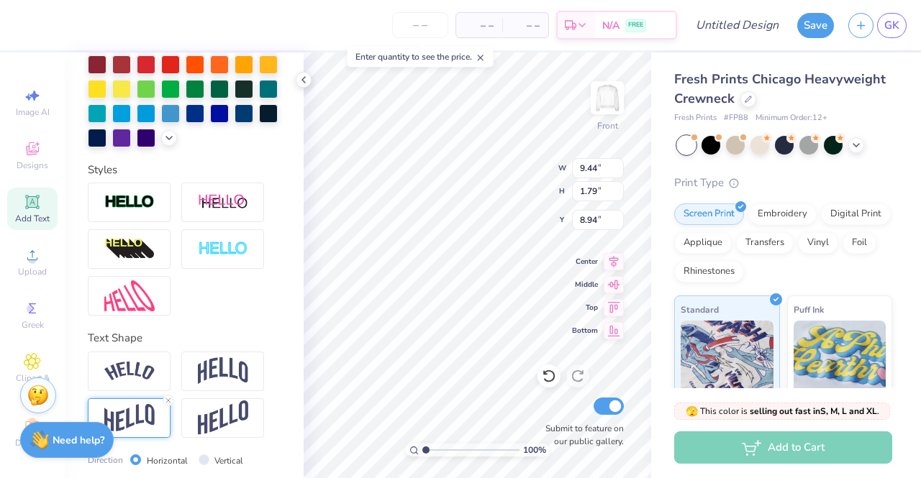
type input "2.64"
type input "8.52"
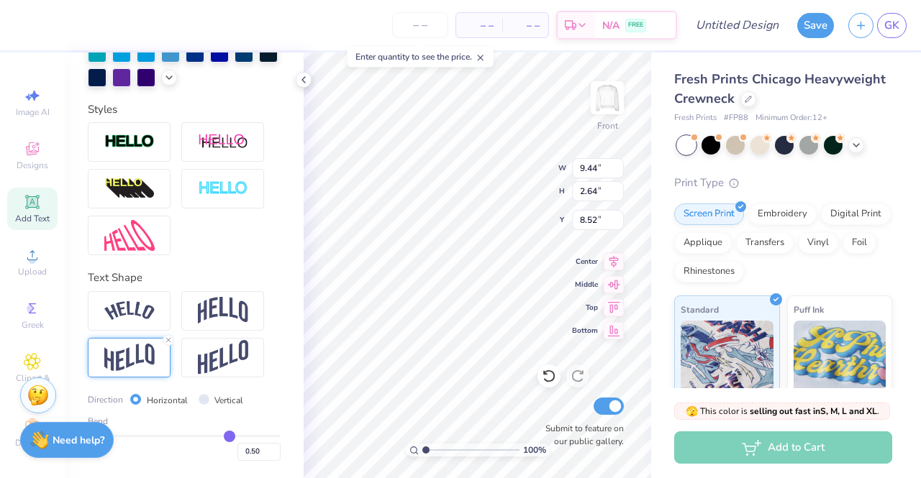
type input "0.59"
click at [229, 437] on input "range" at bounding box center [184, 436] width 193 height 2
type input "2.79"
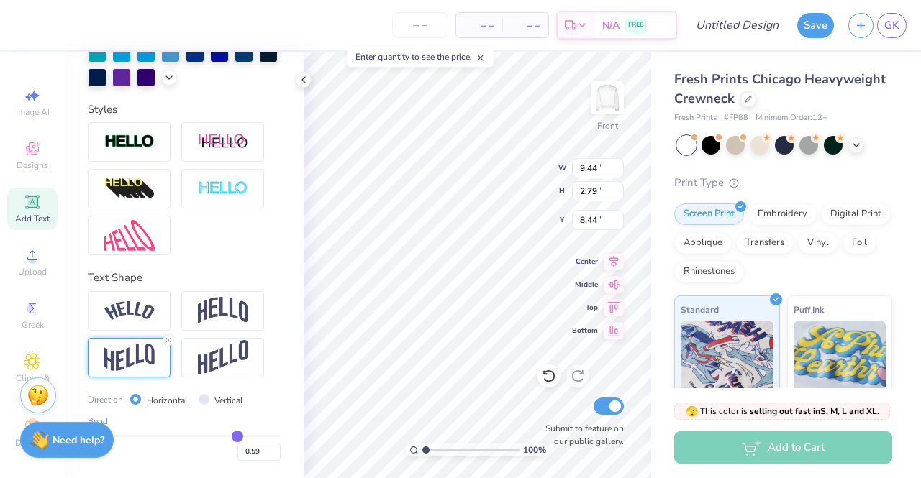
type input "7.95"
type input "12.00"
type input "1.68"
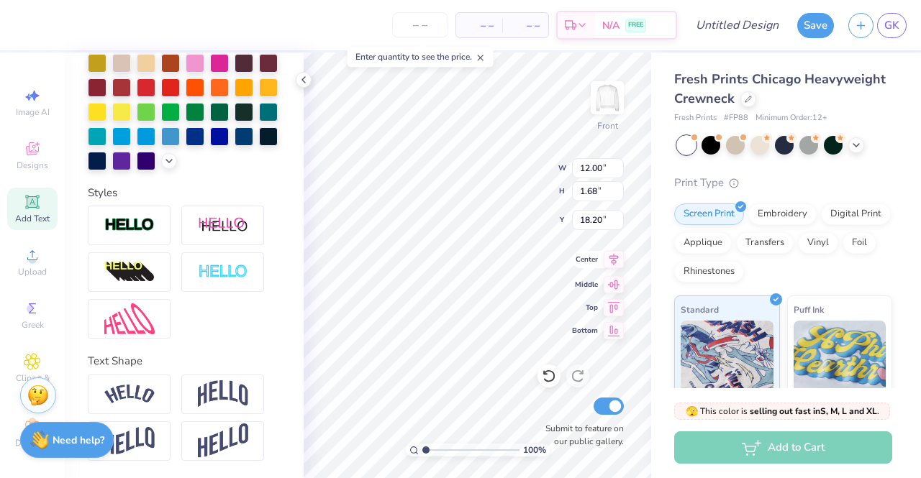
type input "11.50"
click at [589, 268] on div "100 % Front W 12.00 12.00 " H 1.68 1.68 " Y 11.50 11.50 " Center Middle Top Bot…" at bounding box center [478, 266] width 348 height 426
type input "9.29"
click at [137, 454] on img at bounding box center [129, 441] width 50 height 28
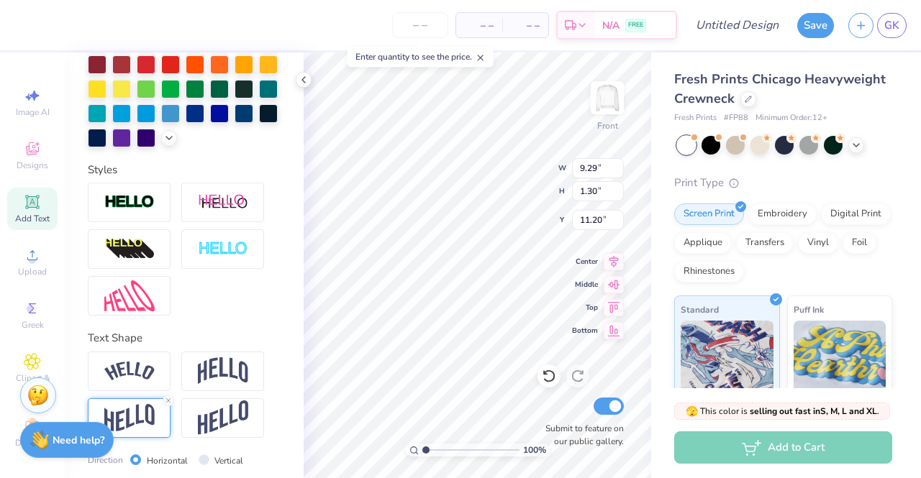
type input "1.91"
type input "11.20"
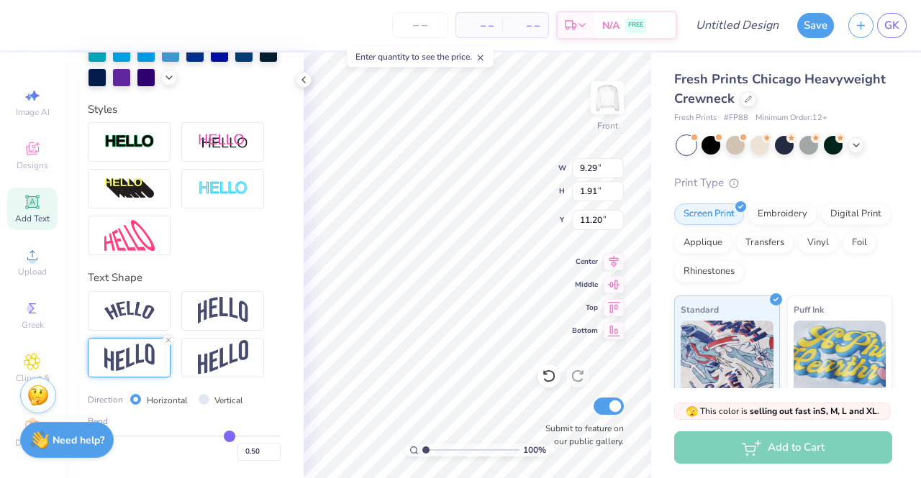
type input "0.66"
click at [235, 437] on input "range" at bounding box center [184, 436] width 193 height 2
type input "2.11"
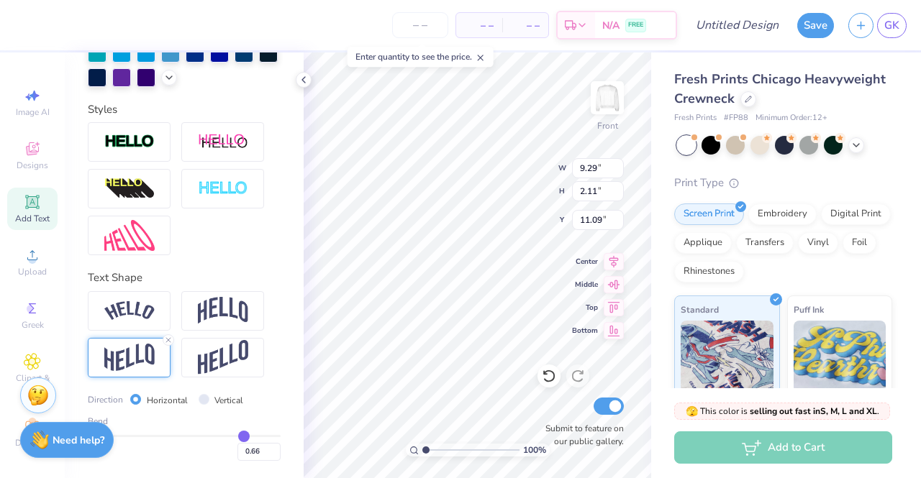
type input "10.44"
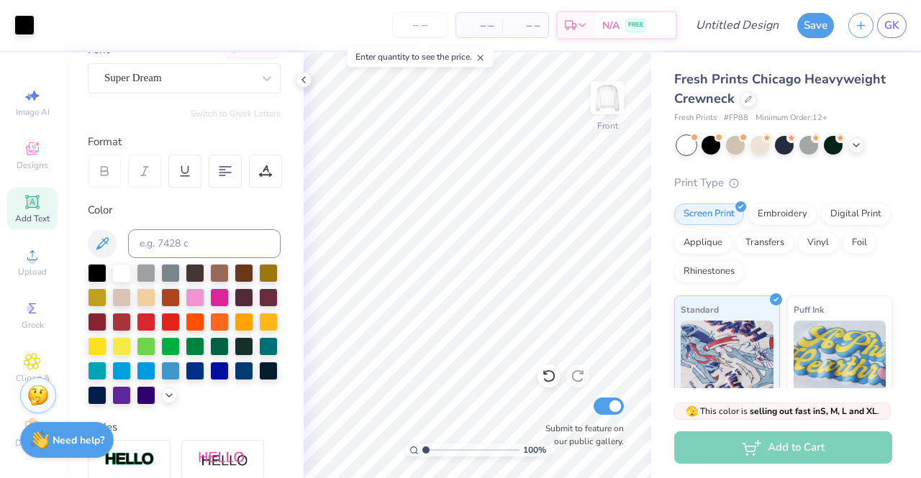
scroll to position [99, 0]
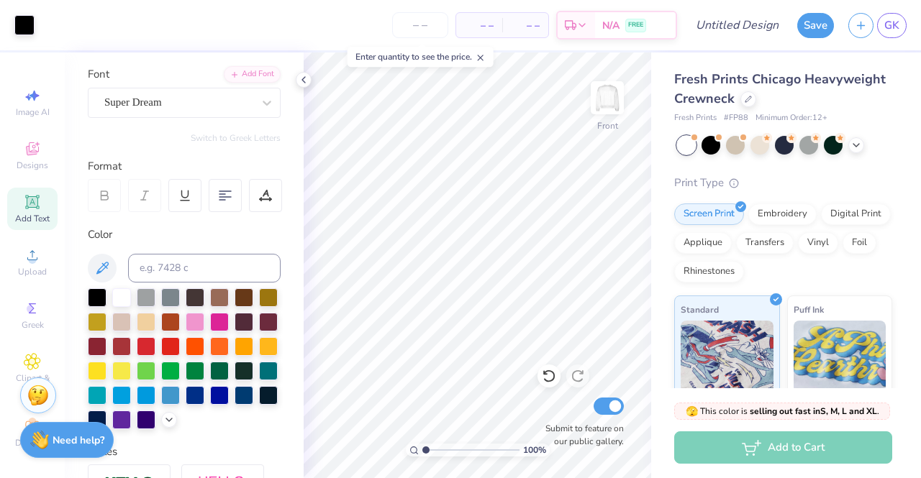
click at [49, 205] on div "Add Text" at bounding box center [32, 209] width 50 height 42
type input "16.38"
click at [91, 300] on div at bounding box center [97, 296] width 19 height 19
type textarea "T"
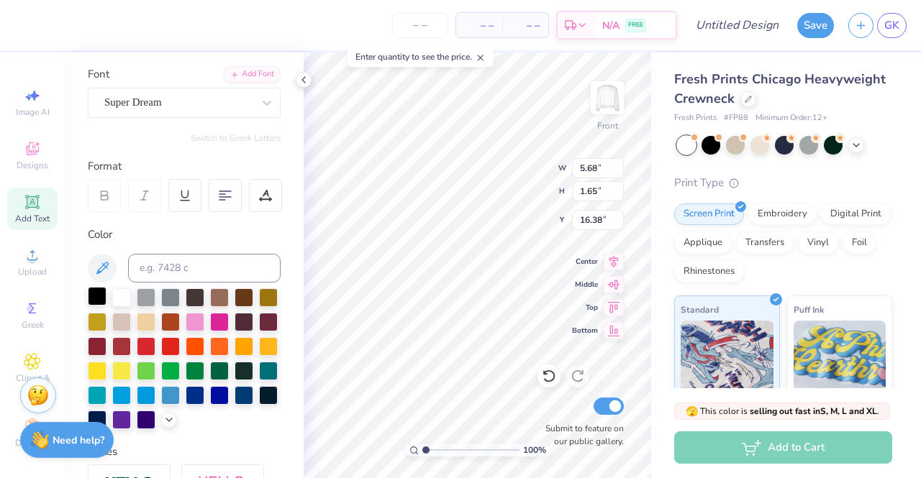
type textarea "i"
type textarea "INDIANA"
type input "13.14"
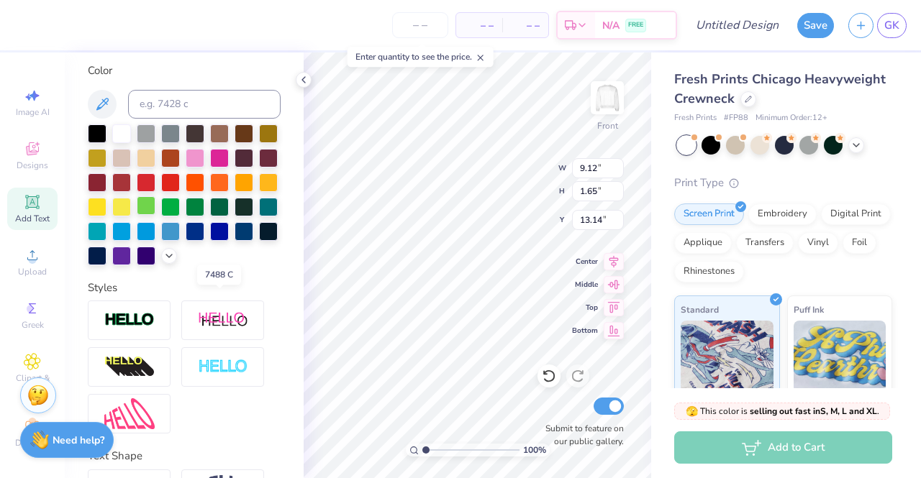
scroll to position [381, 0]
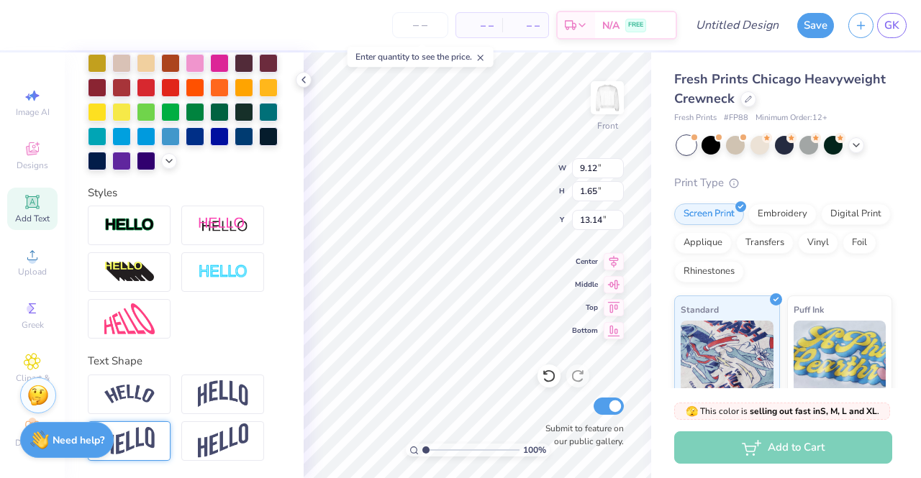
click at [137, 445] on img at bounding box center [129, 441] width 50 height 28
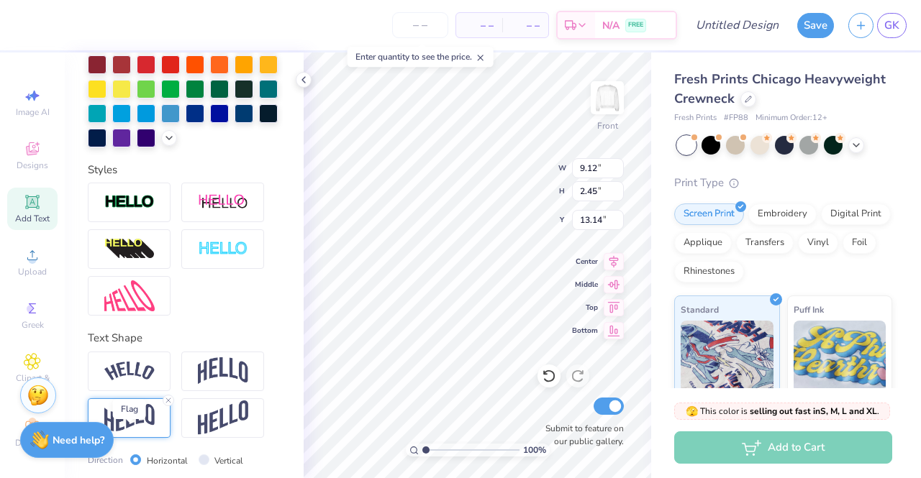
type input "2.45"
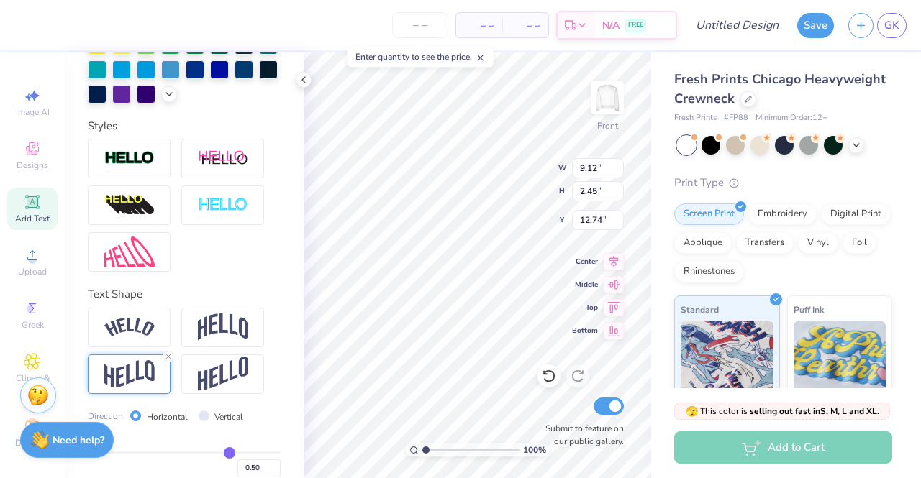
scroll to position [446, 0]
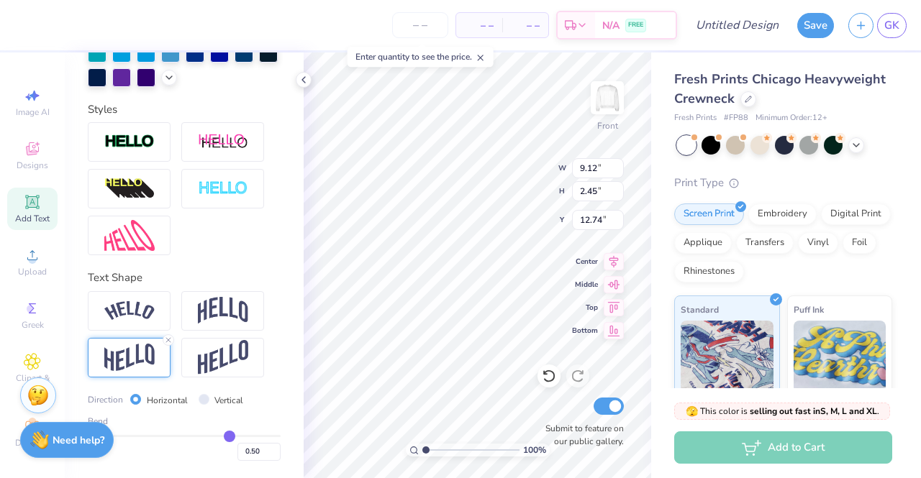
type input "12.29"
click at [228, 440] on div "0.50" at bounding box center [184, 448] width 193 height 26
type input "0.62"
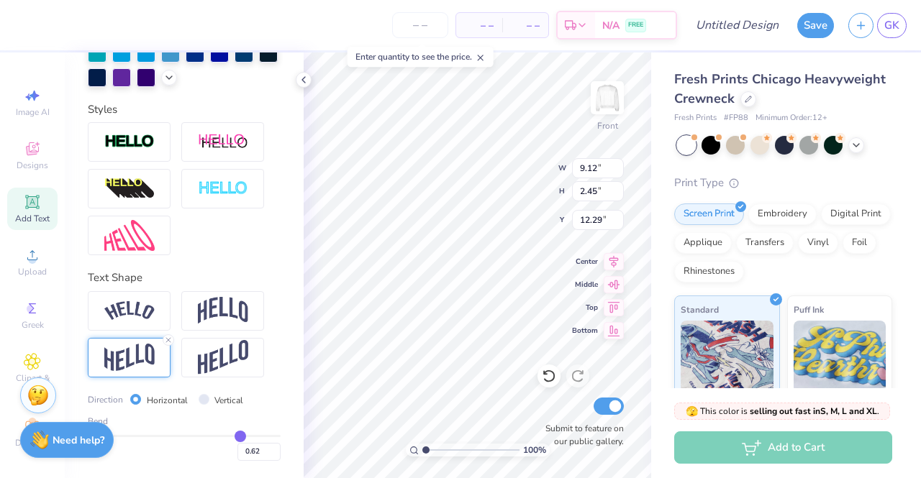
type input "0.62"
click at [231, 437] on input "range" at bounding box center [184, 436] width 193 height 2
type input "2.65"
type input "12.19"
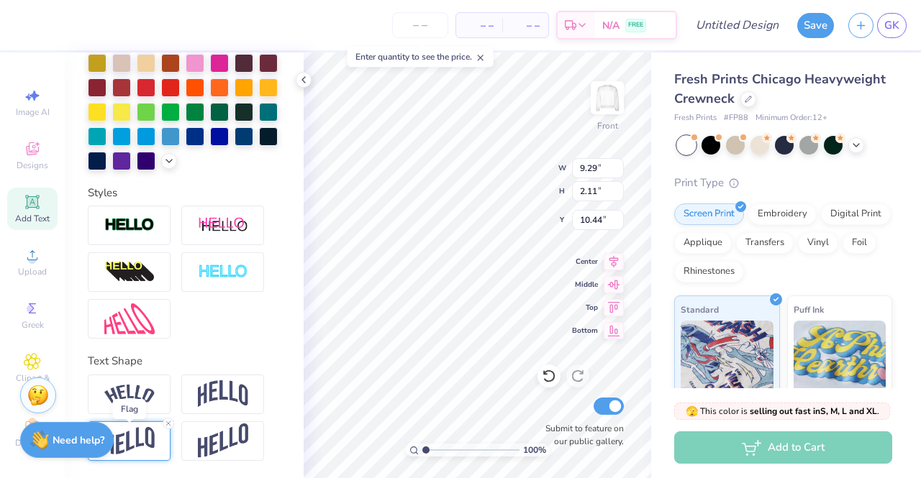
click at [142, 438] on img at bounding box center [129, 441] width 50 height 28
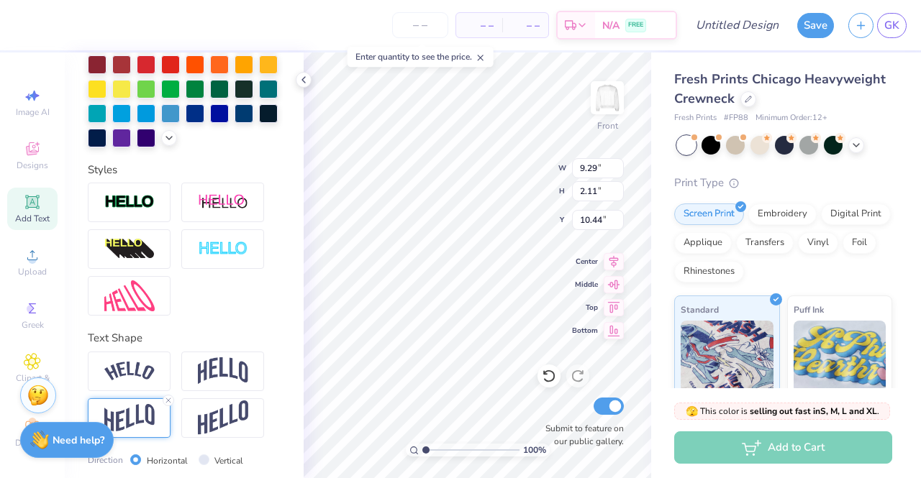
scroll to position [465, 0]
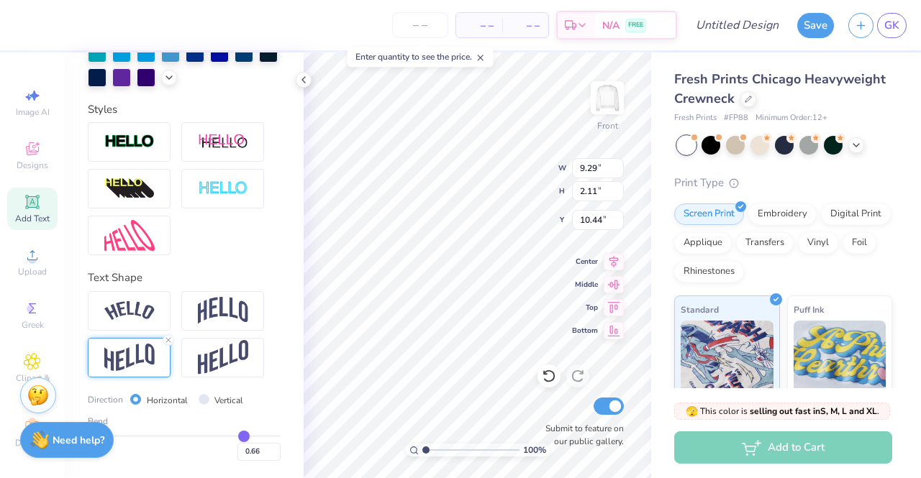
type input "0.76"
click at [243, 437] on input "range" at bounding box center [184, 436] width 193 height 2
type input "2.24"
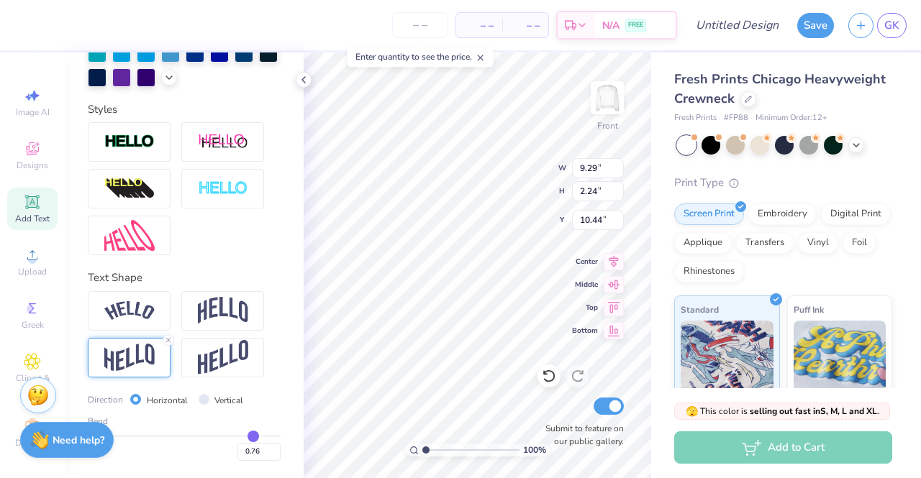
type input "10.38"
click at [601, 104] on img at bounding box center [607, 98] width 58 height 58
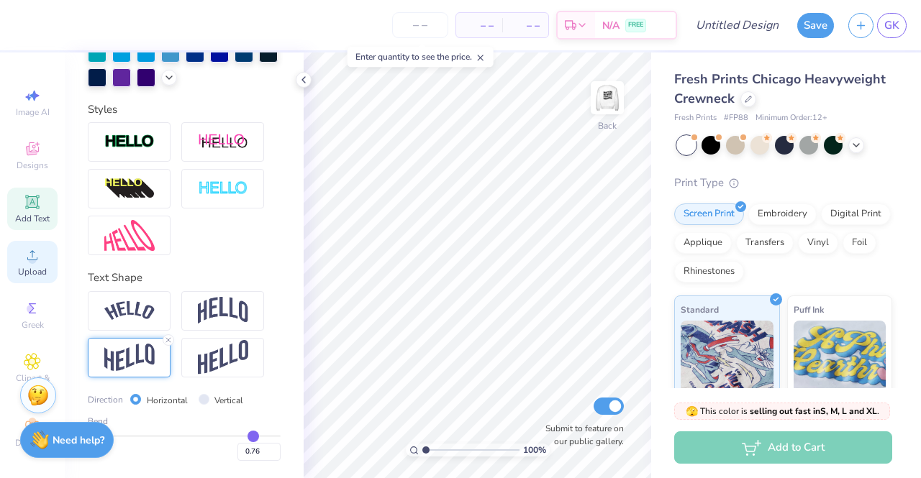
click at [18, 274] on span "Upload" at bounding box center [32, 272] width 29 height 12
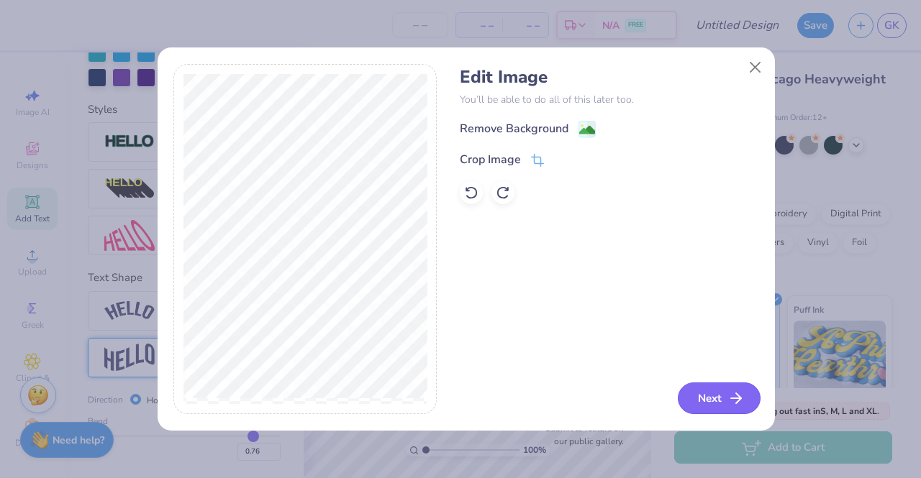
click at [701, 404] on button "Next" at bounding box center [719, 399] width 83 height 32
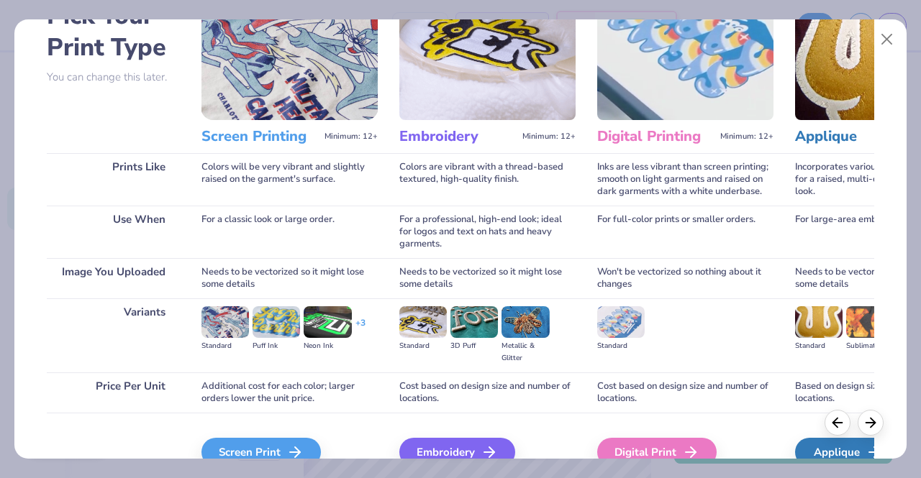
scroll to position [94, 0]
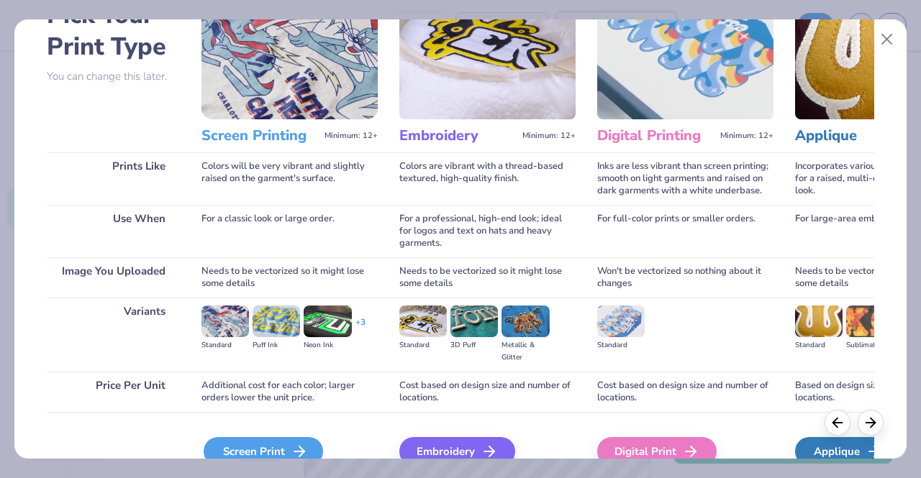
click at [276, 439] on div "Screen Print" at bounding box center [263, 451] width 119 height 29
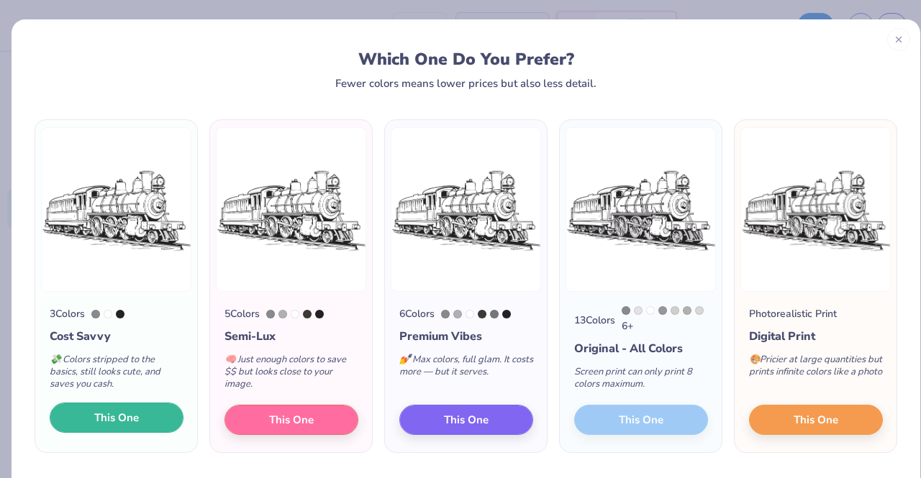
click at [144, 418] on button "This One" at bounding box center [117, 418] width 134 height 30
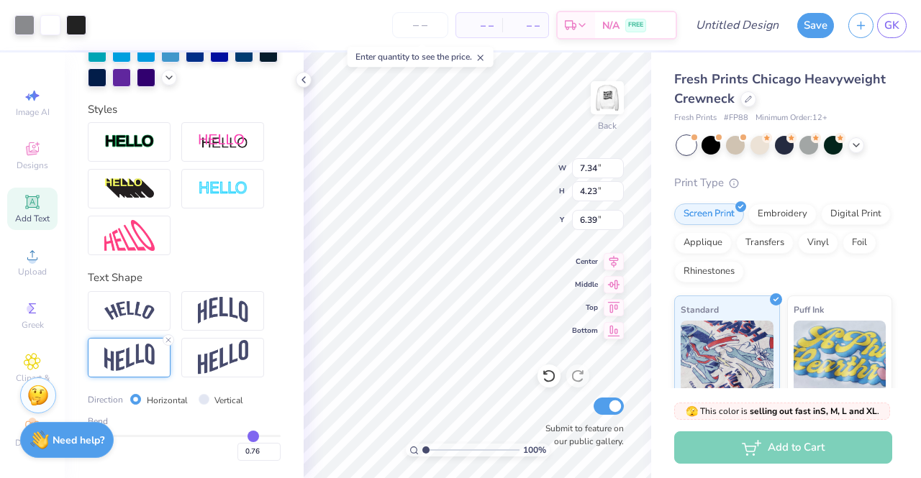
type input "7.34"
type input "4.23"
type input "4.10"
click at [27, 206] on icon at bounding box center [32, 201] width 11 height 11
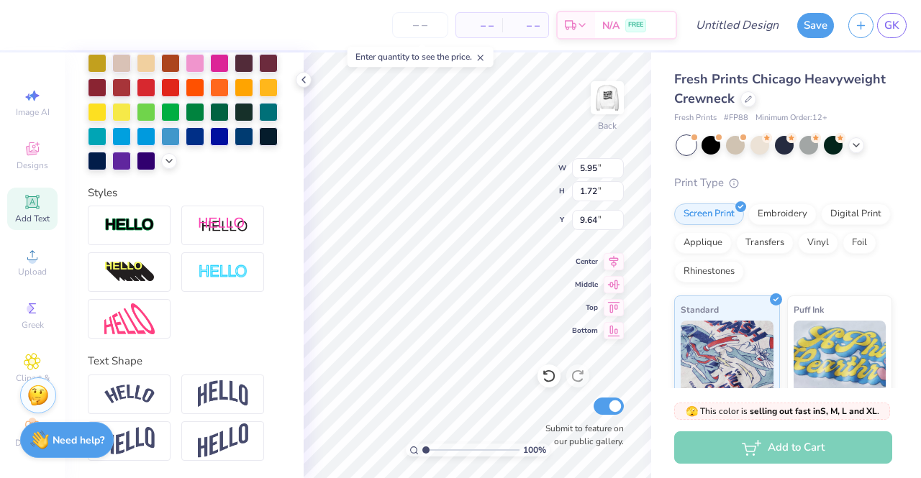
scroll to position [12, 3]
type textarea "T"
paste textarea "40.4278 N, 86.9144 W"
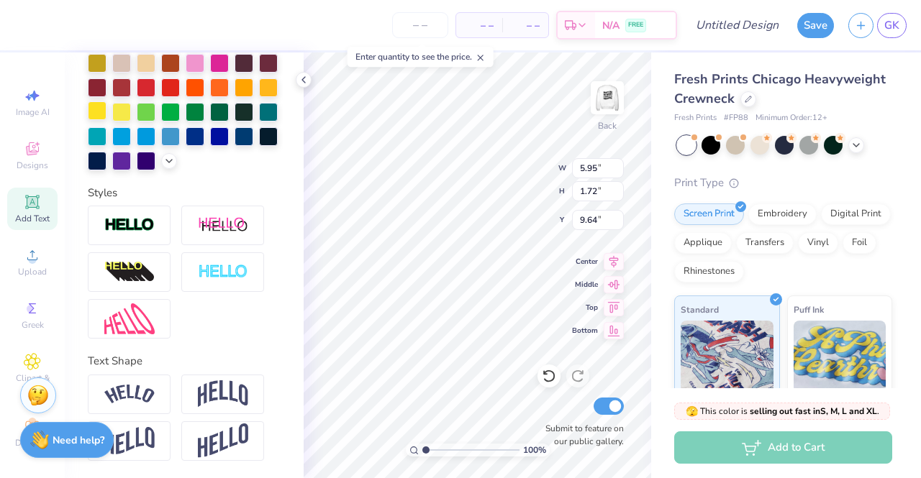
type textarea "40.4278 N, 86.9144 W"
click at [106, 101] on div at bounding box center [97, 110] width 19 height 19
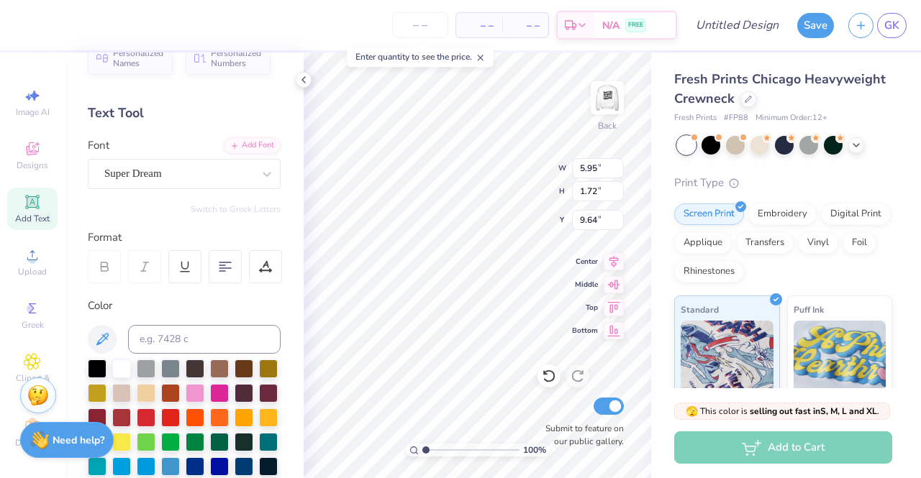
scroll to position [24, 0]
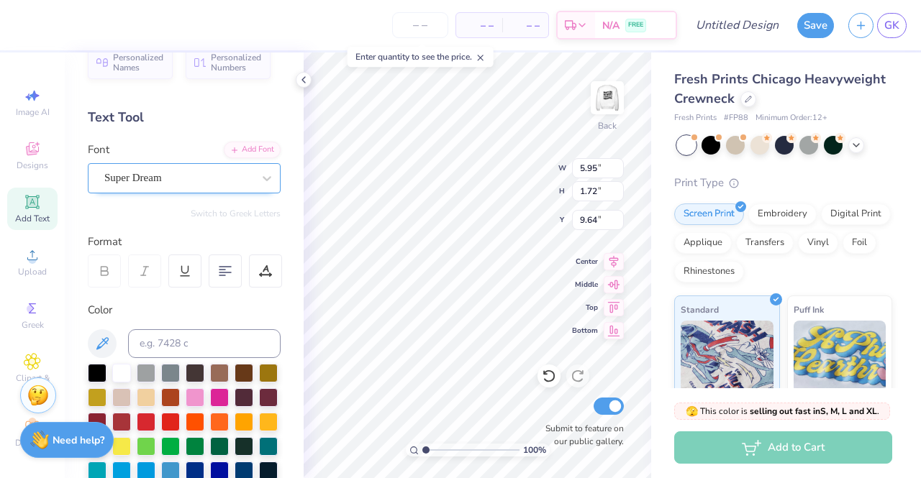
click at [193, 178] on div "Super Dream" at bounding box center [178, 178] width 151 height 22
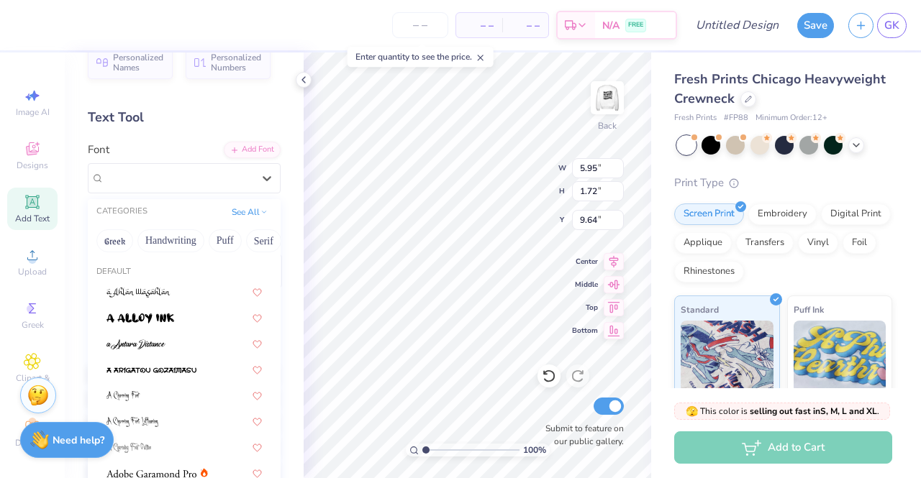
click at [125, 204] on div "CATEGORIES See All" at bounding box center [184, 212] width 193 height 26
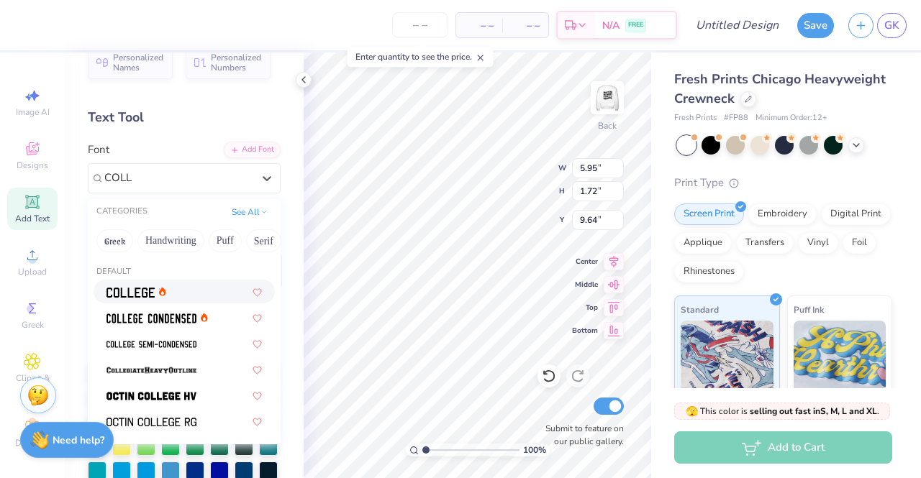
click at [189, 298] on div at bounding box center [183, 291] width 155 height 15
type input "COLL"
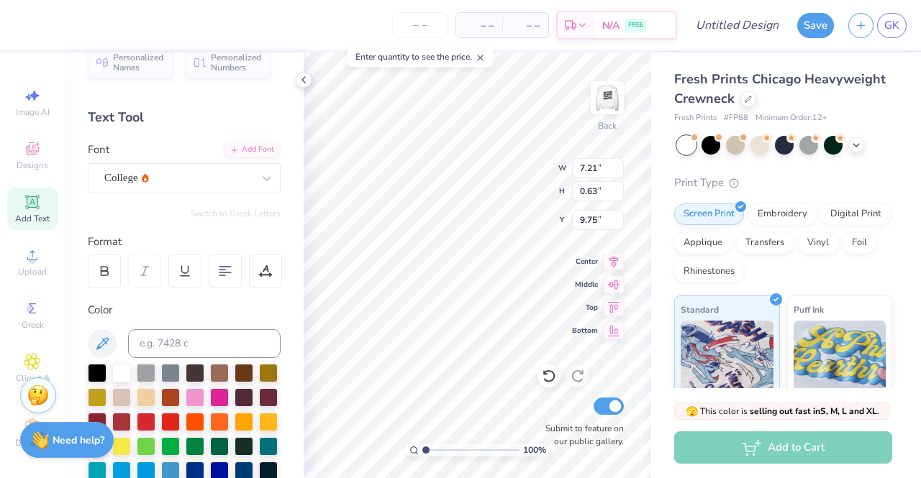
type input "7.21"
type input "0.63"
type input "8.32"
type input "7.34"
type input "4.23"
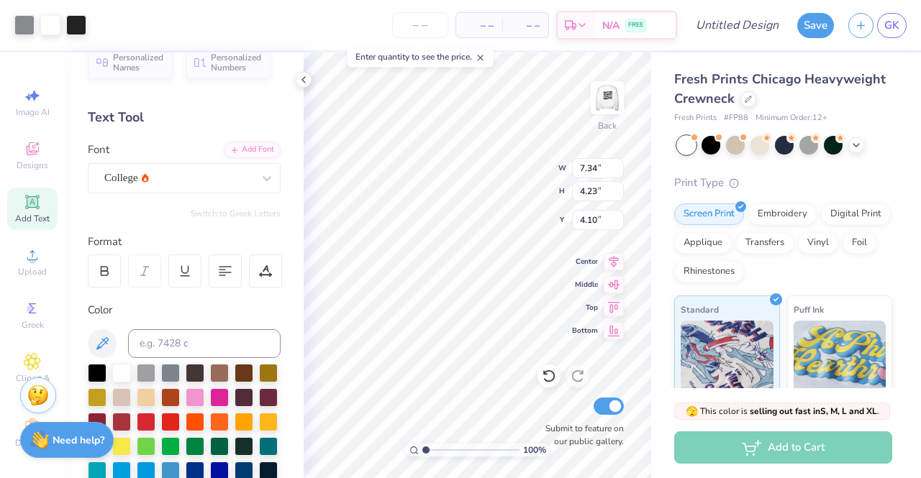
type input "3.00"
type input "5.82"
type input "3.35"
type input "7.21"
type input "0.63"
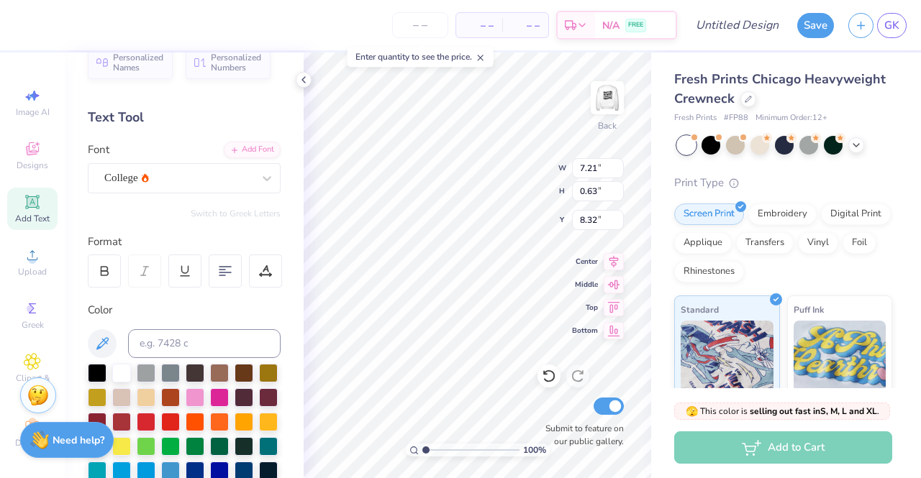
type input "6.35"
type input "5.78"
type input "0.51"
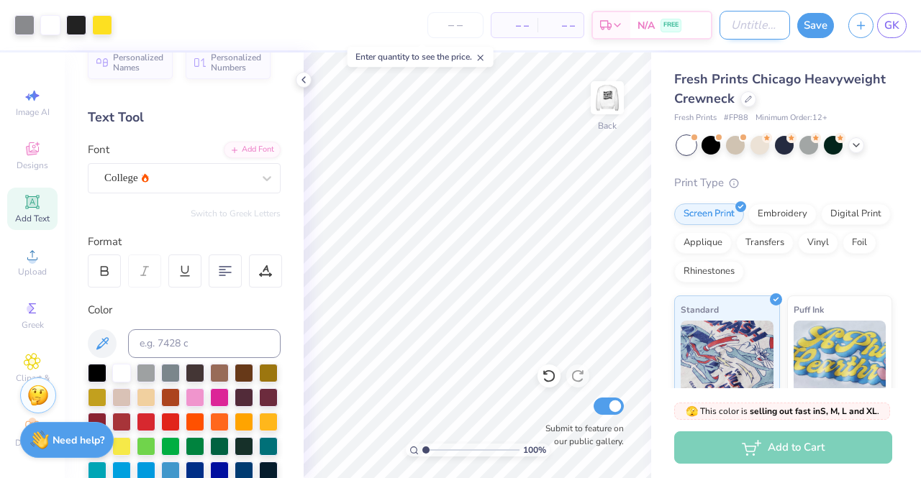
click at [745, 27] on input "Design Title" at bounding box center [754, 25] width 71 height 29
type input "o"
type input "Option 2: meet me in"
click at [809, 26] on button "Save" at bounding box center [815, 23] width 37 height 25
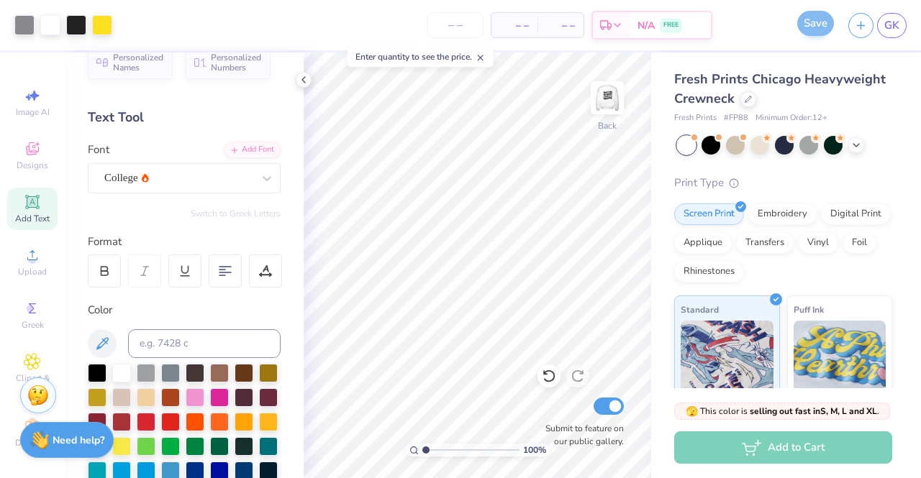
scroll to position [0, 0]
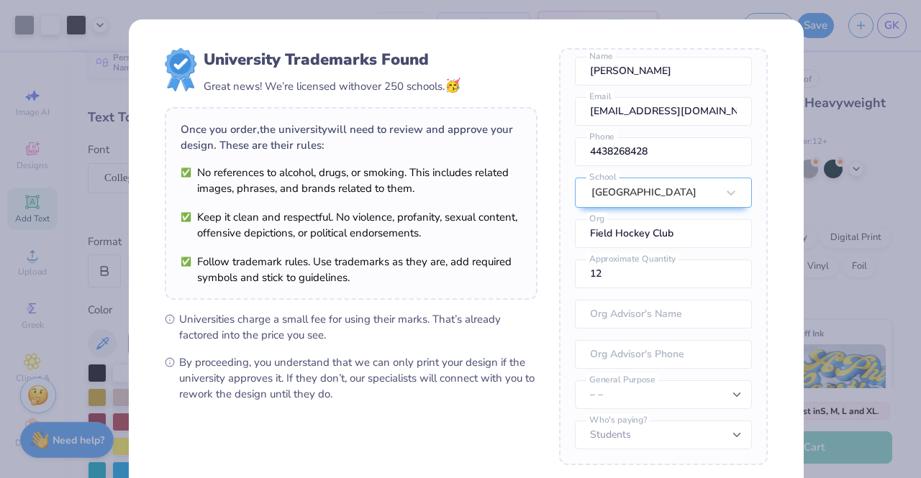
scroll to position [146, 0]
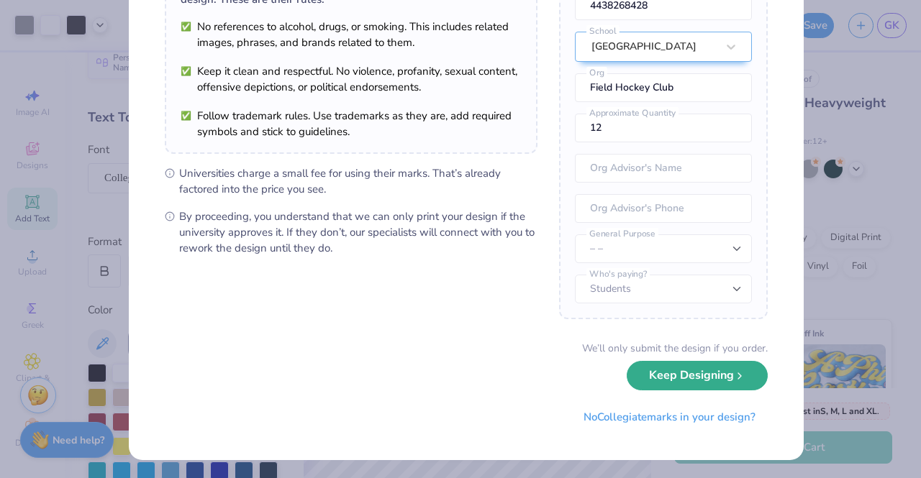
click at [714, 381] on button "Keep Designing" at bounding box center [697, 375] width 141 height 29
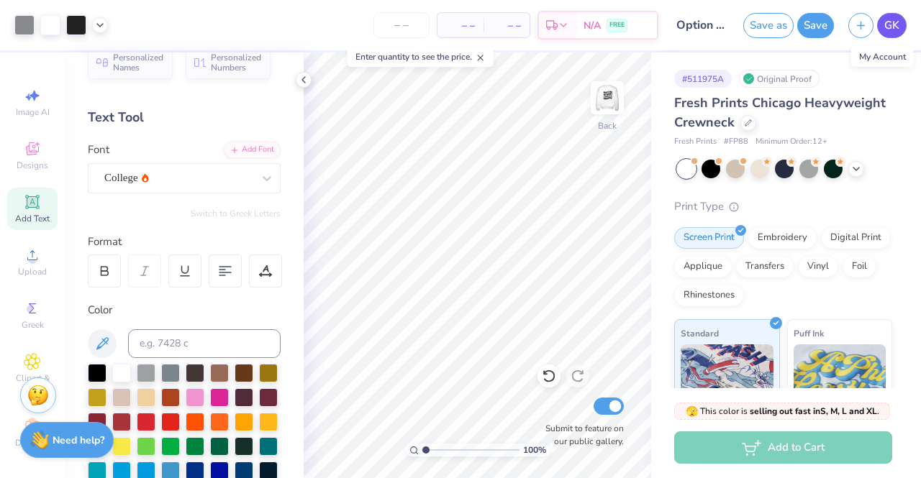
click at [899, 19] on span "GK" at bounding box center [891, 25] width 15 height 17
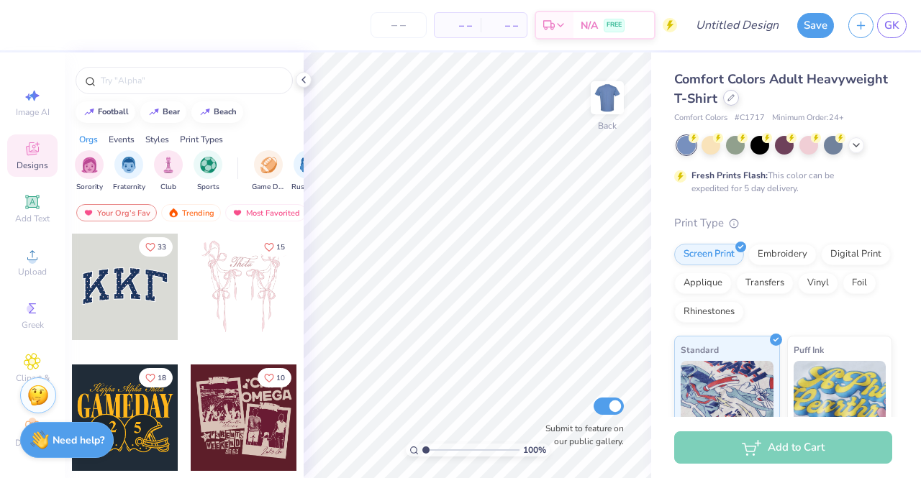
click at [735, 101] on icon at bounding box center [730, 97] width 7 height 7
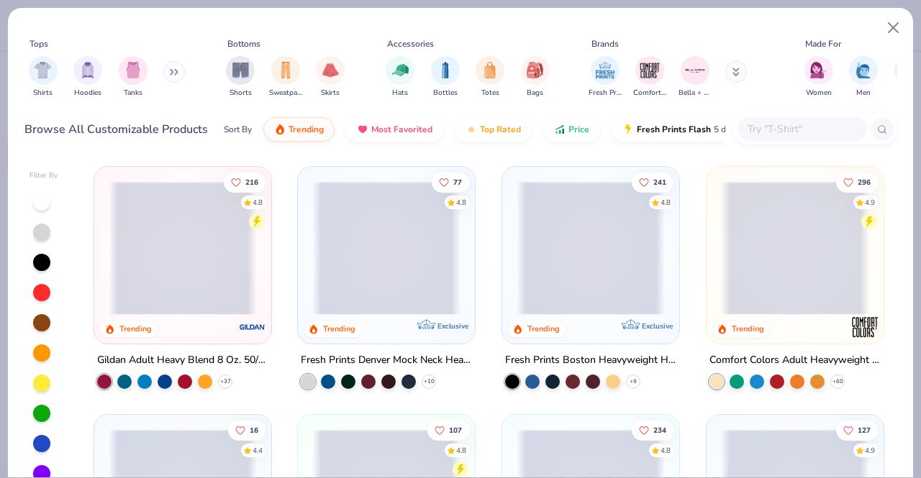
click at [760, 126] on input "text" at bounding box center [801, 129] width 111 height 17
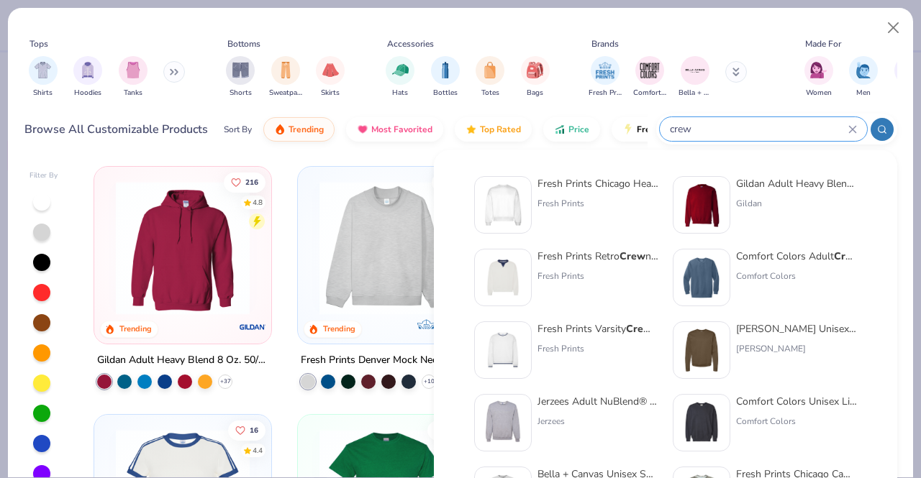
type input "crew"
click at [545, 188] on div "Fresh Prints Chicago Heavyweight Crew neck" at bounding box center [597, 183] width 121 height 15
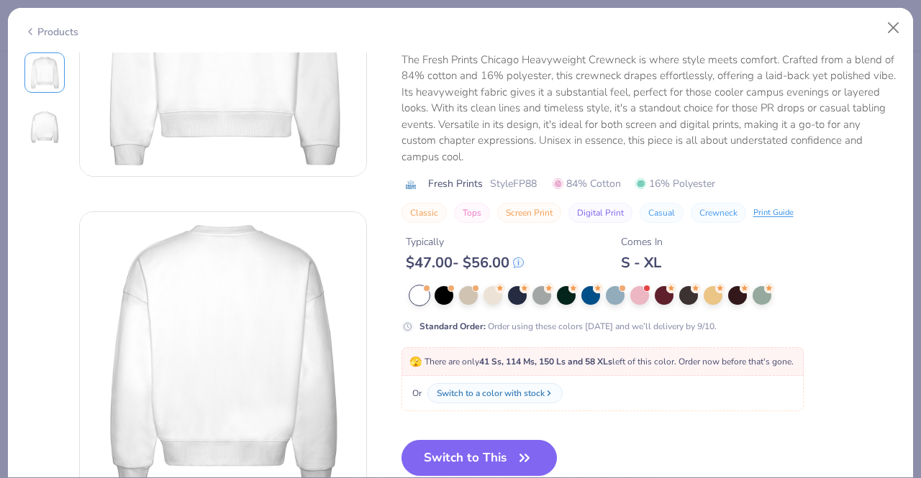
scroll to position [184, 0]
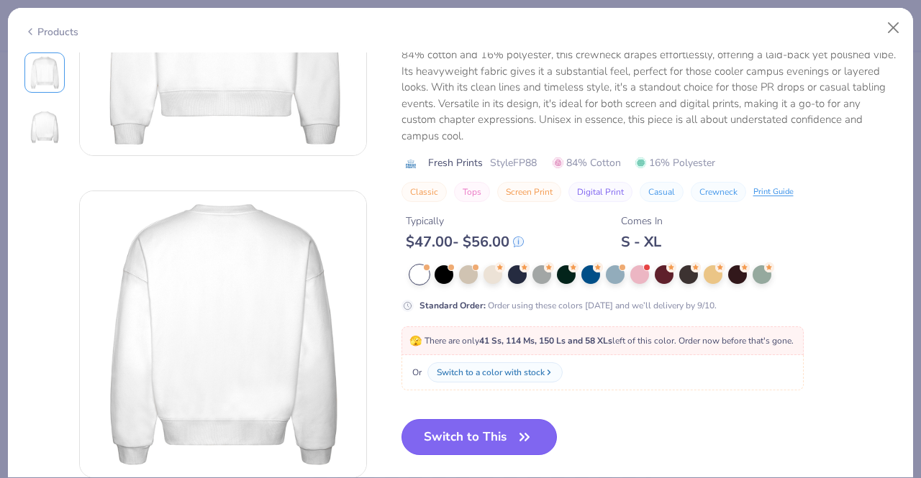
click at [481, 444] on button "Switch to This" at bounding box center [479, 437] width 156 height 36
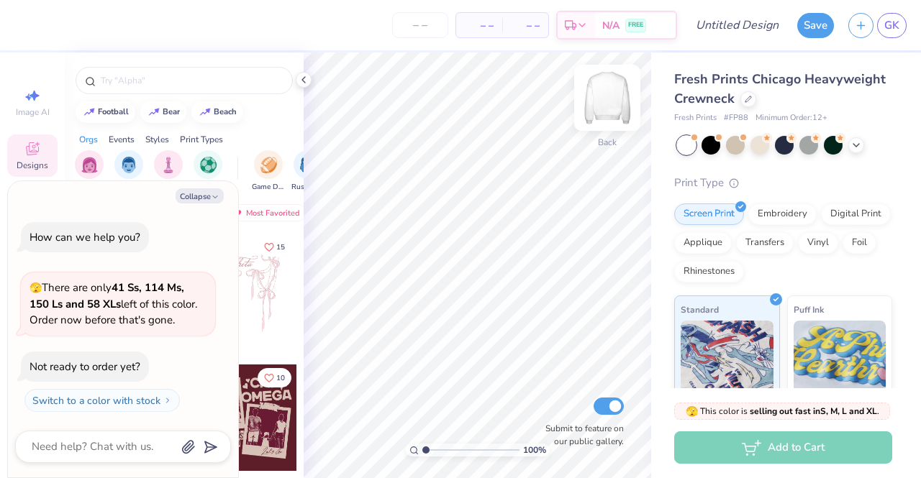
click at [596, 99] on img at bounding box center [607, 98] width 58 height 58
click at [201, 199] on button "Collapse" at bounding box center [200, 196] width 48 height 15
type textarea "x"
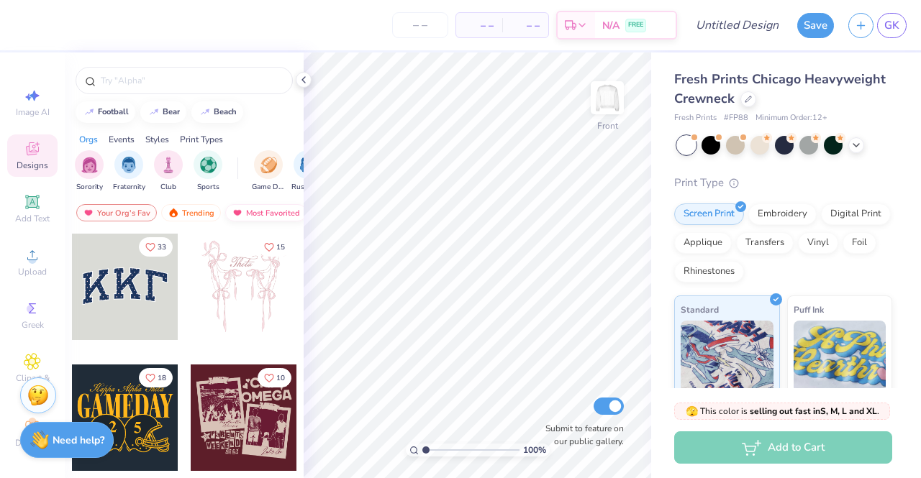
click at [28, 204] on icon at bounding box center [32, 201] width 11 height 11
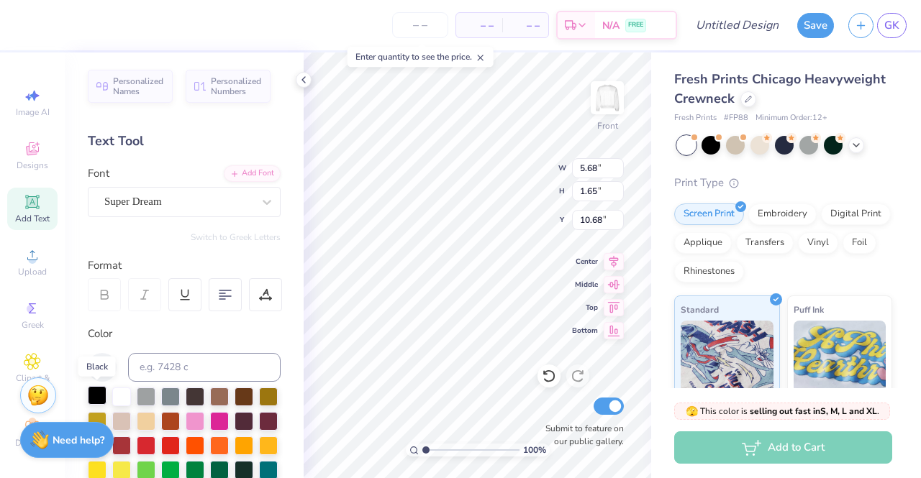
click at [102, 398] on div at bounding box center [97, 395] width 19 height 19
click at [260, 204] on icon at bounding box center [267, 202] width 14 height 14
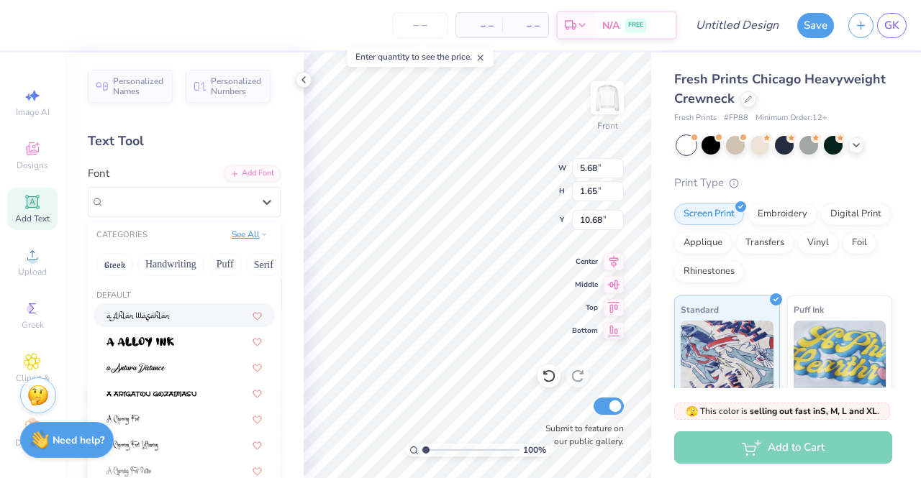
click at [245, 232] on button "See All" at bounding box center [249, 234] width 45 height 14
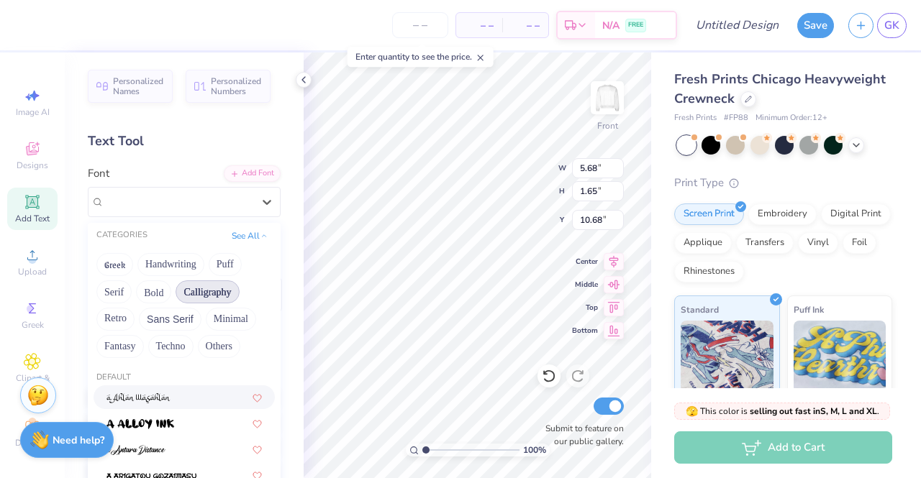
click at [196, 293] on button "Calligraphy" at bounding box center [207, 292] width 63 height 23
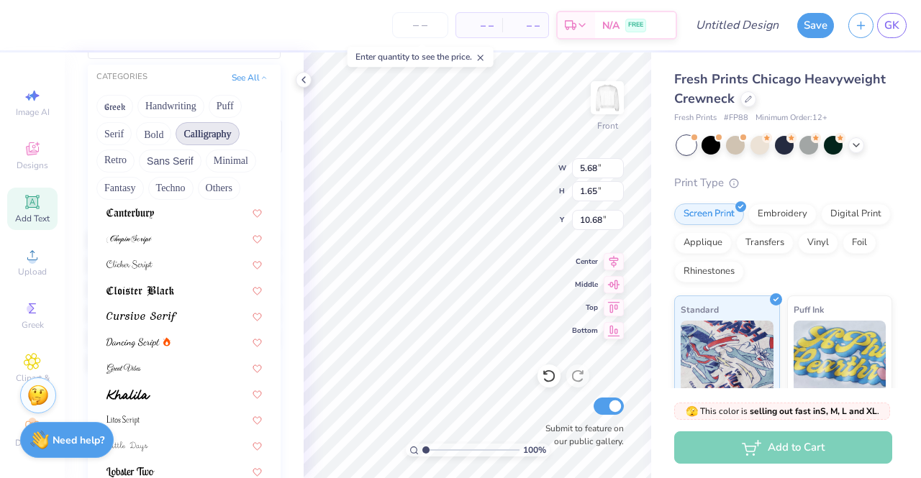
scroll to position [176, 0]
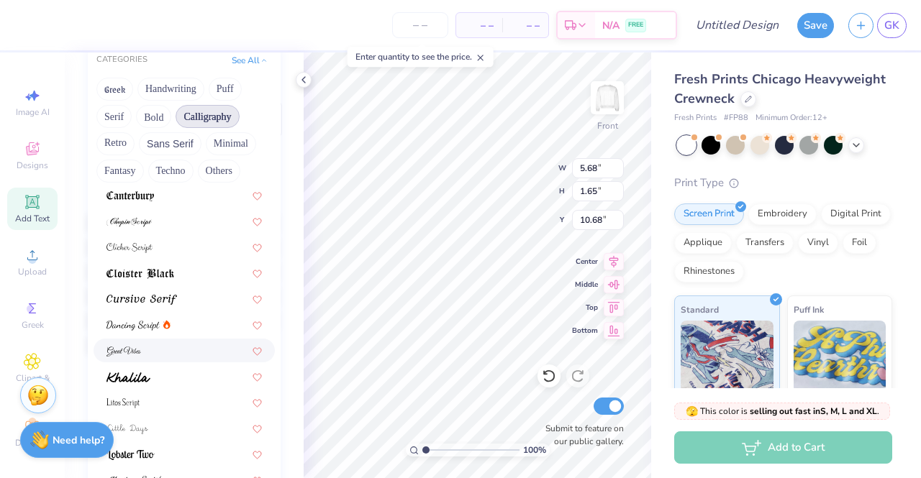
click at [147, 354] on div at bounding box center [183, 350] width 155 height 15
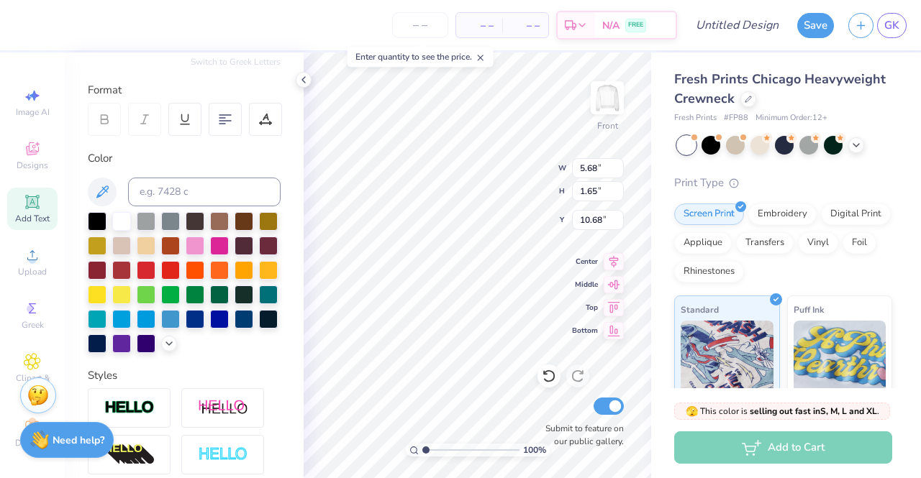
type input "9.18"
type input "2.44"
type input "10.28"
paste textarea "o your call once more we rally [PERSON_NAME] Mater, hear our praise Where the W…"
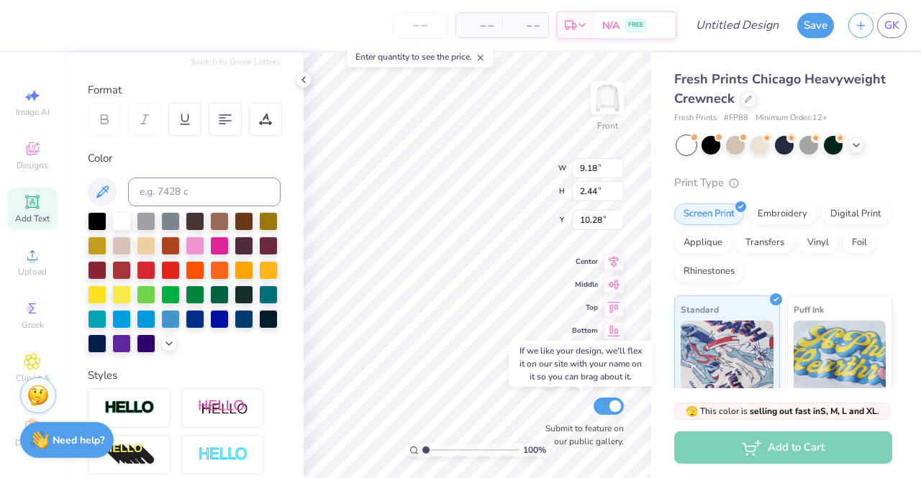
scroll to position [62, 1]
type textarea "To your call once more we rally [PERSON_NAME] Mater, hear our praise Where the …"
click at [875, 209] on div "Screen Print Embroidery Digital Print Applique Transfers Vinyl Foil Rhinestones" at bounding box center [783, 243] width 218 height 79
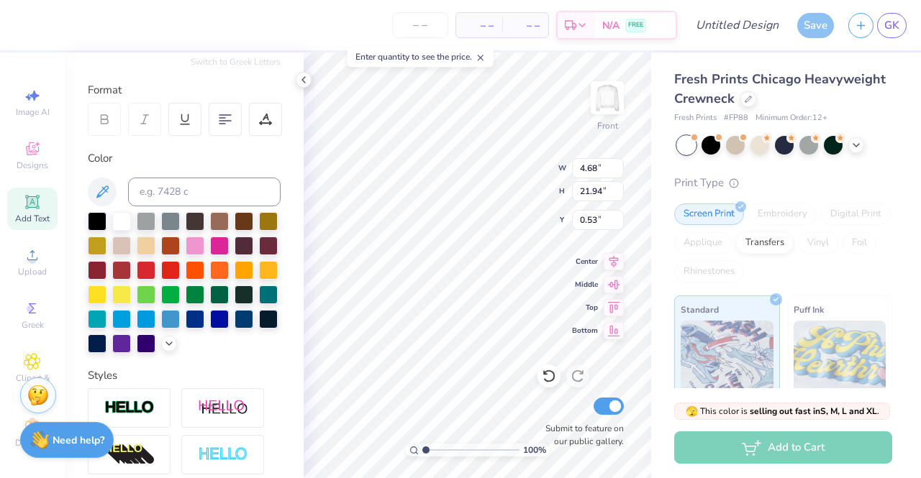
scroll to position [47, 9]
type textarea "To your call once more we rally [PERSON_NAME] Mater, hear our praise Where the …"
click at [661, 268] on div "Fresh Prints Chicago Heavyweight Crewneck Fresh Prints # FP88 Minimum Order: 12…" at bounding box center [786, 337] width 270 height 568
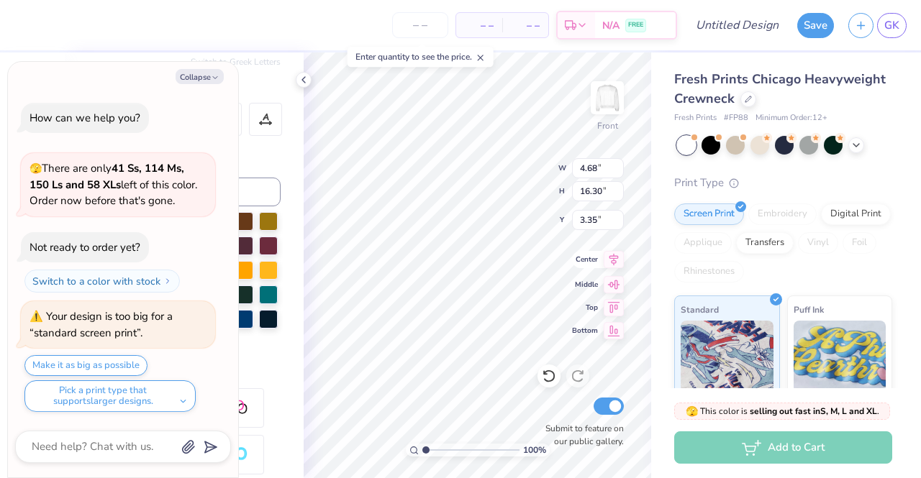
click at [613, 260] on icon at bounding box center [613, 259] width 9 height 12
click at [212, 81] on icon "button" at bounding box center [215, 77] width 9 height 9
type textarea "x"
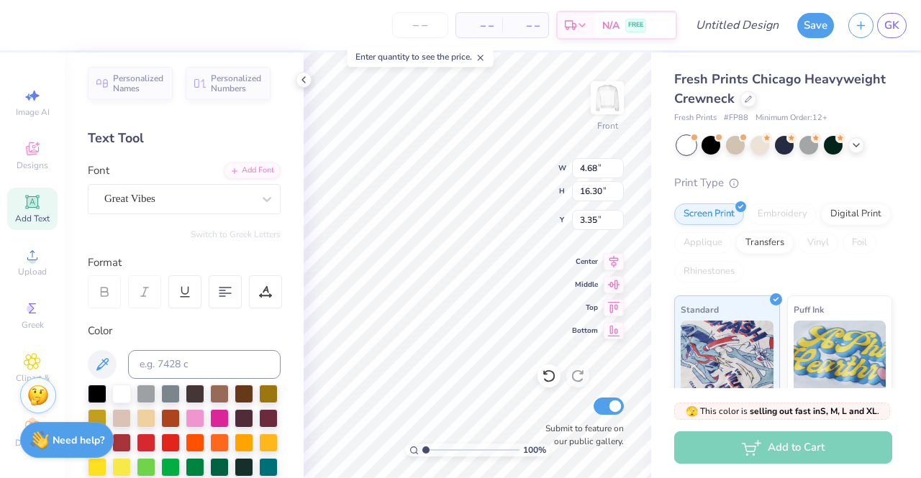
scroll to position [0, 0]
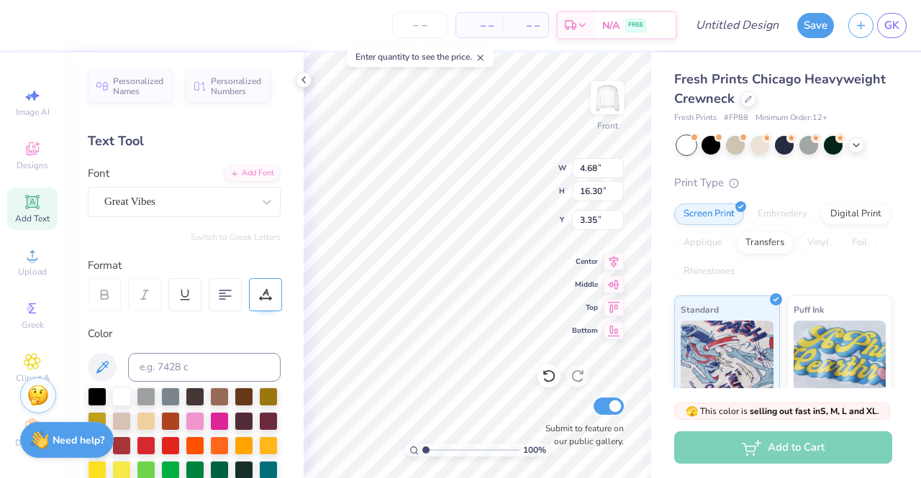
click at [259, 293] on icon at bounding box center [265, 295] width 13 height 13
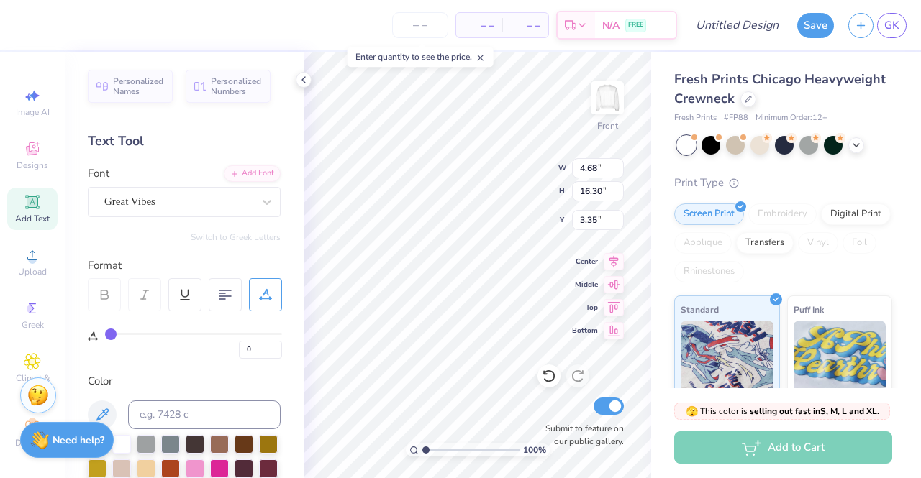
type input "9"
click at [125, 333] on input "range" at bounding box center [193, 334] width 177 height 2
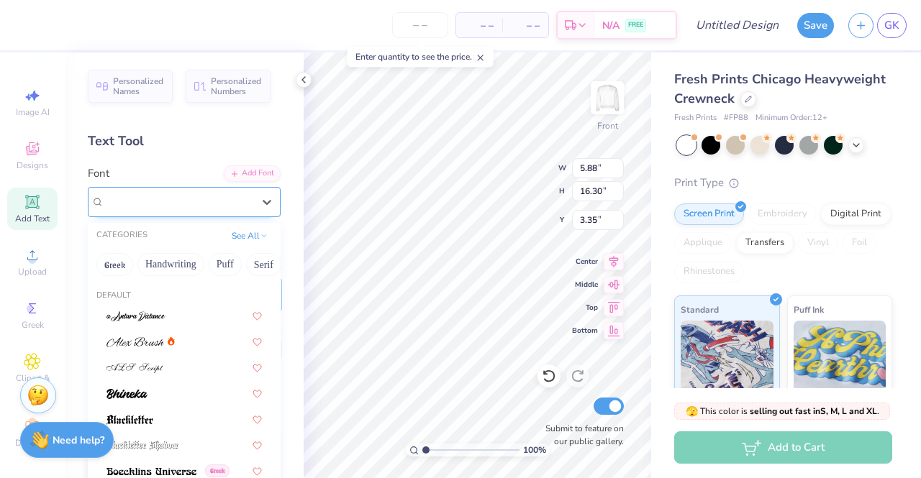
click at [191, 202] on div "Great Vibes" at bounding box center [178, 202] width 151 height 22
click at [193, 335] on div at bounding box center [183, 341] width 155 height 15
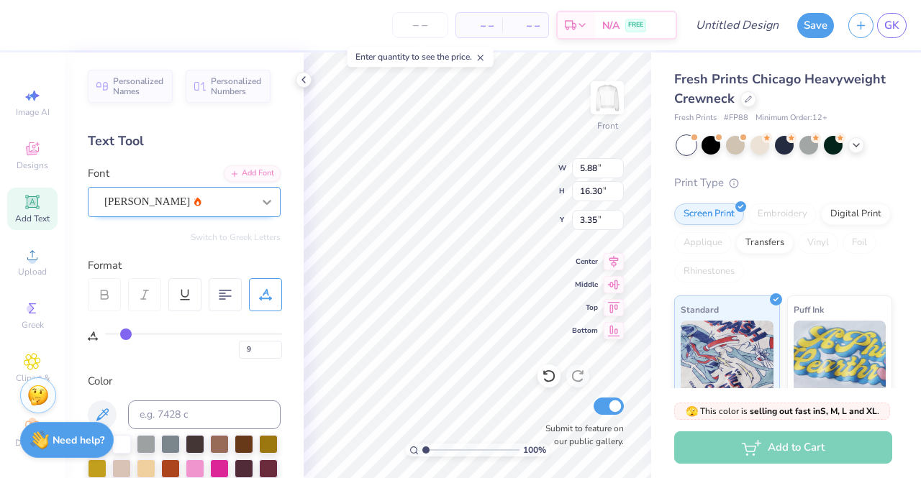
type input "6.20"
type input "16.31"
click at [505, 453] on input "range" at bounding box center [470, 450] width 97 height 13
type input "8.69"
click at [499, 450] on input "range" at bounding box center [470, 450] width 97 height 13
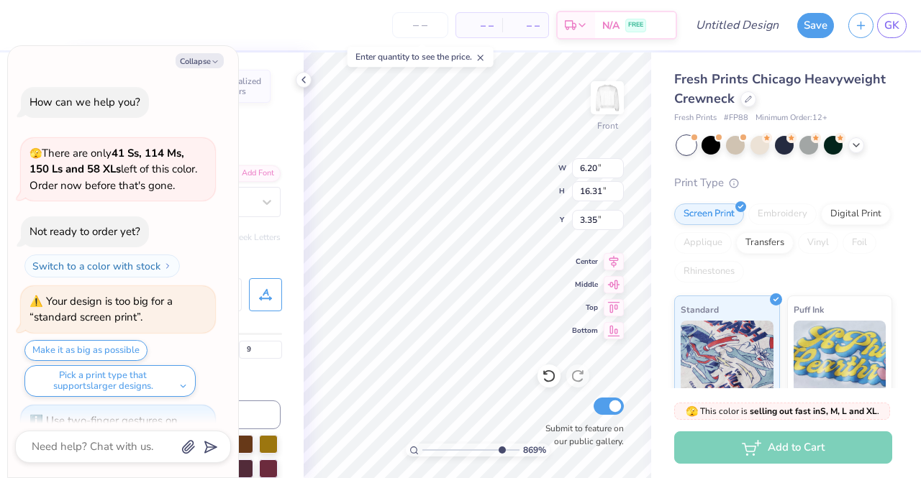
scroll to position [71, 0]
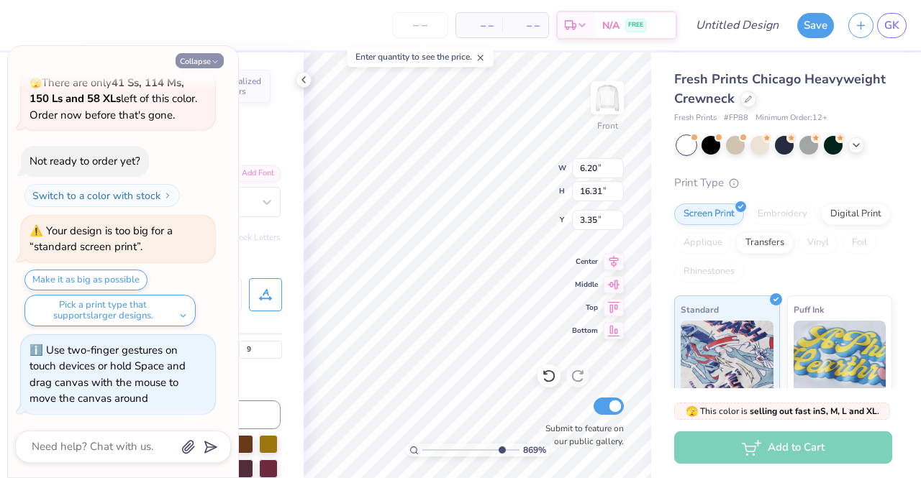
click at [207, 67] on button "Collapse" at bounding box center [200, 60] width 48 height 15
type textarea "x"
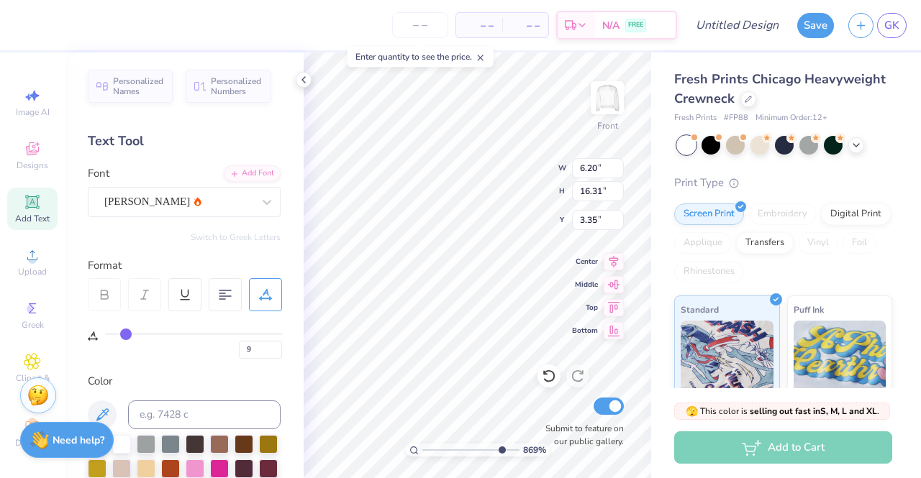
click at [263, 296] on icon at bounding box center [265, 295] width 13 height 13
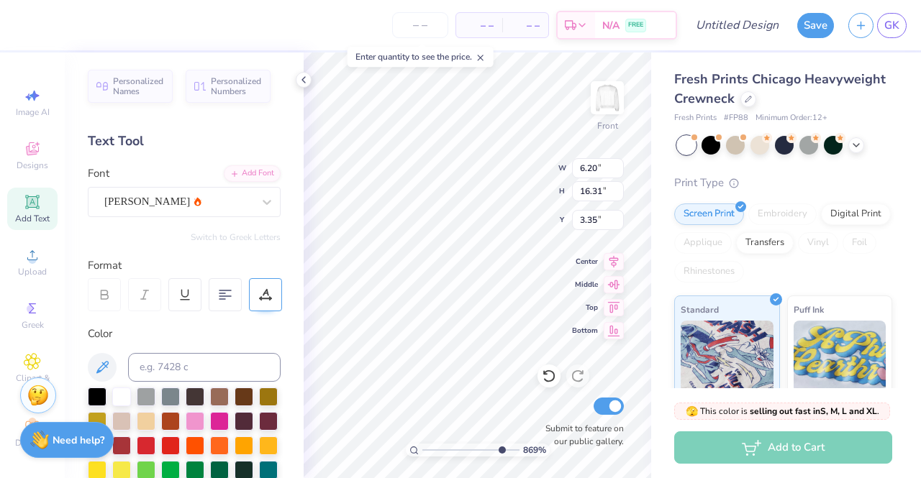
click at [264, 297] on icon at bounding box center [265, 295] width 13 height 13
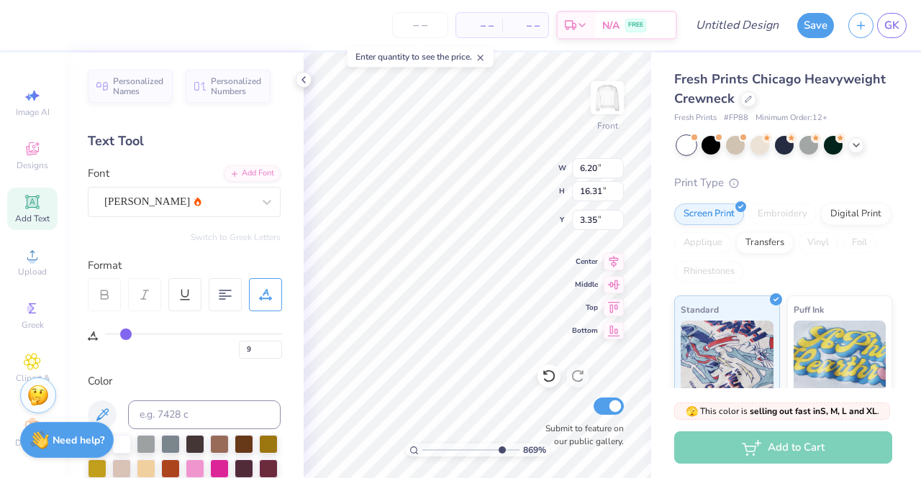
type input "11"
type input "10"
type input "9"
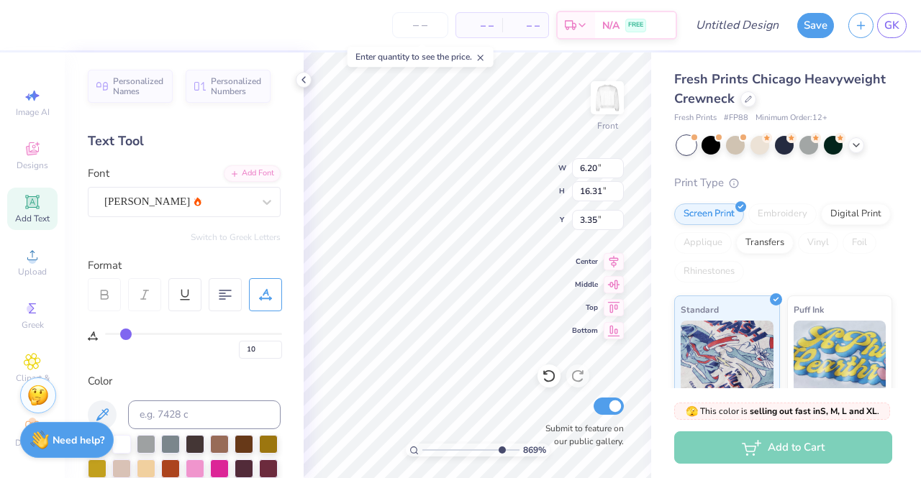
type input "9"
type input "8"
type input "7"
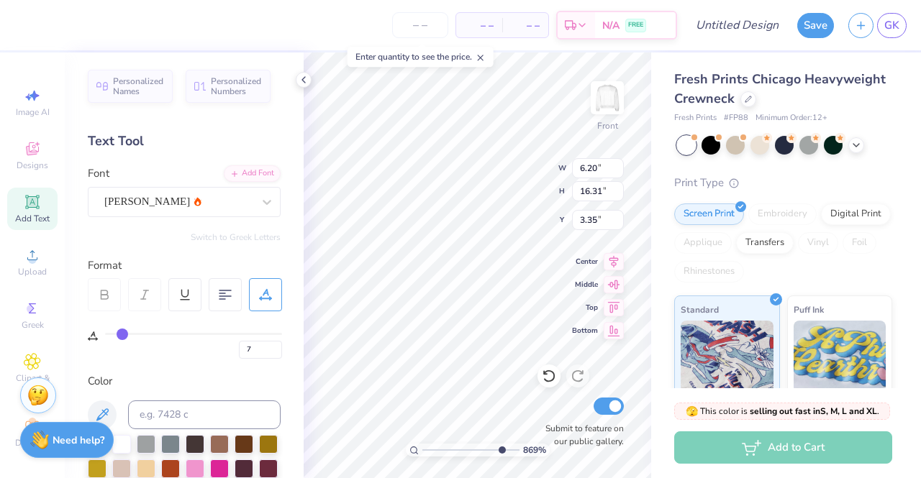
type input "6"
type input "5"
drag, startPoint x: 130, startPoint y: 330, endPoint x: 113, endPoint y: 330, distance: 16.5
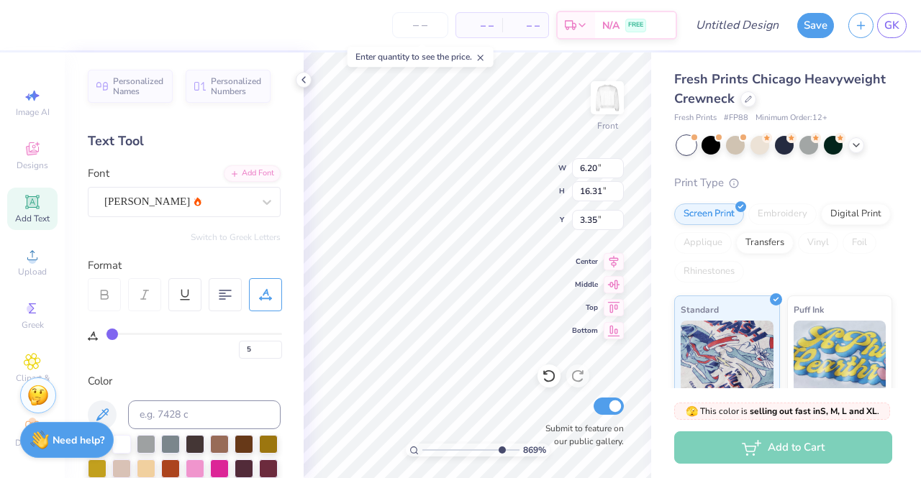
click at [113, 333] on input "range" at bounding box center [193, 334] width 177 height 2
type input "0"
click at [105, 333] on input "range" at bounding box center [193, 334] width 177 height 2
type input "0"
type input "5.67"
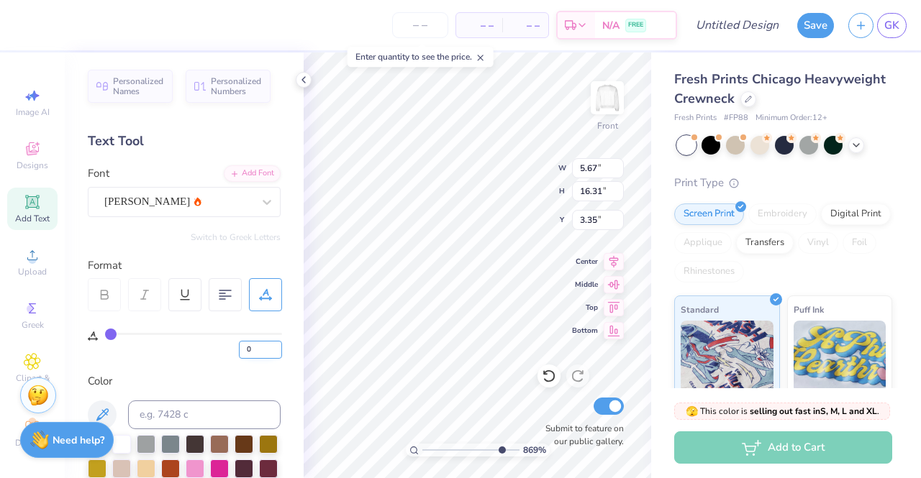
click at [256, 349] on input "0" at bounding box center [260, 350] width 43 height 18
click at [435, 447] on input "range" at bounding box center [470, 450] width 97 height 13
type input "8.74"
click at [500, 451] on input "range" at bounding box center [470, 450] width 97 height 13
click at [245, 363] on div "Personalized Names Personalized Numbers Text Tool Add Font Font [PERSON_NAME] S…" at bounding box center [184, 266] width 239 height 426
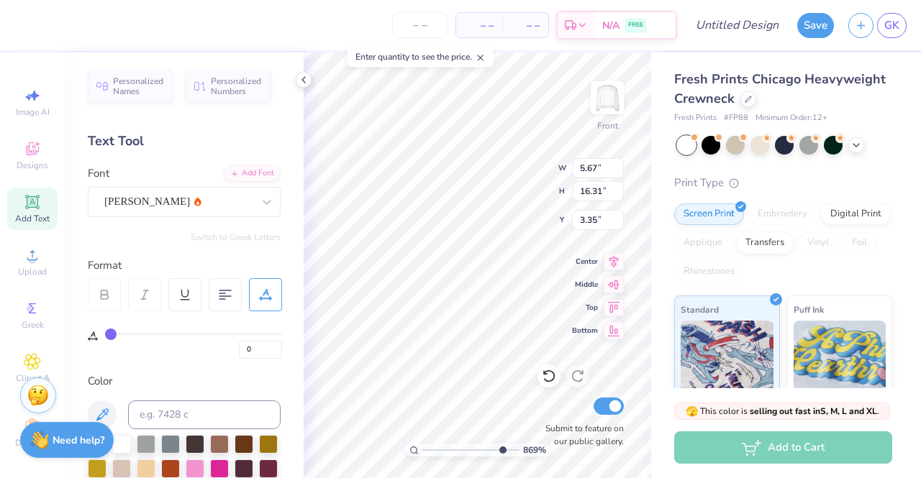
click at [291, 242] on div "Personalized Names Personalized Numbers Text Tool Add Font Font [PERSON_NAME] S…" at bounding box center [184, 266] width 239 height 426
click at [63, 439] on strong "Need help?" at bounding box center [79, 441] width 52 height 14
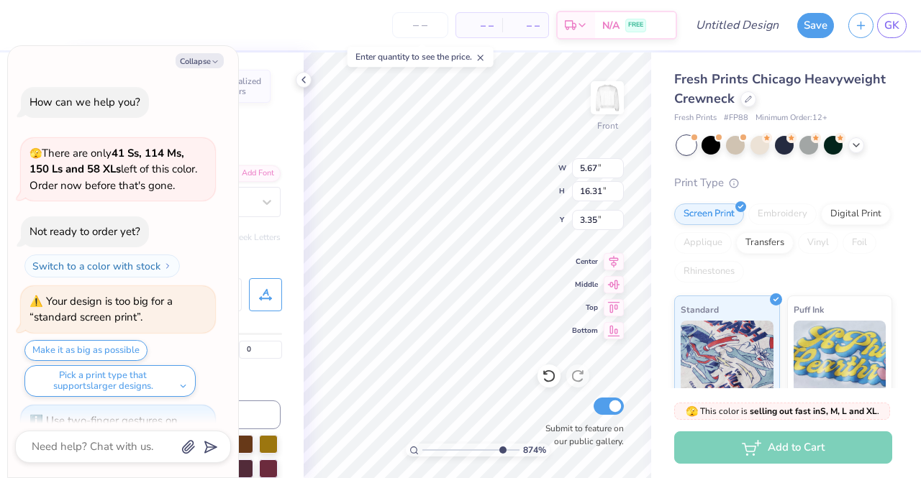
type textarea "x"
type input "5.00"
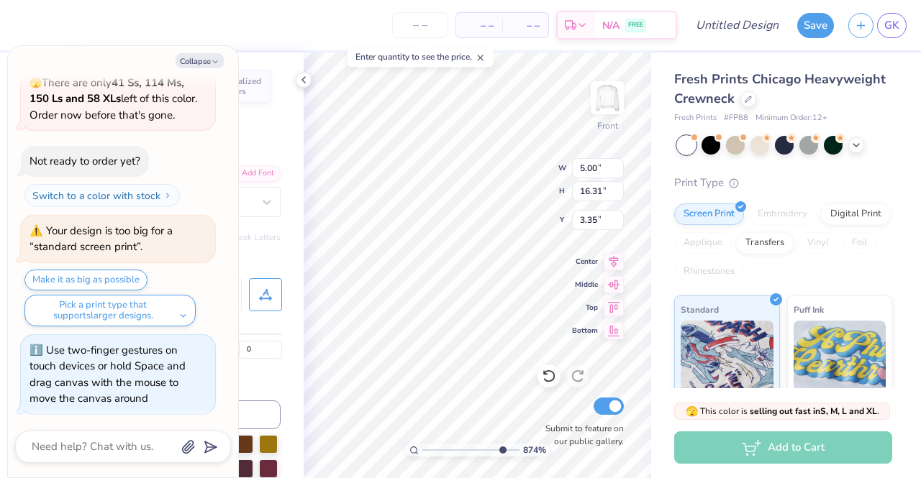
drag, startPoint x: 501, startPoint y: 452, endPoint x: 445, endPoint y: 451, distance: 56.1
click at [448, 452] on input "range" at bounding box center [470, 450] width 97 height 13
click at [445, 451] on input "range" at bounding box center [470, 450] width 97 height 13
type input "1"
click at [424, 450] on input "range" at bounding box center [470, 450] width 97 height 13
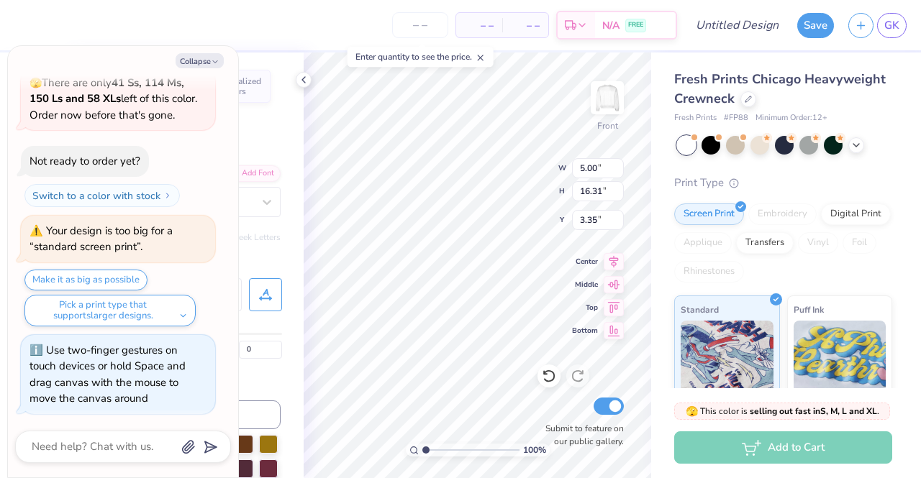
scroll to position [49, 12]
click at [658, 165] on div "Fresh Prints Chicago Heavyweight Crewneck Fresh Prints # FP88 Minimum Order: 12…" at bounding box center [786, 337] width 270 height 568
click at [206, 64] on button "Collapse" at bounding box center [200, 60] width 48 height 15
click at [894, 29] on span "GK" at bounding box center [891, 25] width 15 height 17
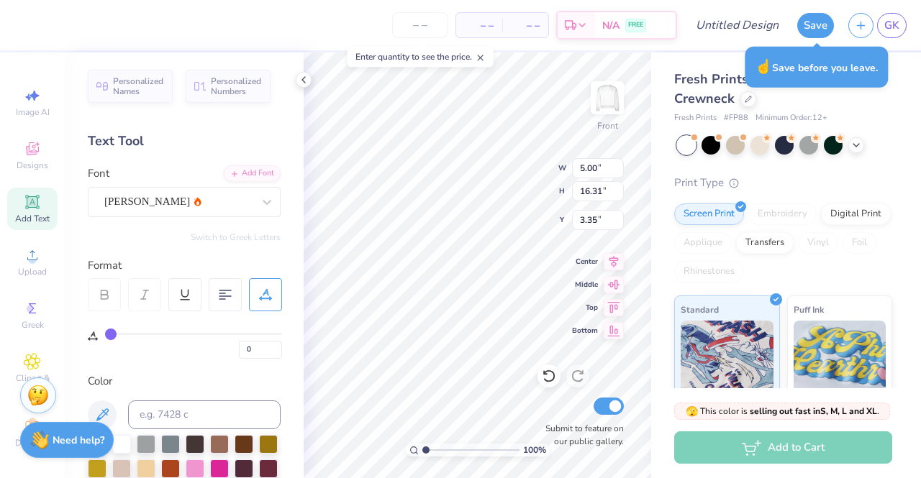
type textarea "x"
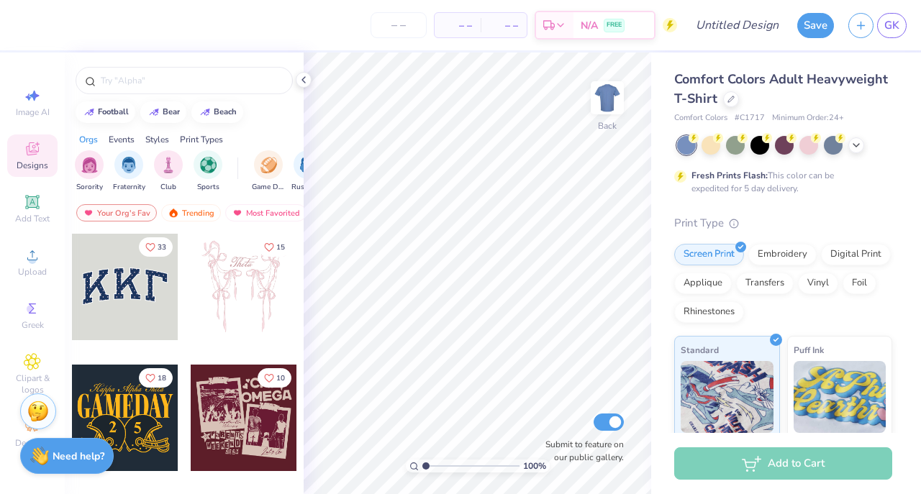
click at [856, 145] on icon at bounding box center [856, 146] width 12 height 12
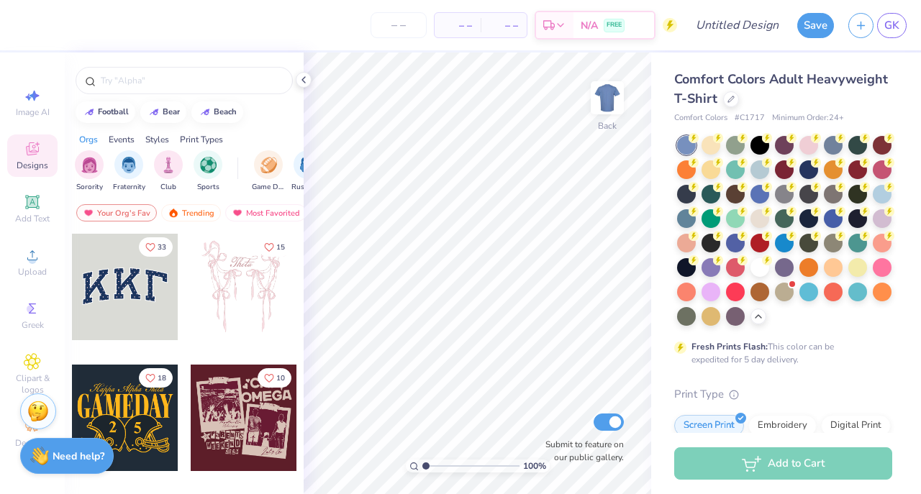
click at [735, 99] on icon at bounding box center [730, 99] width 7 height 7
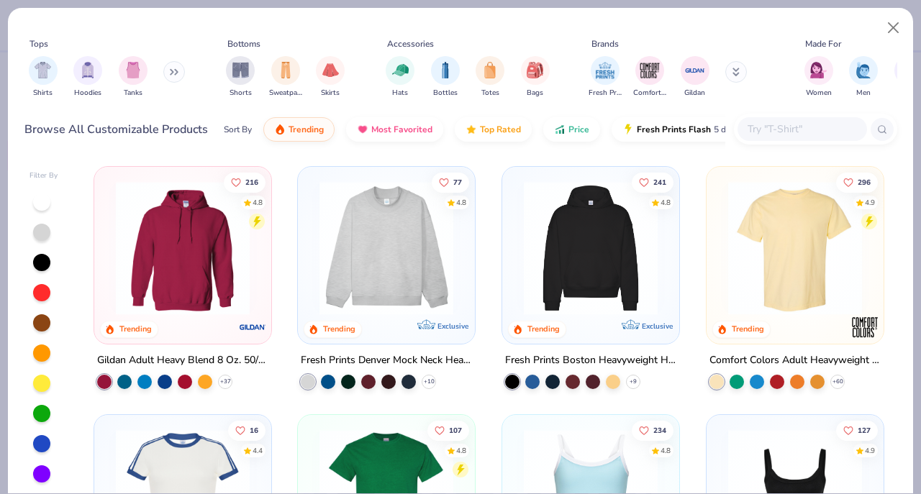
click at [432, 278] on img at bounding box center [386, 248] width 148 height 134
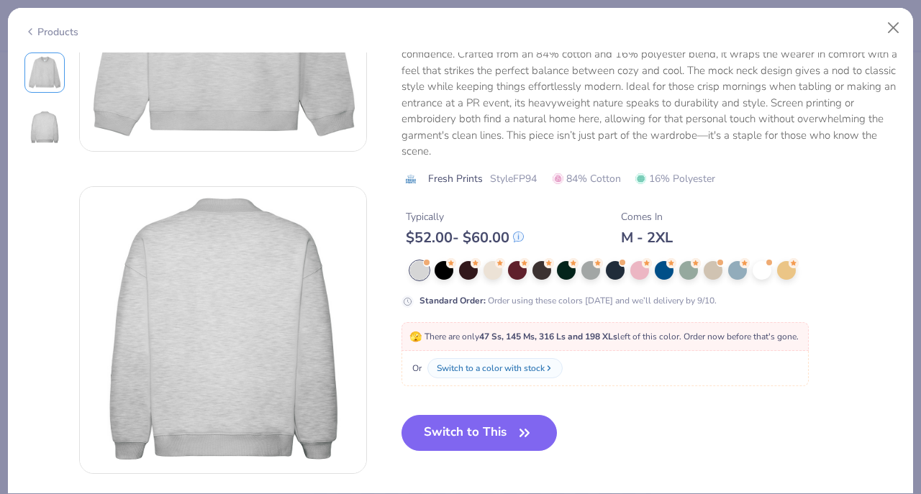
scroll to position [227, 0]
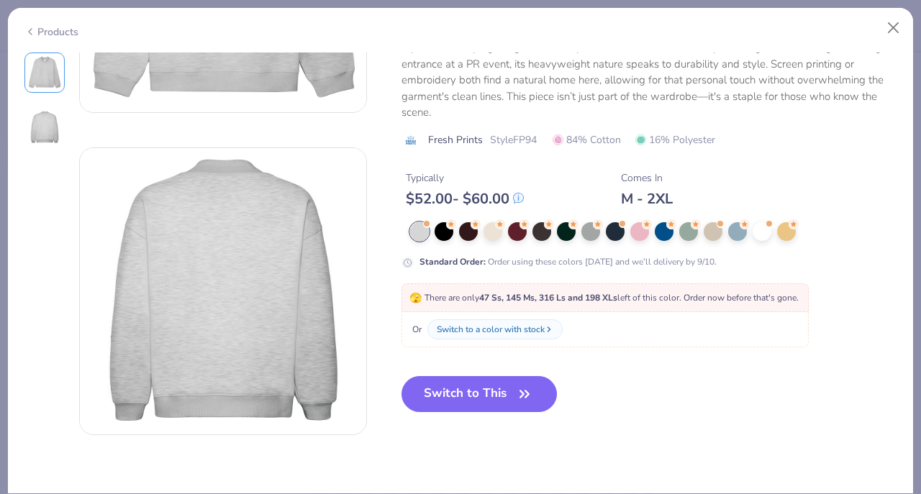
click at [521, 393] on icon "button" at bounding box center [524, 394] width 9 height 6
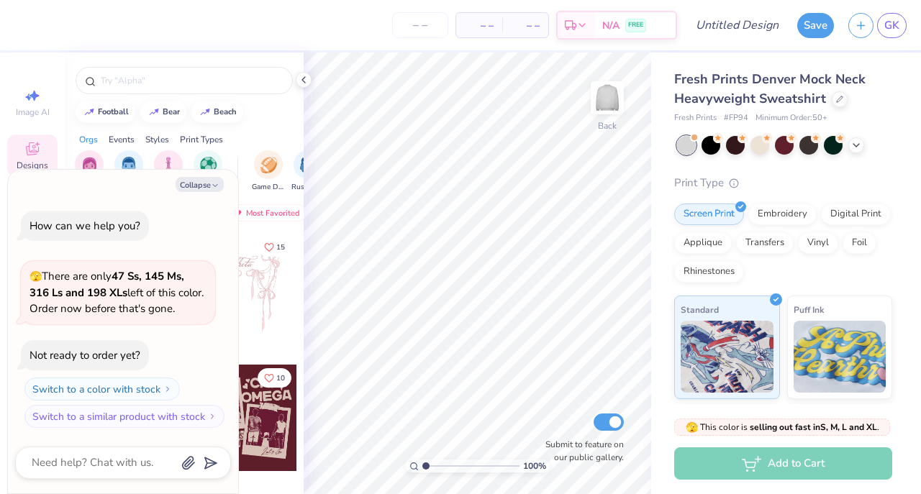
click at [860, 145] on icon at bounding box center [856, 146] width 12 height 12
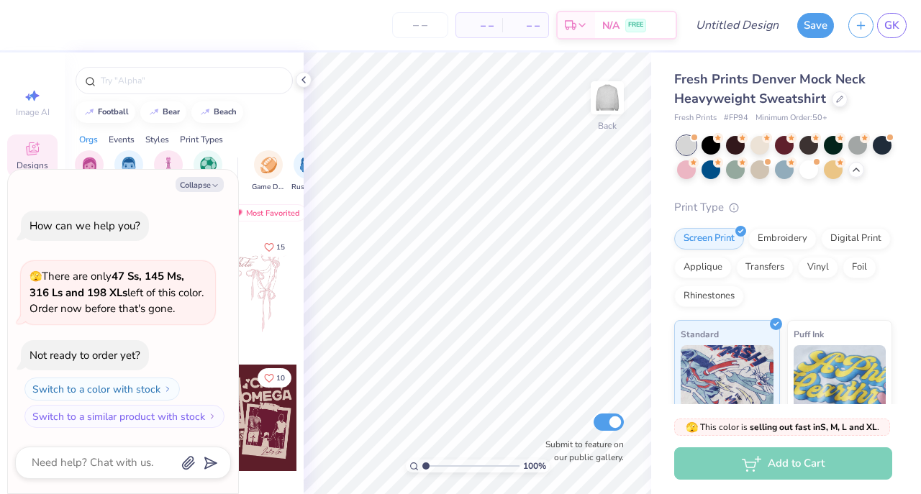
click at [818, 173] on div at bounding box center [808, 169] width 19 height 19
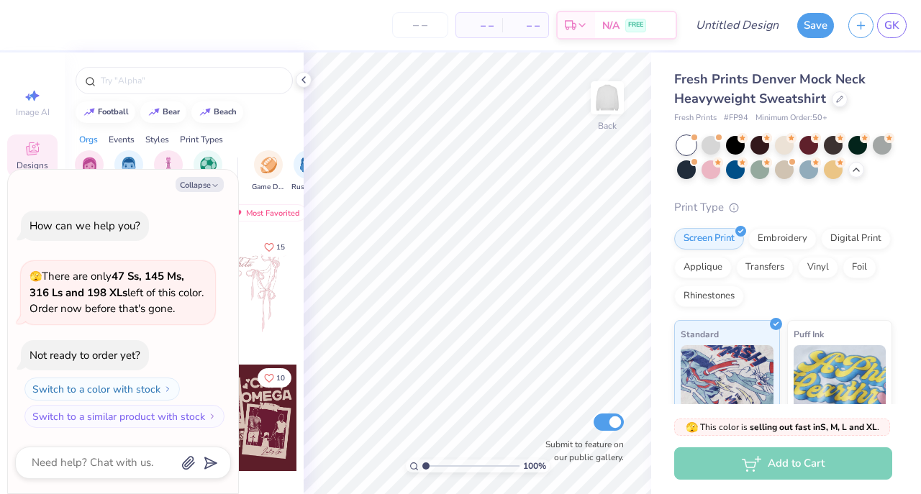
scroll to position [79, 0]
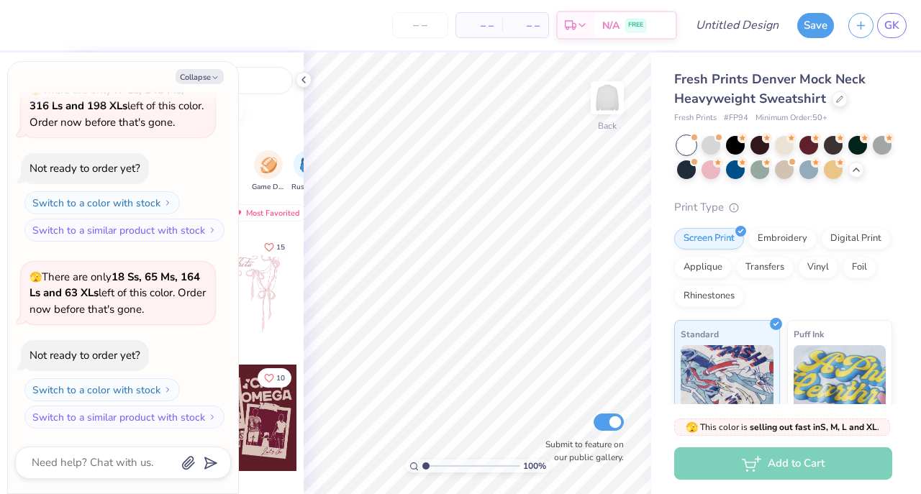
click at [209, 76] on button "Collapse" at bounding box center [200, 76] width 48 height 15
type textarea "x"
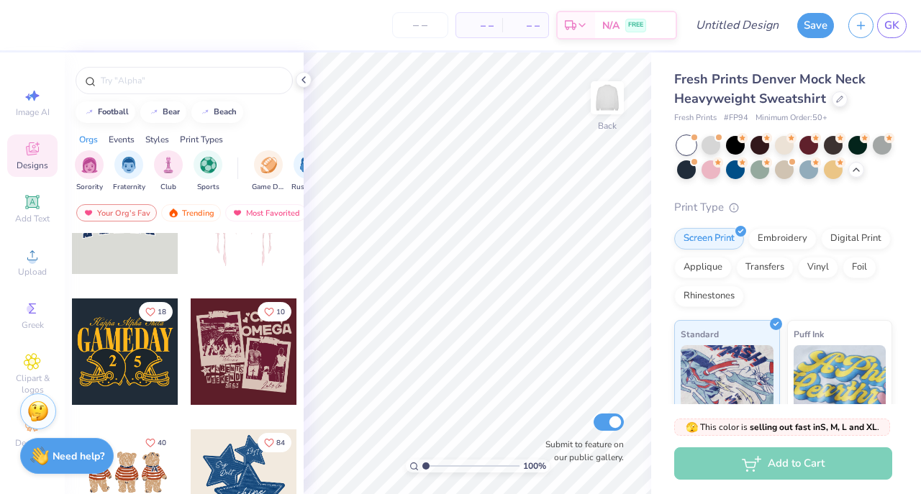
scroll to position [0, 0]
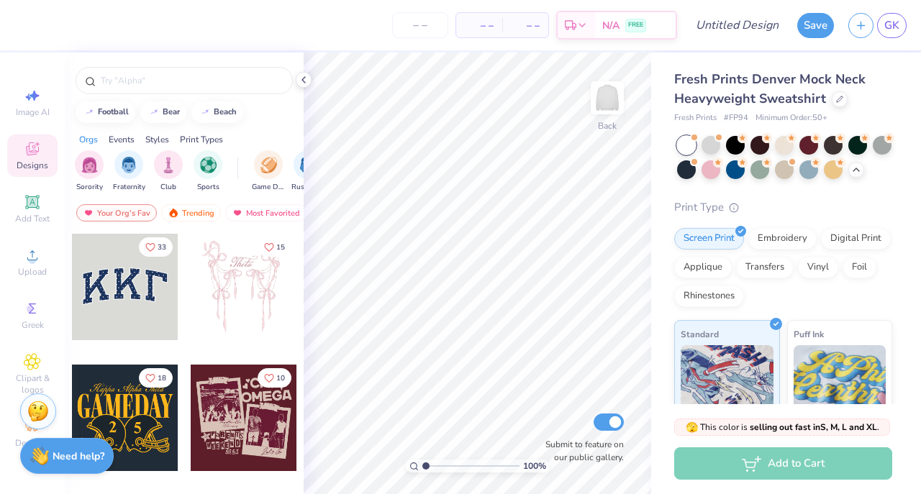
click at [620, 96] on img at bounding box center [607, 97] width 29 height 29
click at [27, 207] on icon at bounding box center [32, 201] width 11 height 11
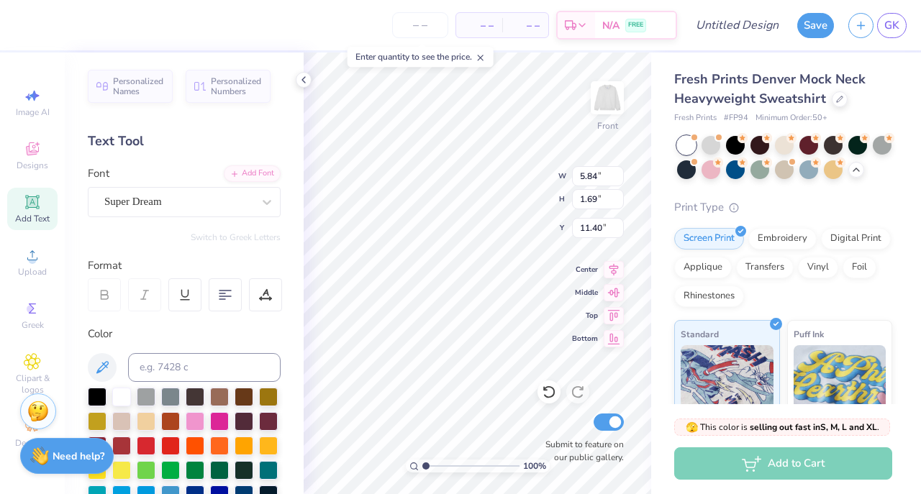
click at [95, 401] on div at bounding box center [97, 397] width 19 height 19
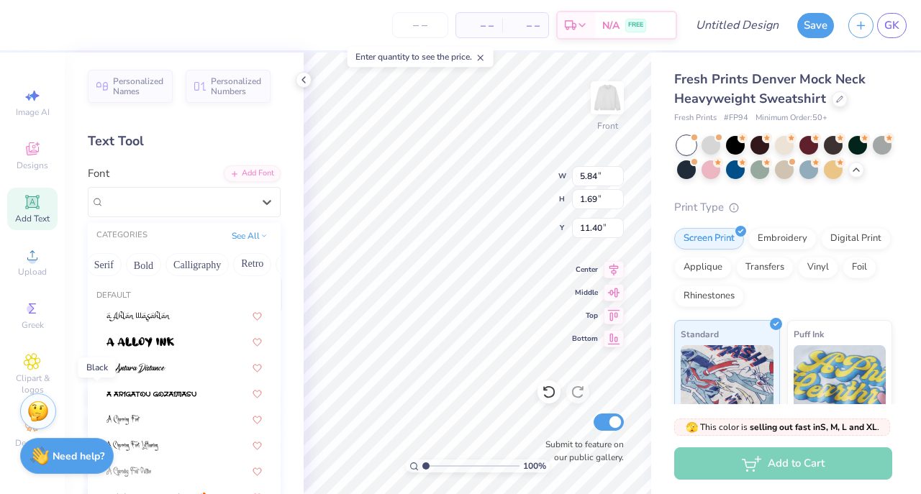
scroll to position [0, 173]
click at [191, 265] on button "Calligraphy" at bounding box center [184, 264] width 63 height 23
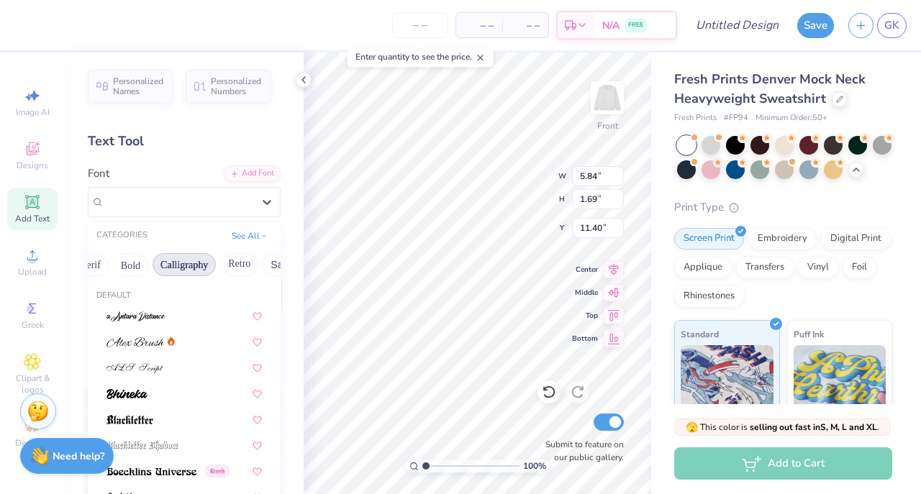
click at [183, 347] on div at bounding box center [183, 341] width 155 height 15
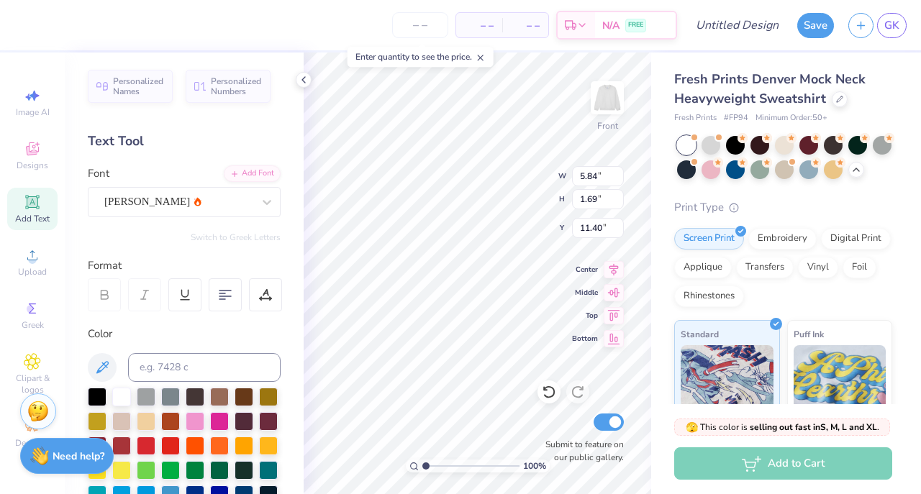
type input "7.36"
type input "1.97"
type input "11.27"
type textarea "T"
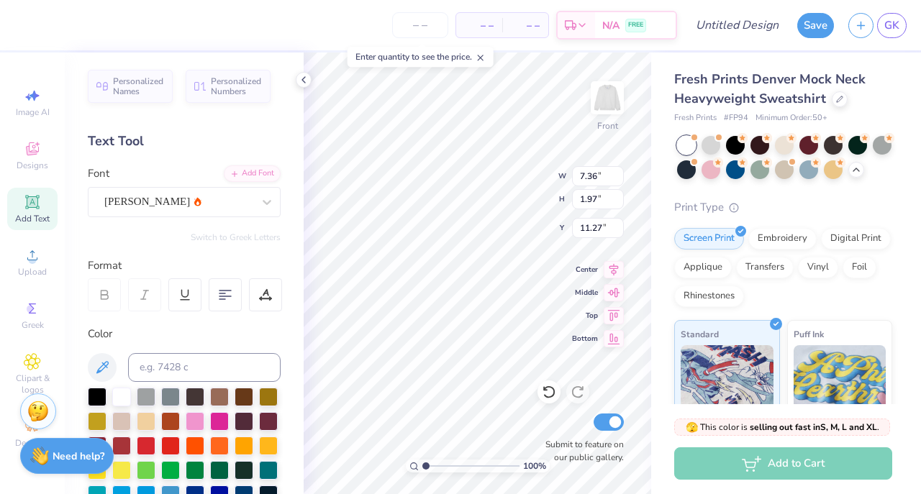
scroll to position [12, 1]
click at [36, 206] on icon at bounding box center [32, 202] width 14 height 14
paste textarea "Hail, hail to old Purdue! All hail to our old Gold and Black! Hail, hail to old…"
type textarea "THail, hail to old Purdue! All hail to our old Gold and Black! Hail, hail to ol…"
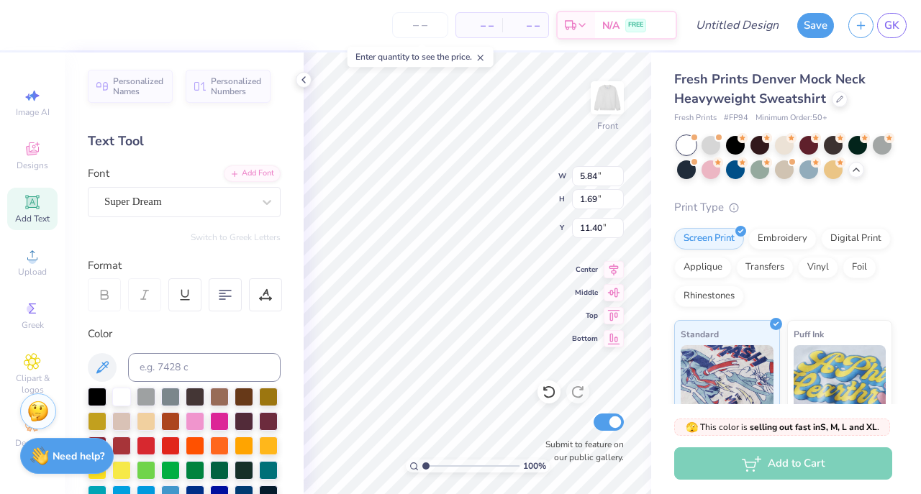
click at [98, 399] on div at bounding box center [97, 397] width 19 height 19
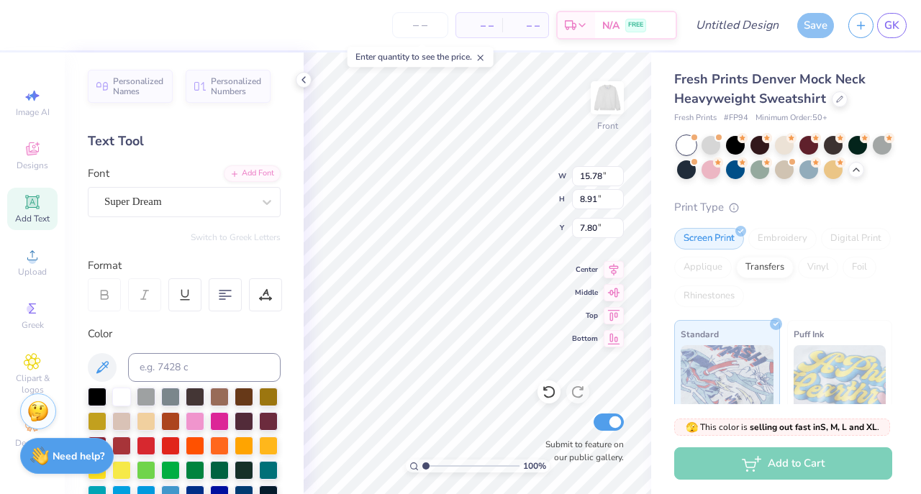
scroll to position [19, 1]
type textarea "Hail, hail to old Purdue! All hail to our old Gold and Black! Hail, hail to old…"
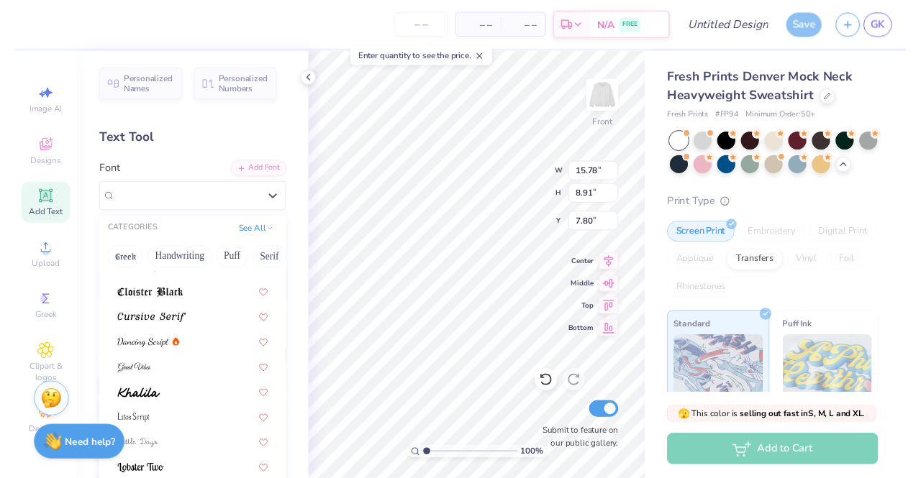
scroll to position [305, 0]
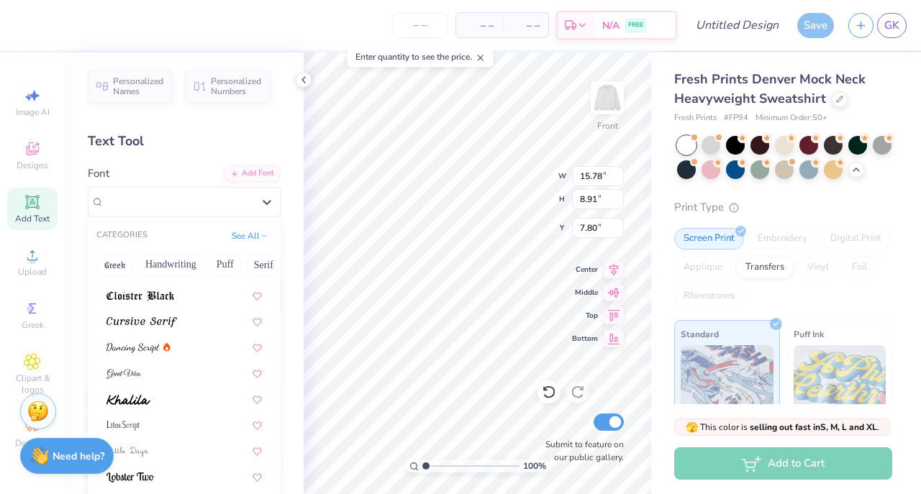
click at [177, 347] on div at bounding box center [183, 347] width 155 height 15
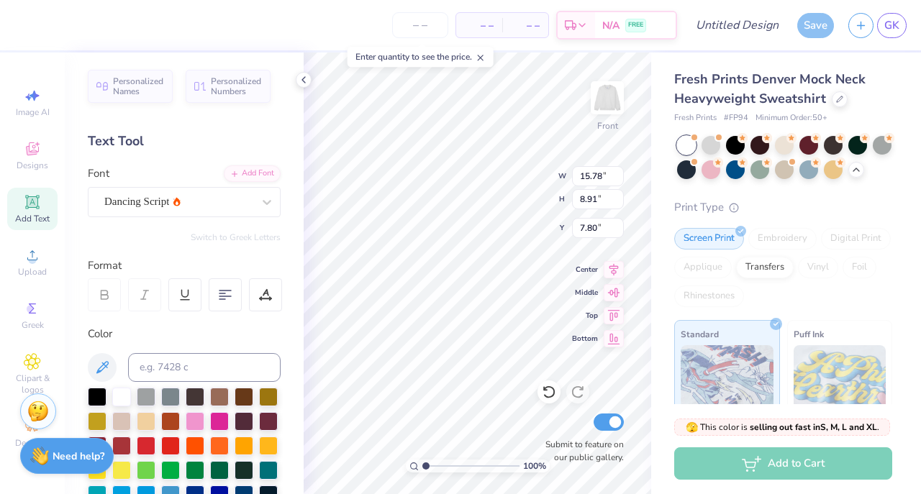
click at [222, 299] on 379 at bounding box center [222, 299] width 6 height 0
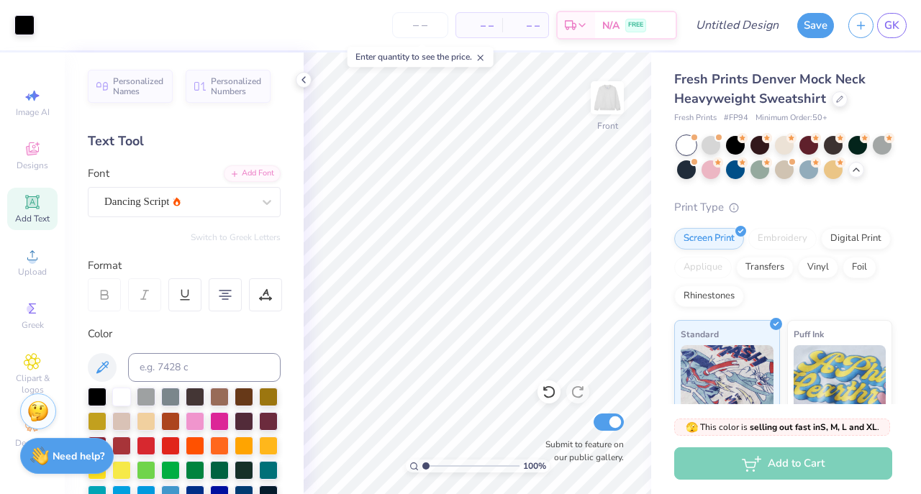
click at [606, 104] on img at bounding box center [607, 97] width 29 height 29
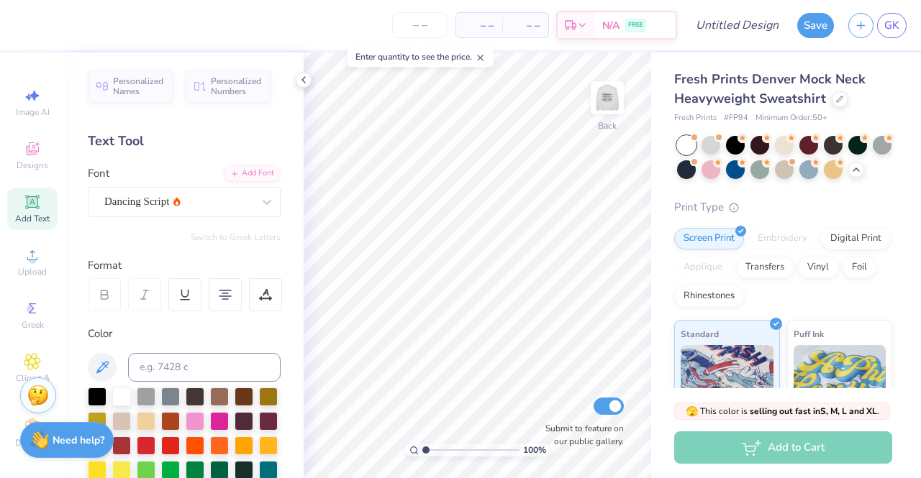
click at [17, 215] on span "Add Text" at bounding box center [32, 219] width 35 height 12
paste textarea "[GEOGRAPHIC_DATA]"
type textarea "[GEOGRAPHIC_DATA]"
click at [106, 463] on div at bounding box center [97, 470] width 19 height 19
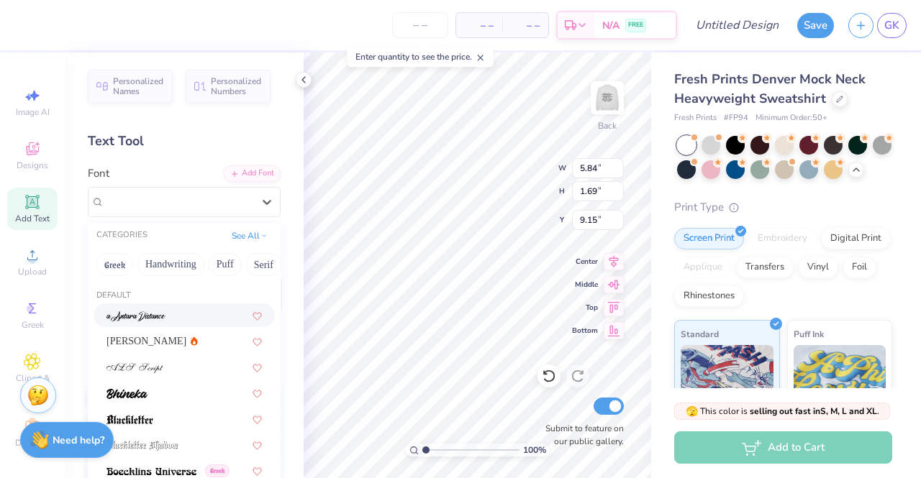
click at [235, 196] on div "Super Dream" at bounding box center [178, 202] width 151 height 22
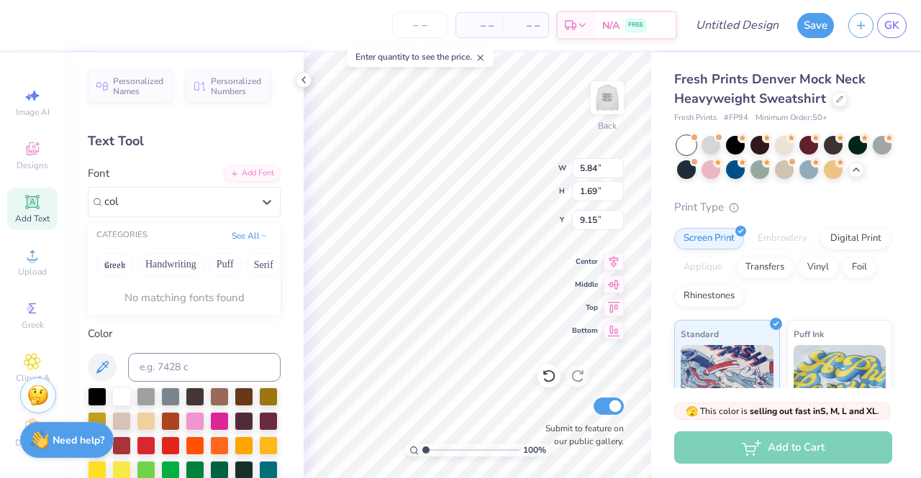
type input "coll"
click at [163, 264] on button "Handwriting" at bounding box center [170, 264] width 67 height 23
click at [165, 207] on div at bounding box center [178, 202] width 151 height 22
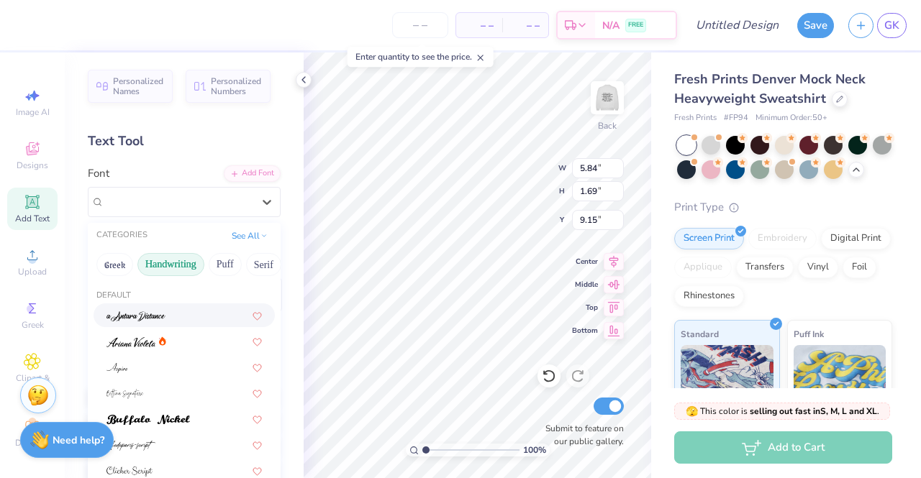
click at [268, 208] on div at bounding box center [267, 202] width 26 height 26
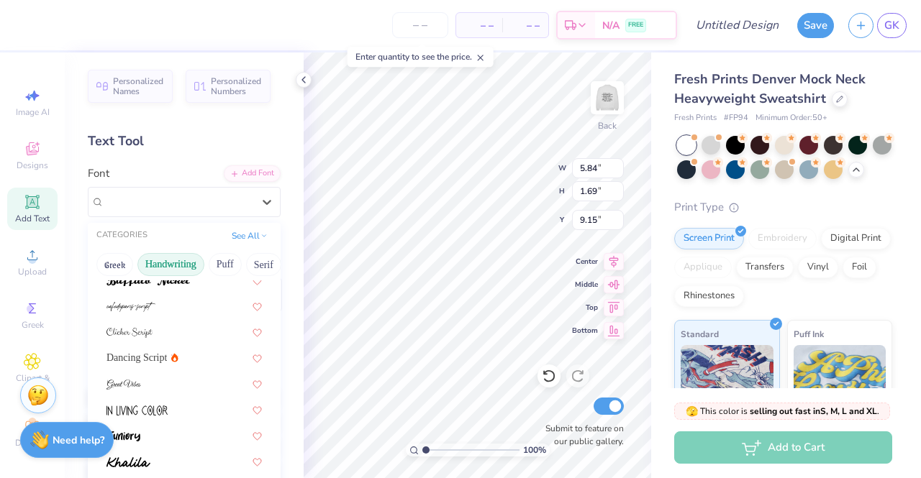
scroll to position [140, 0]
click at [171, 356] on icon at bounding box center [174, 356] width 7 height 9
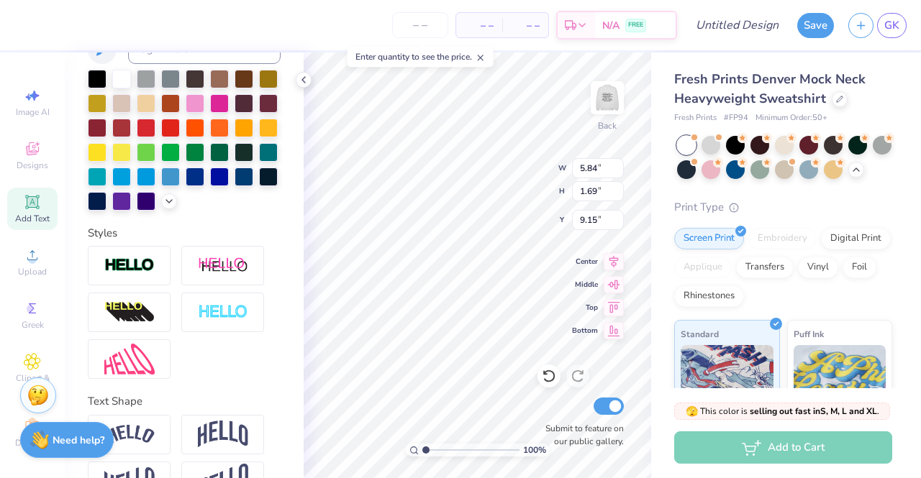
scroll to position [381, 0]
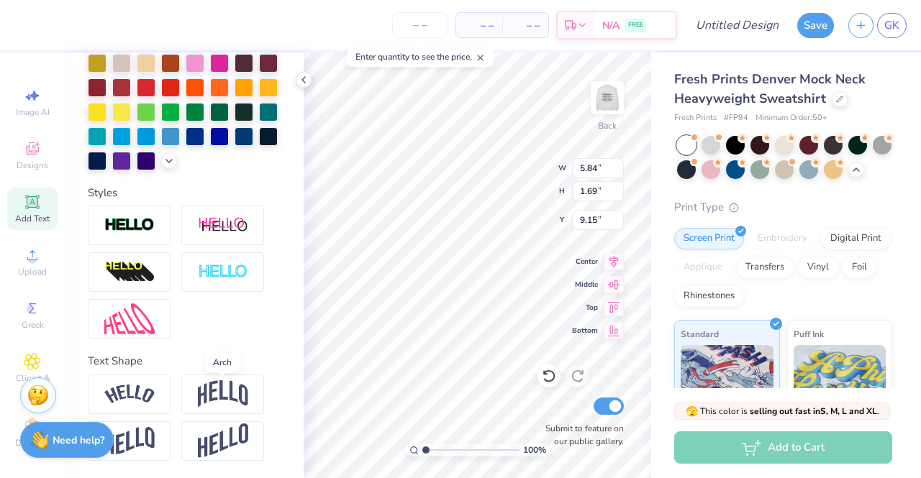
click at [200, 404] on img at bounding box center [223, 394] width 50 height 27
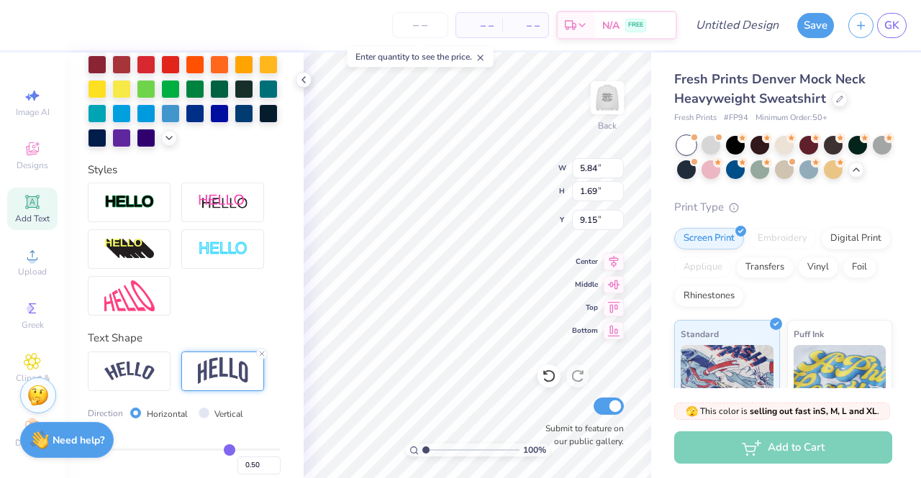
click at [142, 381] on img at bounding box center [129, 371] width 50 height 19
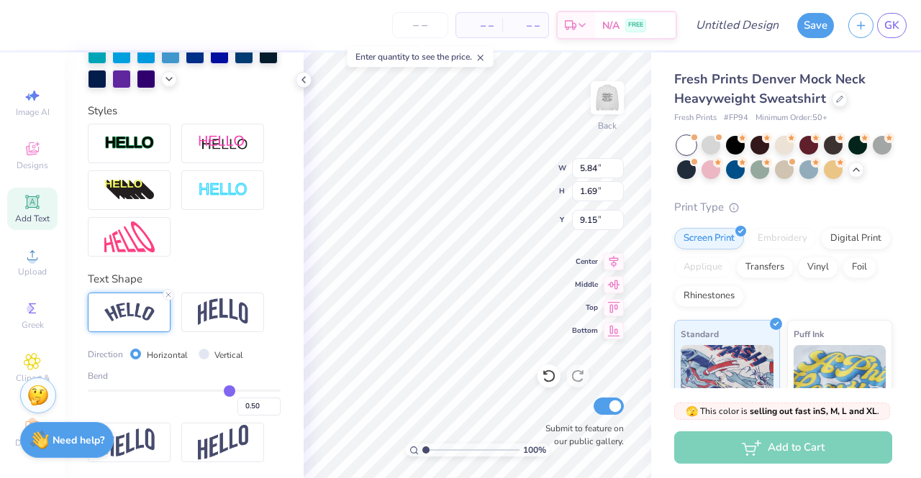
scroll to position [465, 0]
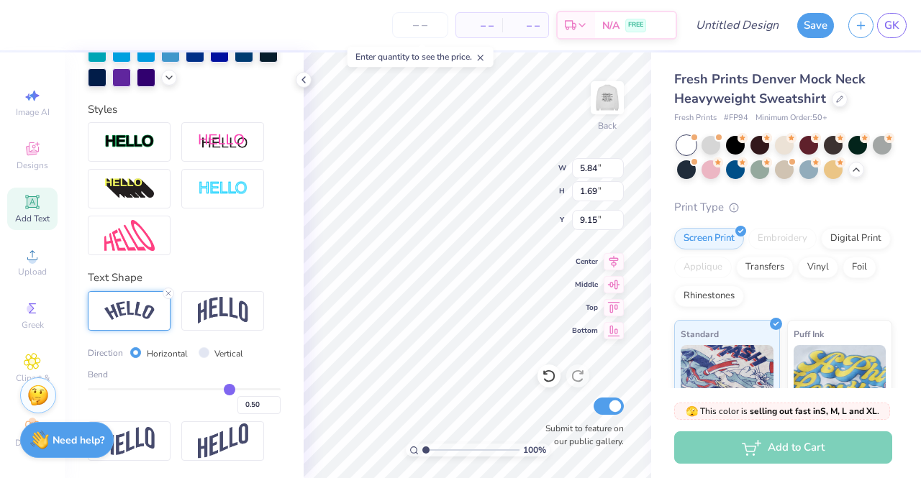
type input "0.45"
type input "0.41"
type input "0.34"
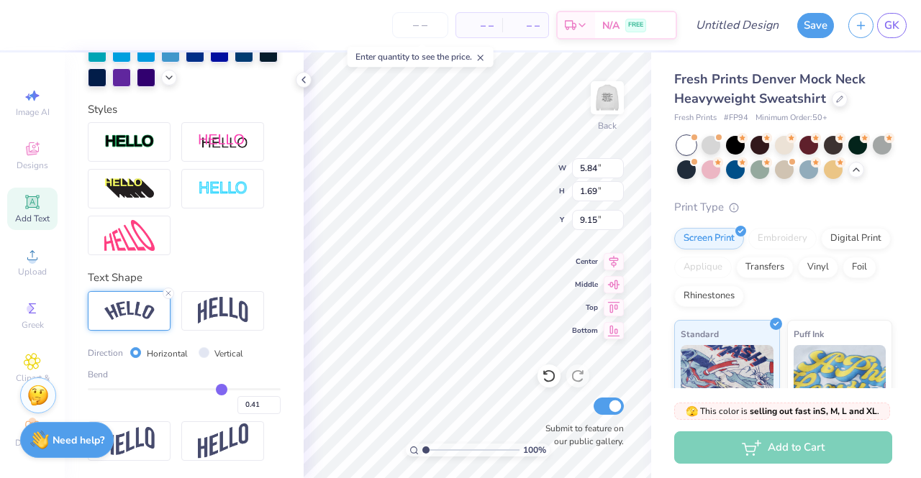
type input "0.34"
type input "0.31"
type input "0.27"
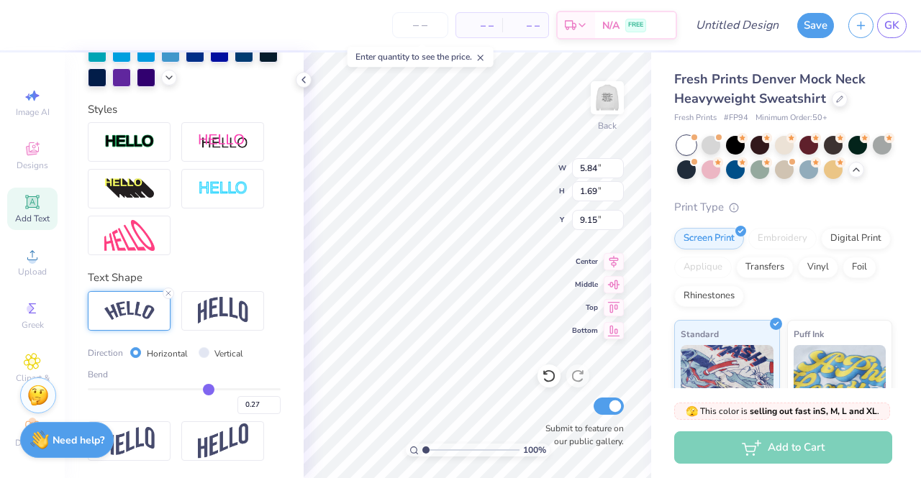
type input "0.21"
type input "0.17"
type input "0.1"
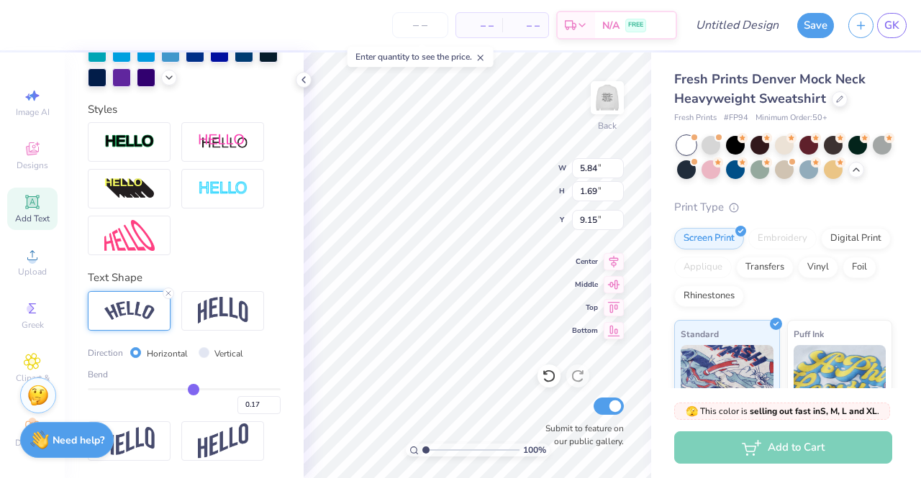
type input "0.10"
type input "0.06"
type input "0.01"
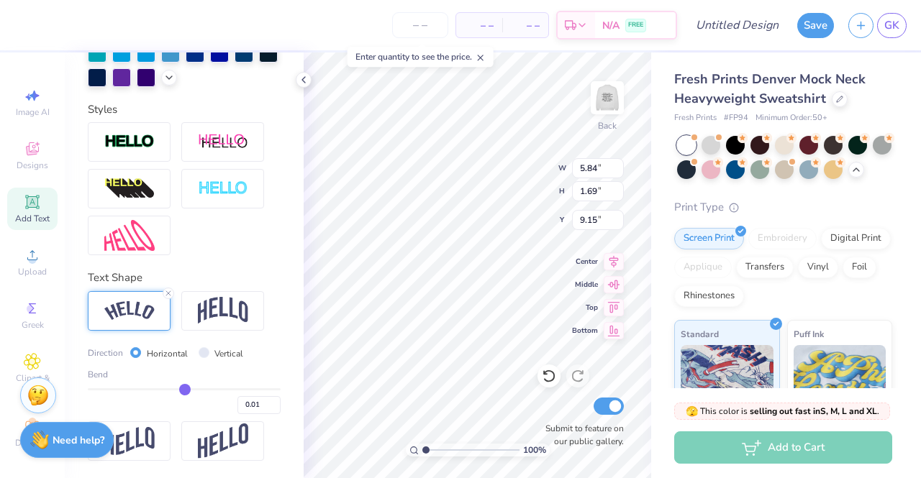
type input "-0.06"
type input "-0.1"
type input "-0.10"
type input "-0.17"
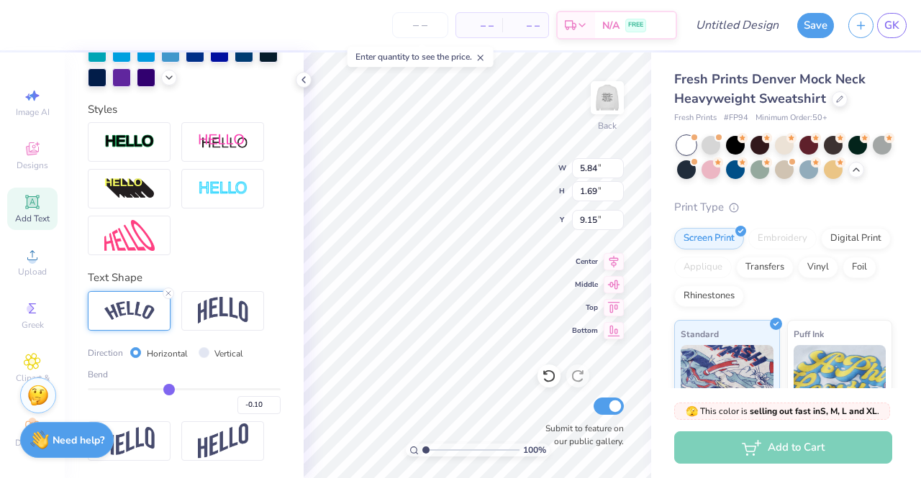
type input "-0.17"
type input "-0.21"
type input "-0.26"
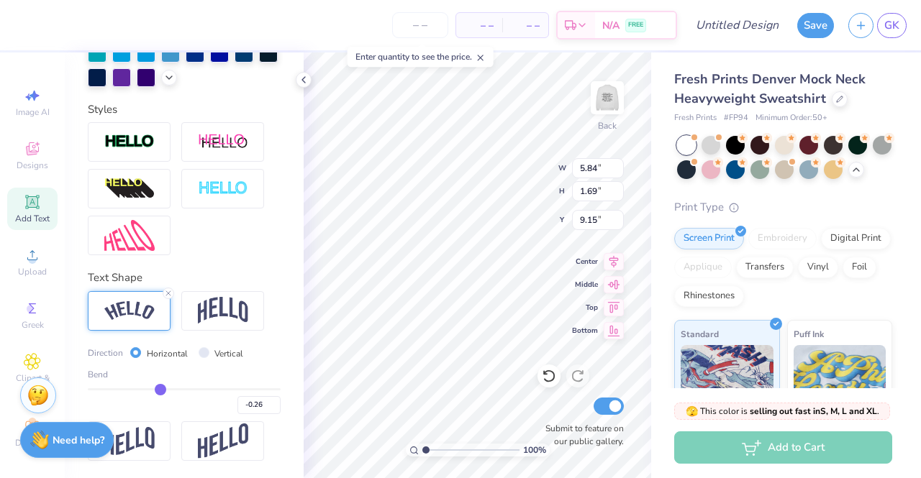
type input "-0.33"
type input "-0.38"
type input "-0.44"
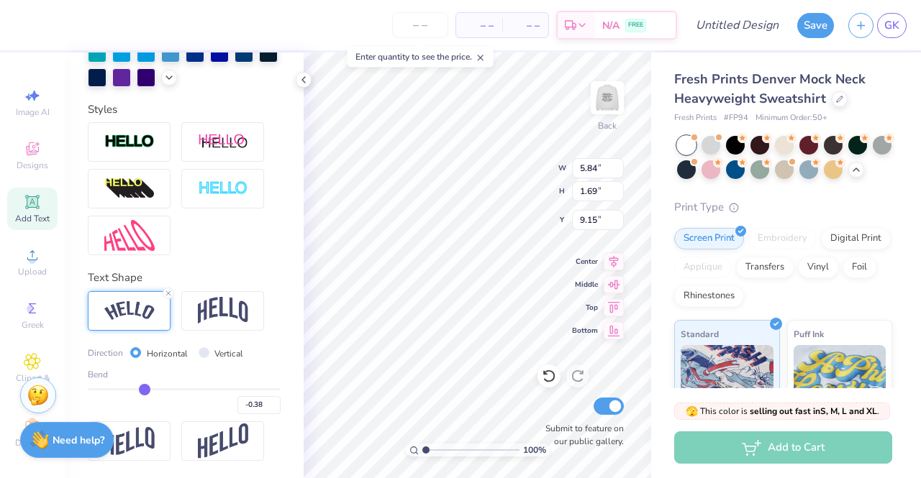
type input "-0.44"
type input "-0.47"
type input "-0.52"
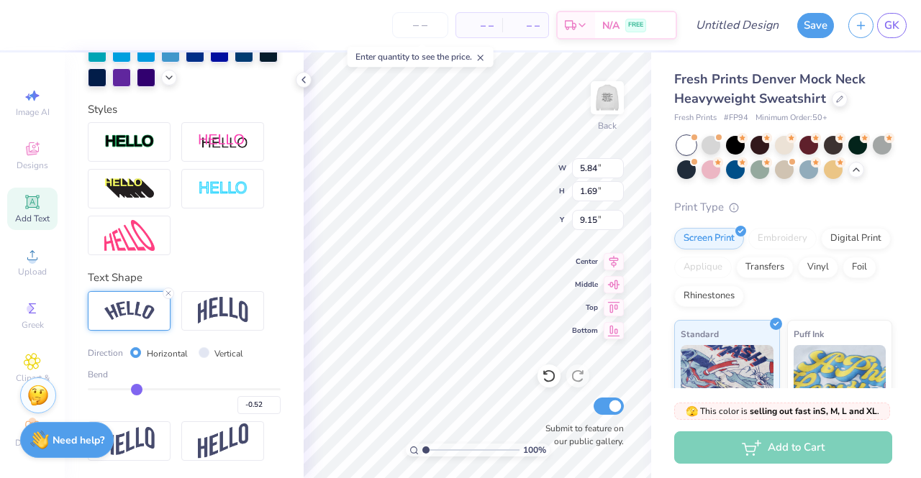
type input "-0.56"
type input "-0.6"
type input "-0.60"
type input "-0.63"
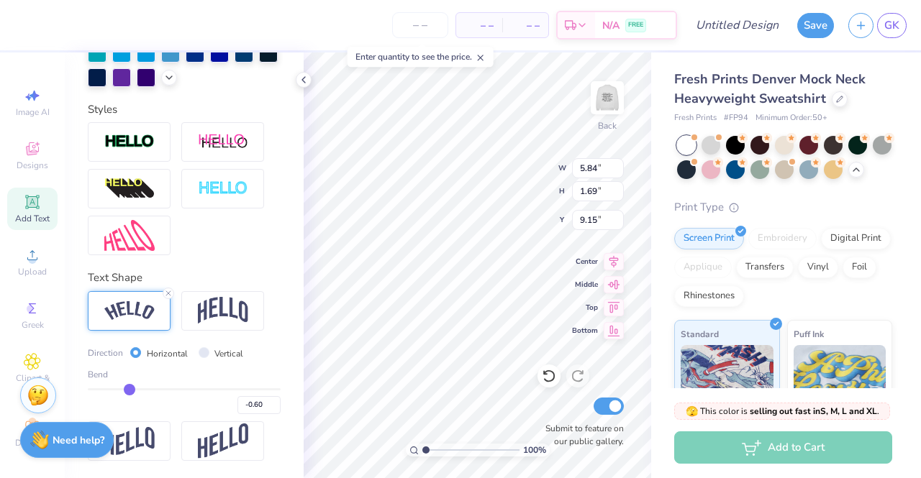
type input "-0.63"
type input "-0.66"
type input "-0.67"
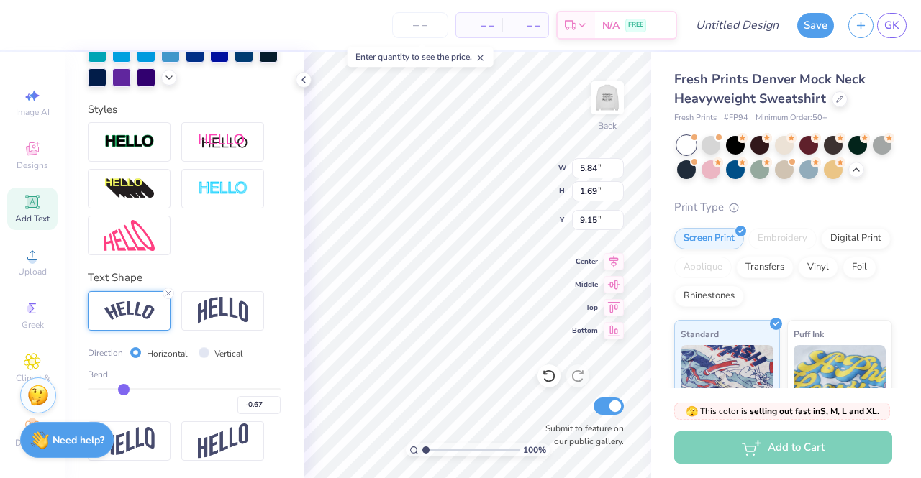
type input "-0.71"
type input "-0.73"
type input "-0.76"
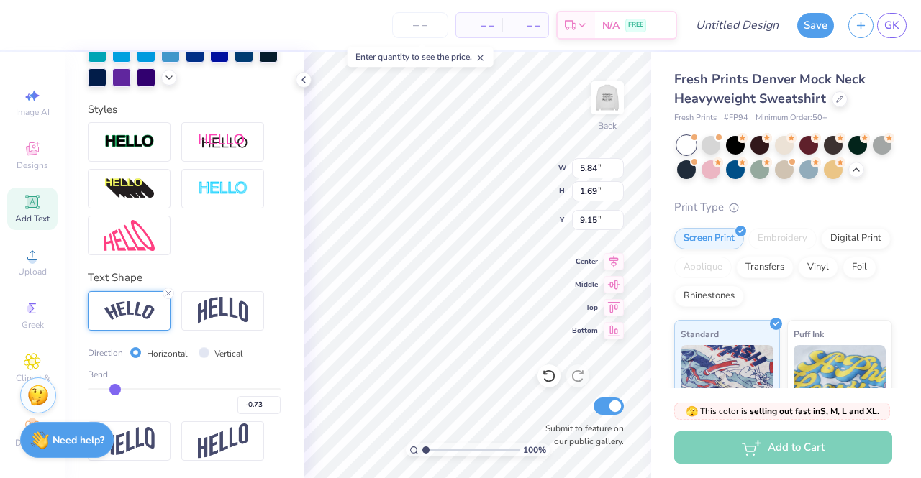
type input "-0.76"
type input "-0.79"
type input "-0.81"
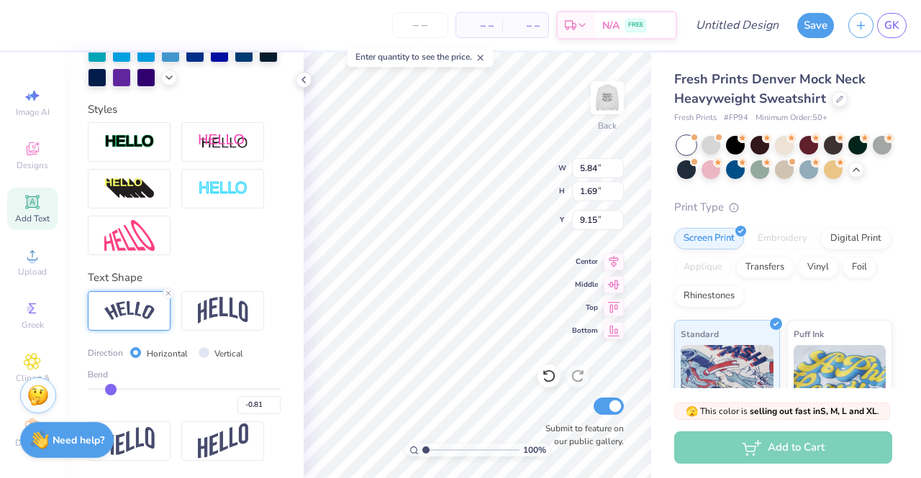
type input "-0.84"
type input "-0.85"
type input "-0.88"
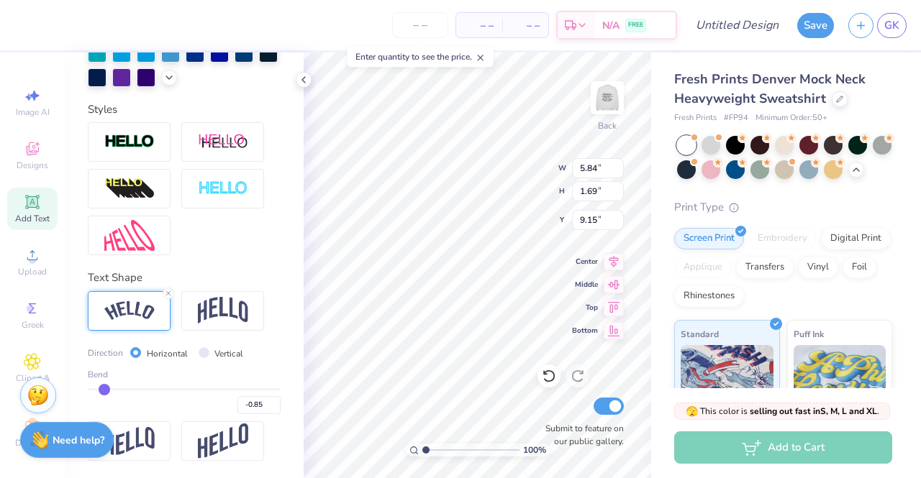
type input "-0.88"
type input "-0.9"
type input "-0.90"
drag, startPoint x: 224, startPoint y: 392, endPoint x: 102, endPoint y: 387, distance: 122.4
click at [102, 389] on input "range" at bounding box center [184, 390] width 193 height 2
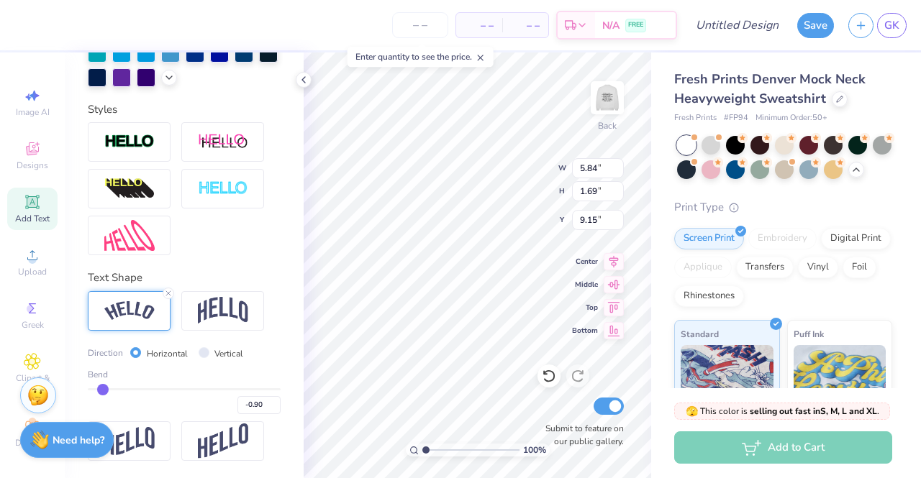
type input "-0.88"
type input "-0.83"
type input "-0.76"
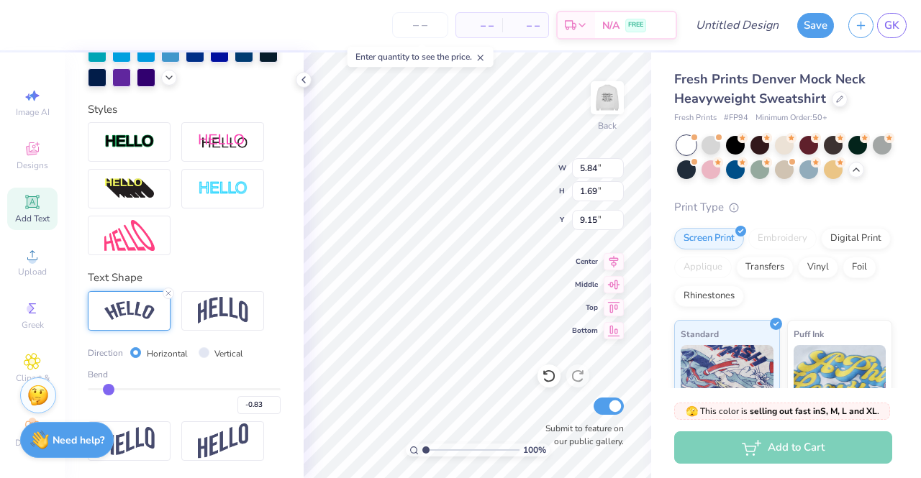
type input "-0.76"
type input "-0.71"
type input "-0.67"
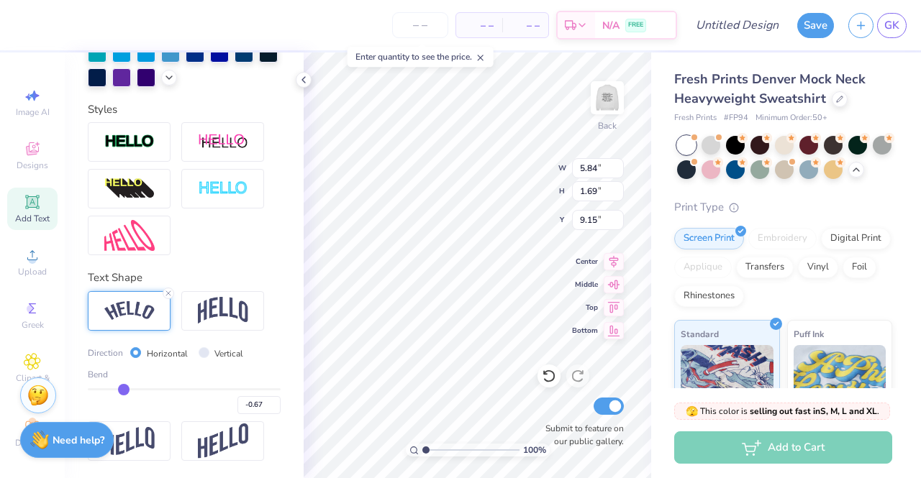
type input "-0.61"
type input "-0.57"
type input "-0.53"
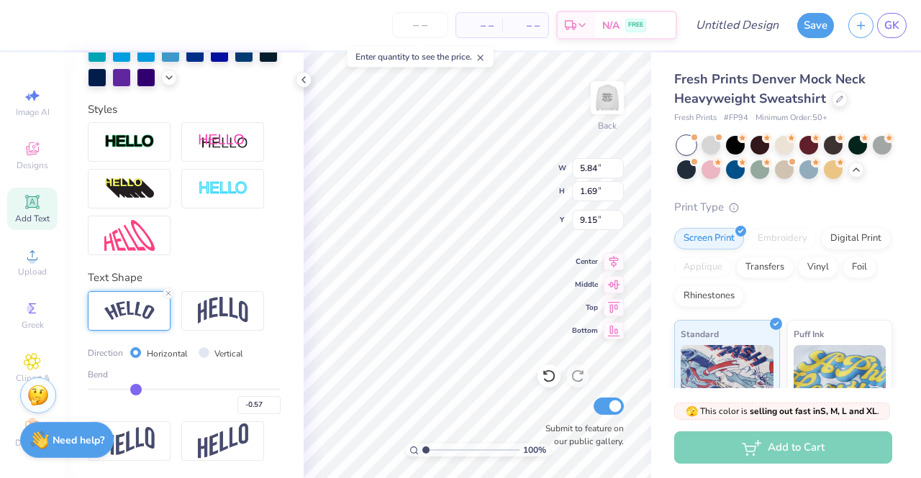
type input "-0.53"
type input "-0.48"
type input "-0.46"
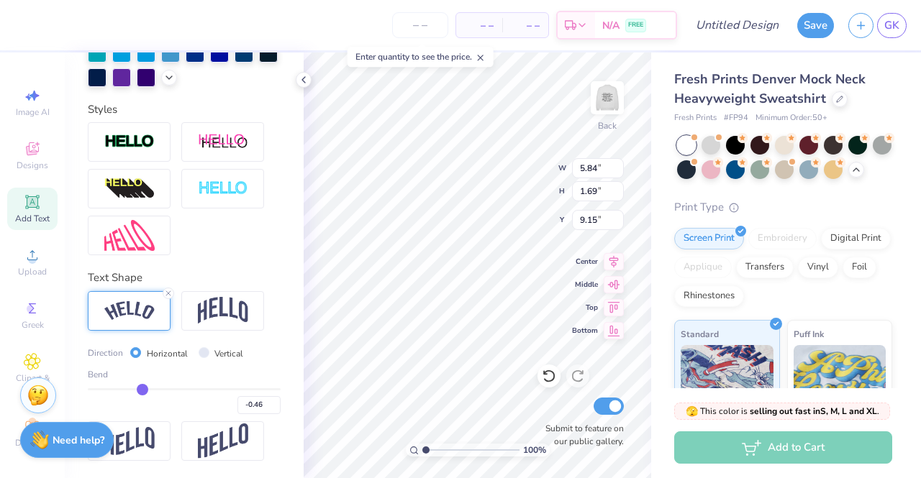
type input "-0.44"
type input "-0.43"
type input "-0.42"
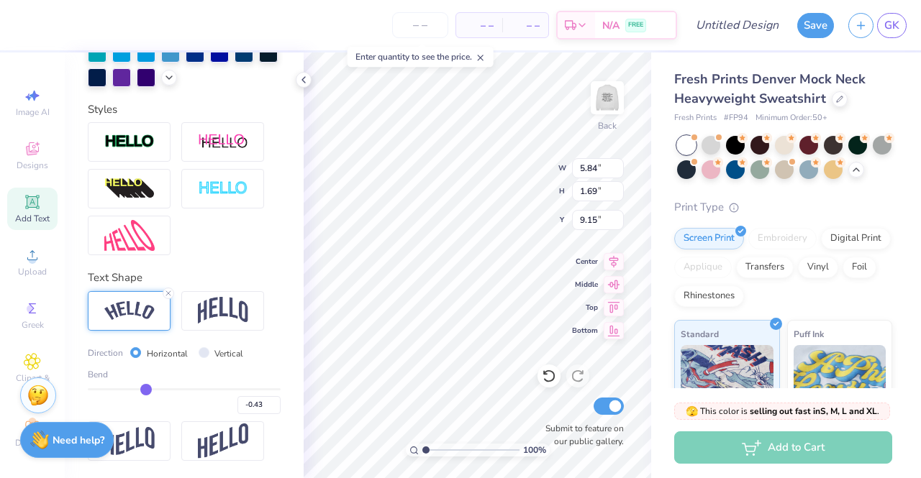
type input "-0.42"
drag, startPoint x: 102, startPoint y: 387, endPoint x: 142, endPoint y: 386, distance: 40.3
type input "-0.42"
click at [142, 389] on input "range" at bounding box center [184, 390] width 193 height 2
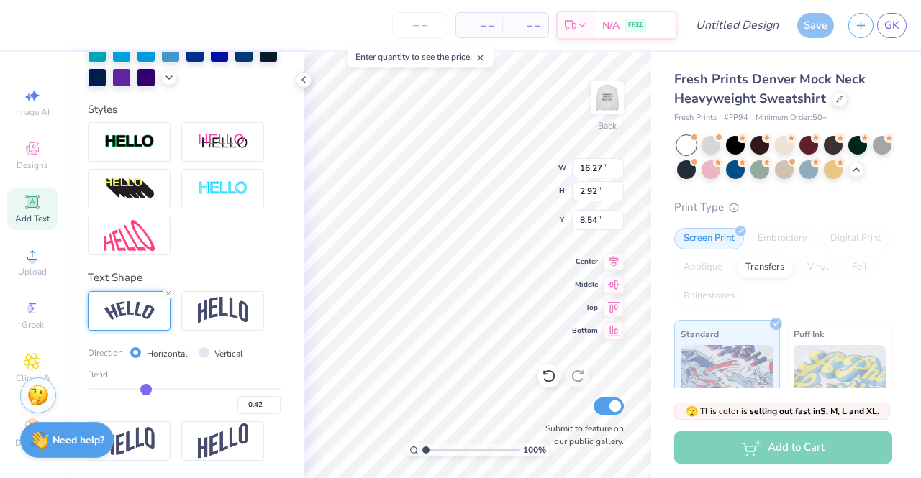
click at [504, 367] on div "100 % Back W 16.27 16.27 " H 2.92 2.92 " Y 8.54 8.54 " Center Middle Top Bottom…" at bounding box center [478, 266] width 348 height 426
click at [531, 380] on div "100 % Back Submit to feature on our public gallery." at bounding box center [478, 266] width 348 height 426
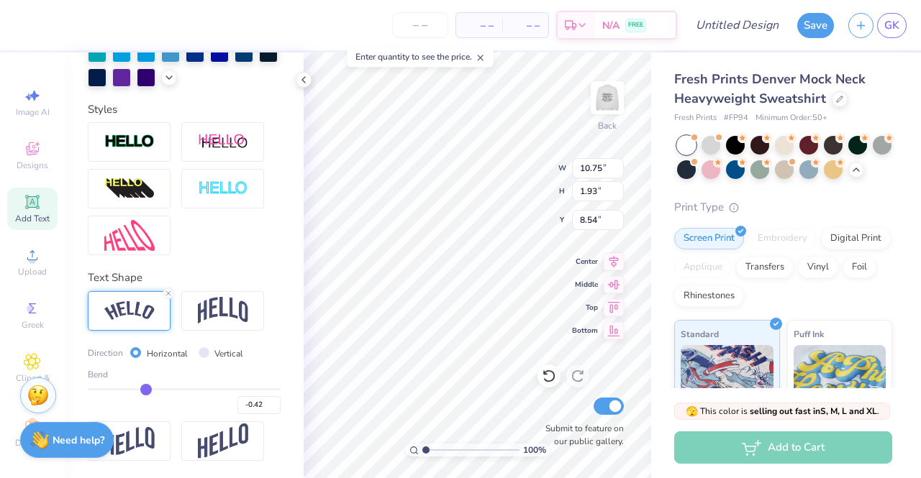
type input "10.75"
type input "1.93"
click at [145, 391] on input "range" at bounding box center [184, 390] width 193 height 2
type input "-0.39"
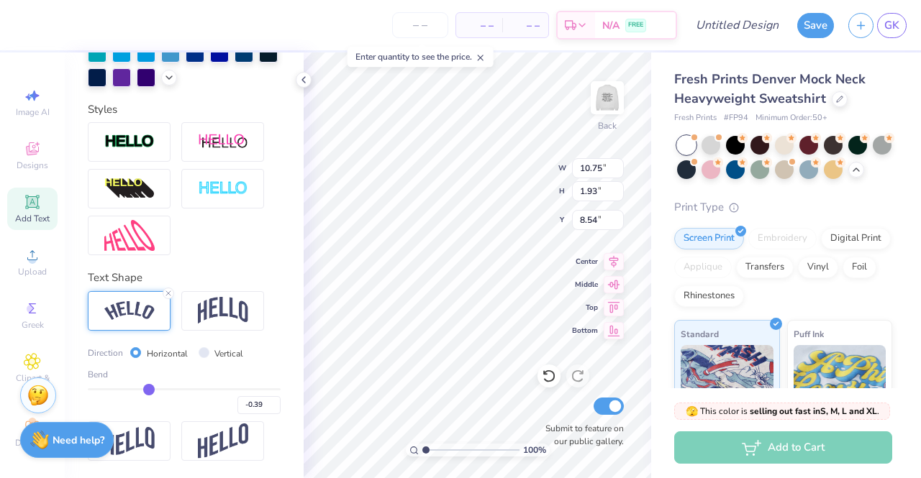
type input "-0.41"
type input "-0.43"
type input "-0.44"
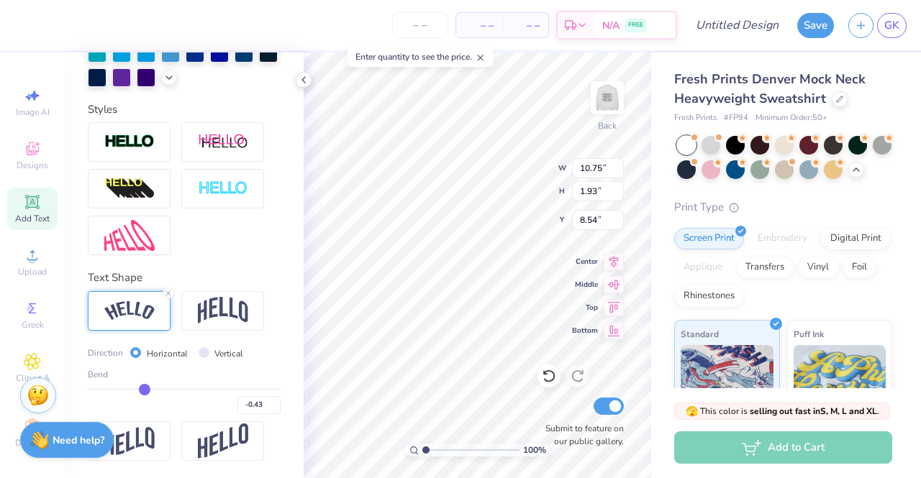
type input "-0.44"
type input "-0.45"
type input "-0.47"
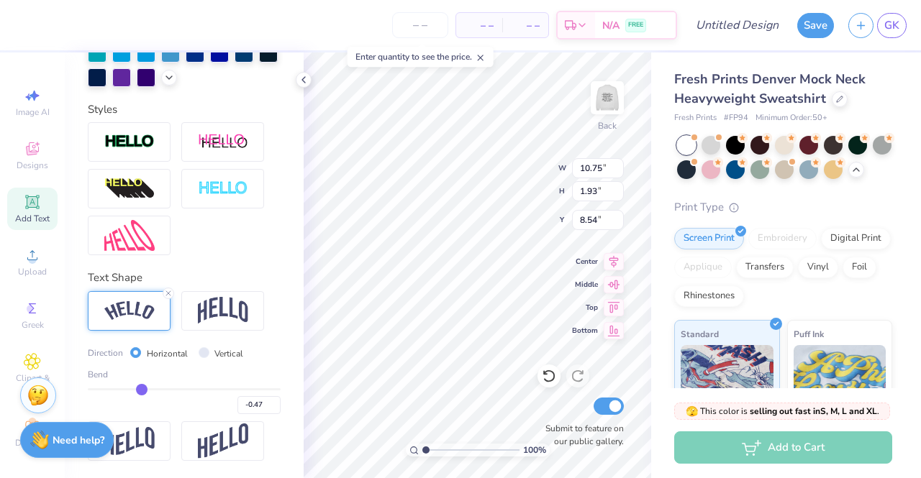
type input "-0.48"
type input "-0.5"
type input "-0.50"
type input "-0.53"
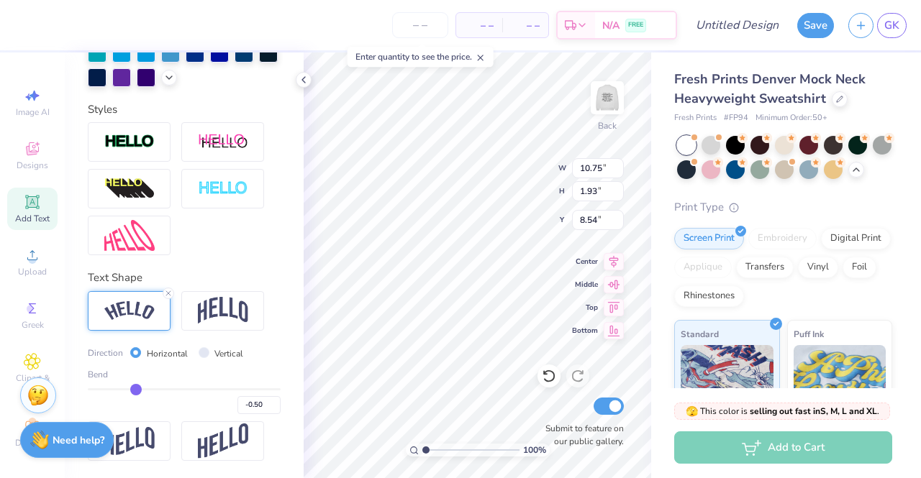
type input "-0.53"
type input "-0.54"
type input "-0.57"
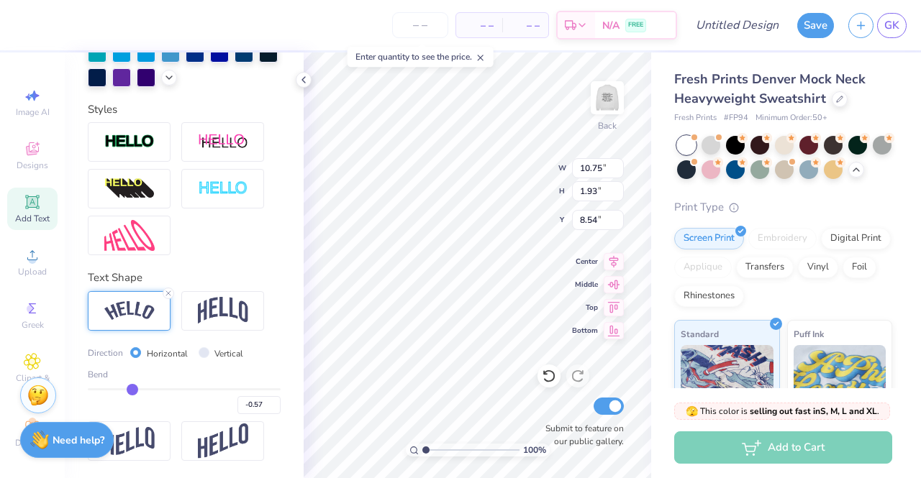
type input "-0.58"
type input "-0.59"
type input "-0.6"
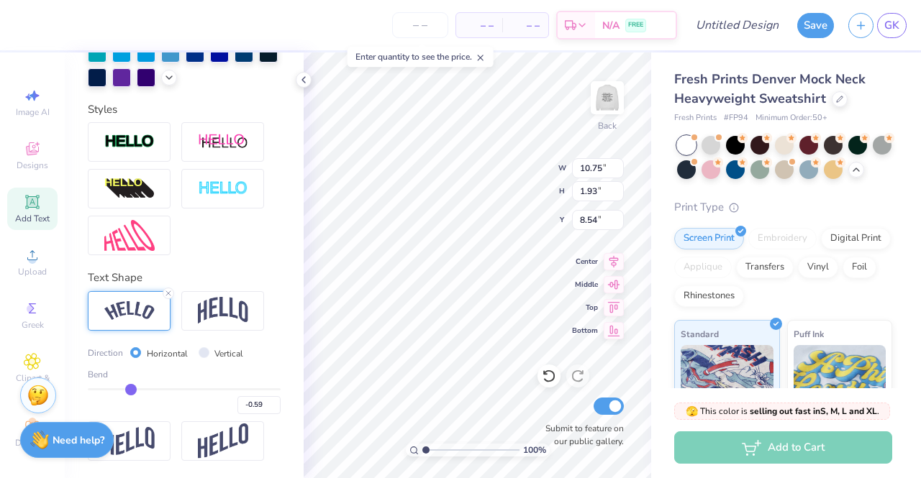
type input "-0.60"
type input "-0.61"
drag, startPoint x: 145, startPoint y: 391, endPoint x: 127, endPoint y: 389, distance: 18.8
type input "-0.61"
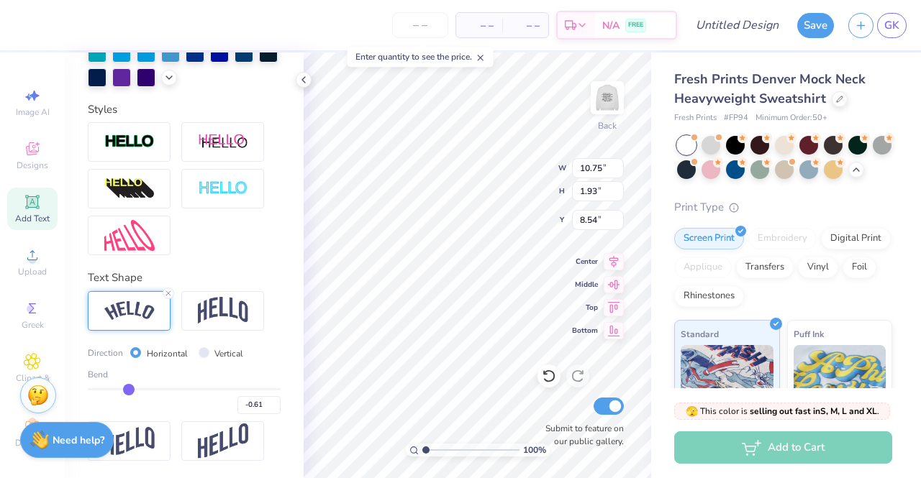
click at [127, 389] on input "range" at bounding box center [184, 390] width 193 height 2
type input "11.10"
type input "3.01"
type input "2.24"
type input "-0.6"
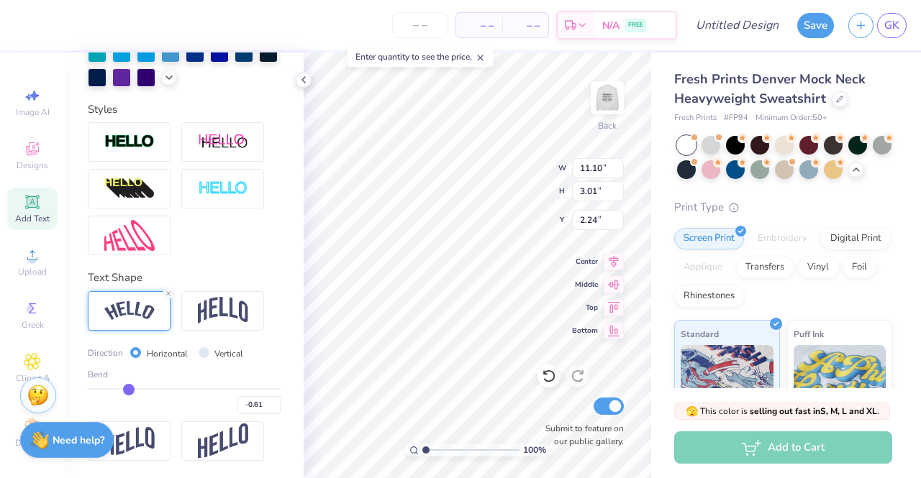
type input "-0.60"
type input "-0.61"
type input "-0.62"
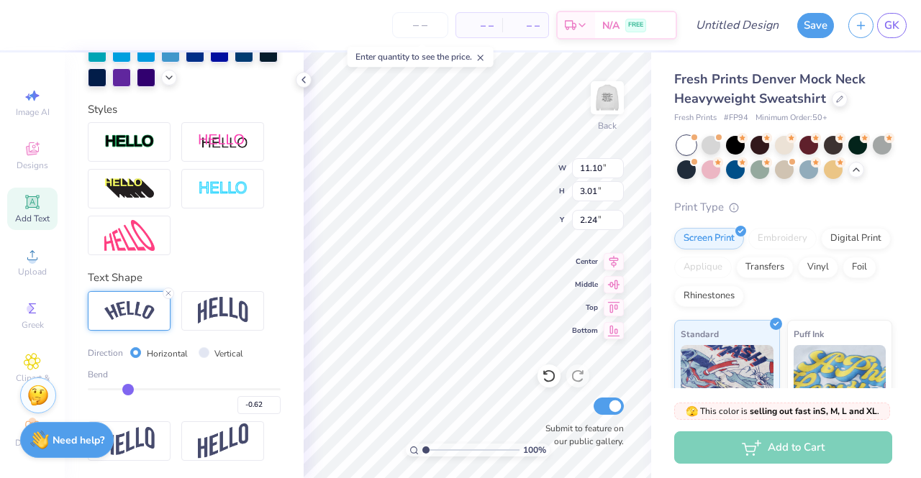
type input "-0.63"
type input "-0.64"
type input "-0.65"
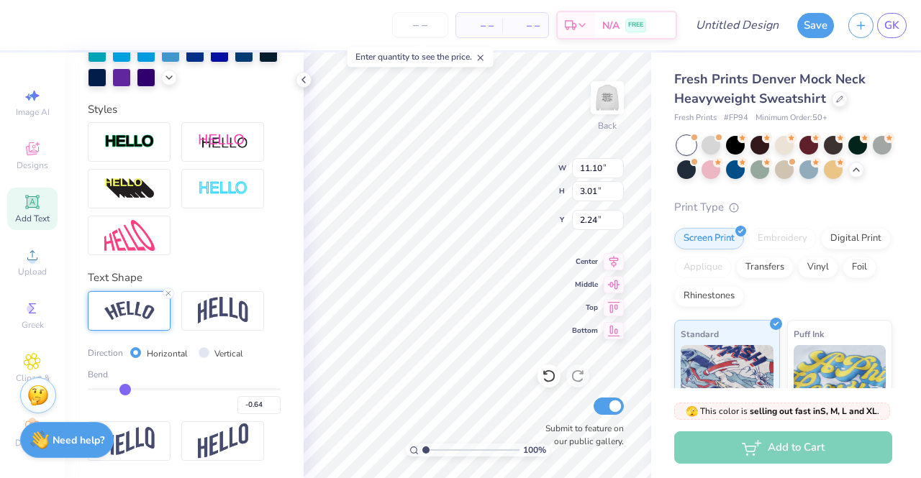
type input "-0.65"
type input "-0.66"
type input "-0.68"
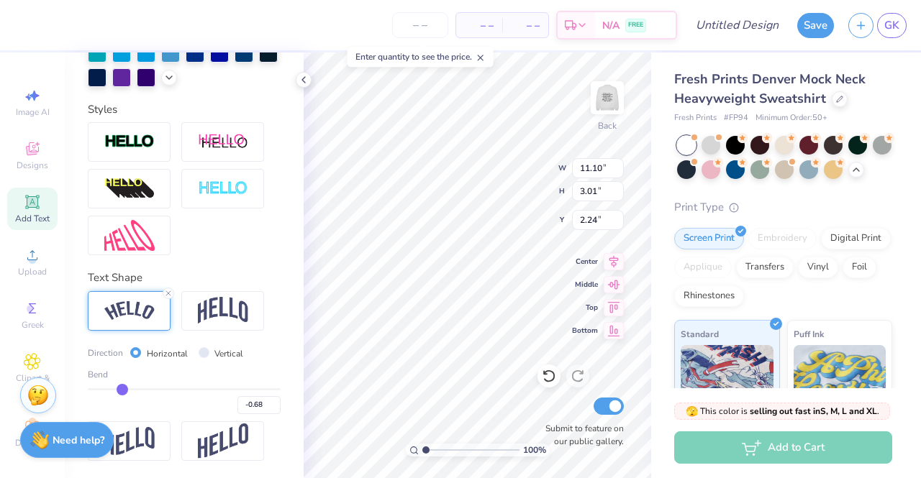
type input "-0.69"
type input "-0.7"
type input "-0.70"
type input "-0.71"
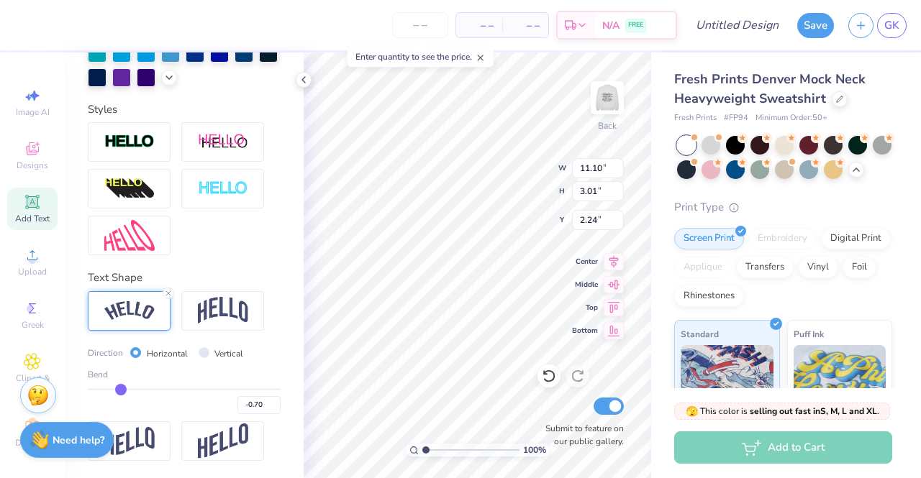
type input "-0.71"
drag, startPoint x: 129, startPoint y: 392, endPoint x: 118, endPoint y: 391, distance: 10.8
type input "-0.71"
click at [118, 391] on input "range" at bounding box center [184, 390] width 193 height 2
type input "11.32"
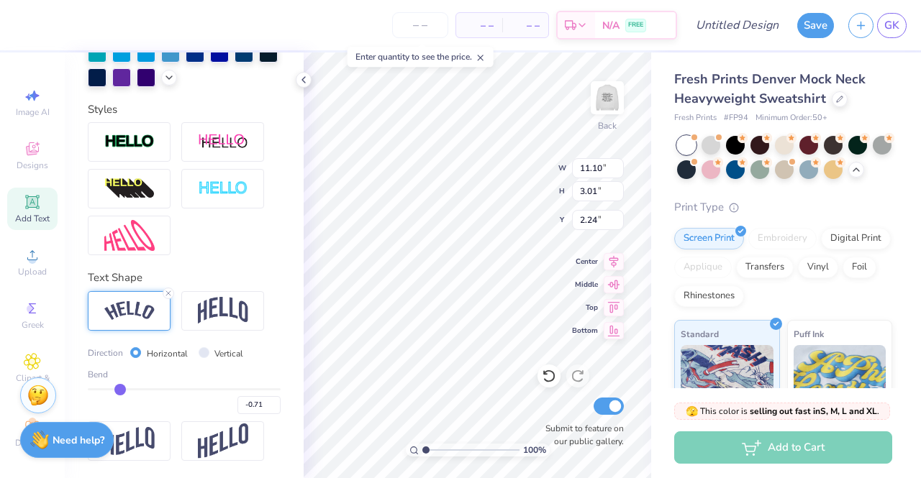
type input "3.70"
type input "1.90"
type input "7.04"
type input "2.30"
type input "3.30"
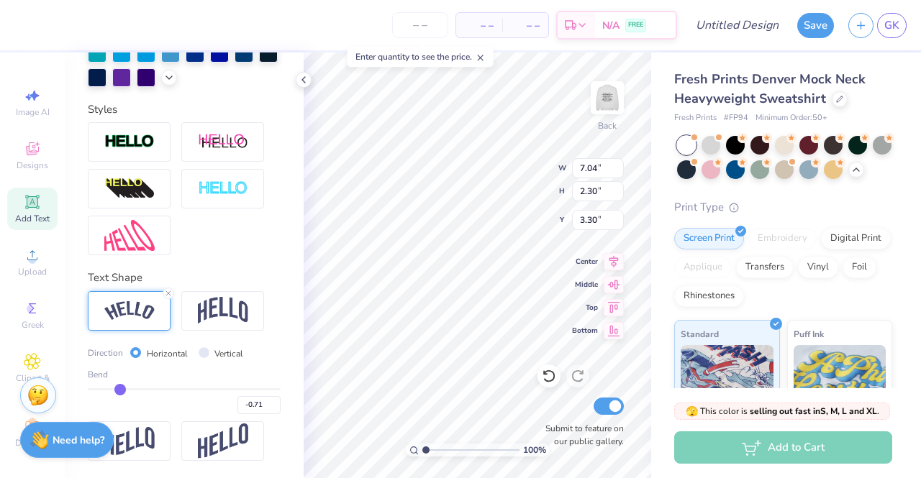
type input "-0.7"
type input "-0.70"
type input "-0.68"
type input "-0.66"
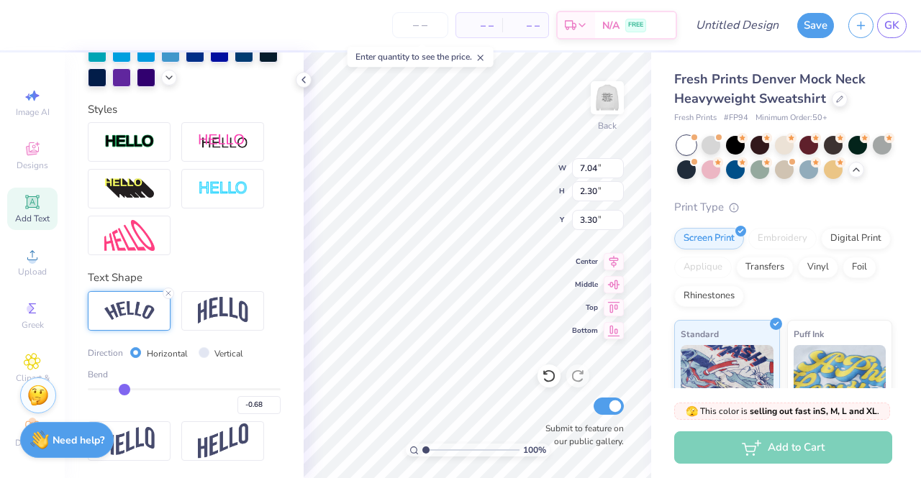
type input "-0.66"
type input "-0.65"
type input "-0.64"
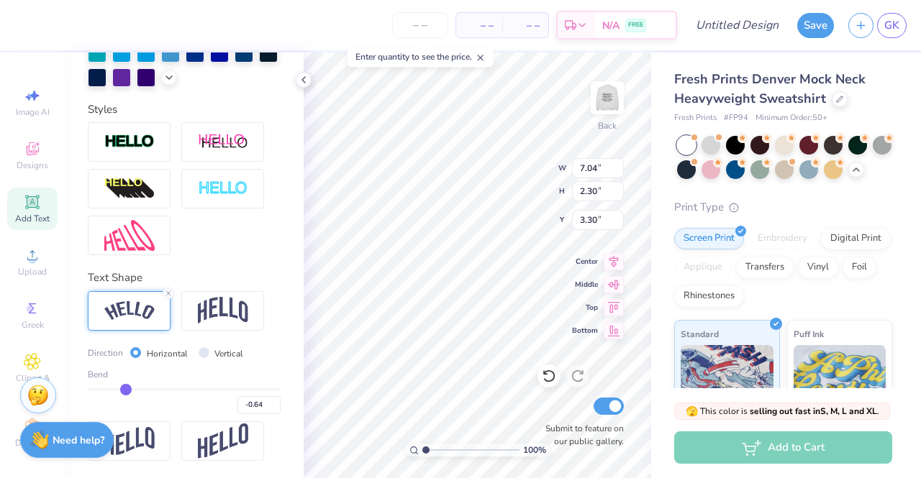
type input "-0.63"
type input "-0.62"
type input "-0.61"
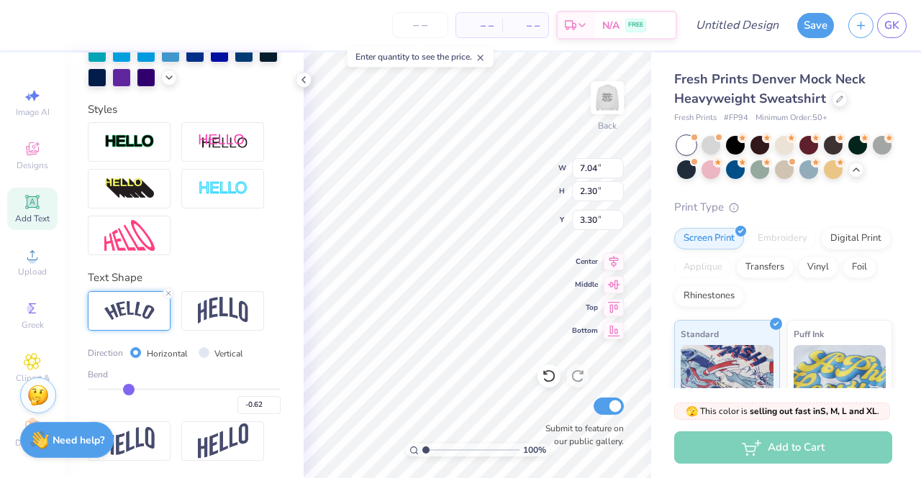
type input "-0.61"
type input "-0.6"
type input "-0.60"
type input "-0.59"
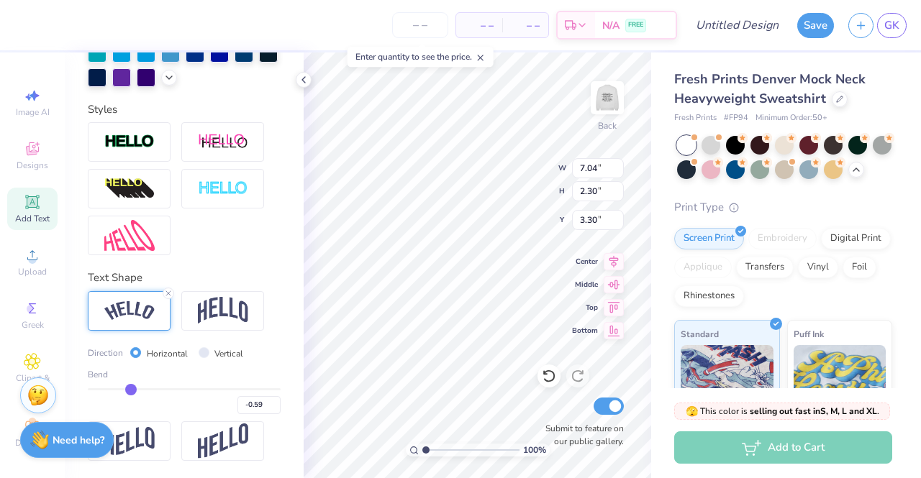
type input "-0.58"
type input "-0.57"
type input "-0.56"
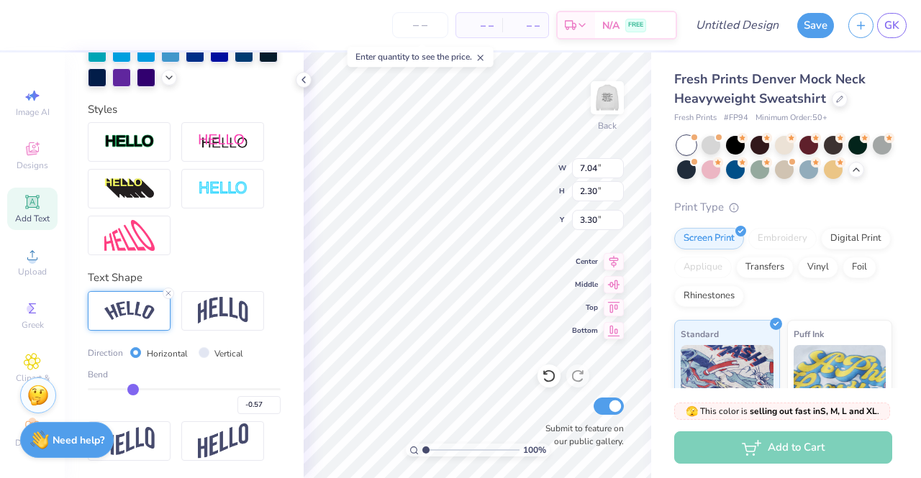
type input "-0.56"
type input "-0.55"
type input "-0.54"
drag, startPoint x: 118, startPoint y: 392, endPoint x: 144, endPoint y: 394, distance: 25.9
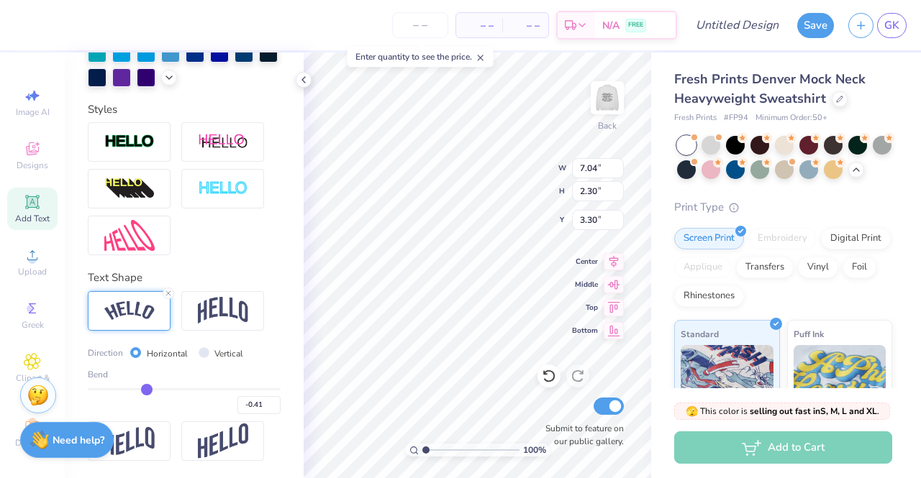
click at [144, 391] on input "range" at bounding box center [184, 390] width 193 height 2
drag, startPoint x: 145, startPoint y: 392, endPoint x: 130, endPoint y: 390, distance: 16.0
click at [130, 390] on input "range" at bounding box center [184, 390] width 193 height 2
click at [132, 391] on input "range" at bounding box center [184, 390] width 193 height 2
click at [263, 409] on input "-0.58" at bounding box center [258, 405] width 43 height 18
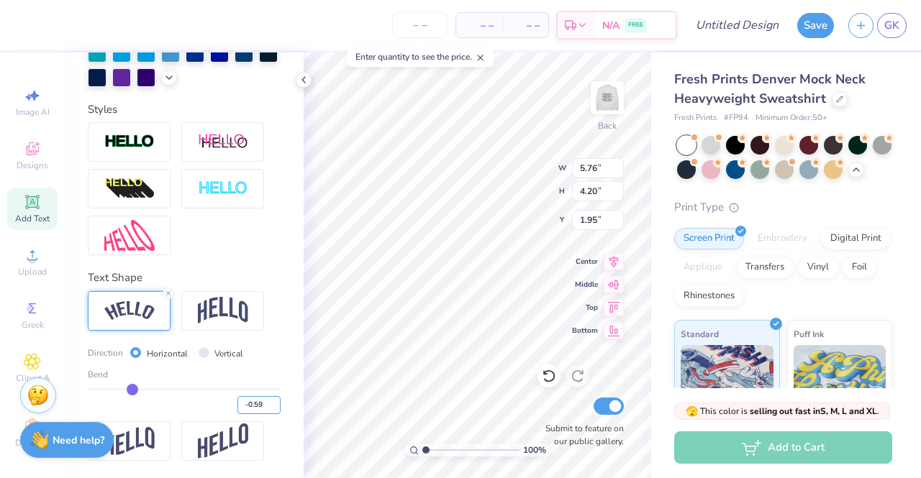
click at [263, 409] on input "-0.59" at bounding box center [258, 405] width 43 height 18
click at [263, 409] on input "-0.6" at bounding box center [258, 405] width 43 height 18
click at [268, 401] on input "-0.59" at bounding box center [258, 405] width 43 height 18
click at [268, 401] on input "-0.58" at bounding box center [258, 405] width 43 height 18
click at [268, 401] on input "-0.57" at bounding box center [258, 405] width 43 height 18
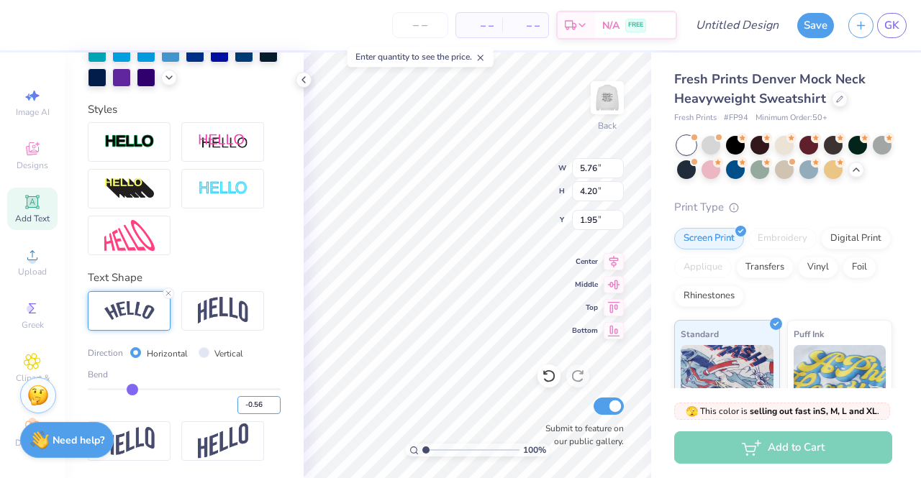
click at [268, 401] on input "-0.56" at bounding box center [258, 405] width 43 height 18
click at [268, 401] on input "-0.55" at bounding box center [258, 405] width 43 height 18
click at [617, 186] on input "4.18" at bounding box center [598, 191] width 52 height 20
click at [617, 186] on input "4.19" at bounding box center [598, 191] width 52 height 20
click at [617, 186] on input "4.2" at bounding box center [598, 191] width 52 height 20
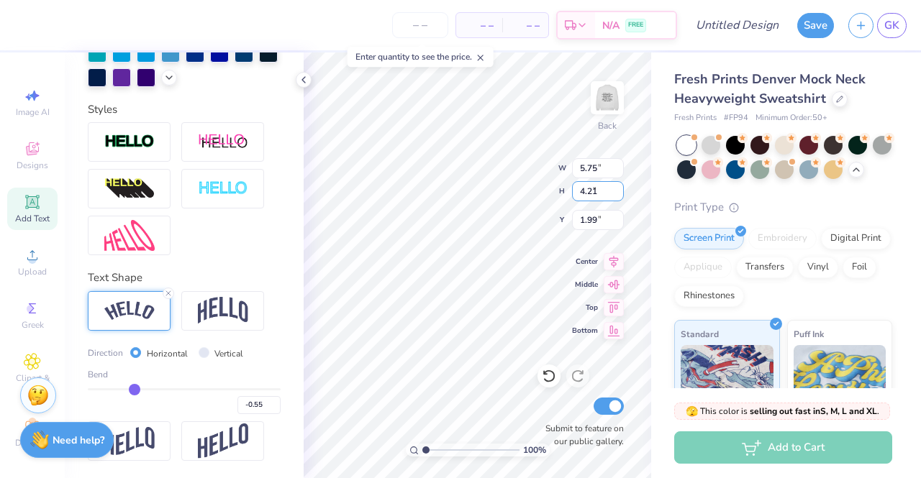
click at [617, 186] on input "4.21" at bounding box center [598, 191] width 52 height 20
click at [617, 186] on input "4.22" at bounding box center [598, 191] width 52 height 20
click at [617, 186] on input "4.23" at bounding box center [598, 191] width 52 height 20
click at [617, 186] on input "4.41" at bounding box center [598, 191] width 52 height 20
click at [139, 391] on input "range" at bounding box center [184, 390] width 193 height 2
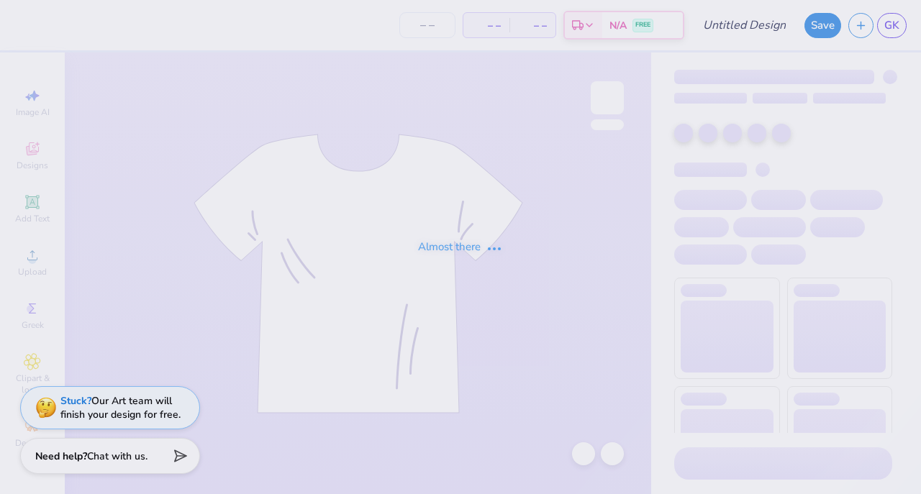
type input "Option 2: meet me in"
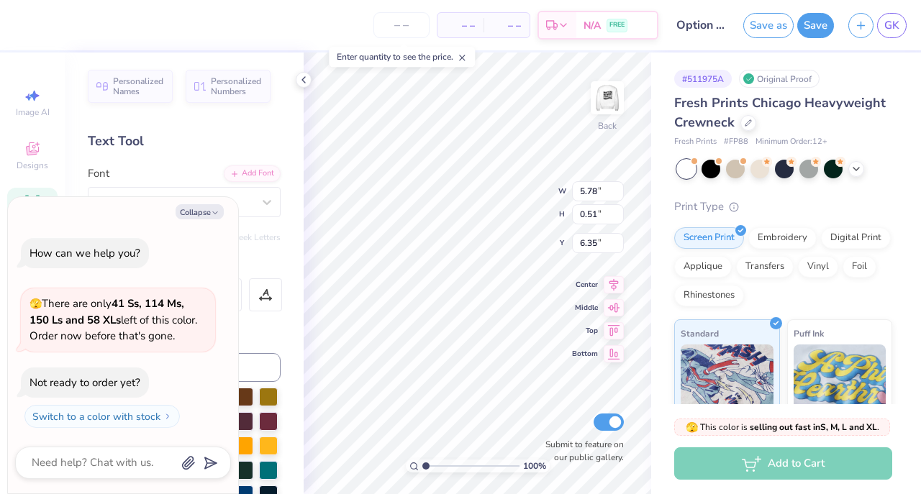
click at [920, 472] on div "🫣 This color is selling out fast in S, M, L and XL . 🫣 There are only 41 Ss, 11…" at bounding box center [786, 449] width 270 height 90
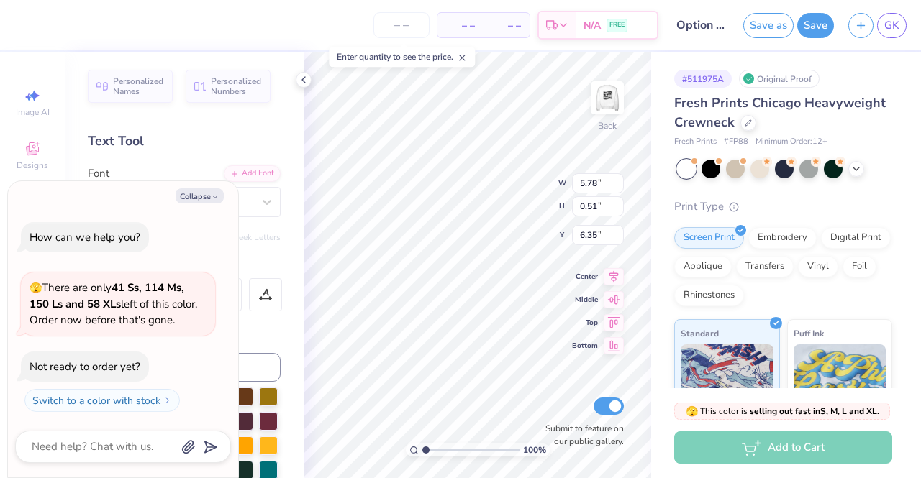
scroll to position [12, 8]
type textarea "x"
